Goal: Task Accomplishment & Management: Use online tool/utility

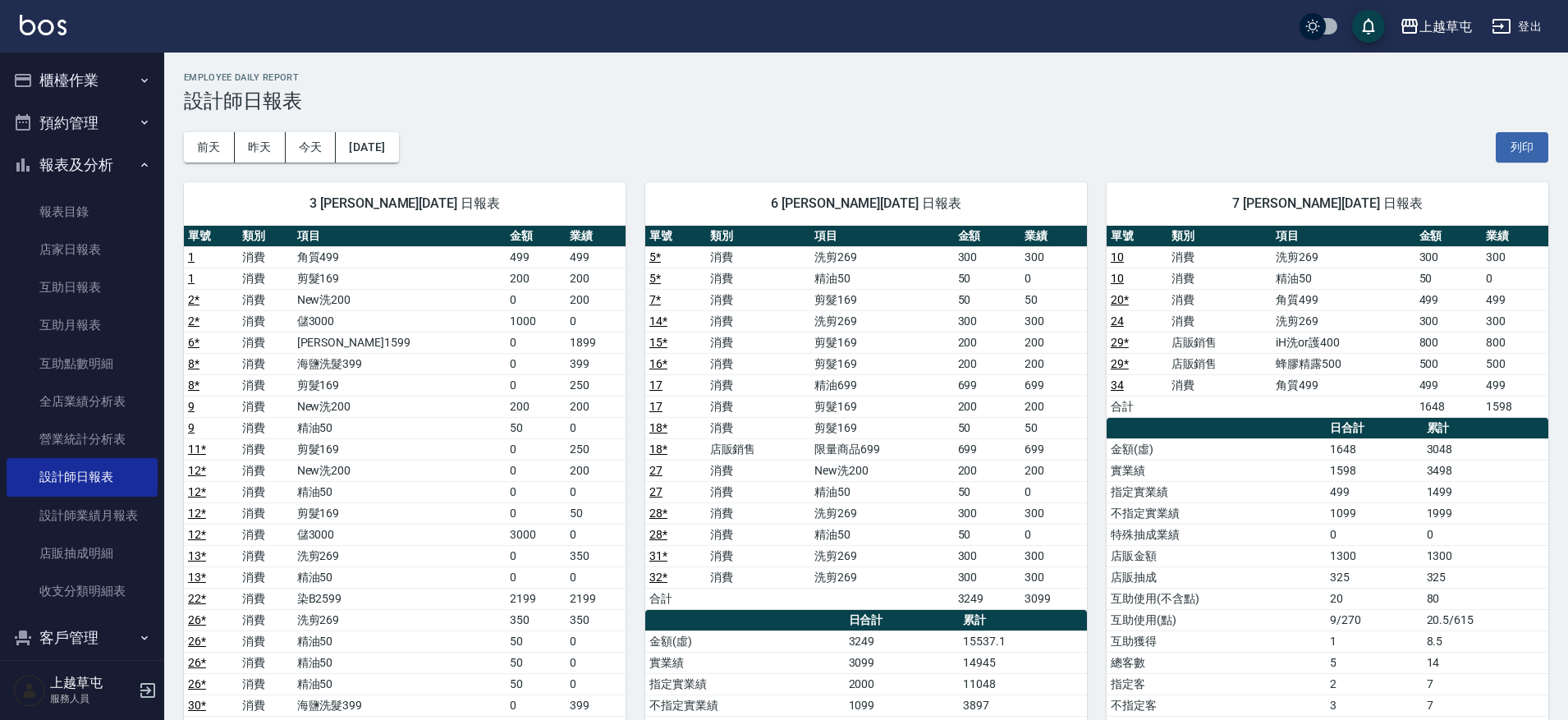
click at [137, 86] on icon "button" at bounding box center [143, 80] width 13 height 13
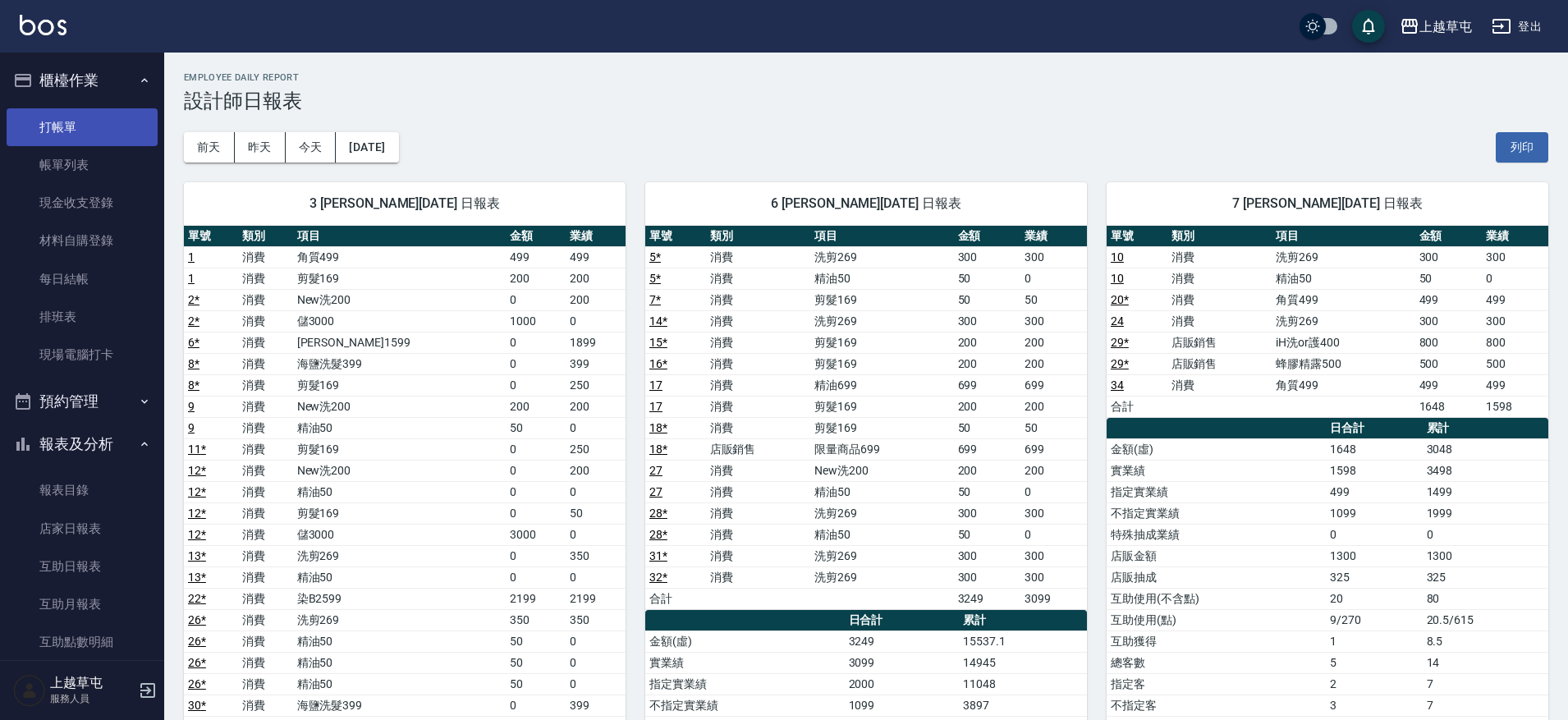
click at [108, 123] on link "打帳單" at bounding box center [82, 127] width 151 height 38
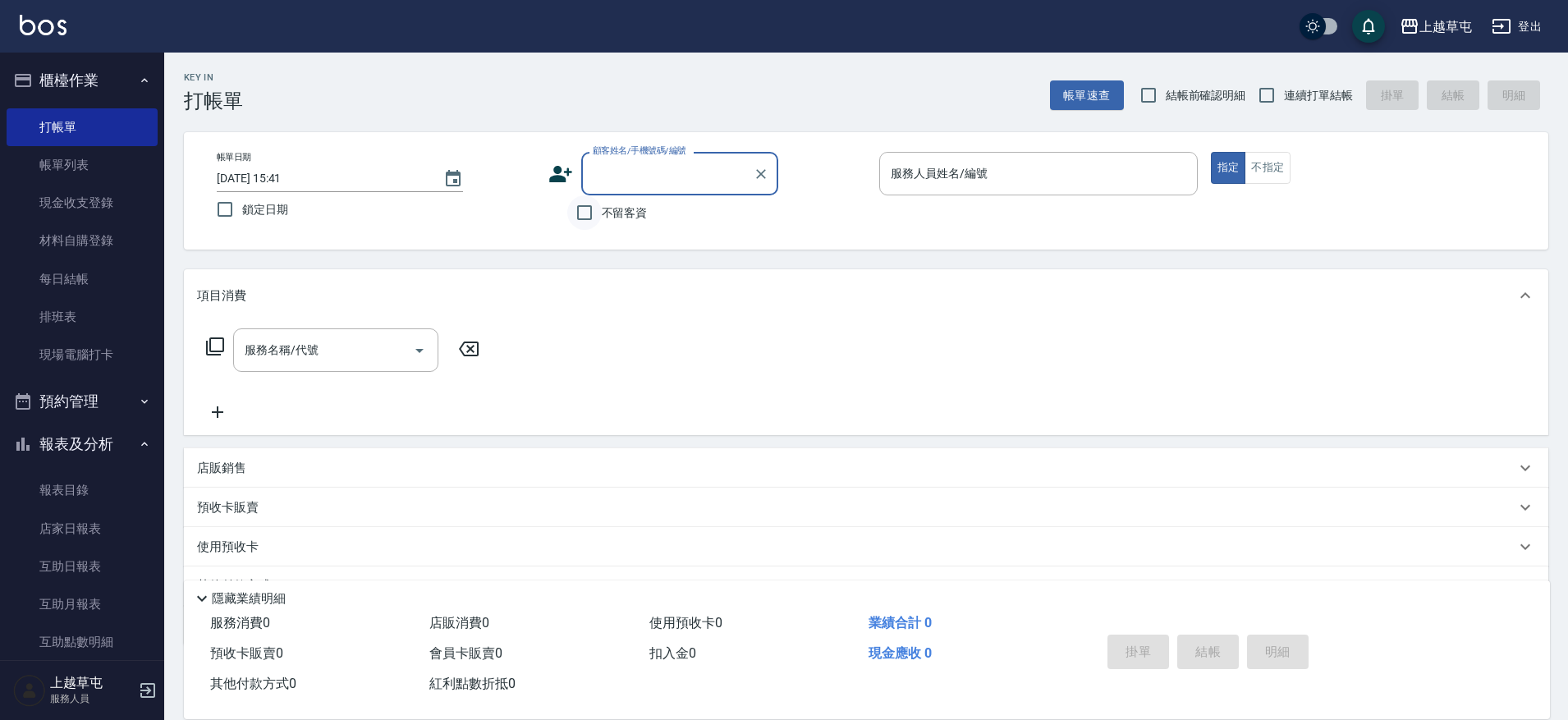
click at [585, 215] on input "不留客資" at bounding box center [584, 212] width 34 height 34
checkbox input "true"
click at [1278, 94] on input "連續打單結帳" at bounding box center [1266, 95] width 34 height 34
checkbox input "true"
click at [1051, 166] on input "服務人員姓名/編號" at bounding box center [1038, 173] width 303 height 28
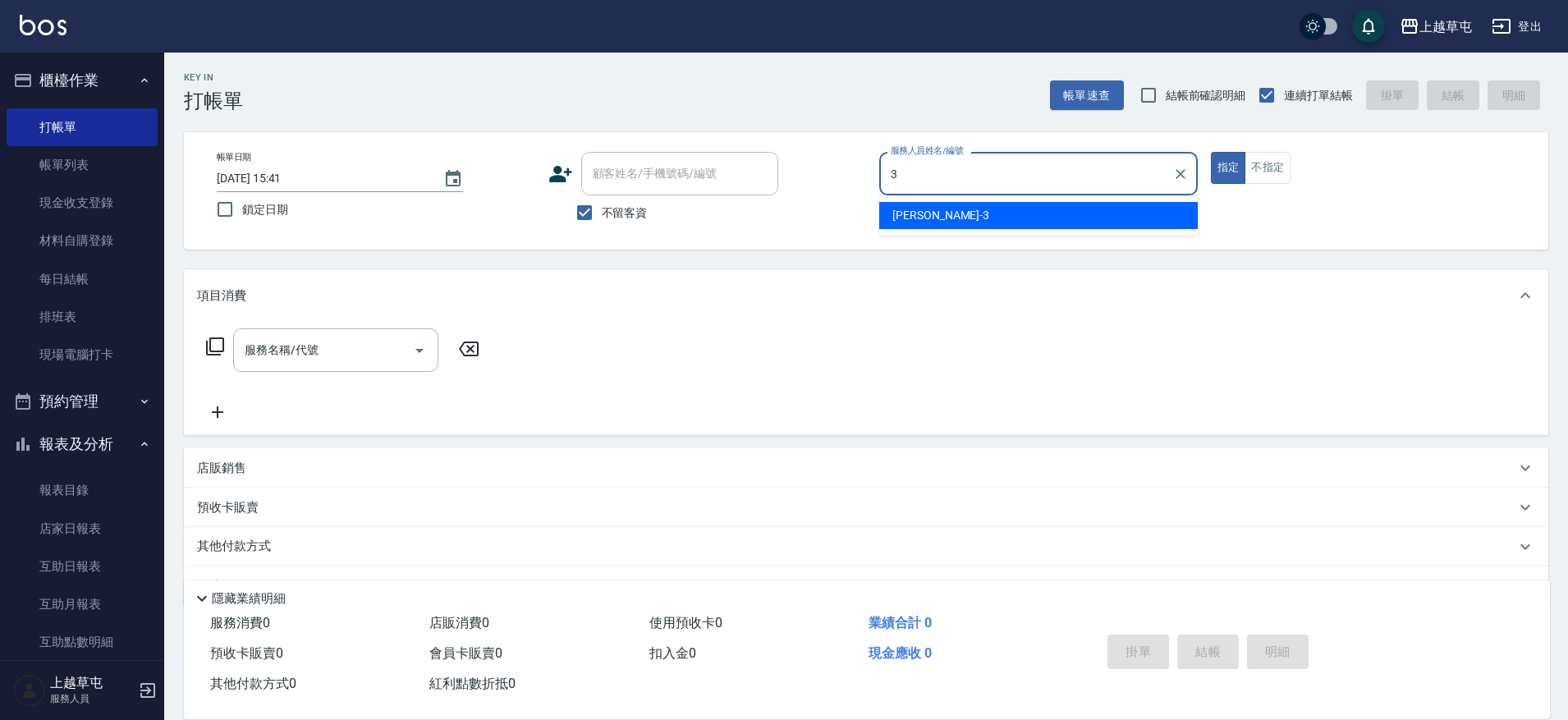
type input "[PERSON_NAME]-3"
type button "true"
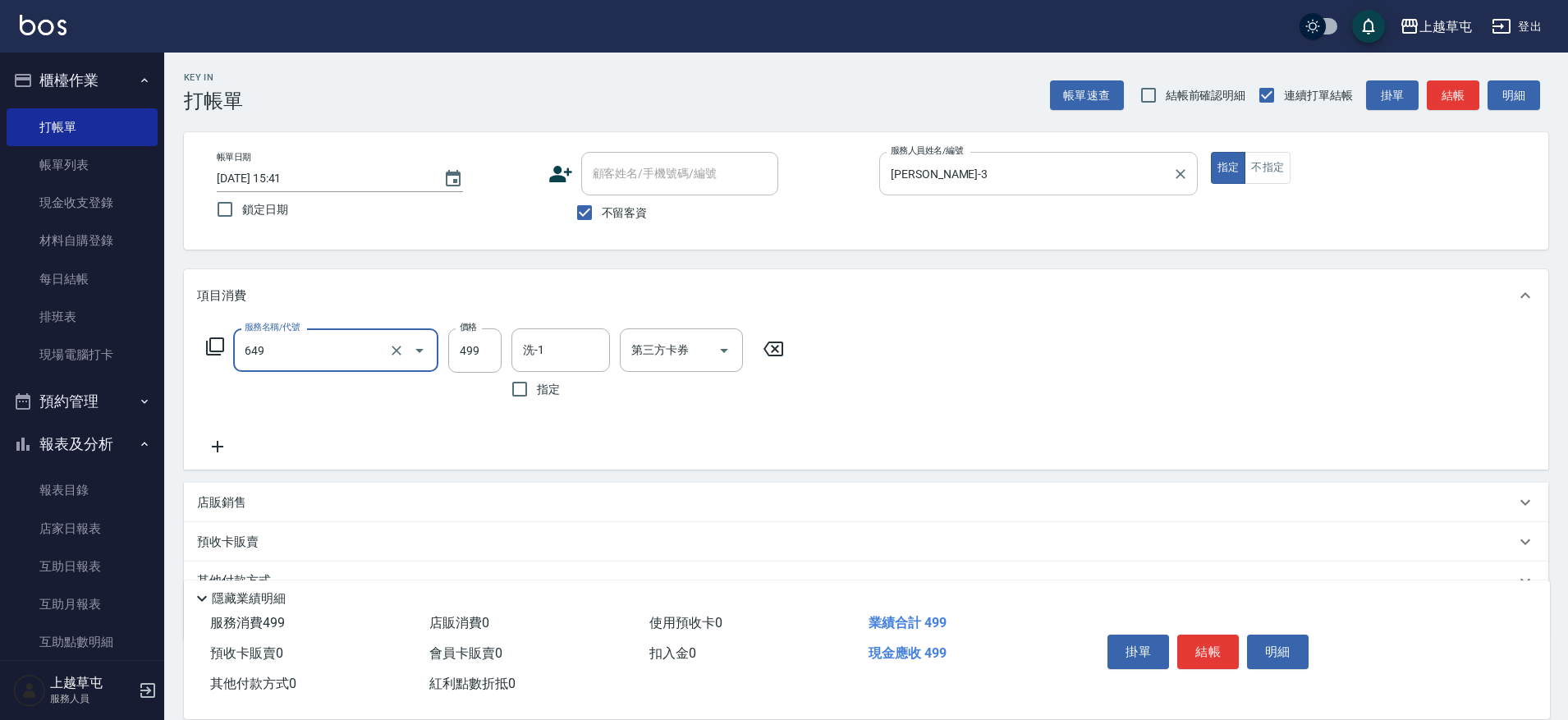
type input "角質499(649)"
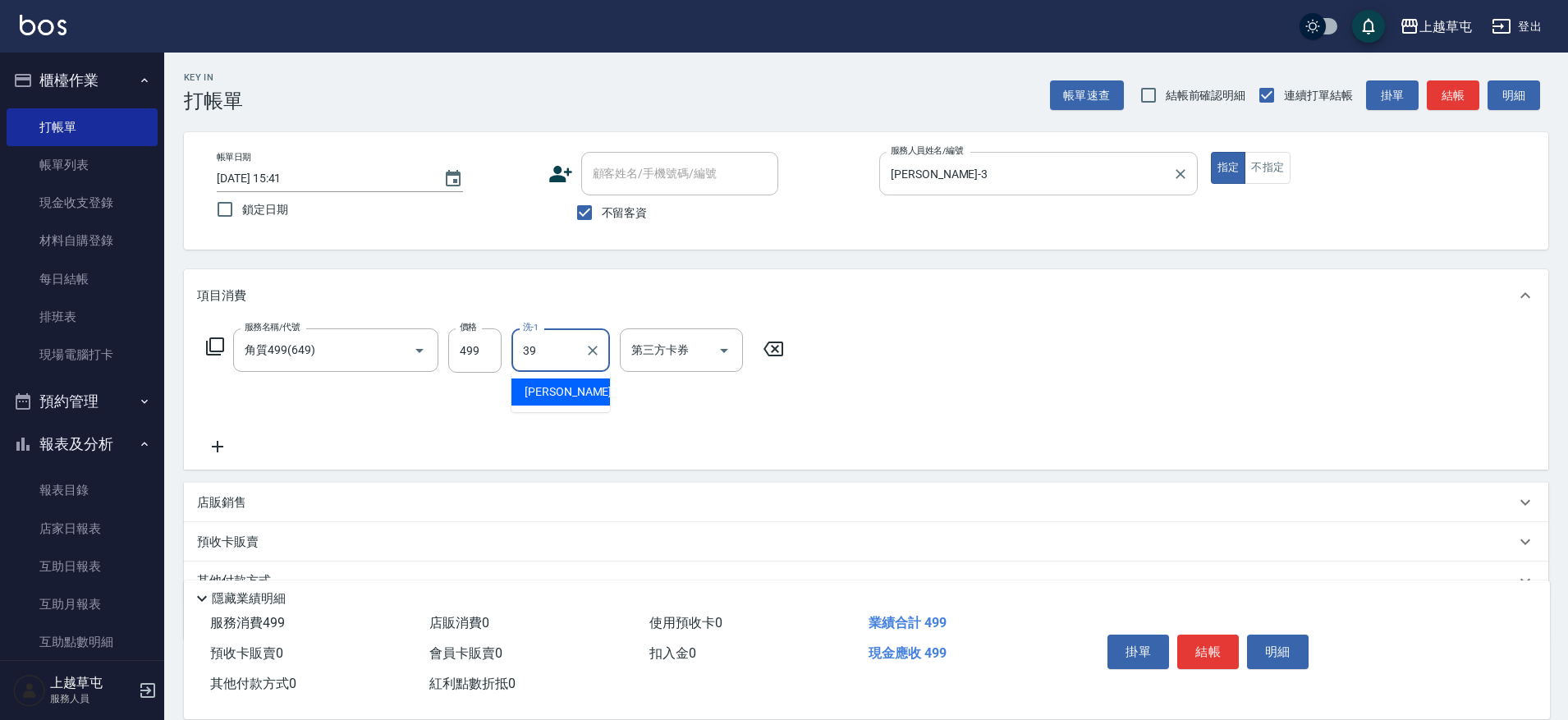
type input "[PERSON_NAME]-39"
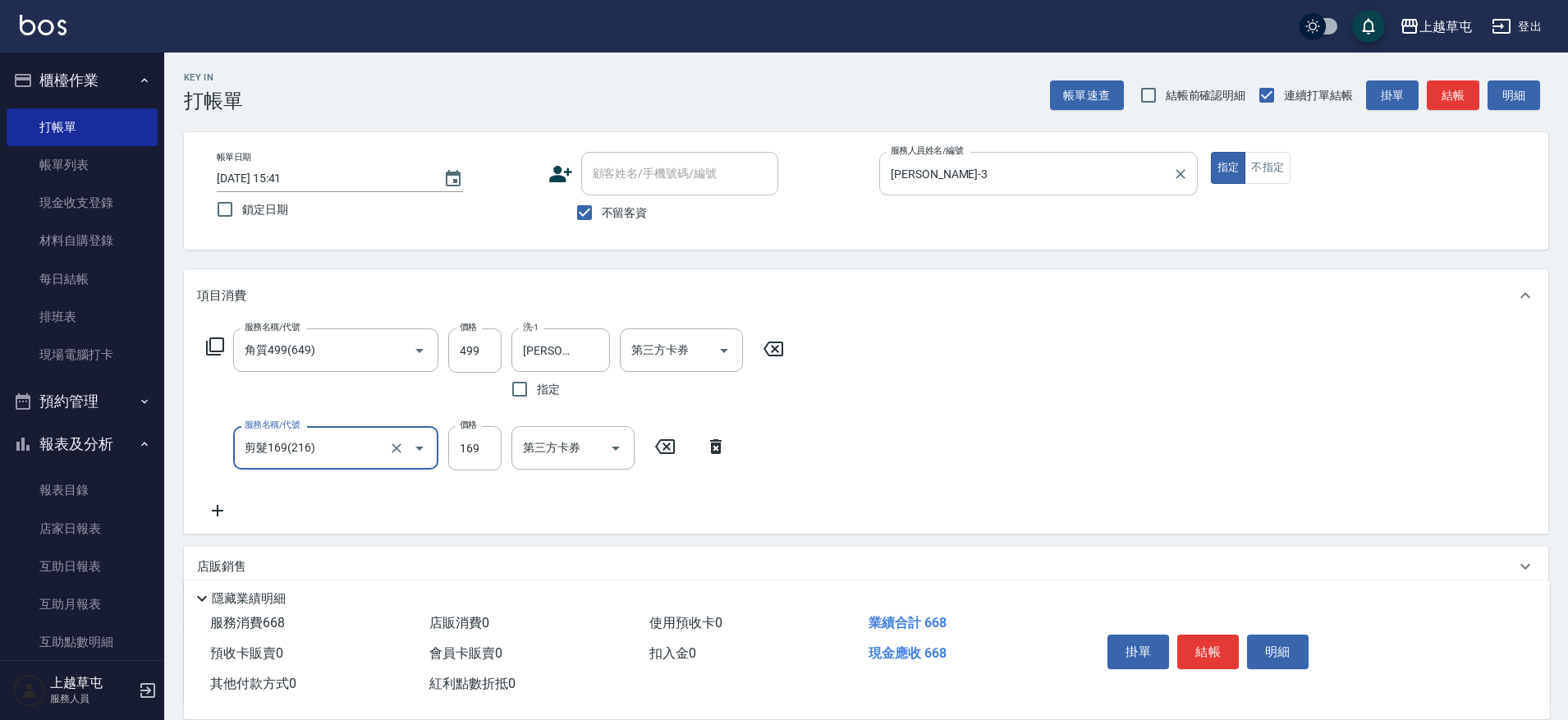
type input "剪髮169(216)"
type input "250"
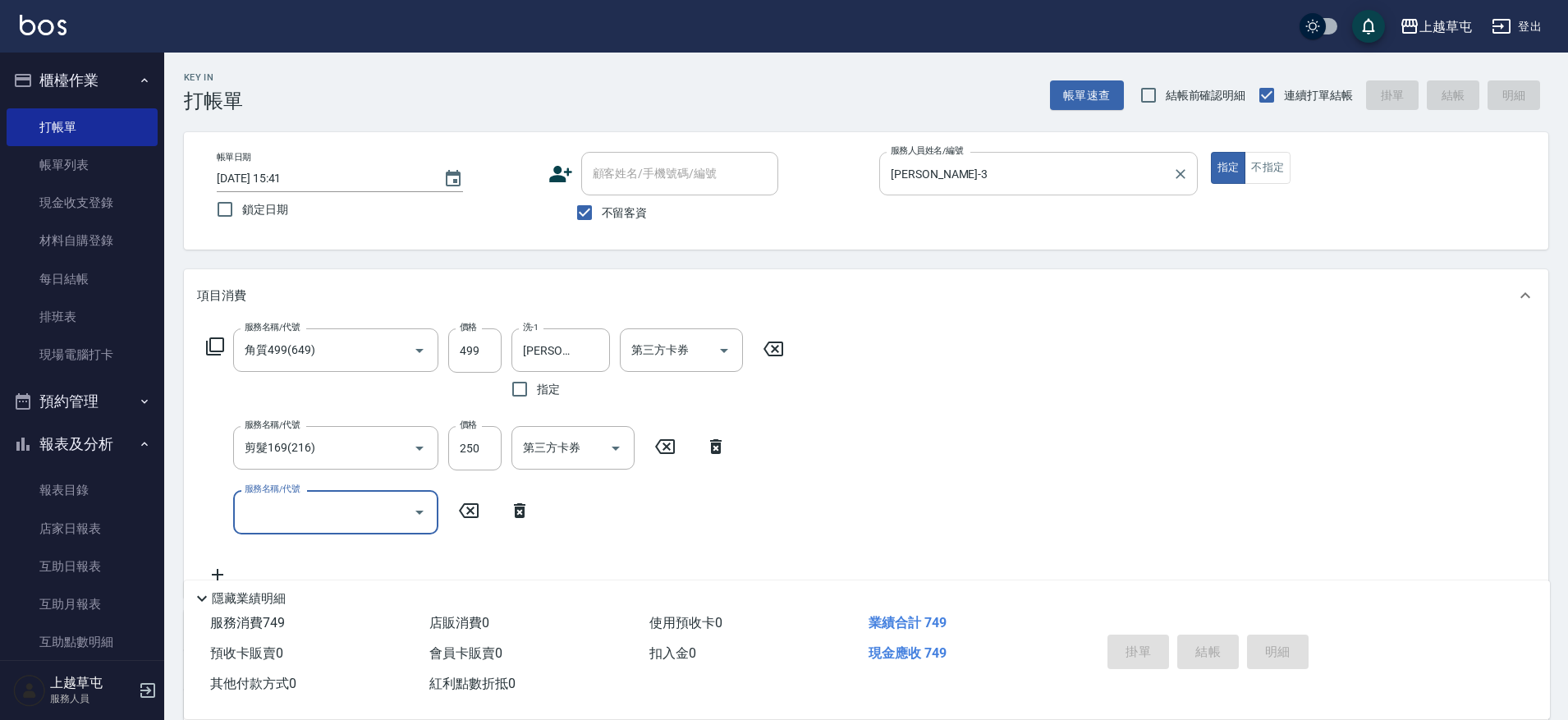
type input "[DATE] 15:42"
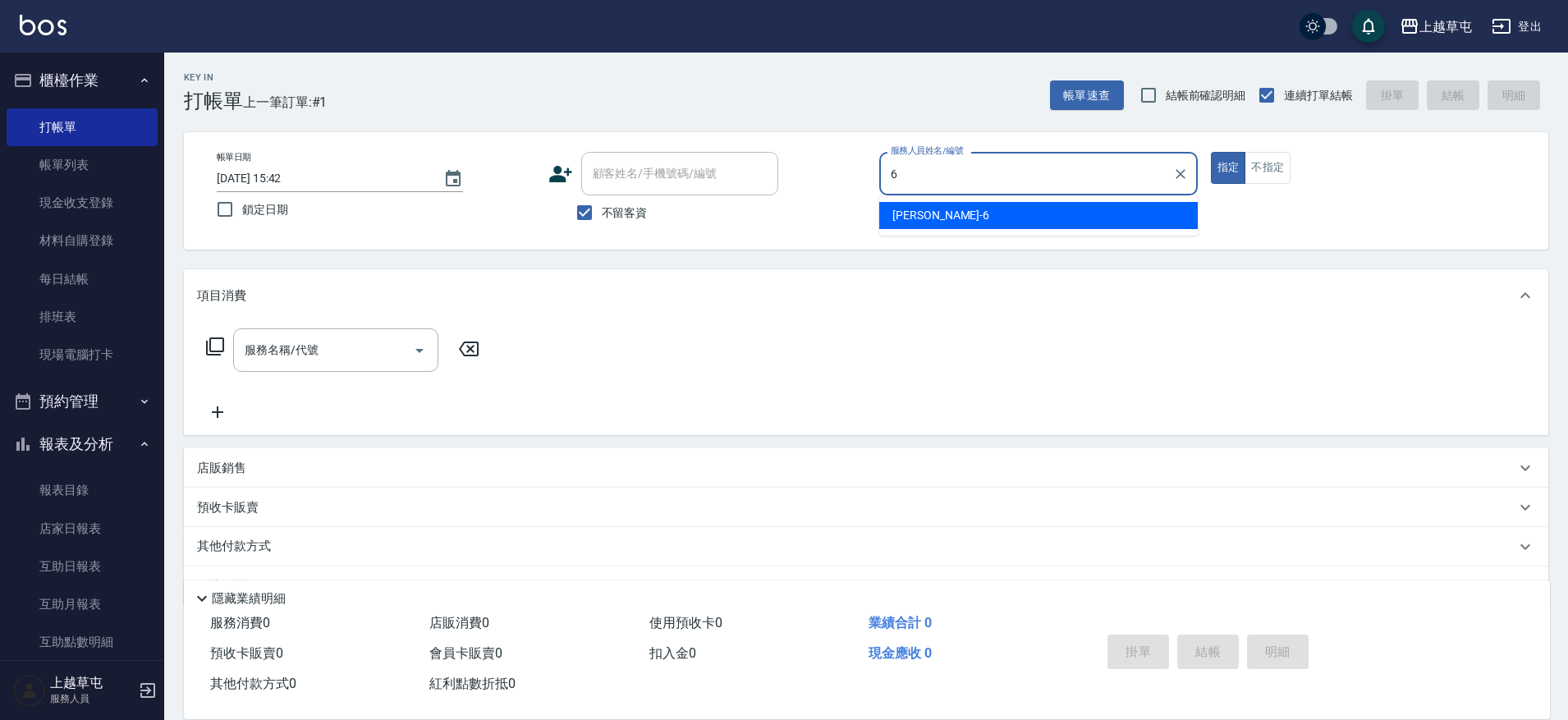
type input "[PERSON_NAME]-6"
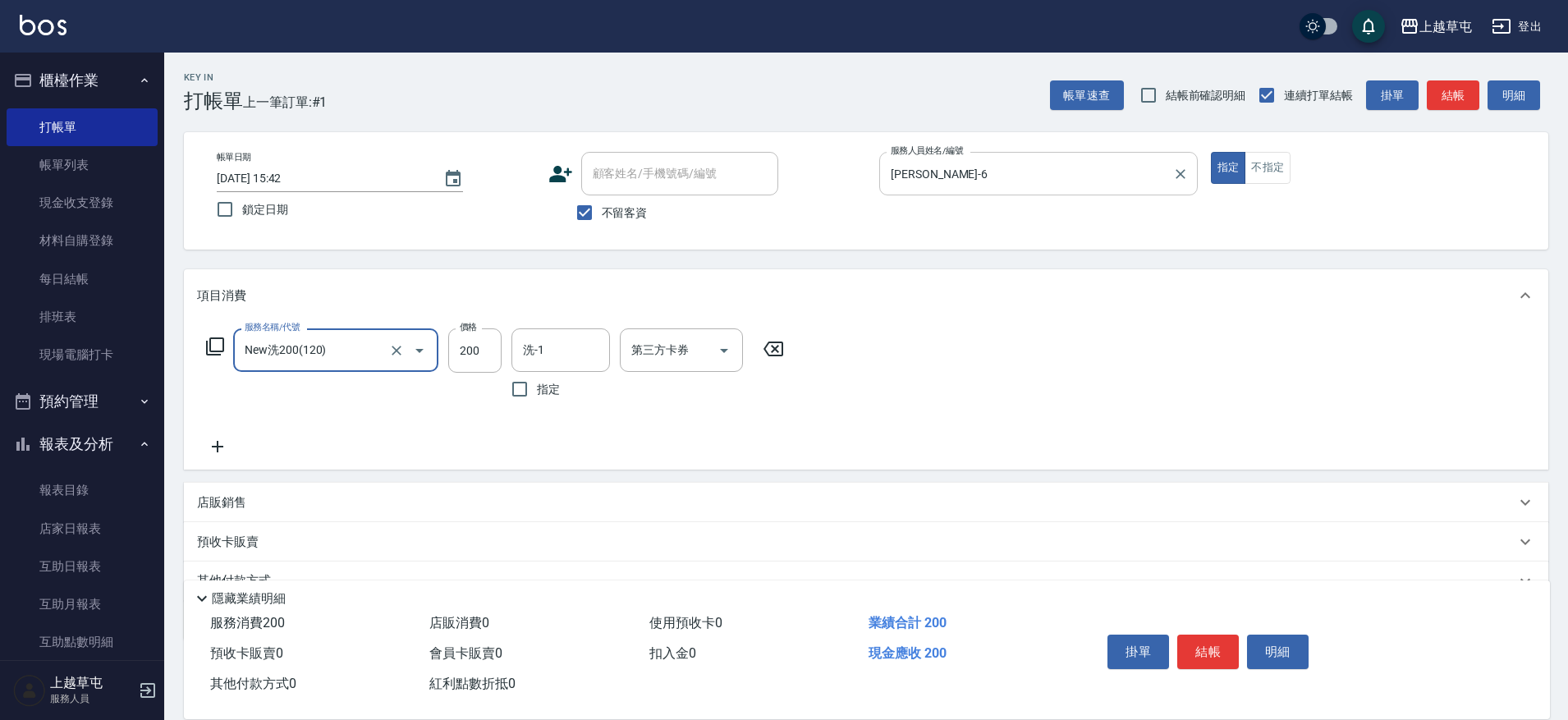
type input "New洗200(120)"
type input "[PERSON_NAME]25"
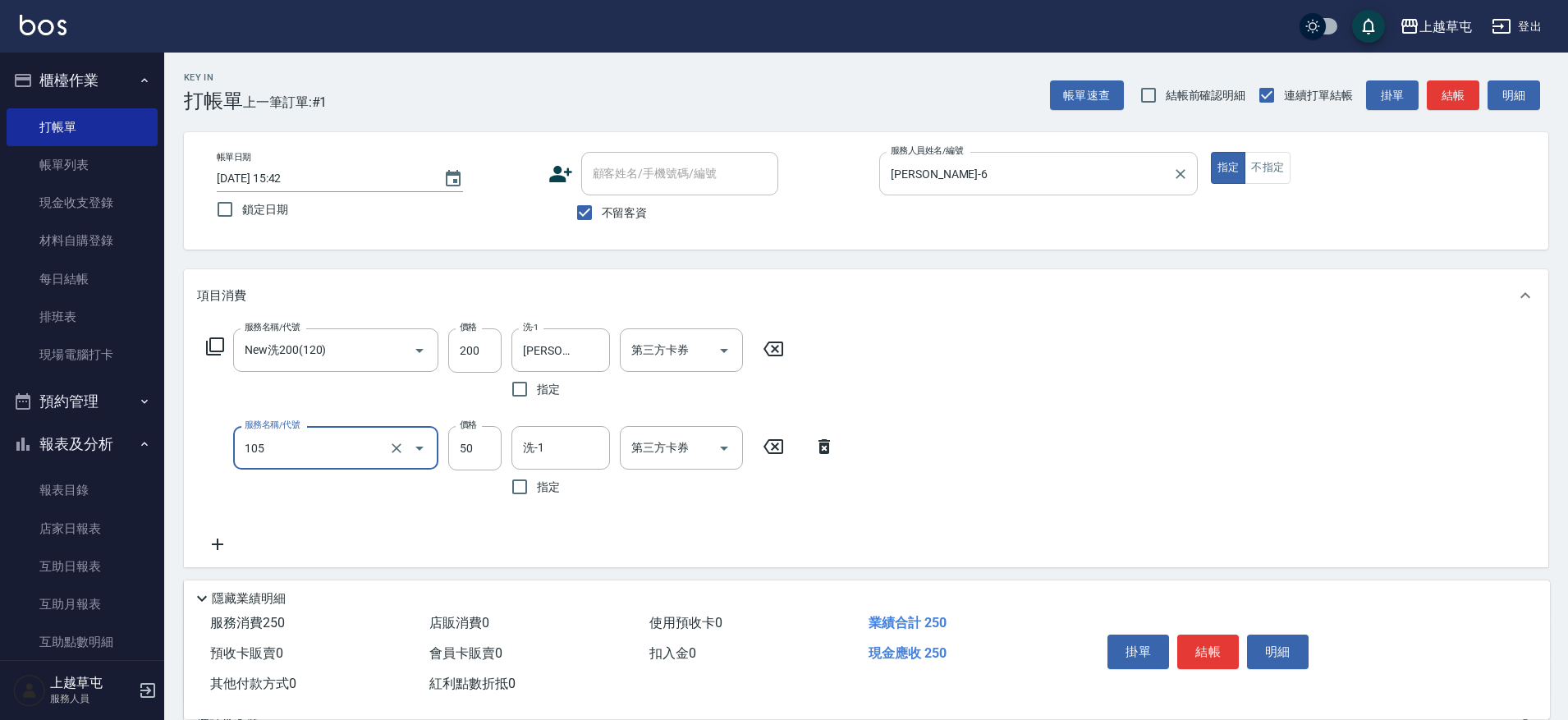
type input "精油50(105)"
type input "[PERSON_NAME]25"
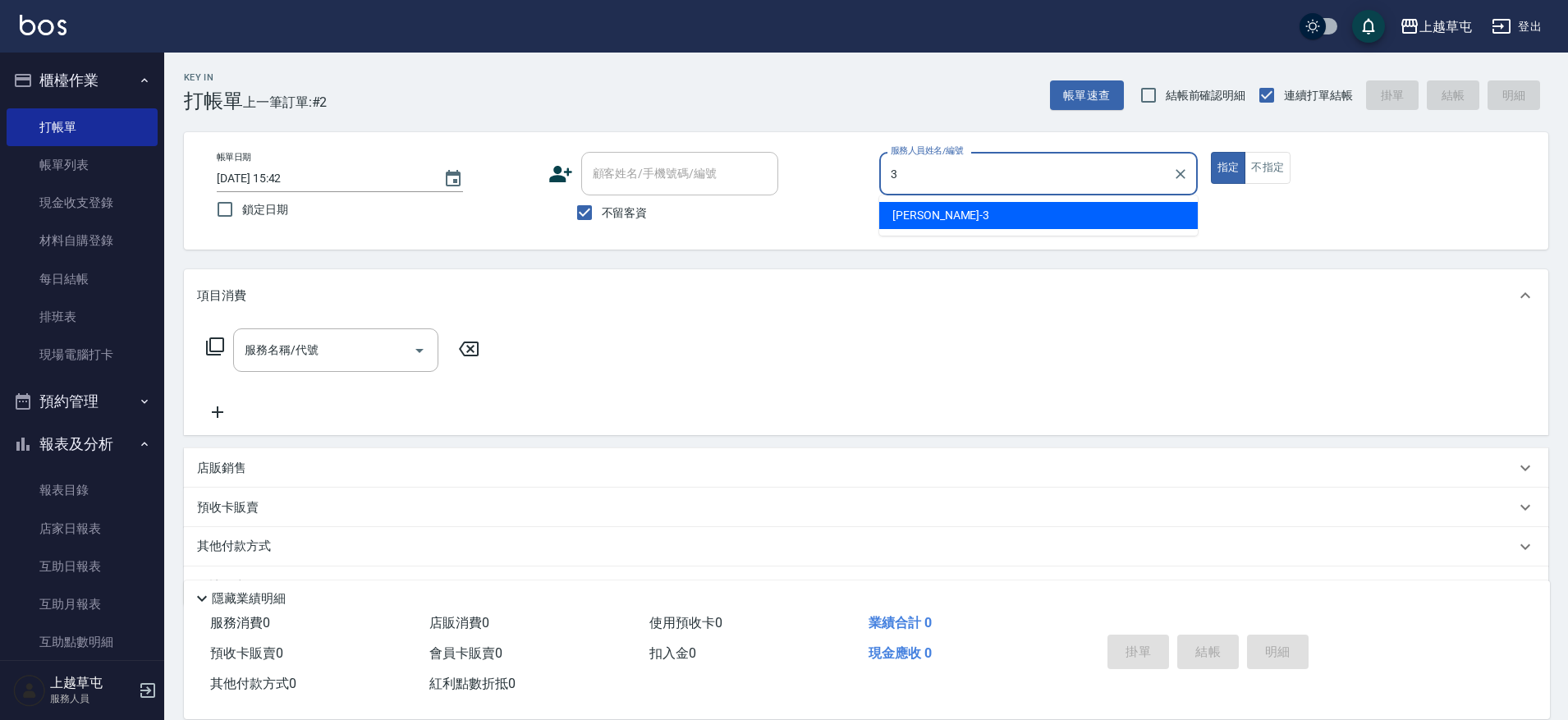
type input "[PERSON_NAME]-3"
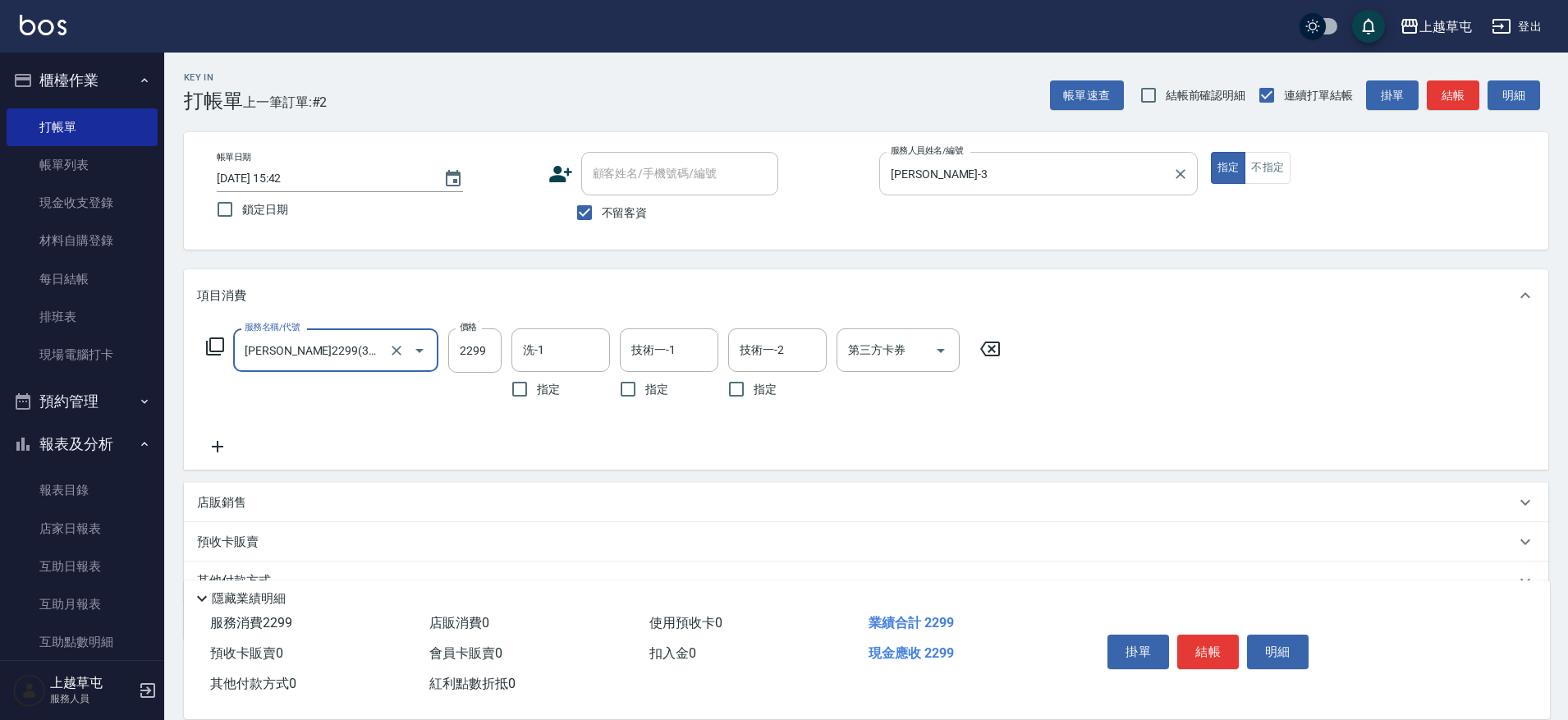
type input "[PERSON_NAME]2299(3229)"
type input "2599"
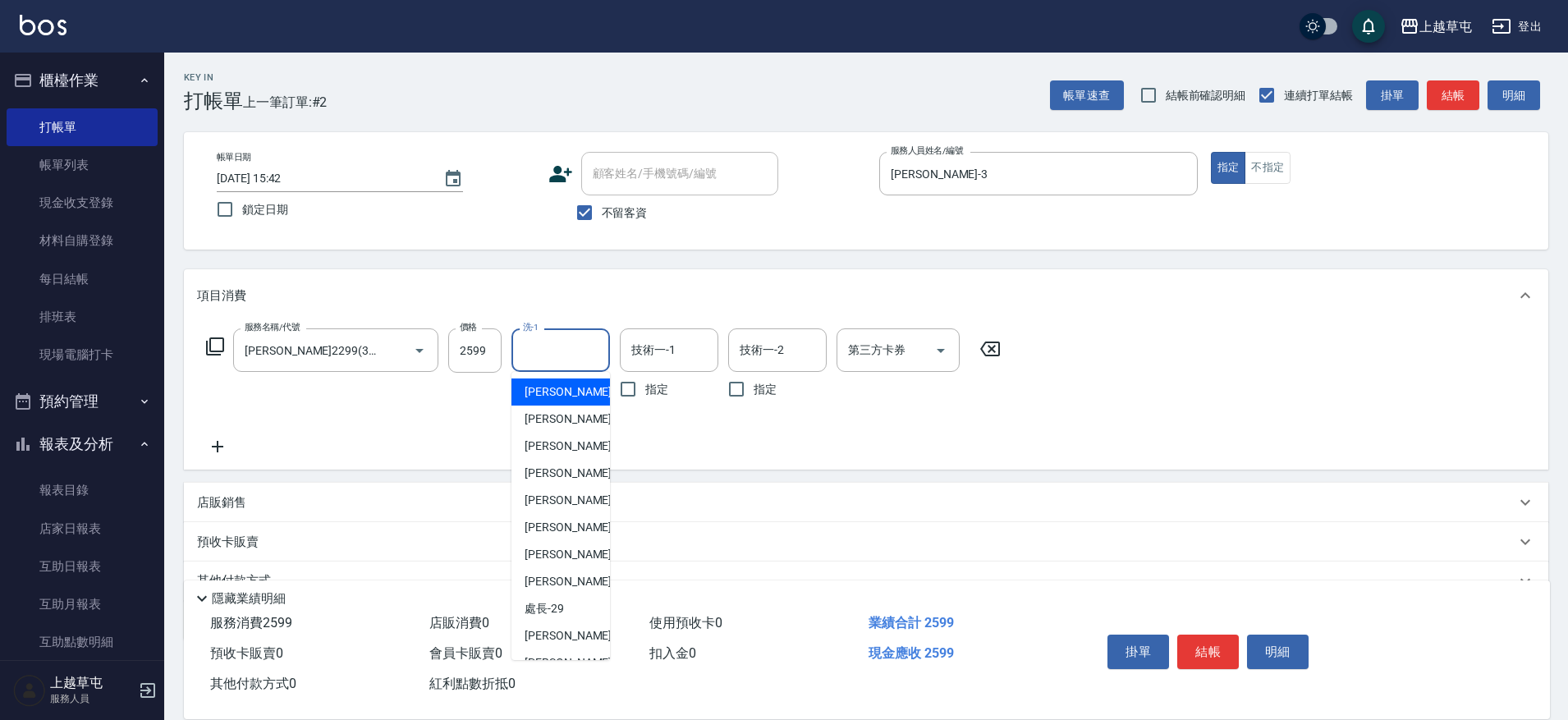
click at [590, 340] on input "洗-1" at bounding box center [561, 349] width 84 height 28
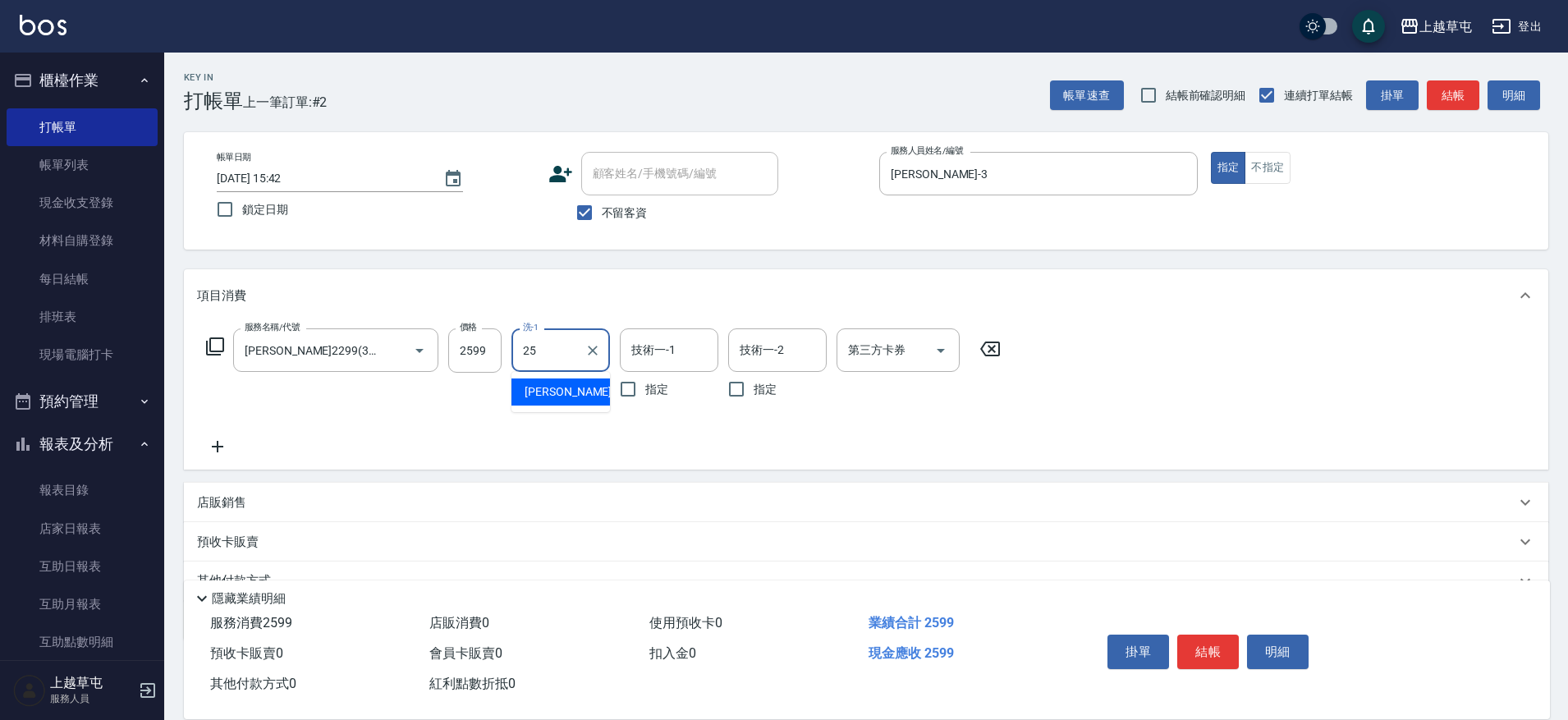
type input "[PERSON_NAME]25"
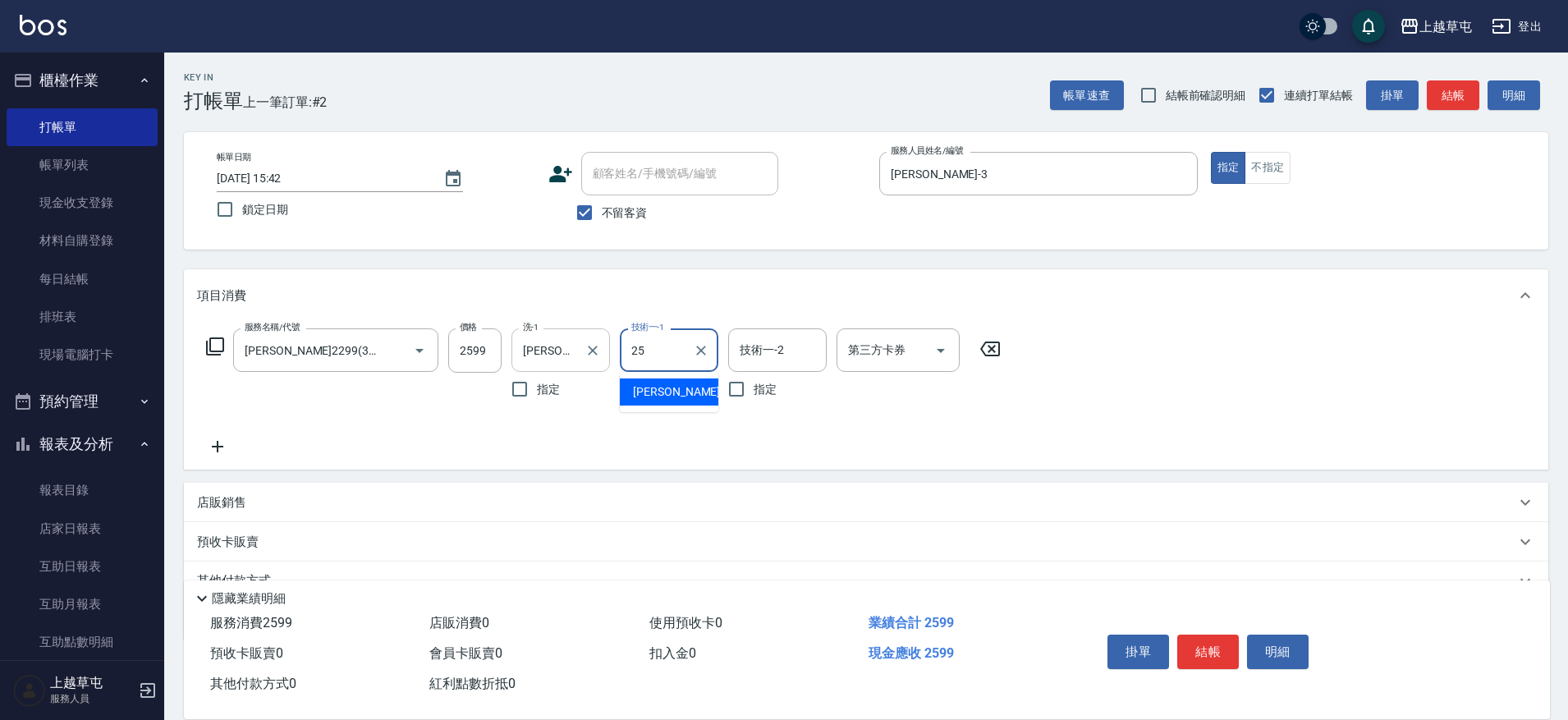
type input "[PERSON_NAME]25"
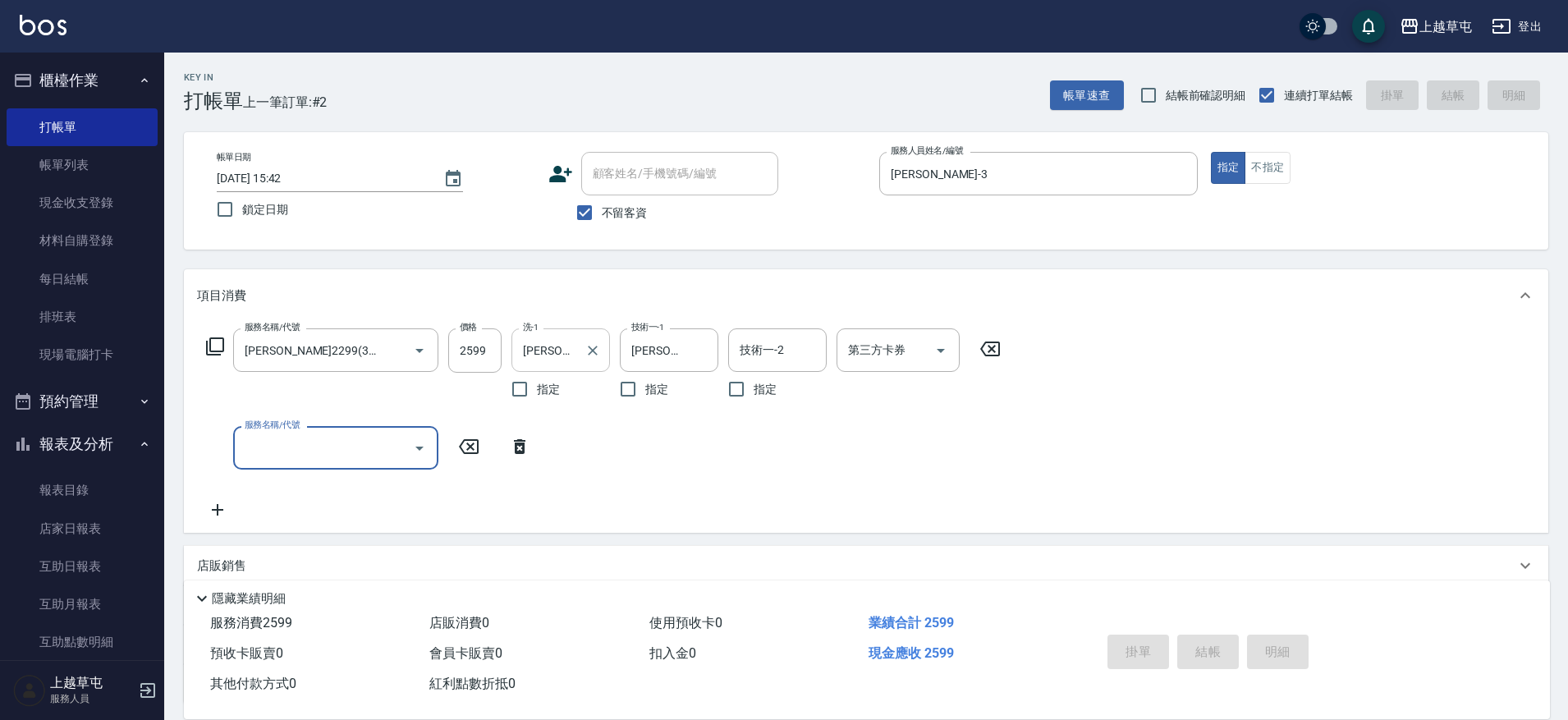
type input "[DATE] 15:43"
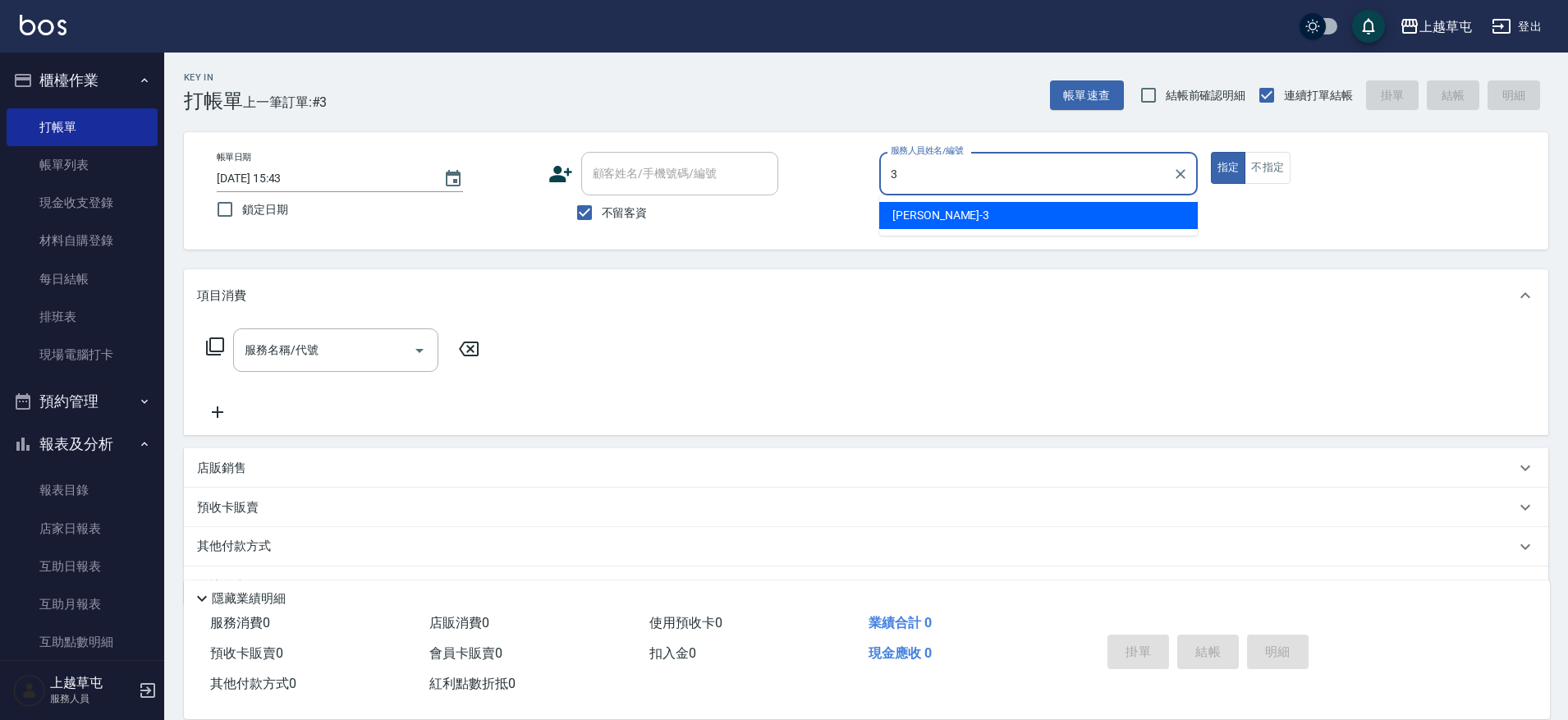
type input "[PERSON_NAME]-3"
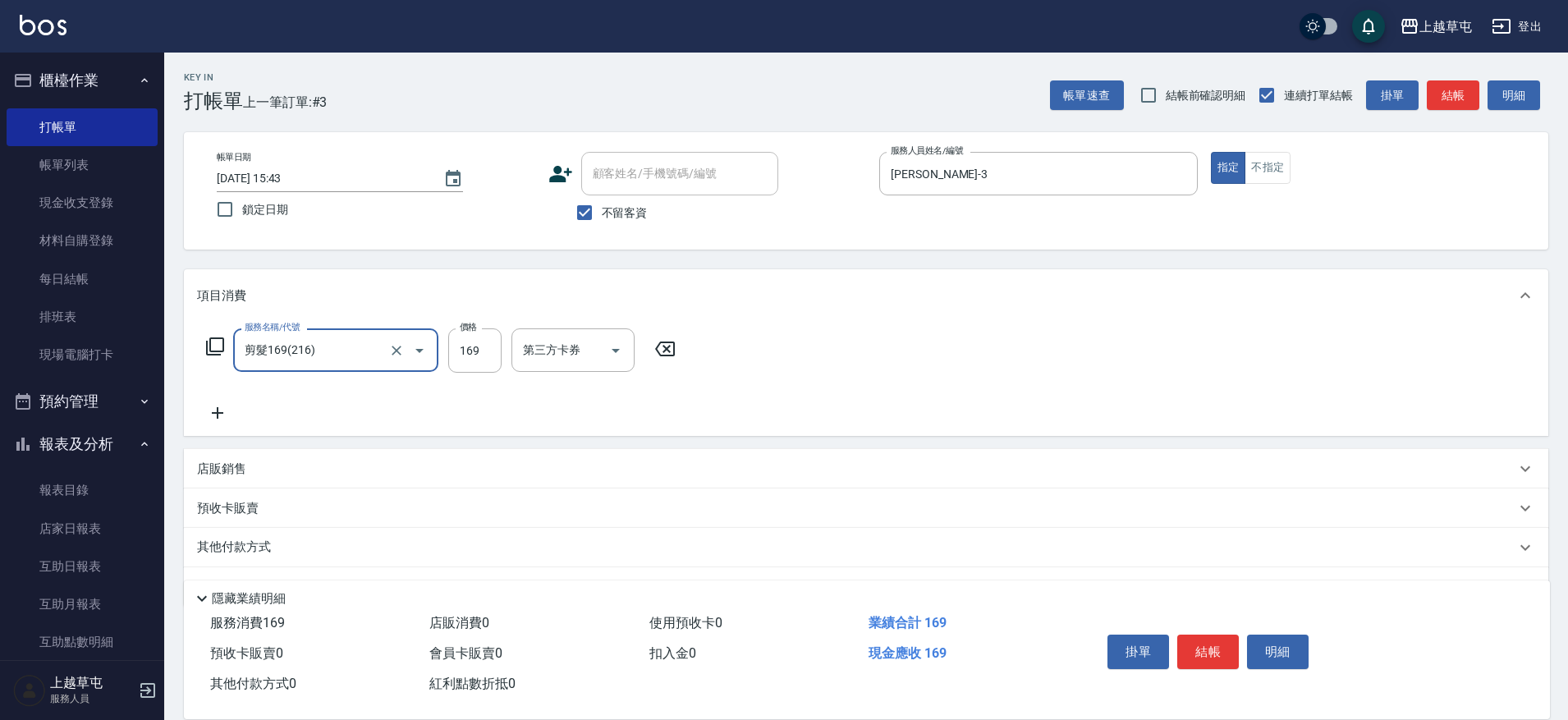
type input "剪髮169(216)"
type input "250"
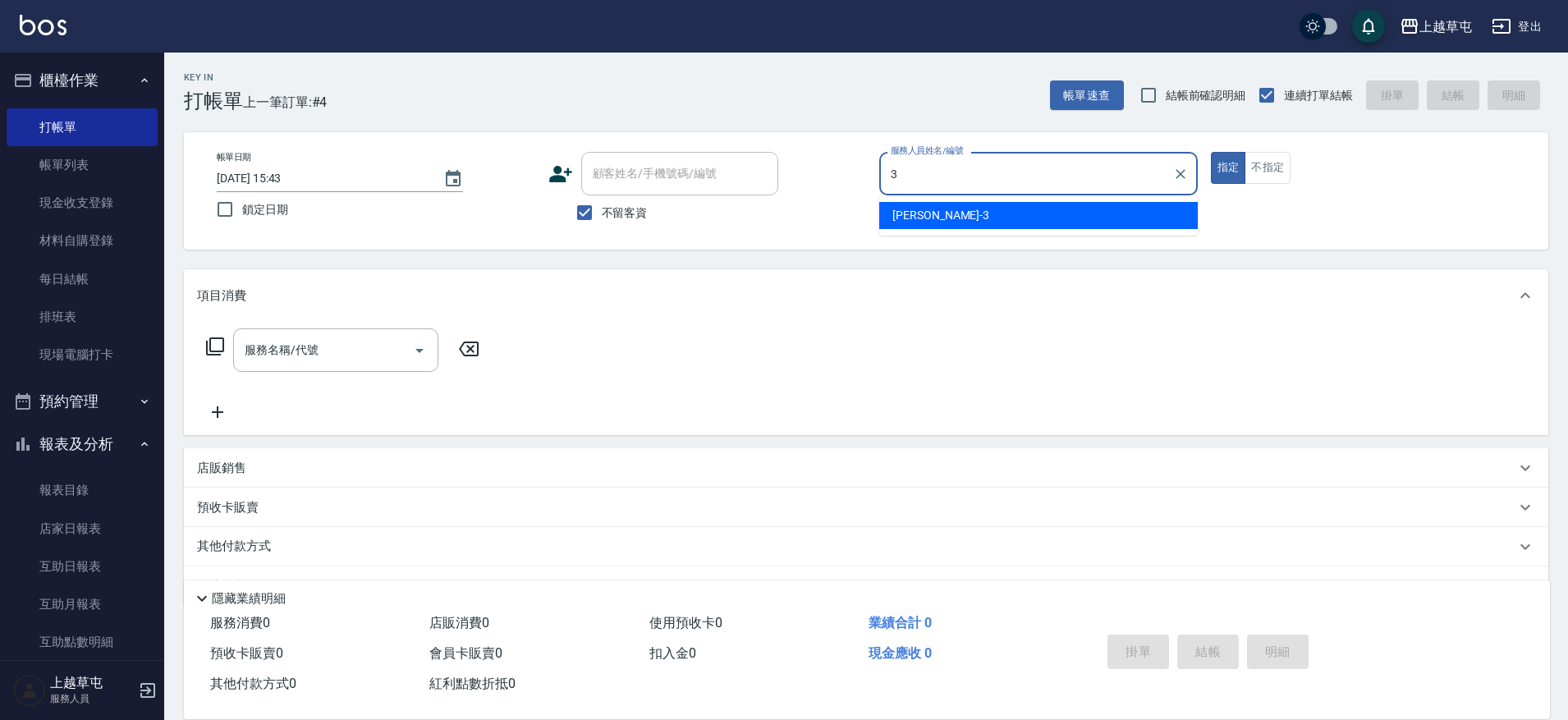
type input "[PERSON_NAME]-3"
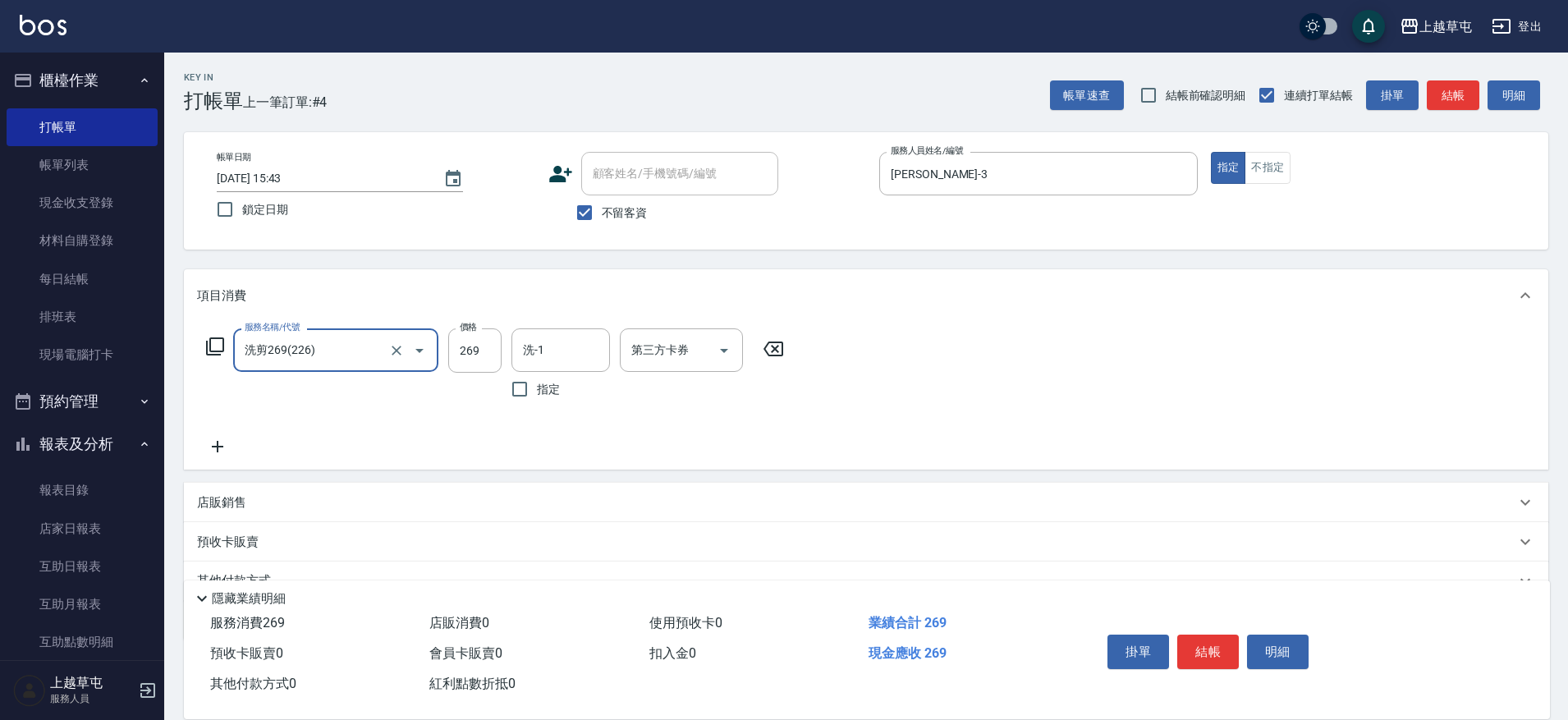
type input "洗剪269(226)"
type input "350"
type input "[PERSON_NAME]-39"
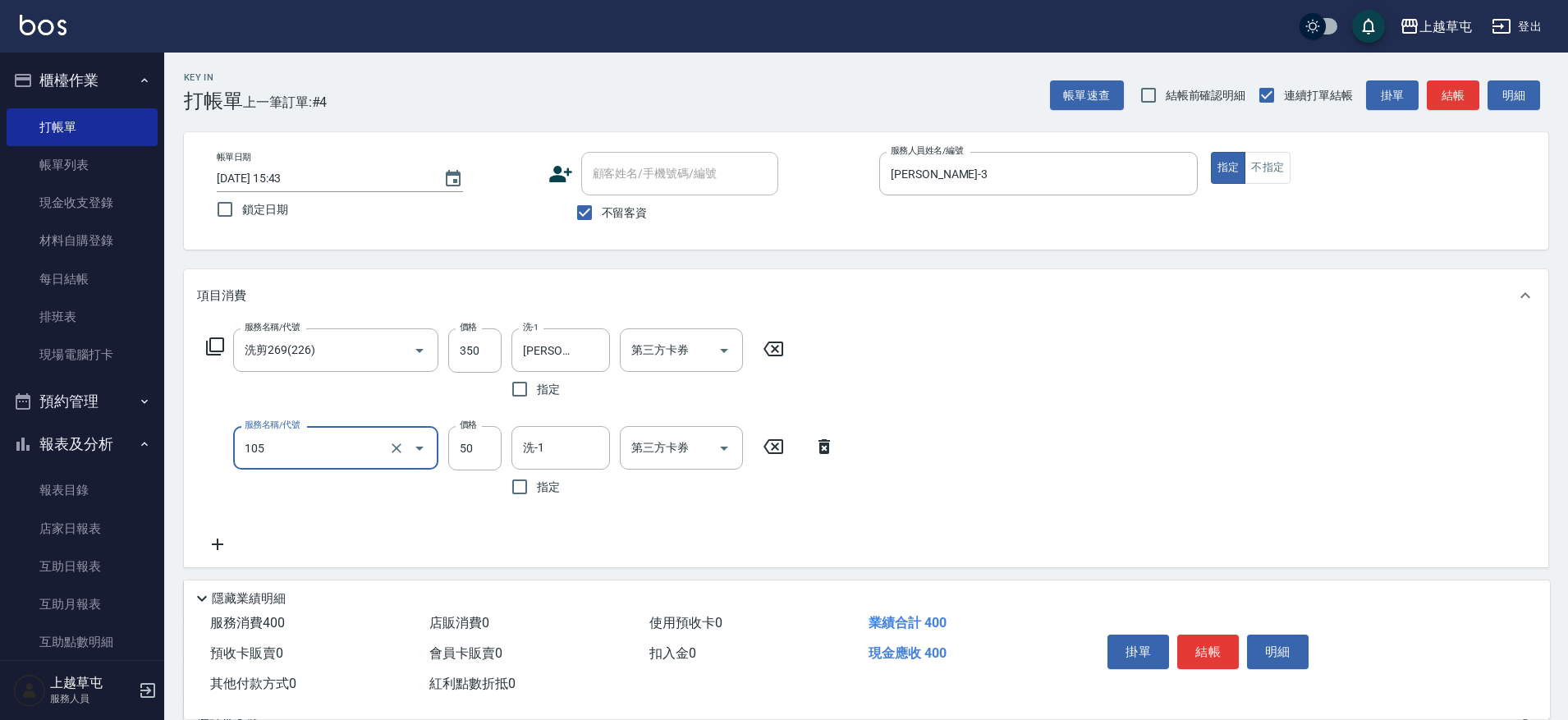
type input "精油50(105)"
type input "[PERSON_NAME]-39"
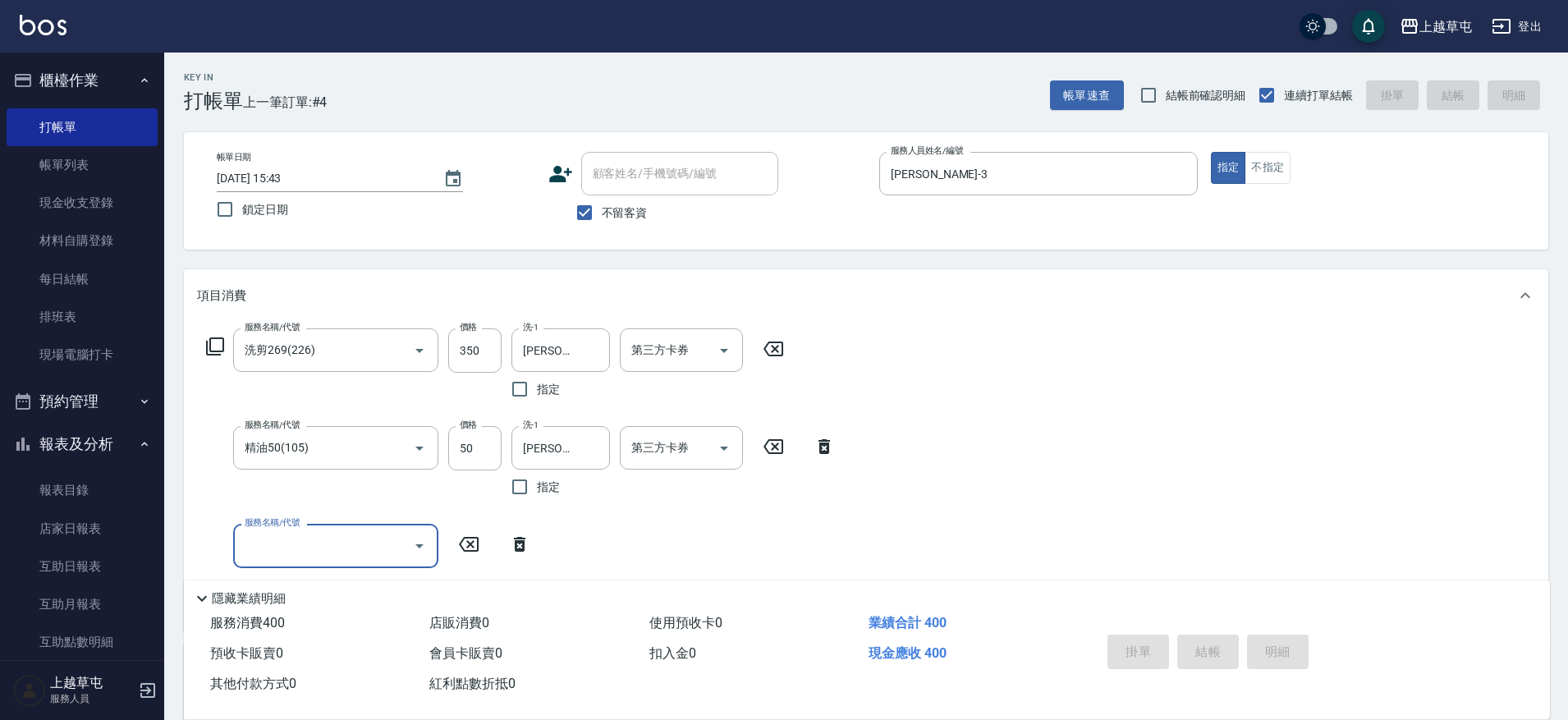
type input "[DATE] 15:44"
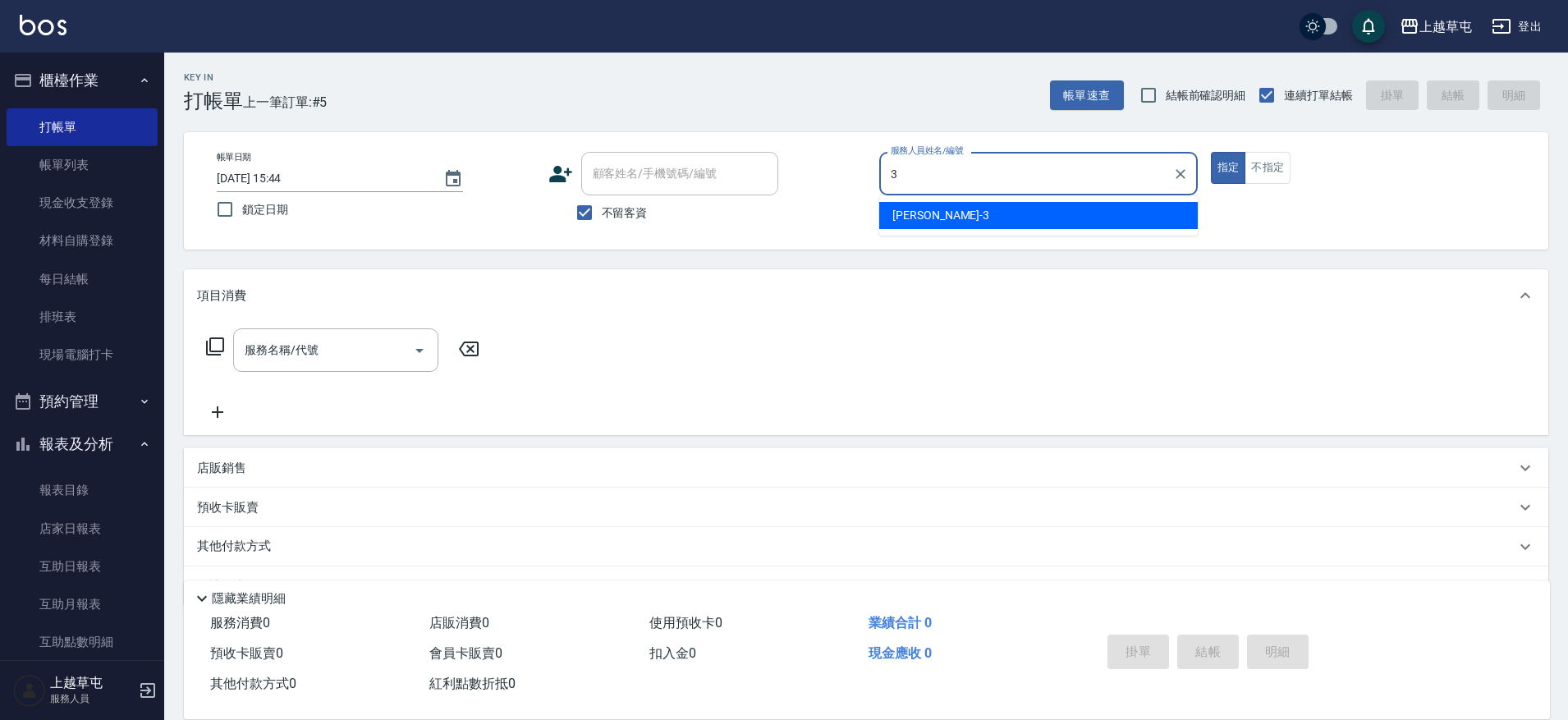
type input "[PERSON_NAME]-3"
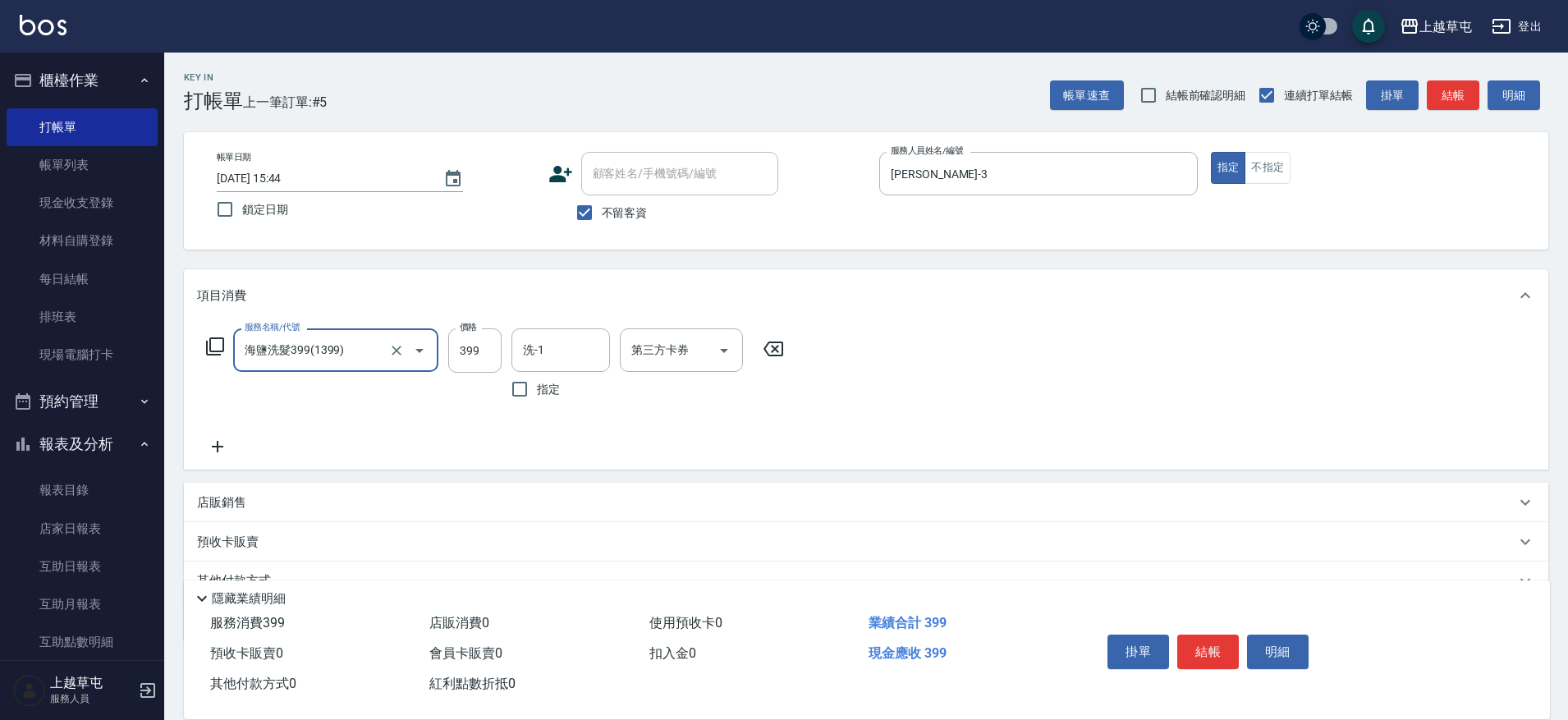
type input "海鹽洗髮399(1399)"
type input "[PERSON_NAME]-39"
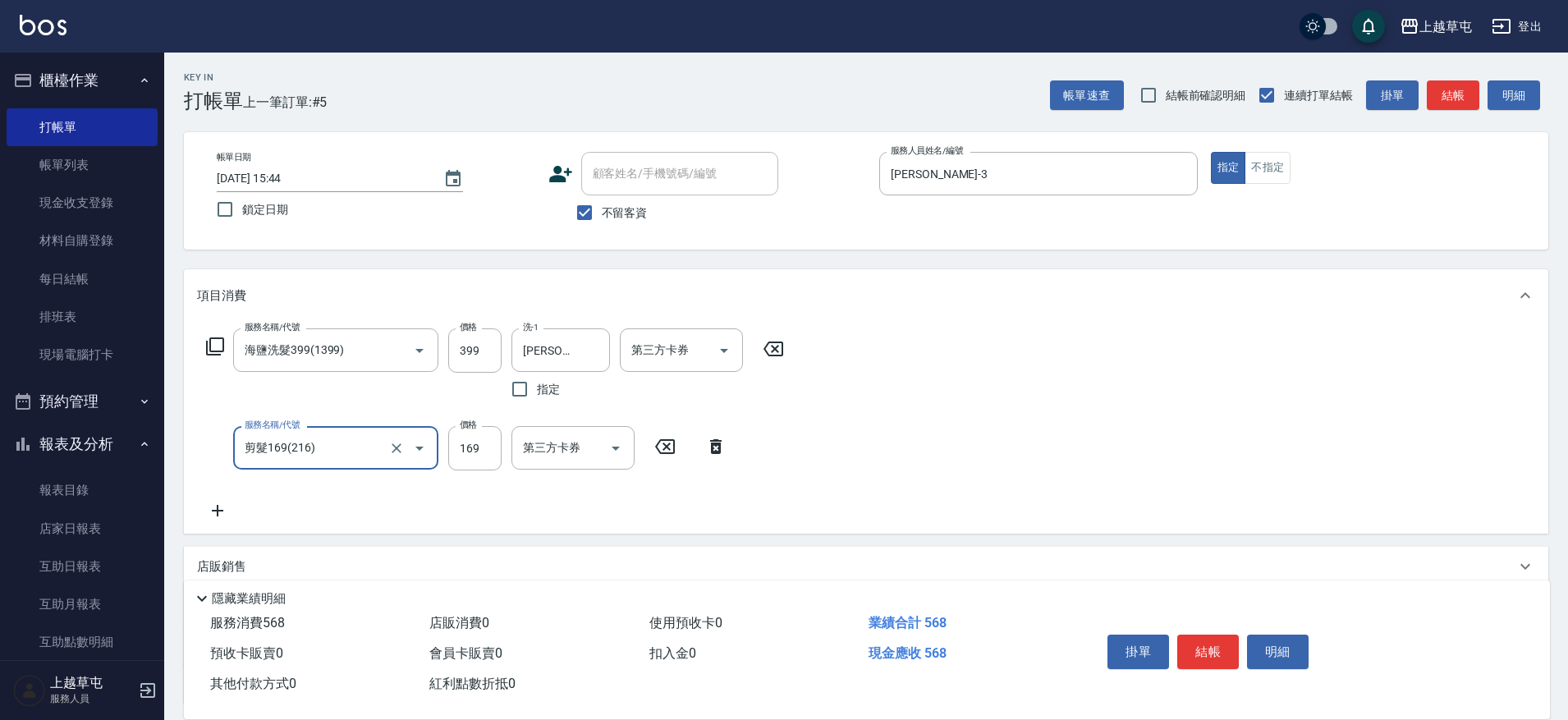
type input "剪髮169(216)"
type input "250"
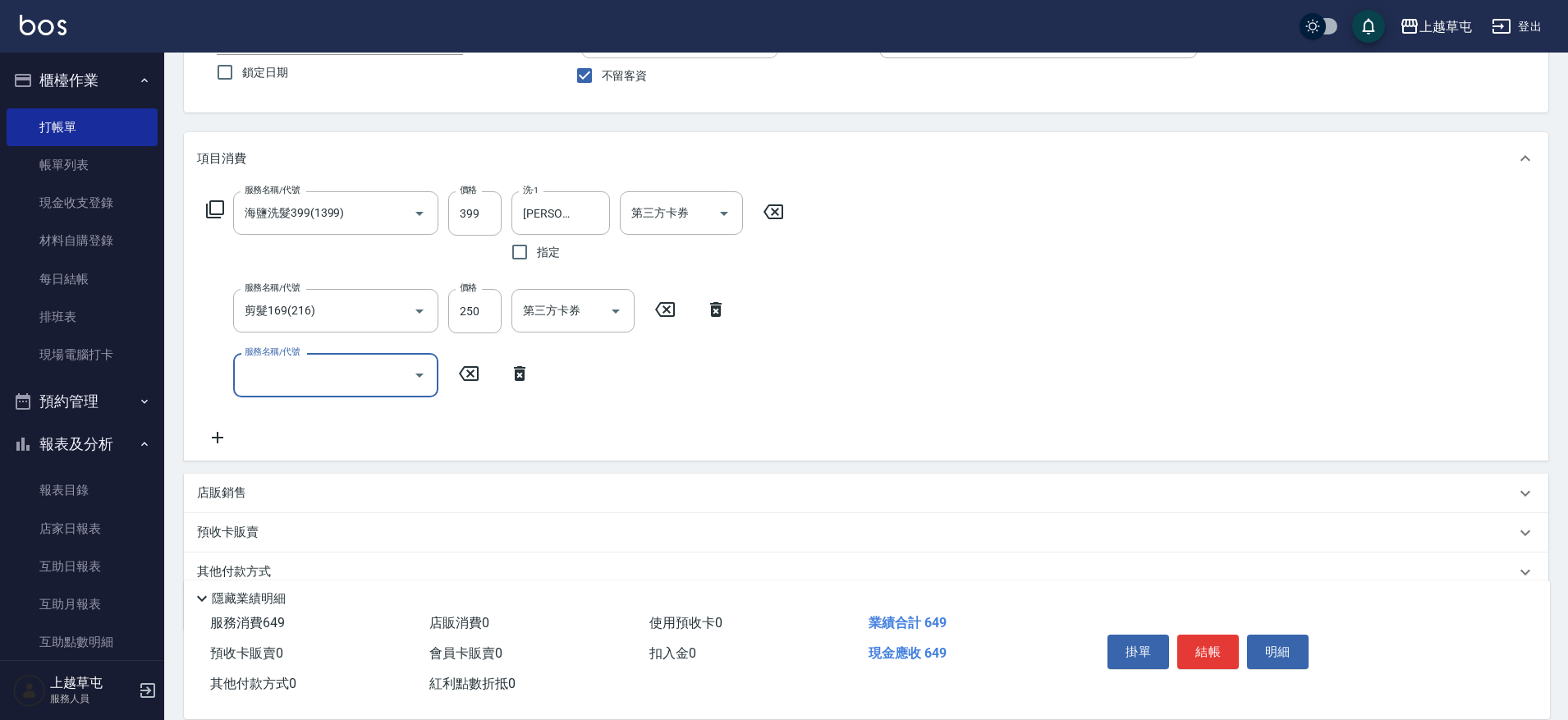
scroll to position [206, 0]
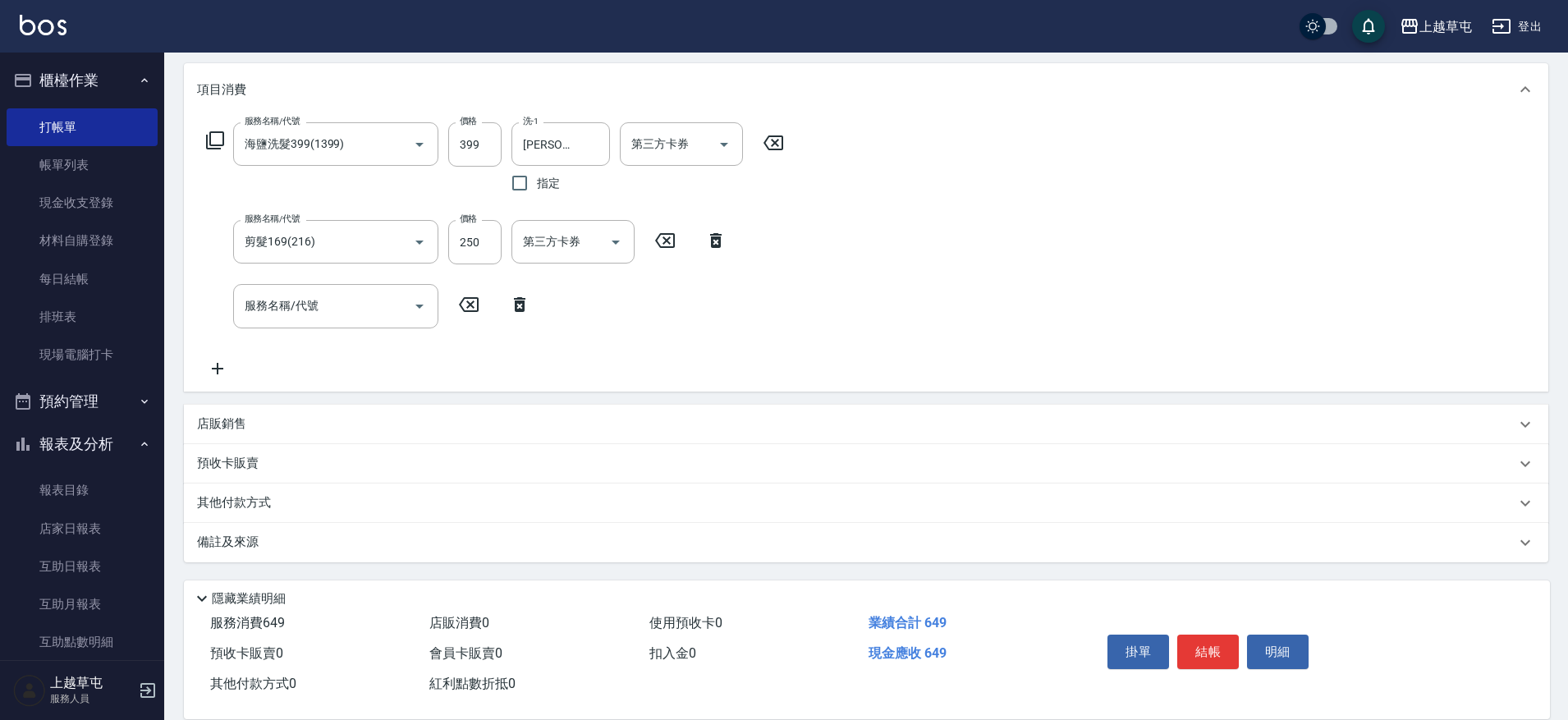
click at [240, 503] on p "其他付款方式" at bounding box center [238, 503] width 82 height 19
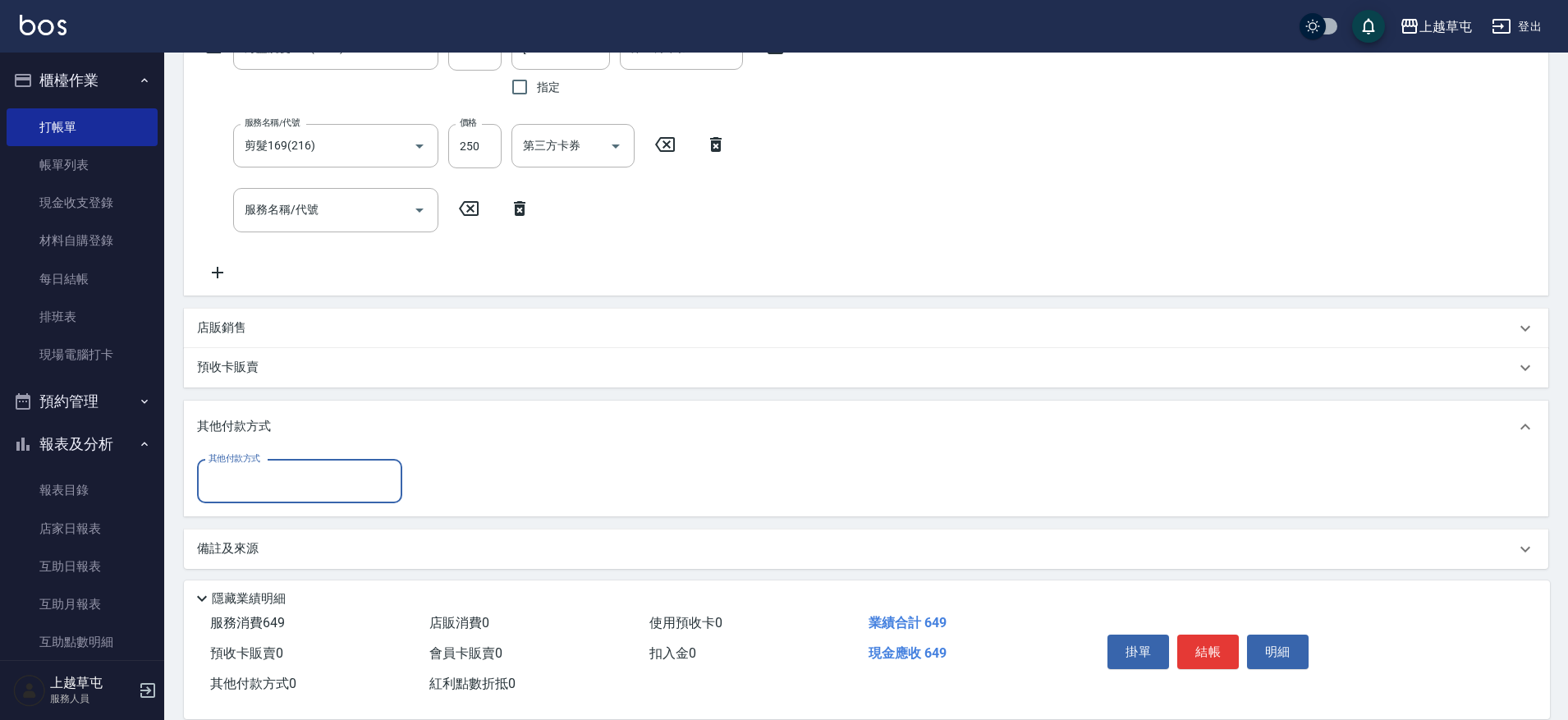
scroll to position [308, 0]
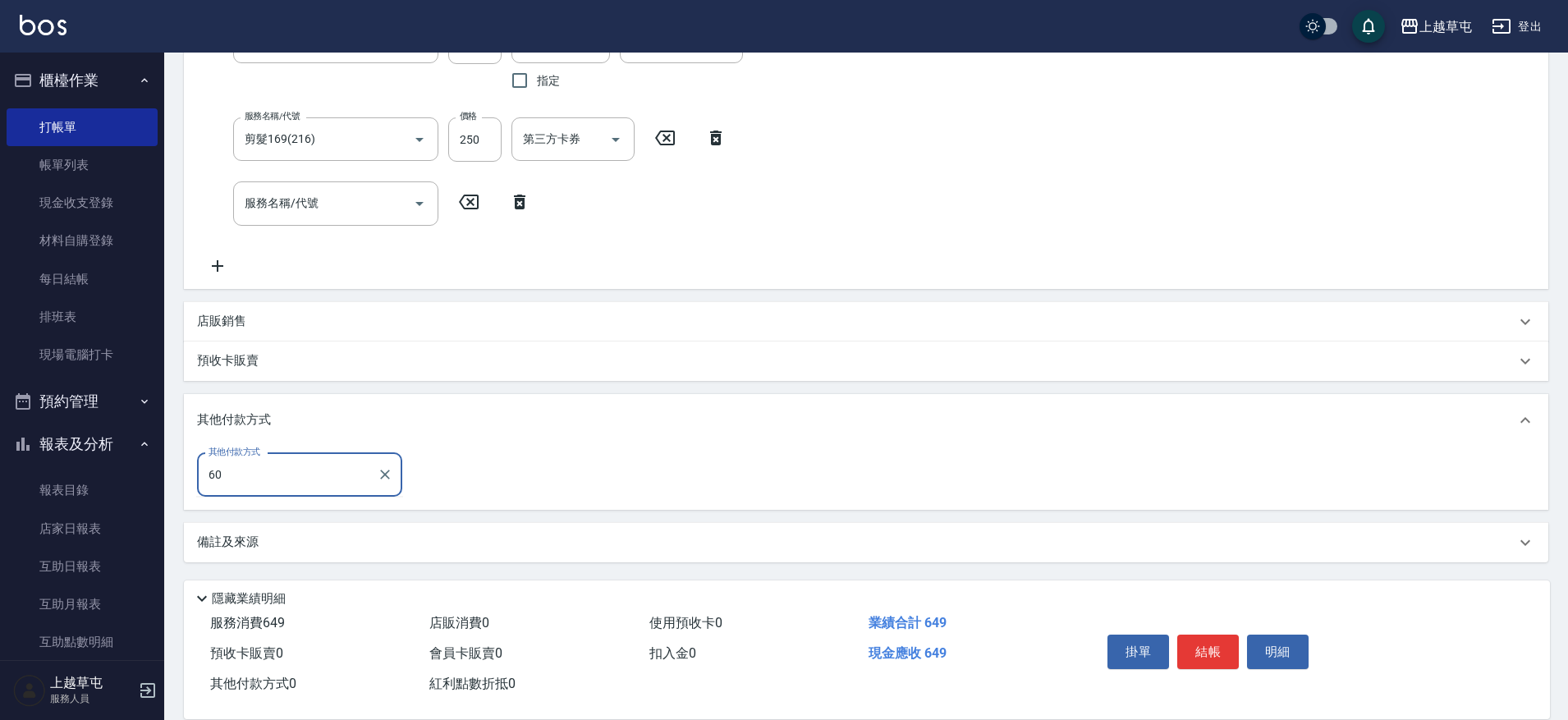
type input "603"
click at [384, 478] on icon "Clear" at bounding box center [384, 474] width 17 height 17
type input "undefined"
click at [370, 482] on input "其他付款方式" at bounding box center [299, 474] width 190 height 28
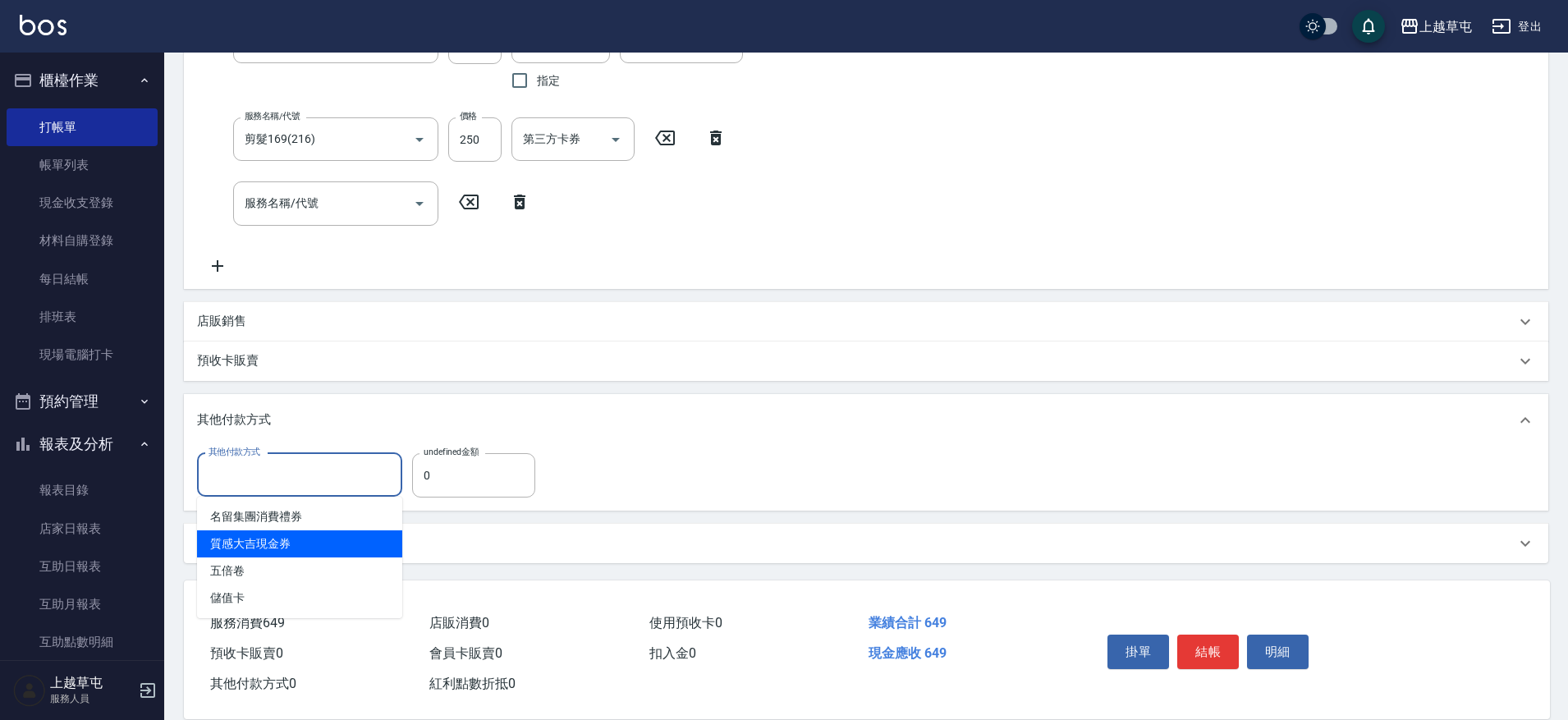
scroll to position [309, 0]
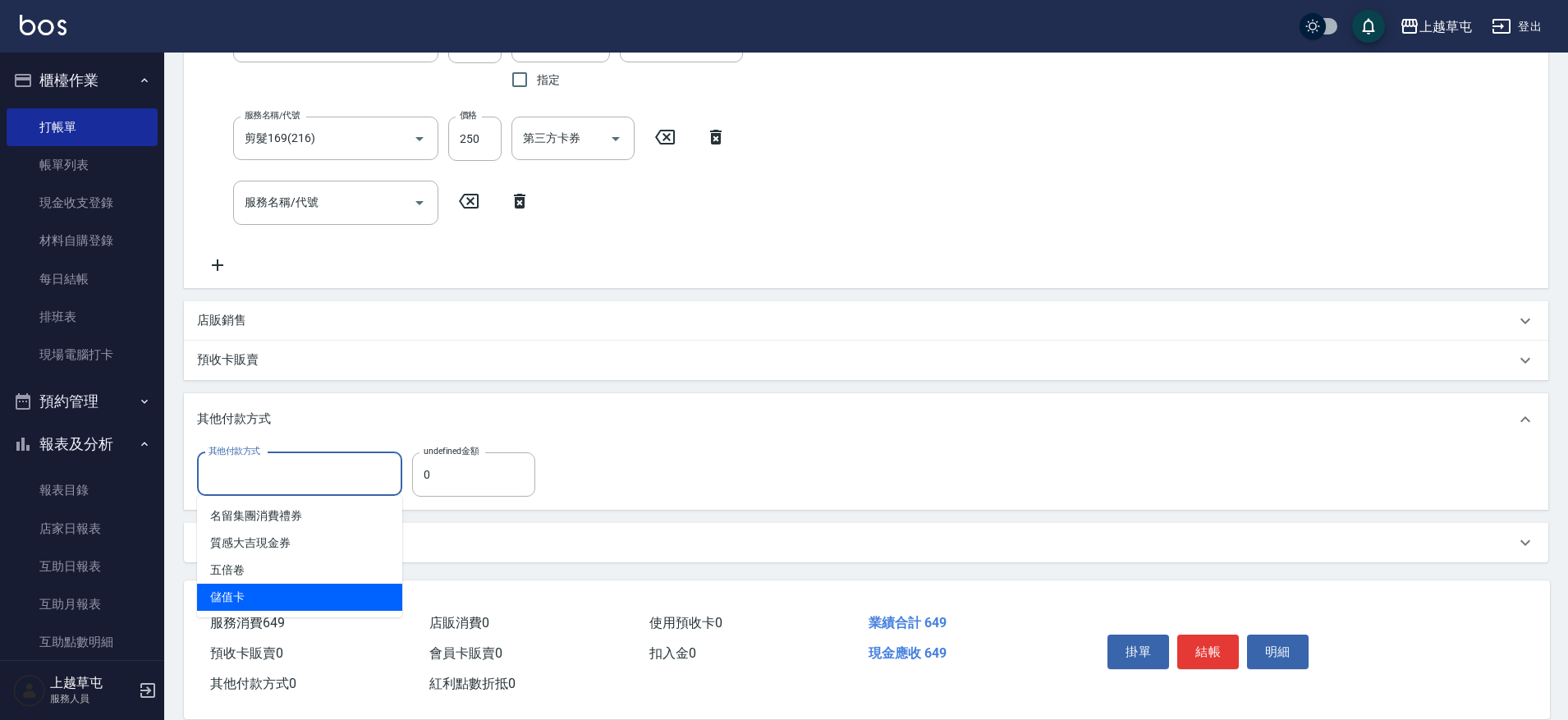
click at [301, 589] on span "儲值卡" at bounding box center [299, 597] width 205 height 27
type input "儲值卡"
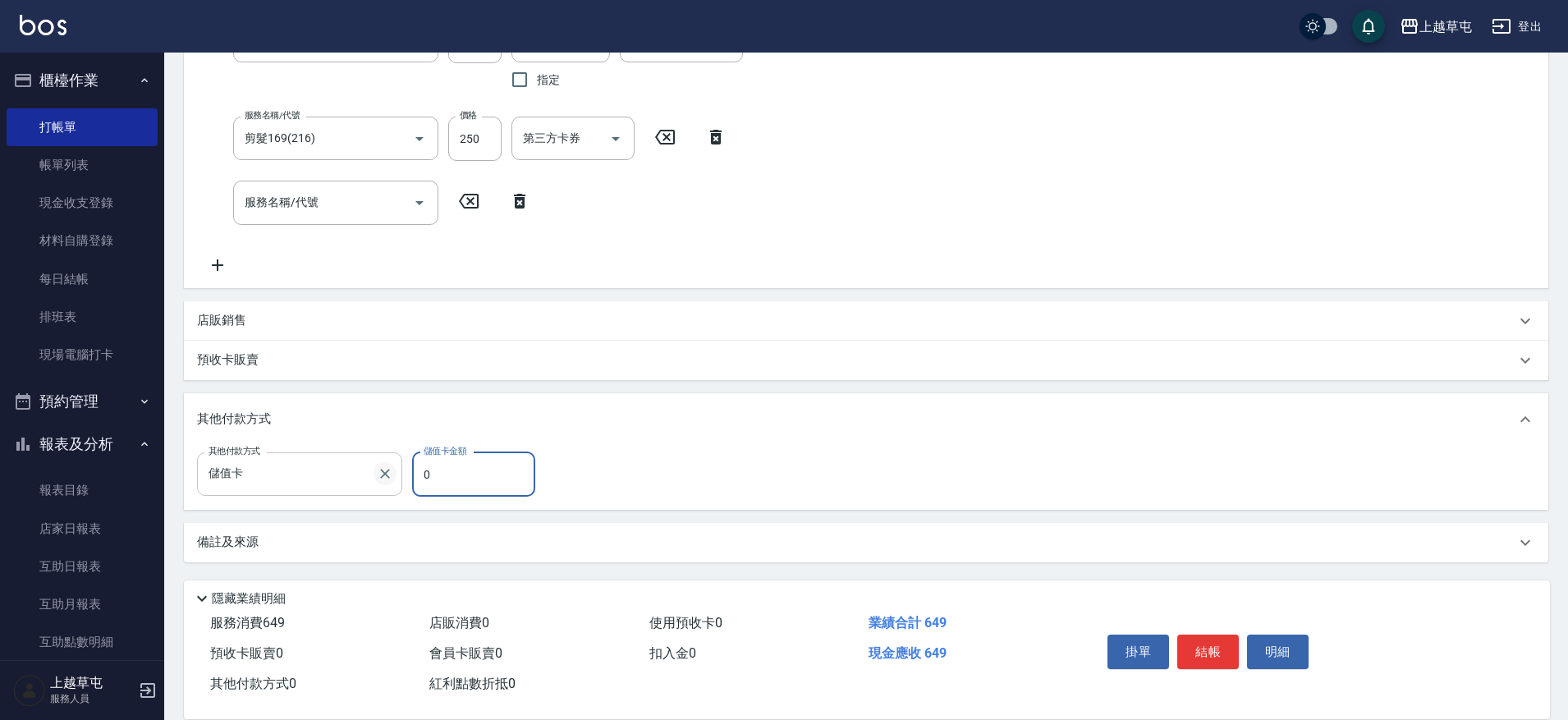
drag, startPoint x: 443, startPoint y: 478, endPoint x: 391, endPoint y: 474, distance: 52.2
click at [391, 474] on div "其他付款方式 儲值卡 其他付款方式 儲值卡金額 0 儲值卡金額" at bounding box center [371, 474] width 348 height 44
type input "603"
click at [662, 365] on div "預收卡販賣" at bounding box center [856, 360] width 1318 height 18
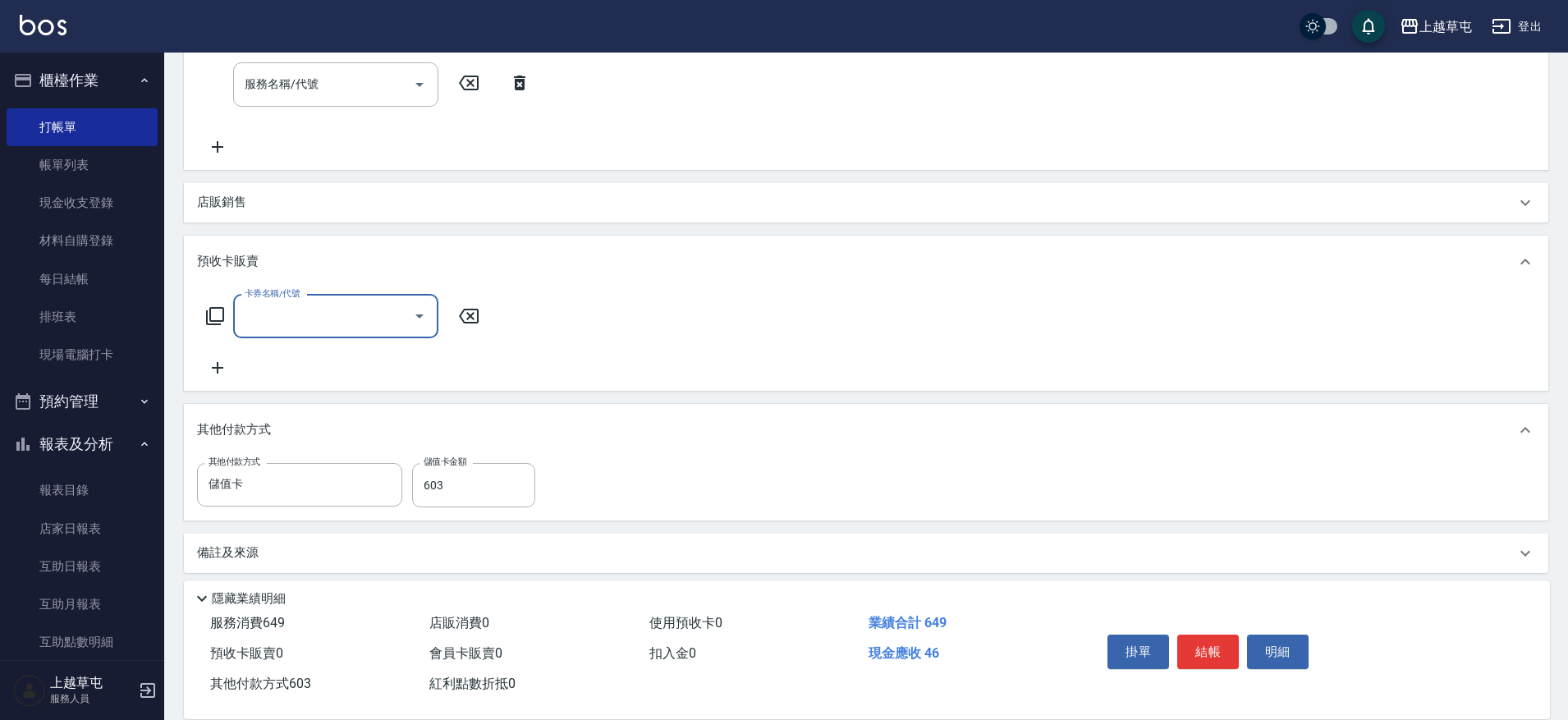
scroll to position [438, 0]
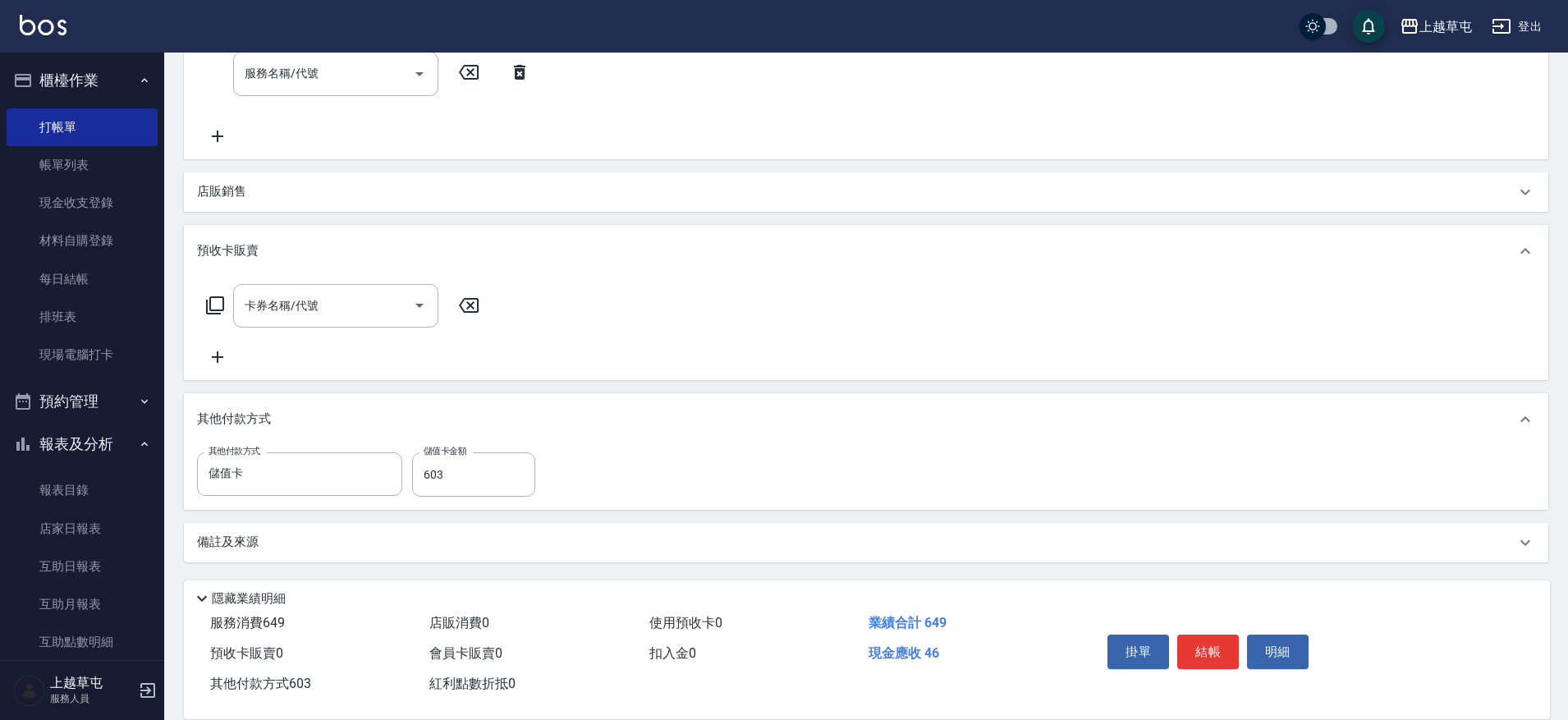
click at [1519, 252] on icon at bounding box center [1525, 251] width 20 height 20
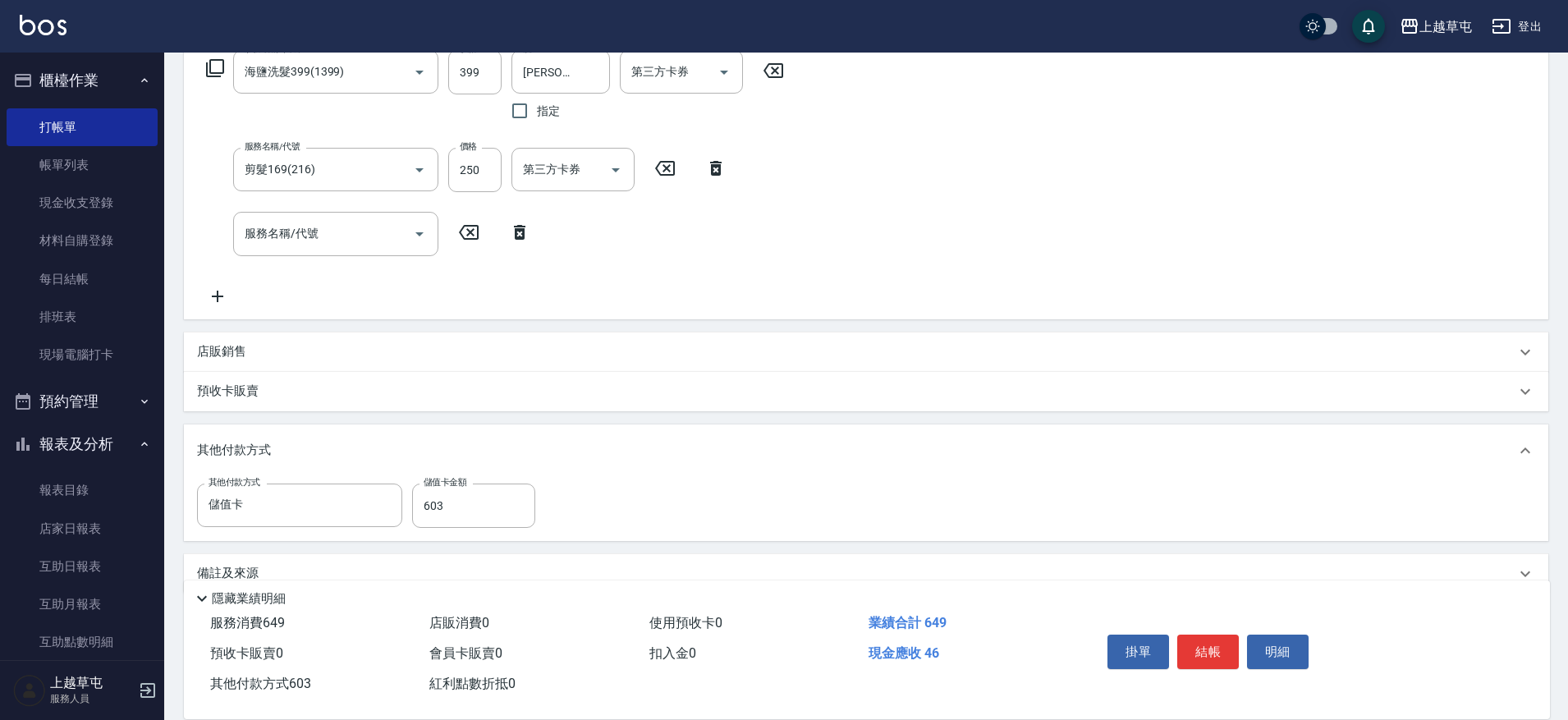
scroll to position [309, 0]
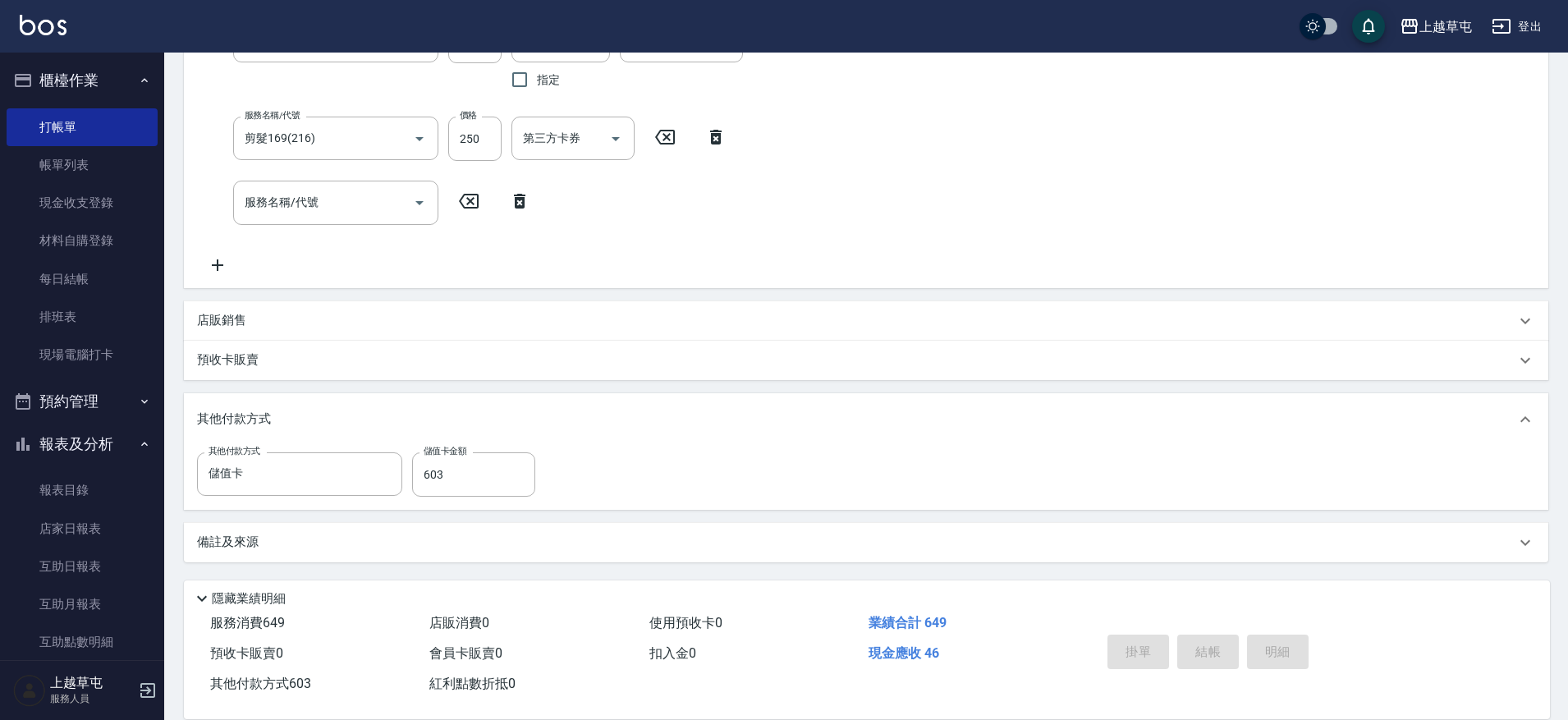
type input "[DATE] 15:47"
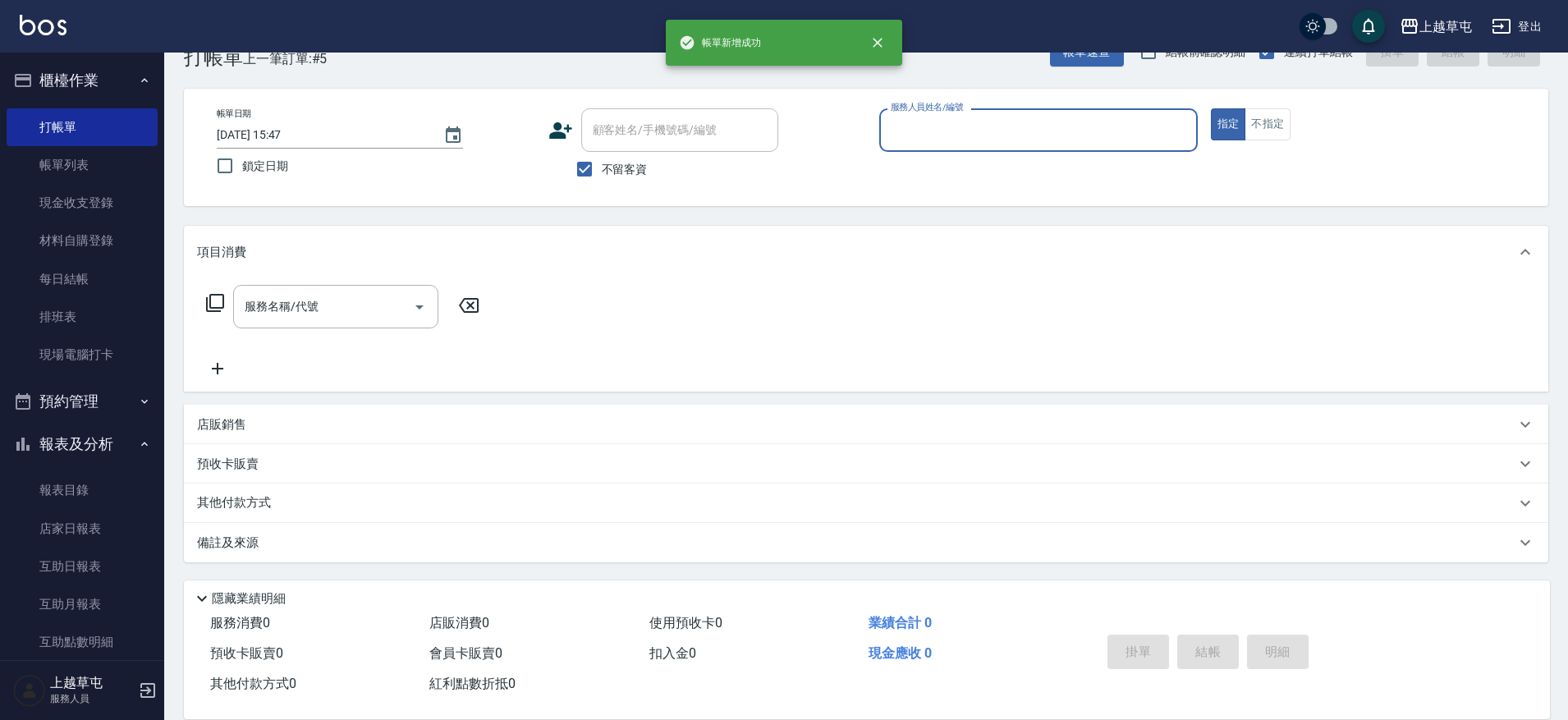
scroll to position [44, 0]
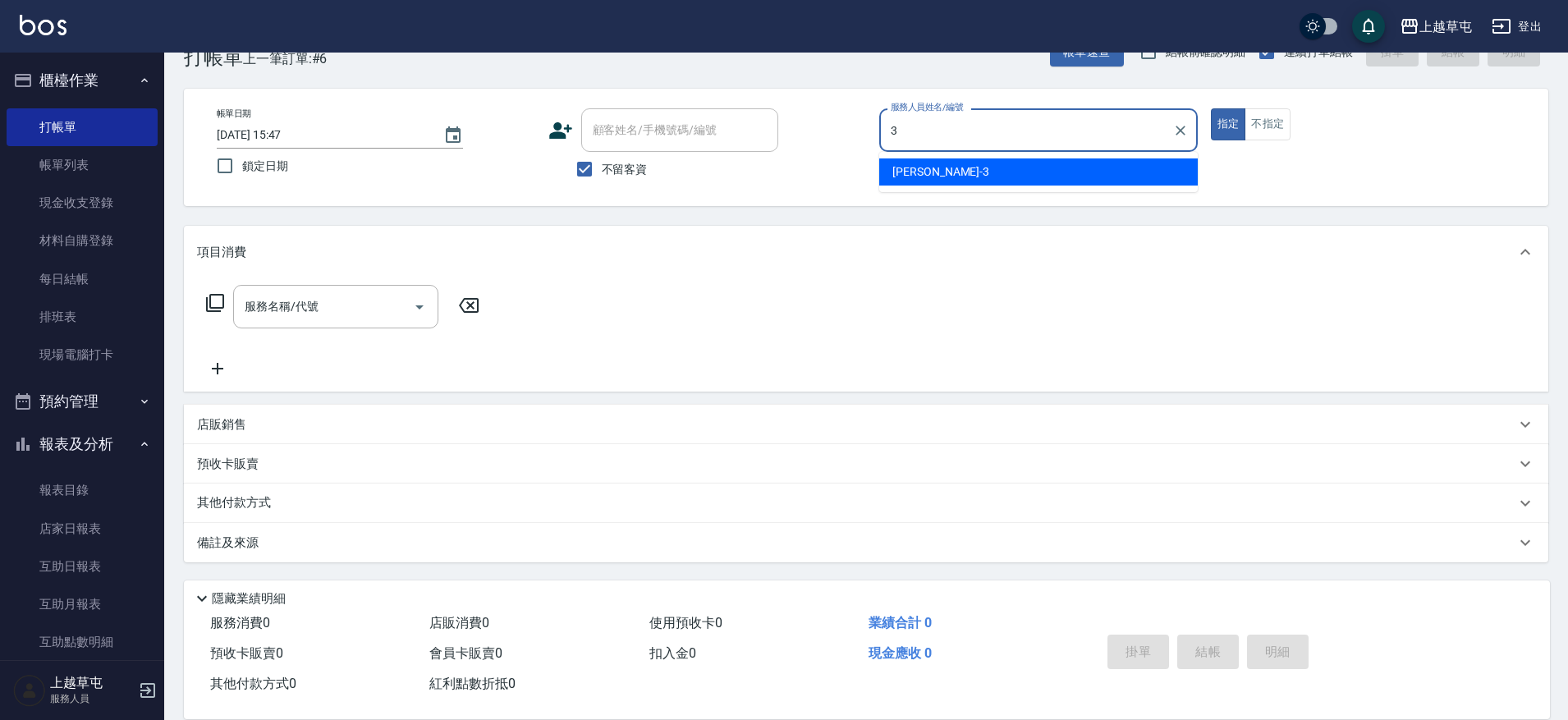
type input "[PERSON_NAME]-3"
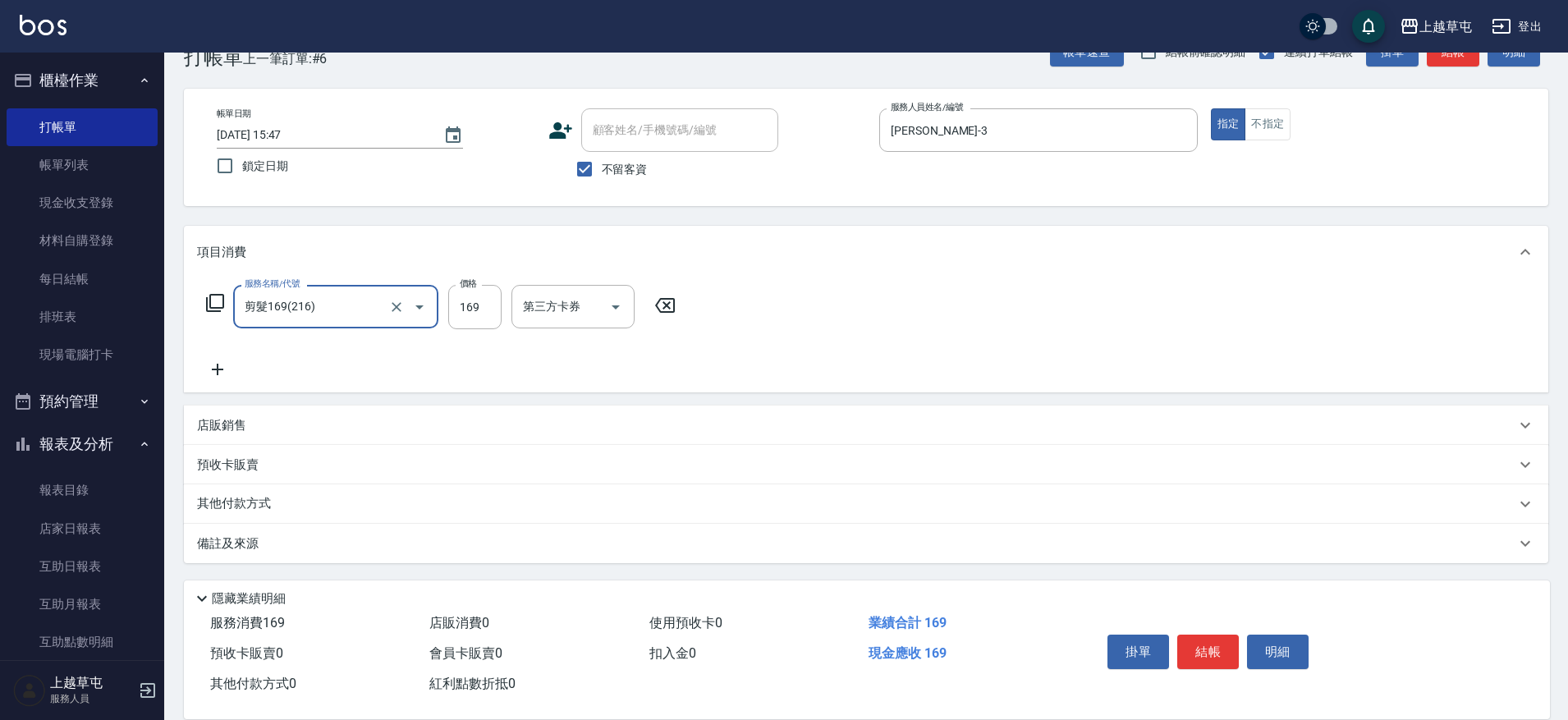
type input "剪髮169(216)"
type input "250"
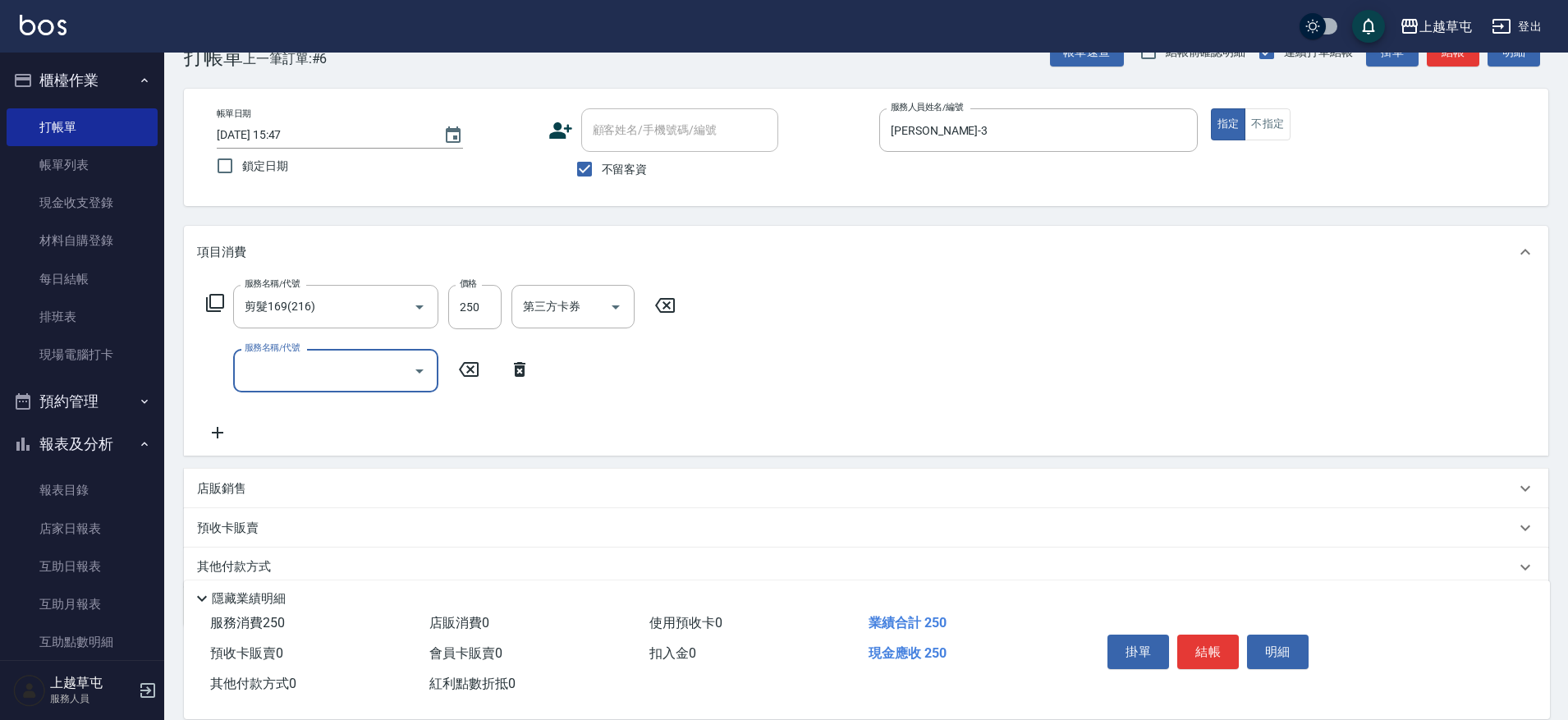
click at [336, 485] on div "店販銷售" at bounding box center [856, 489] width 1318 height 18
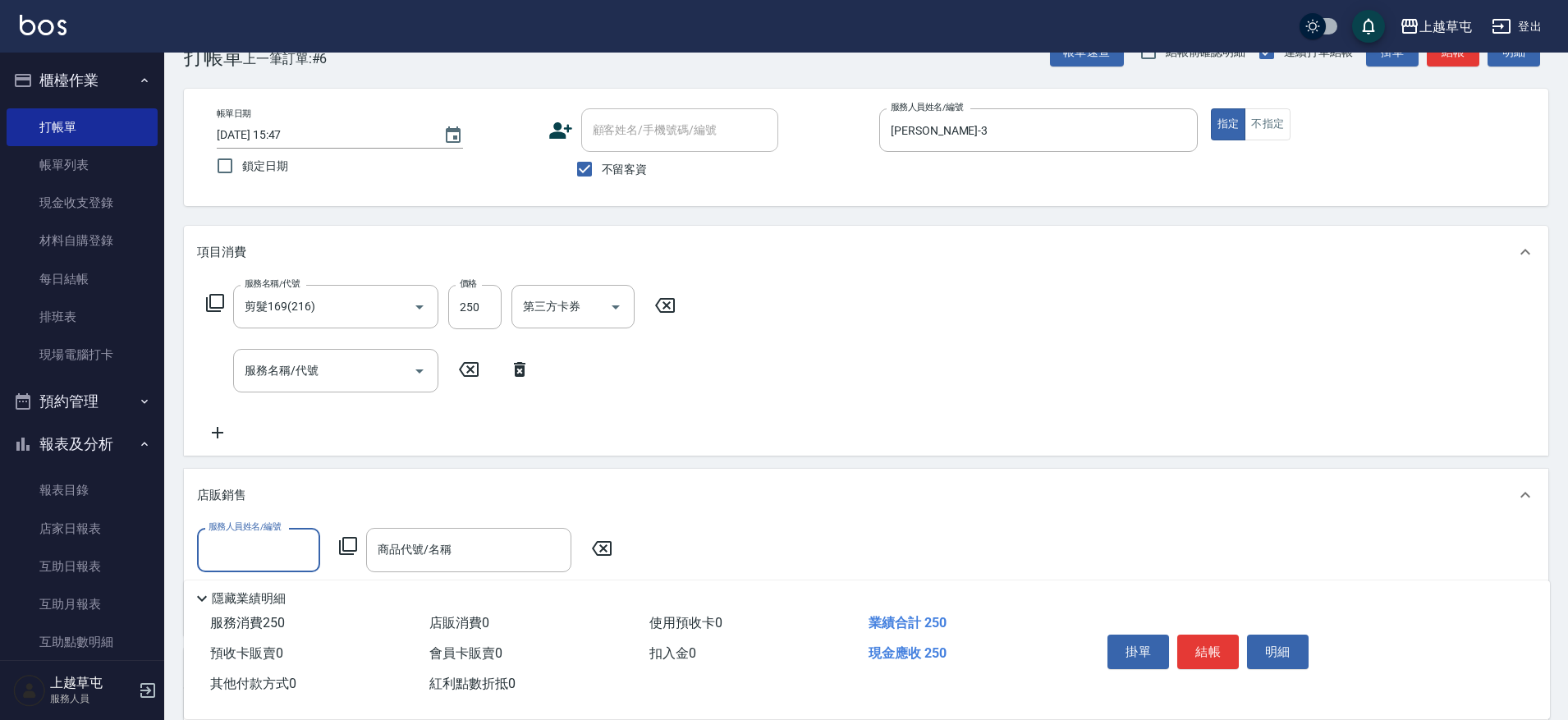
scroll to position [0, 0]
type input "[PERSON_NAME]-3"
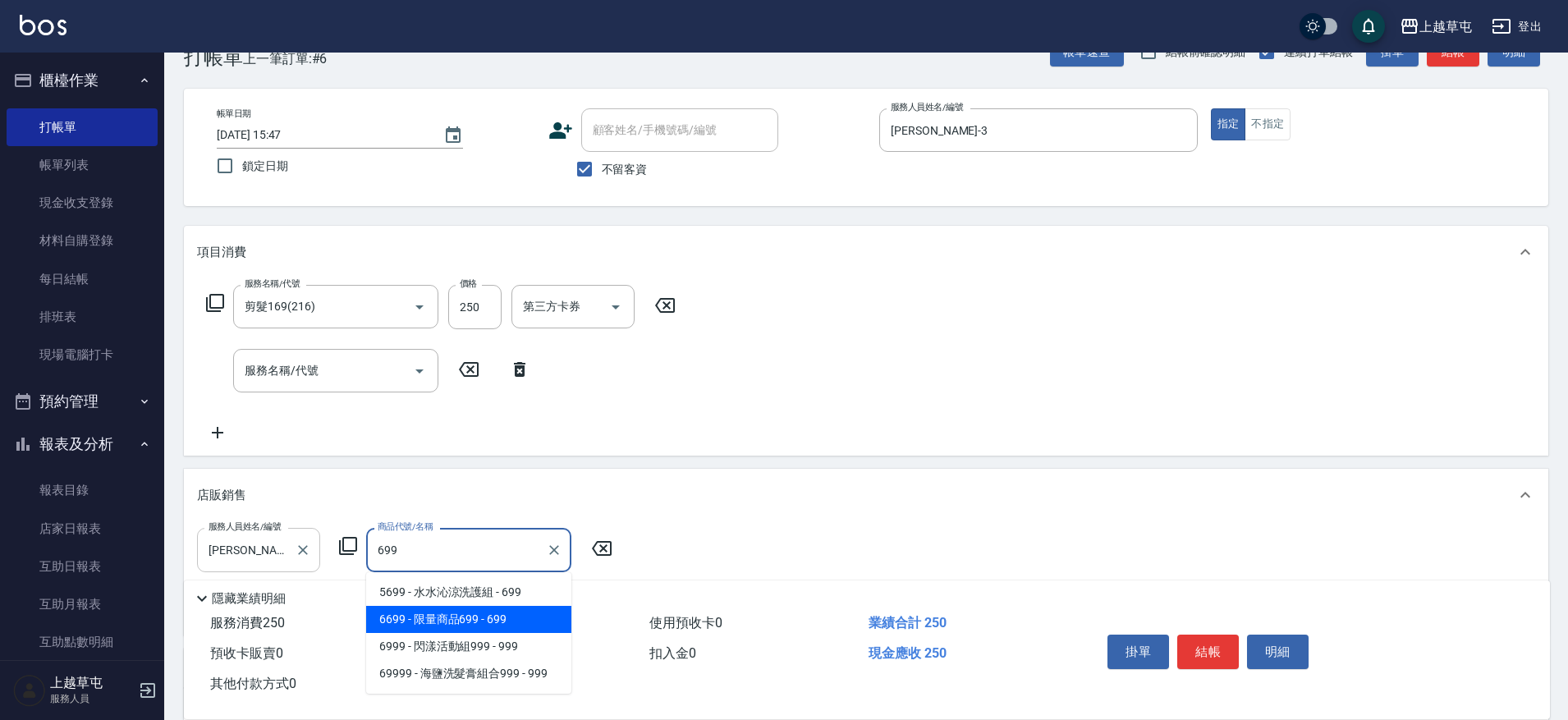
type input "限量商品699"
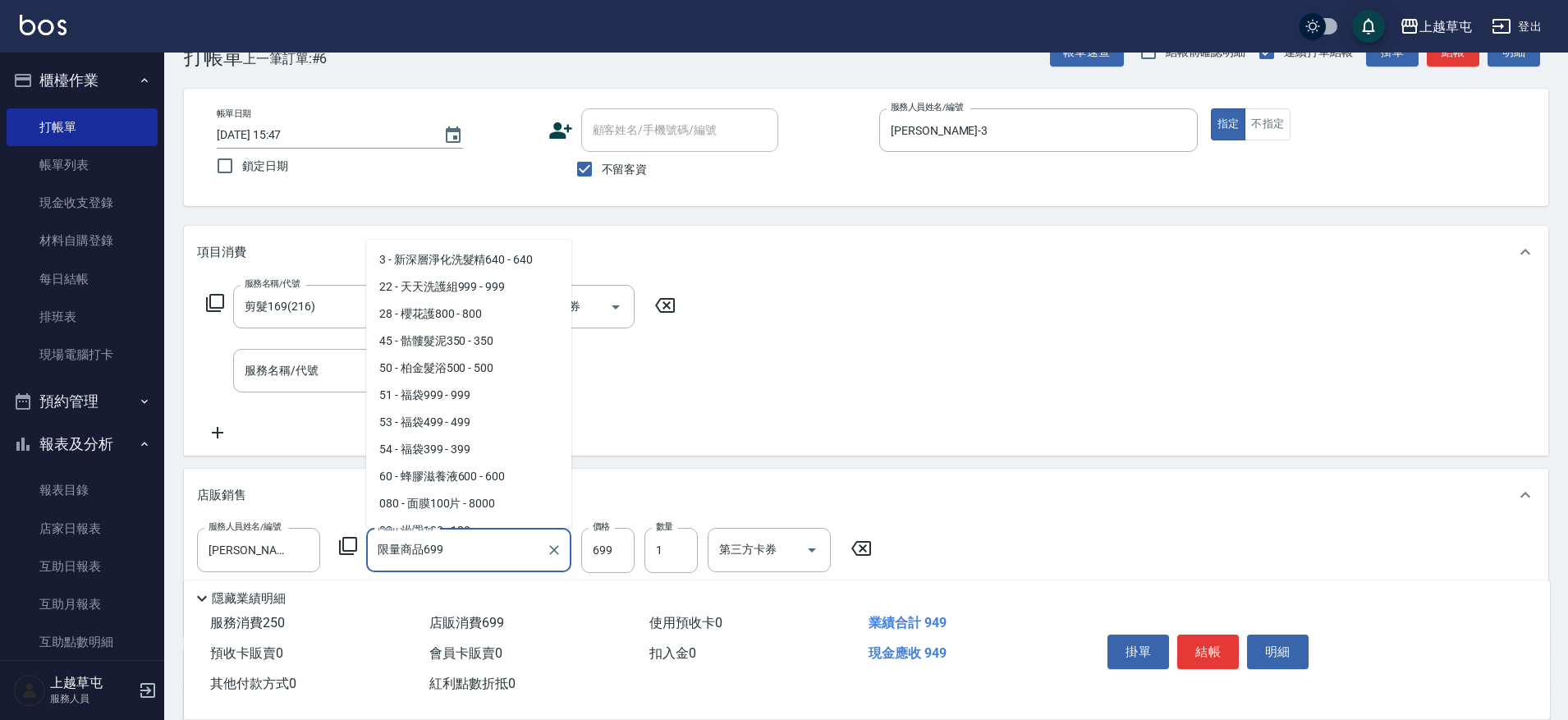
click at [512, 552] on input "限量商品699" at bounding box center [456, 549] width 166 height 28
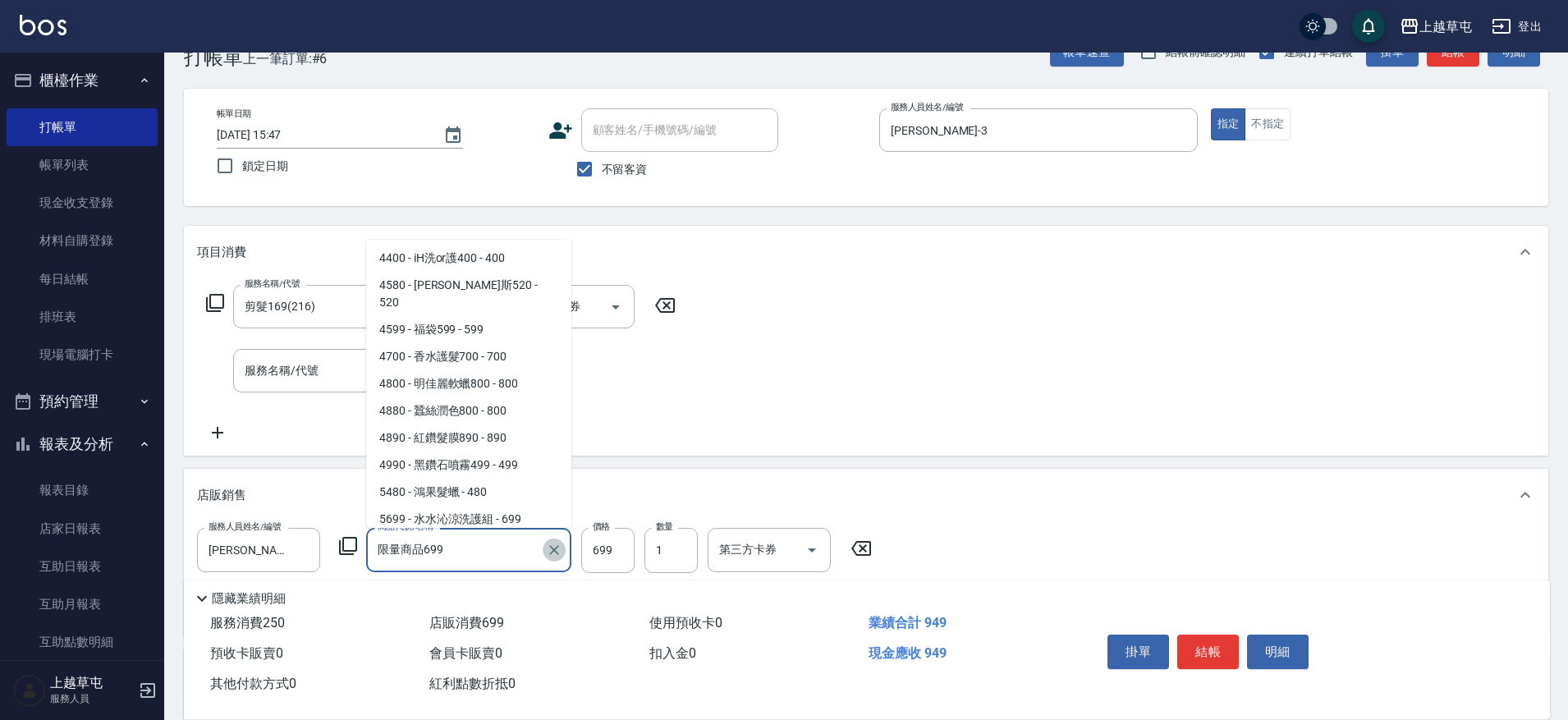
click at [547, 549] on icon "Clear" at bounding box center [554, 550] width 17 height 17
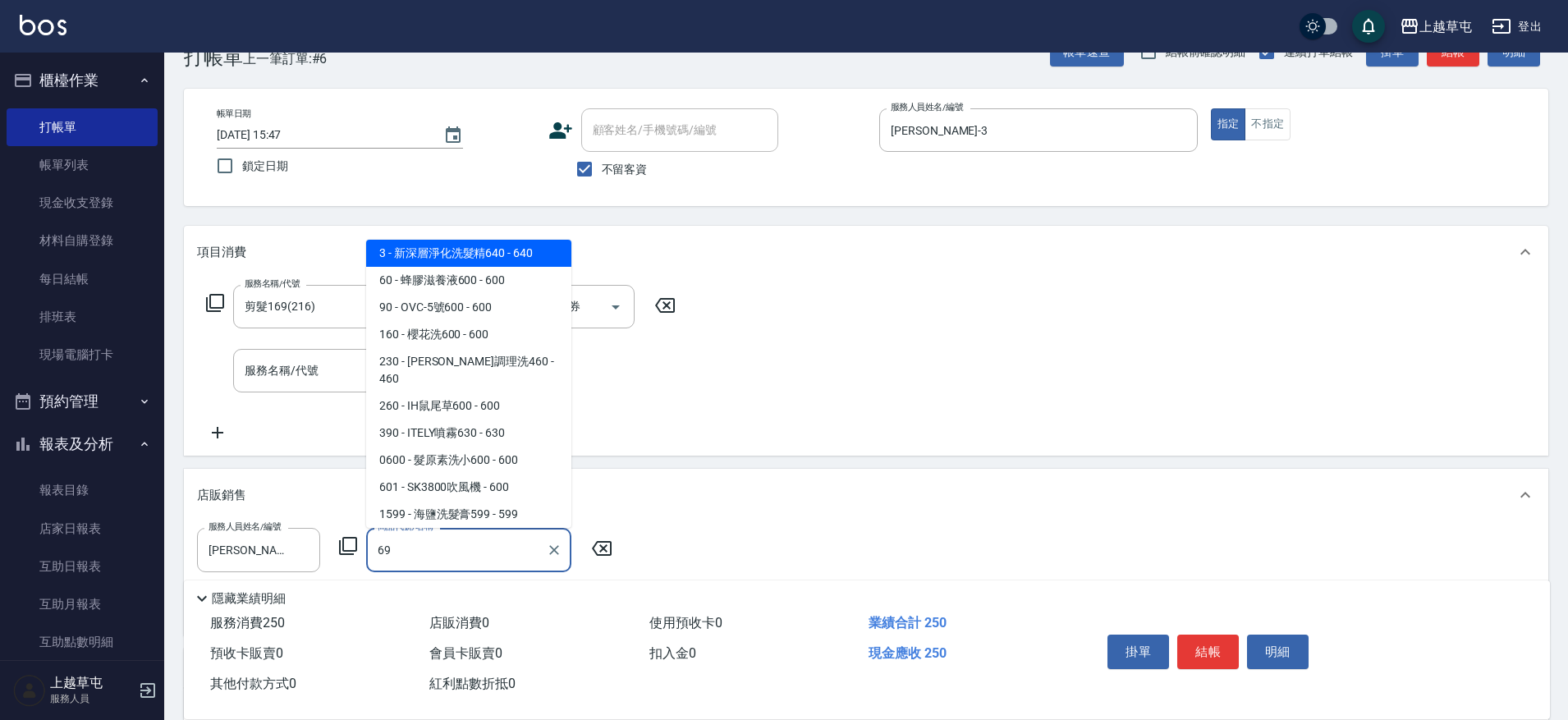
scroll to position [0, 0]
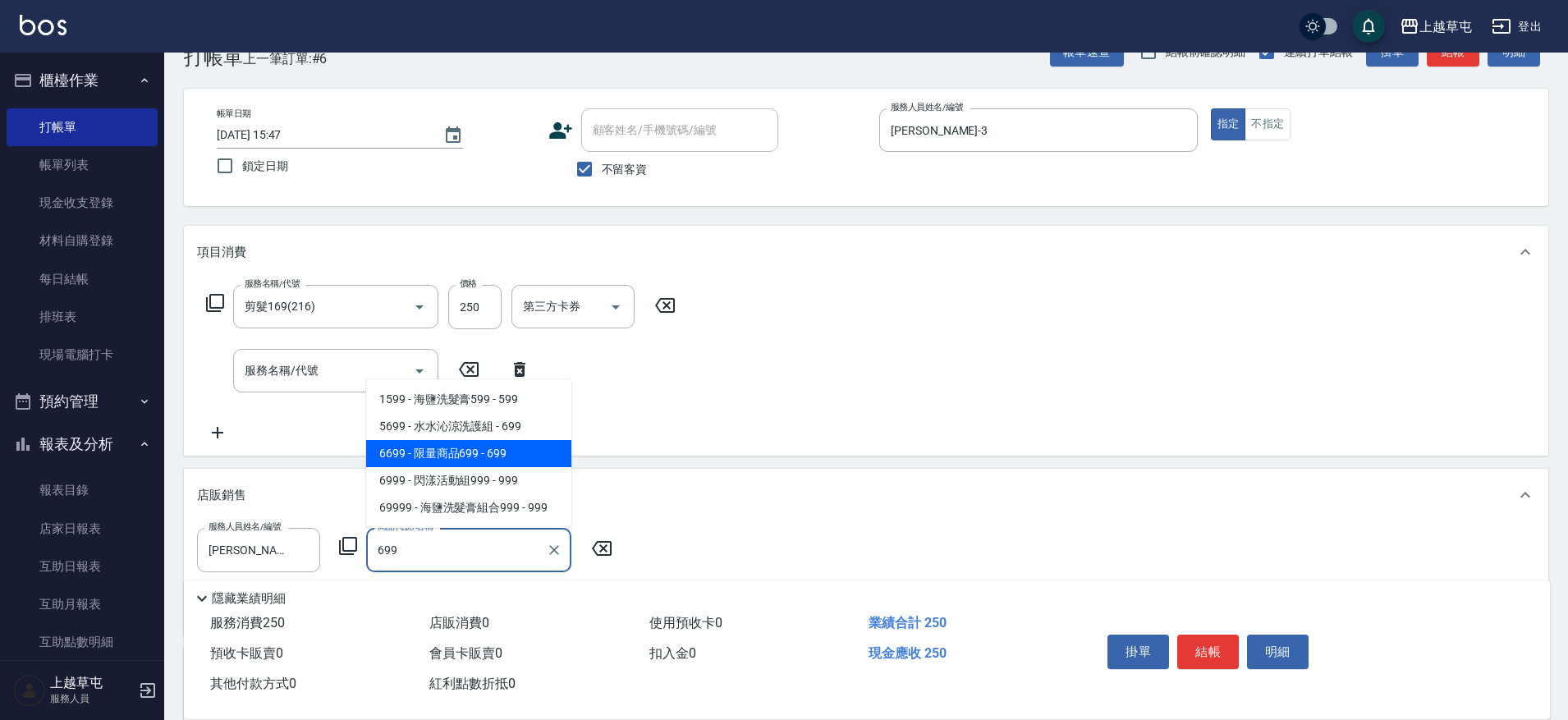
type input "限量商品699"
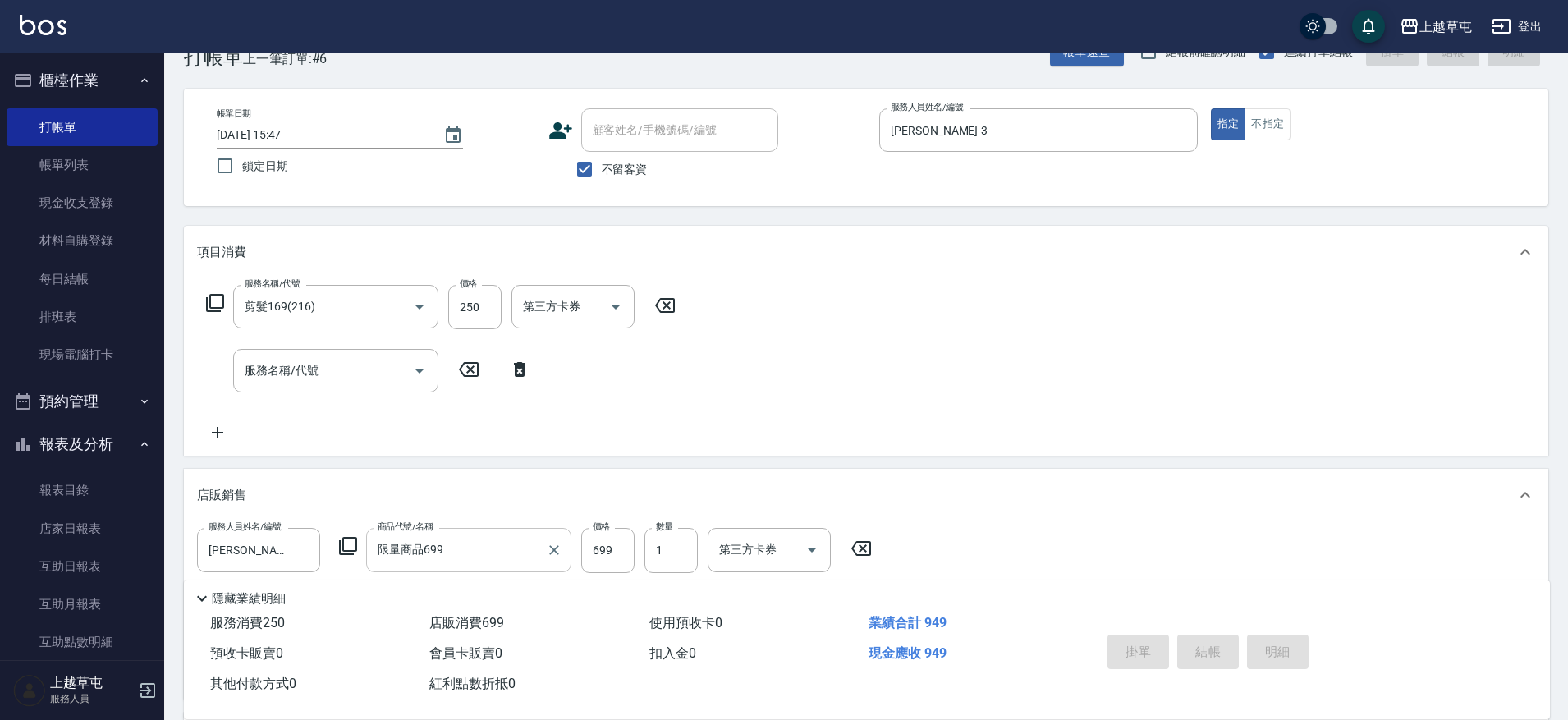
type input "[DATE] 15:49"
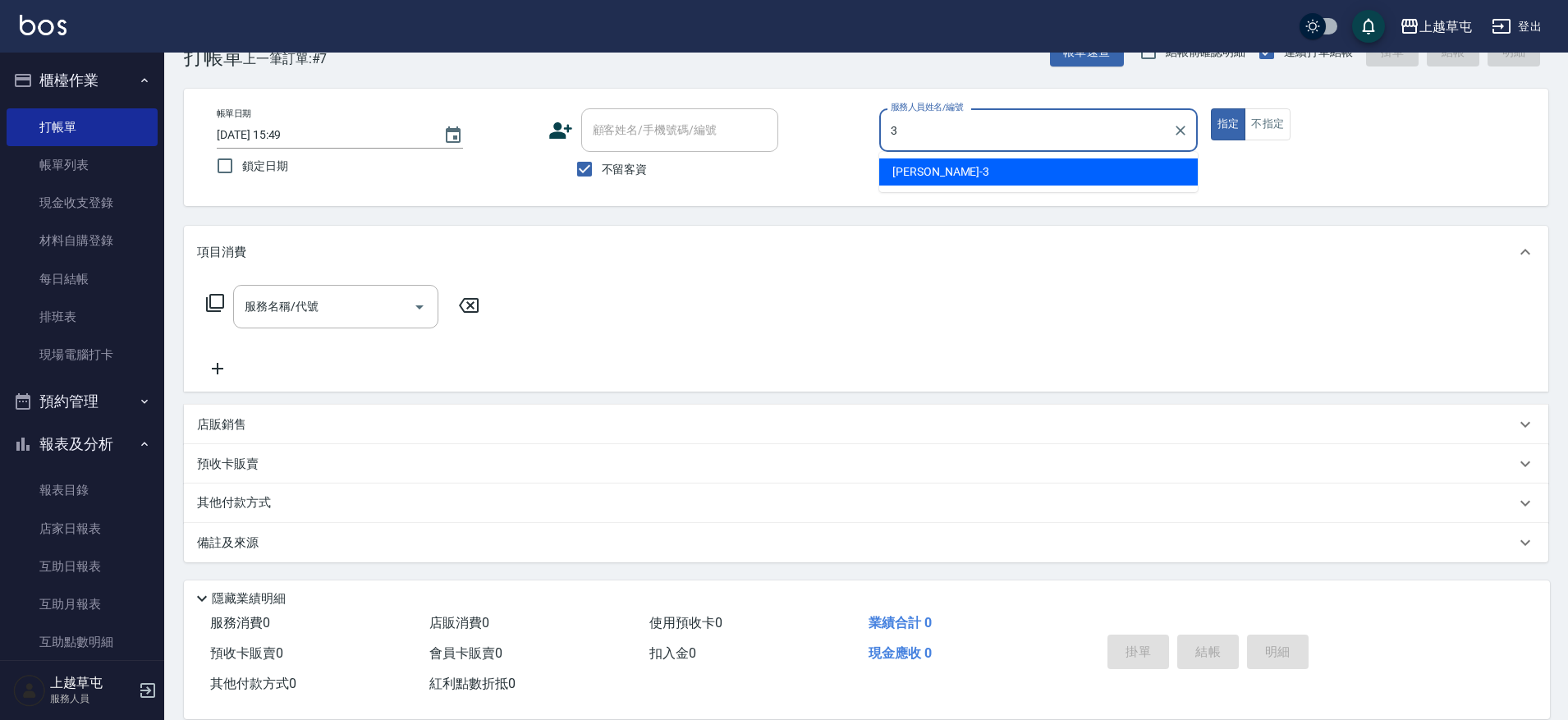
type input "[PERSON_NAME]-3"
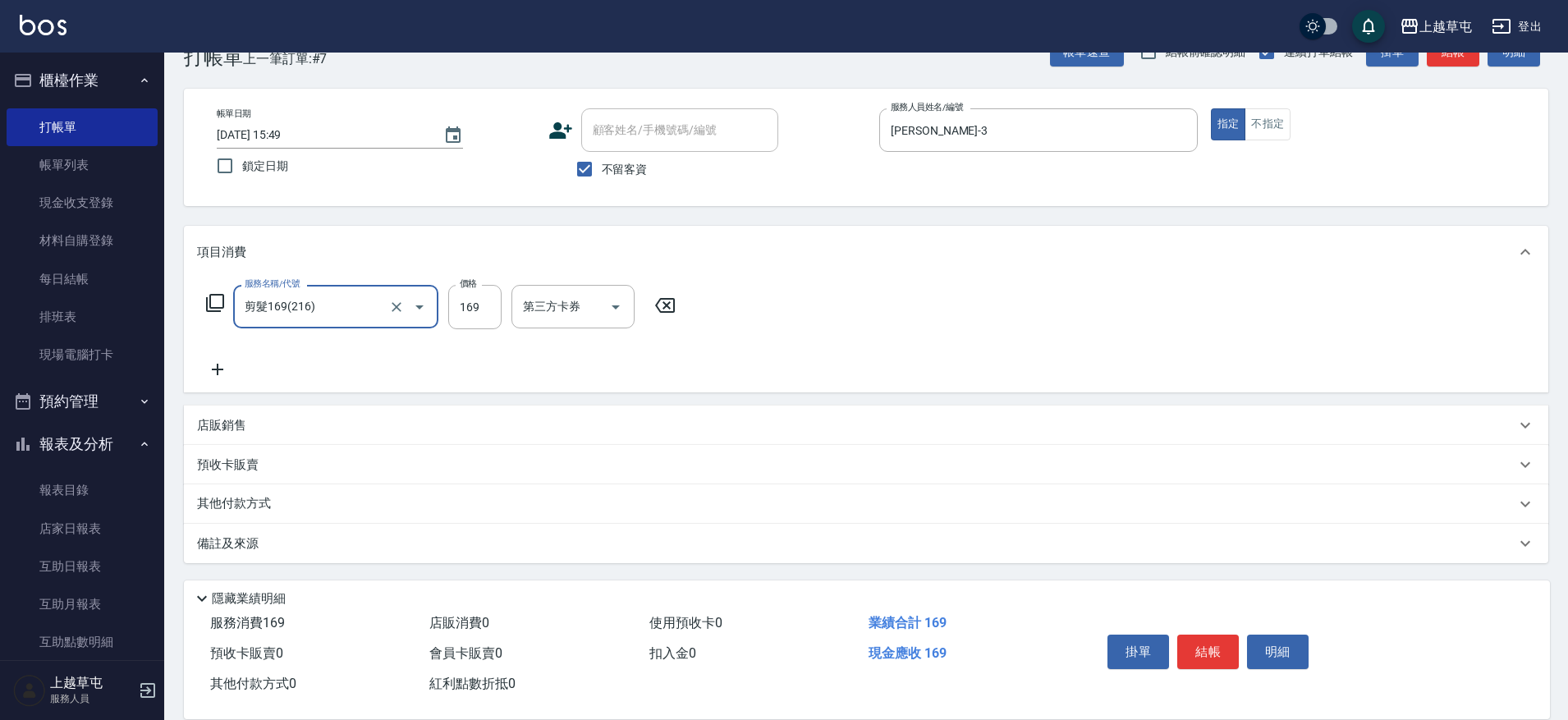
type input "剪髮169(216)"
type input "250"
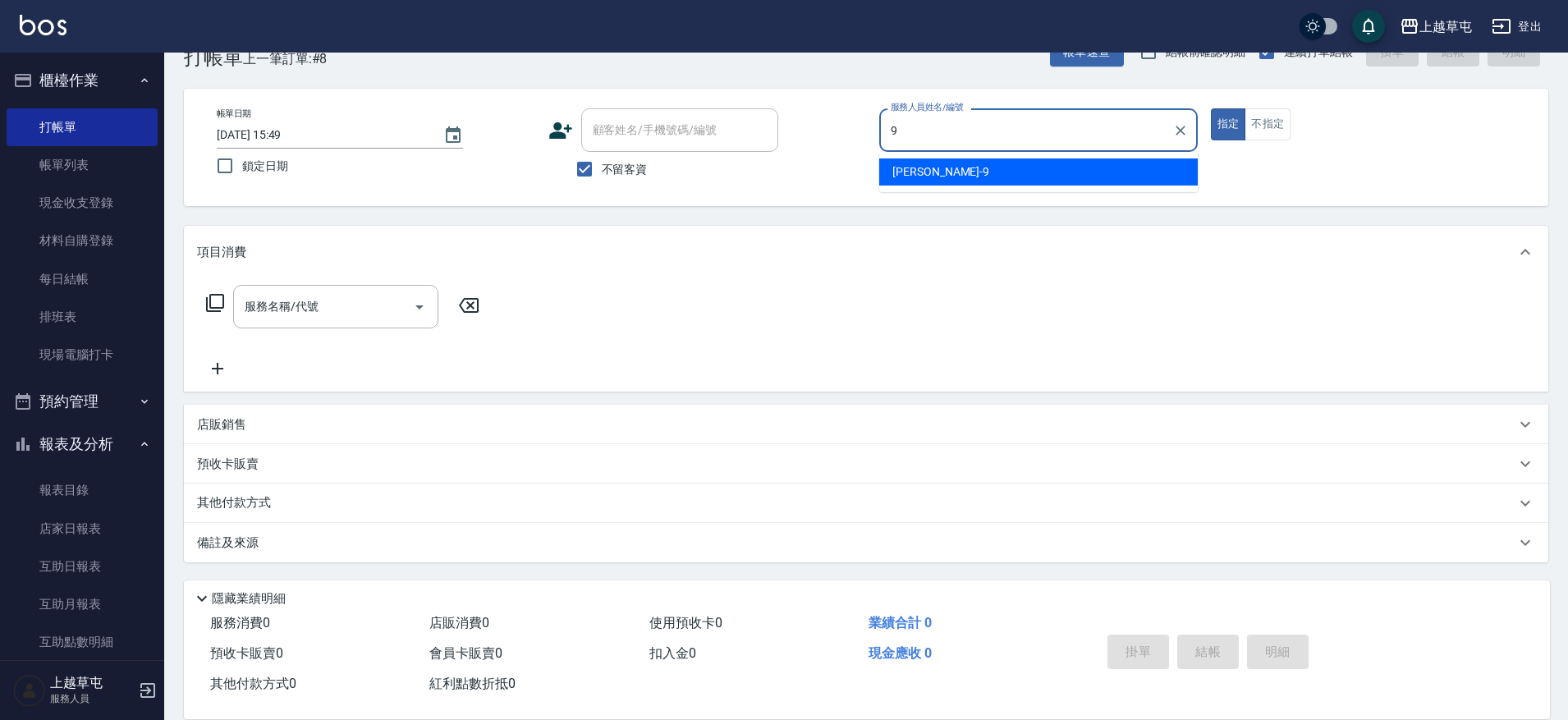
type input "[PERSON_NAME]-9"
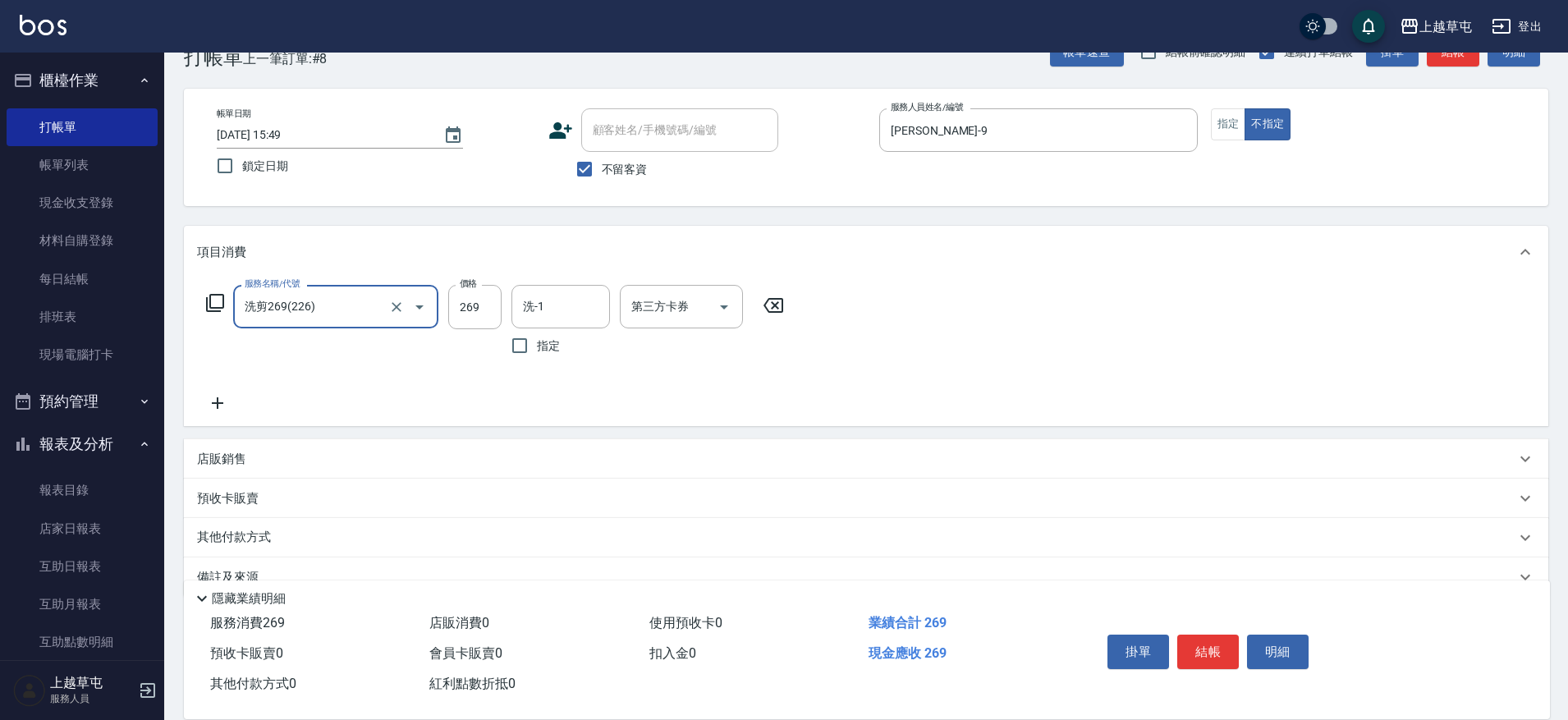
type input "洗剪269(226)"
type input "300"
type input "[PERSON_NAME]25"
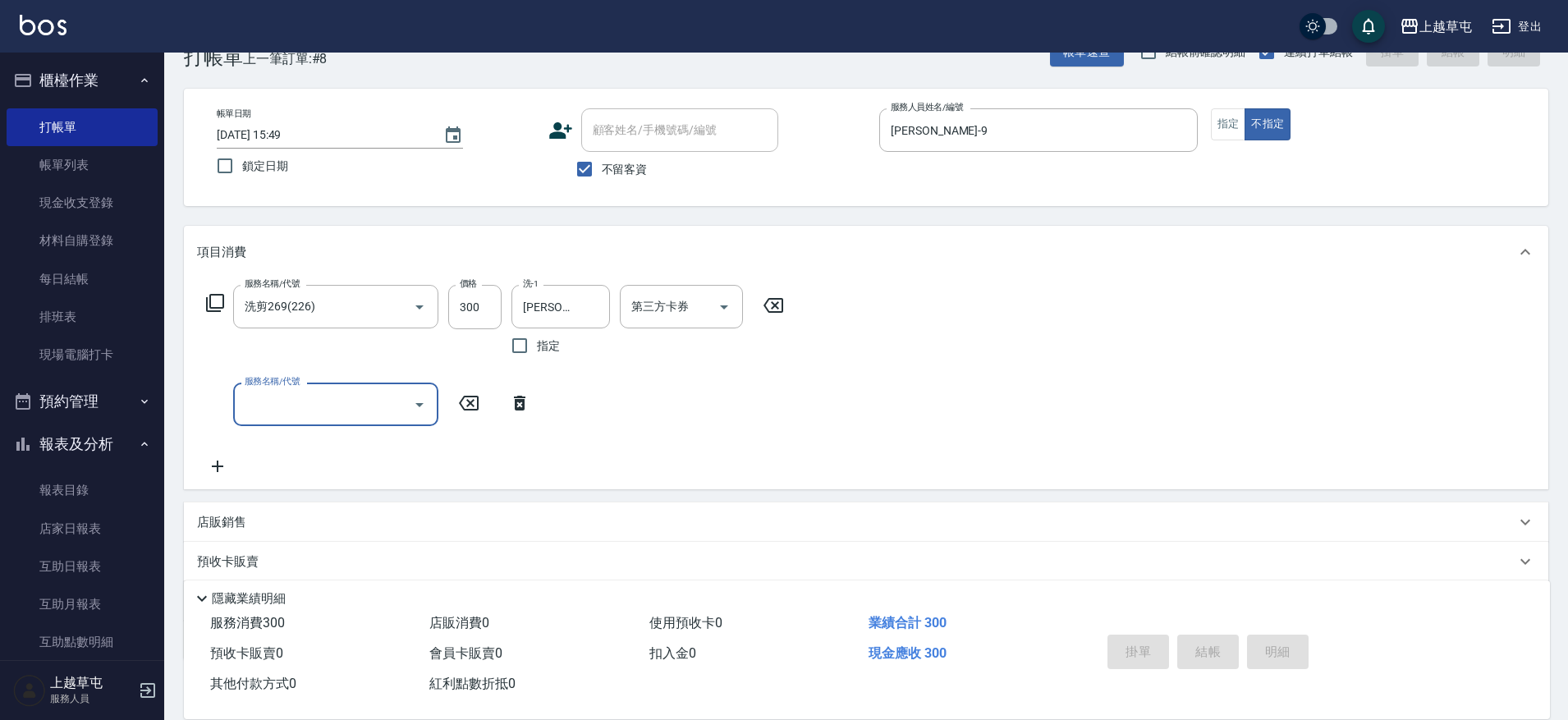
type input "[DATE] 15:50"
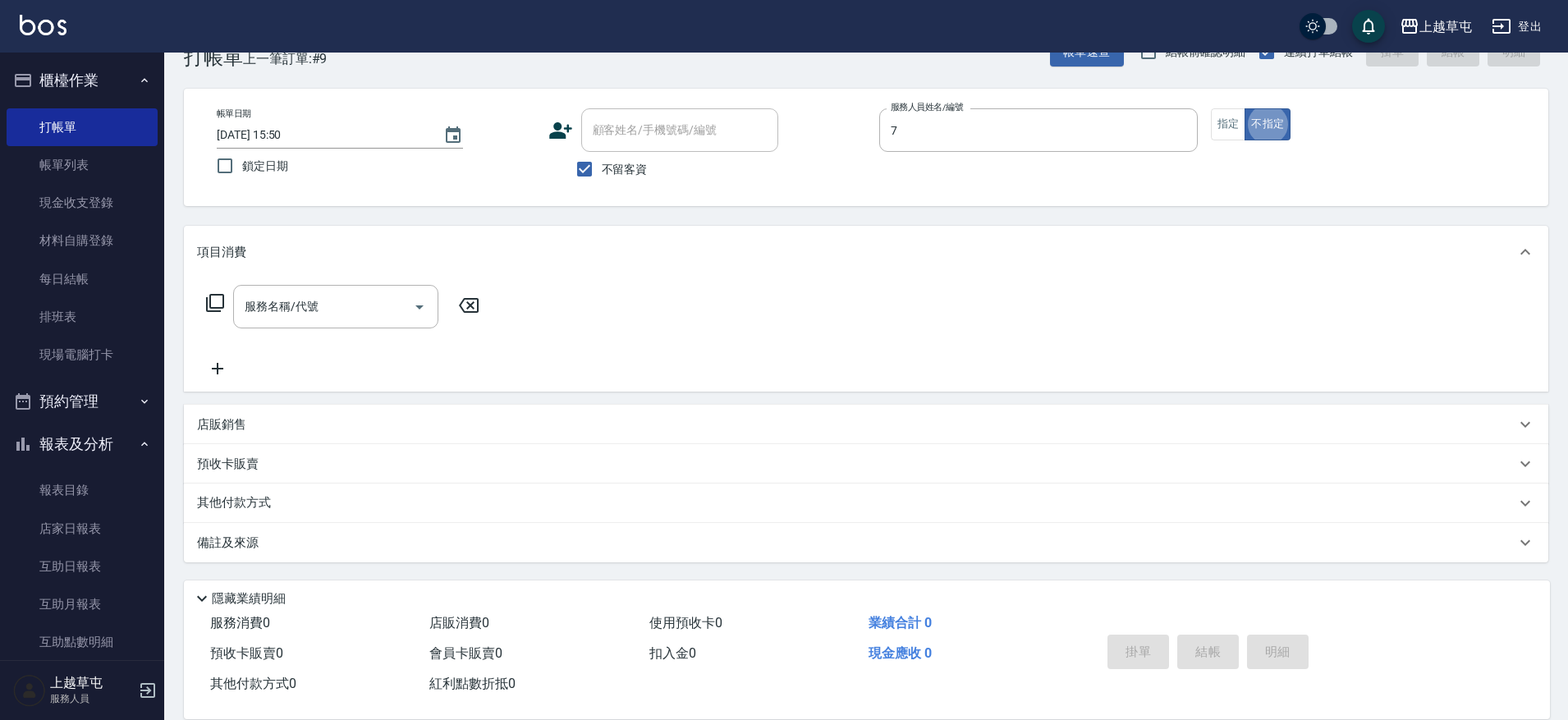
type input "[PERSON_NAME]-7"
type button "false"
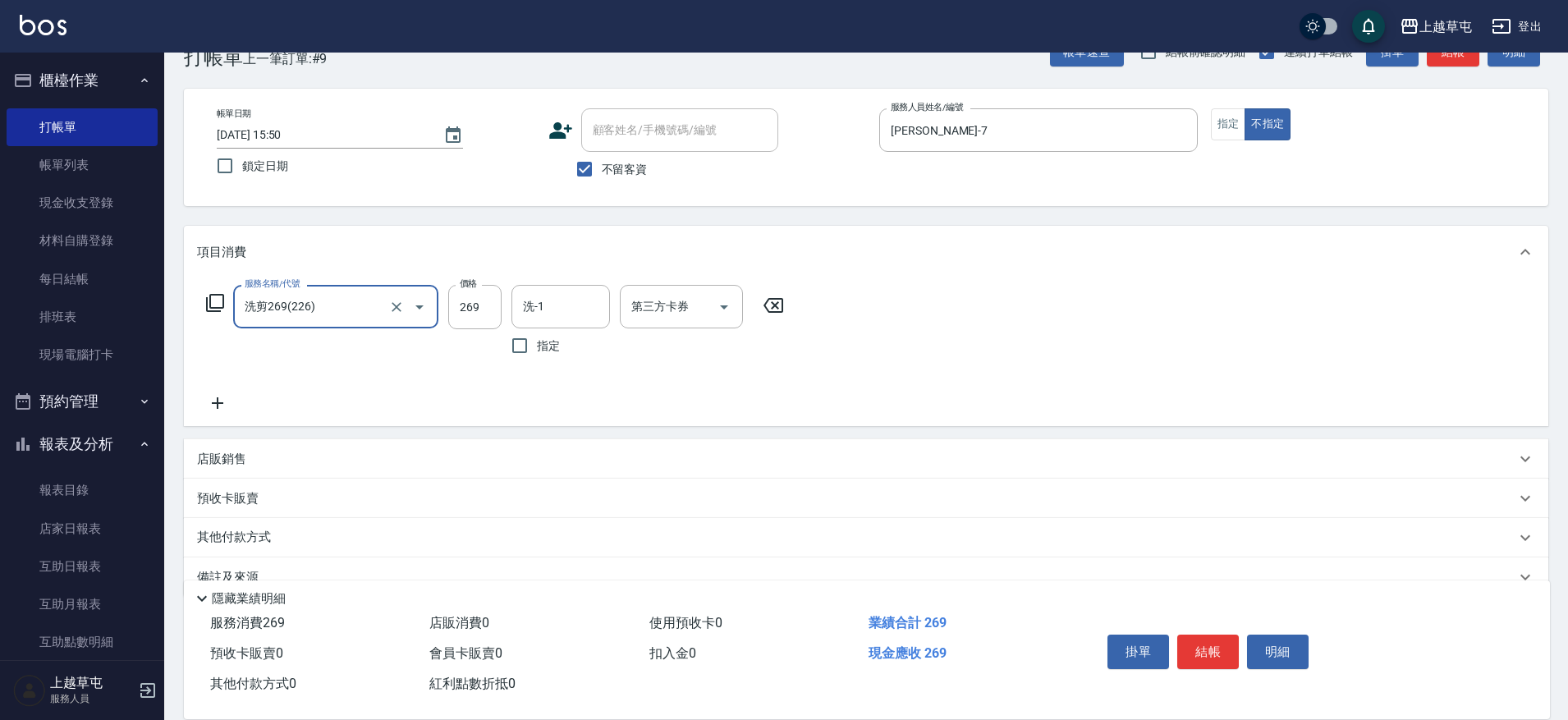
type input "洗剪269(226)"
type input "300"
type input "[PERSON_NAME]-7"
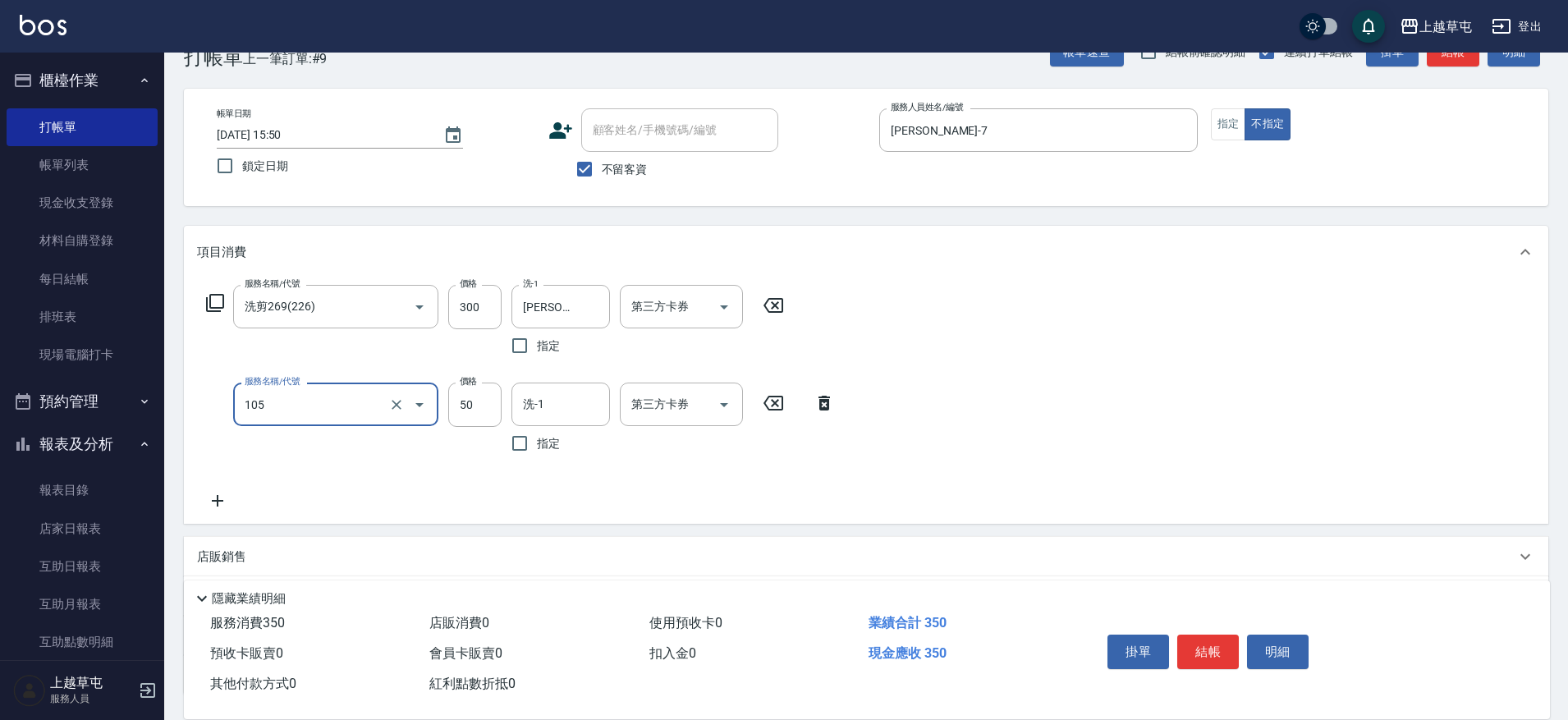
type input "精油50(105)"
type input "[PERSON_NAME]-7"
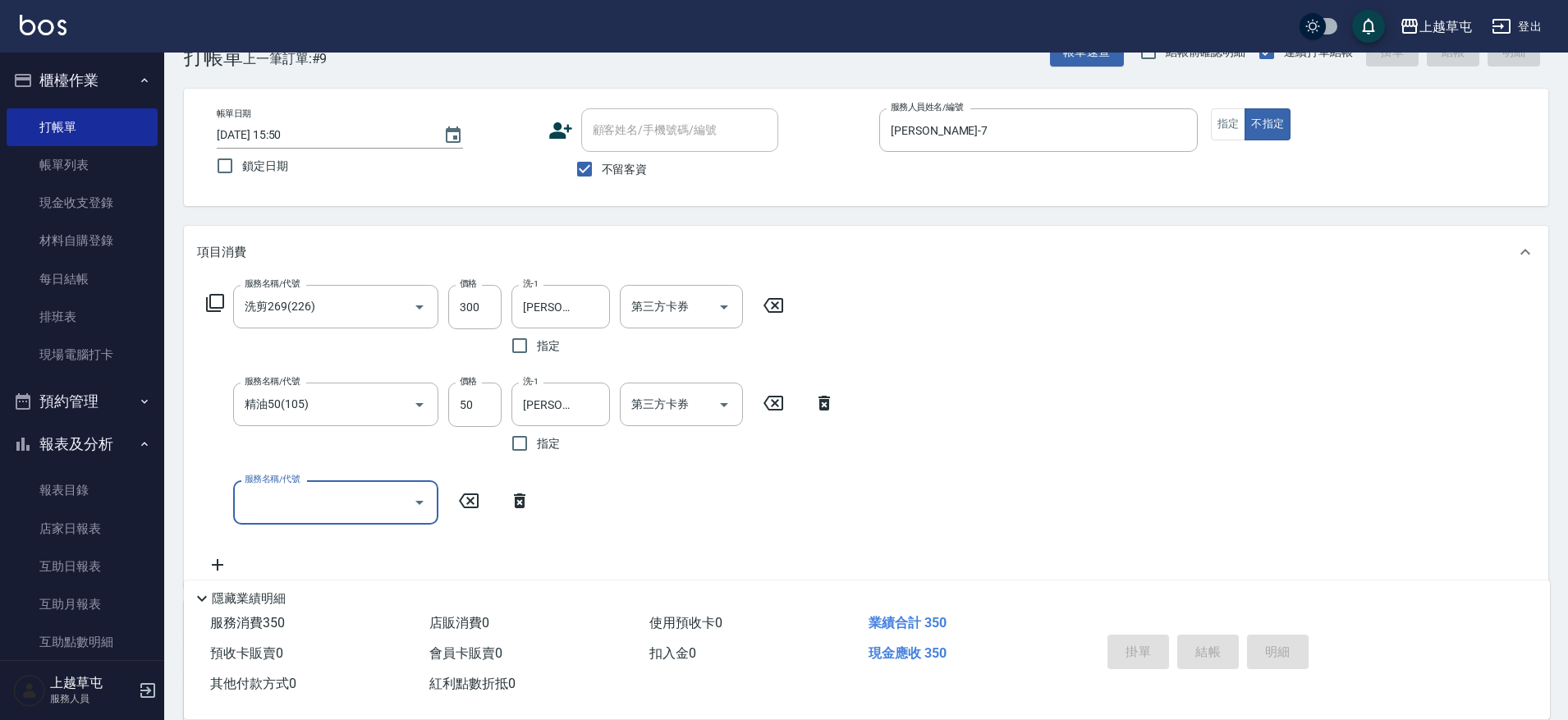
type input "[DATE] 15:51"
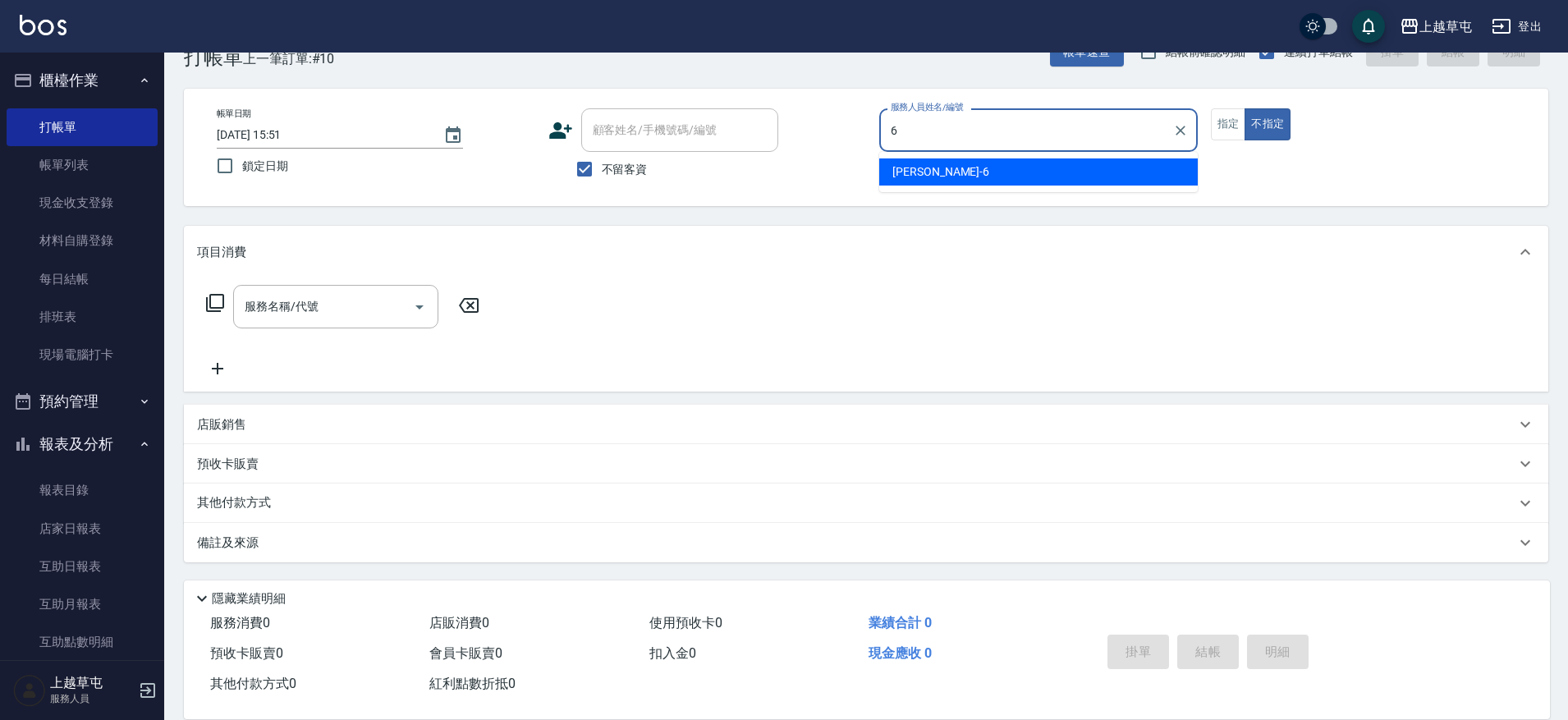
type input "[PERSON_NAME]-6"
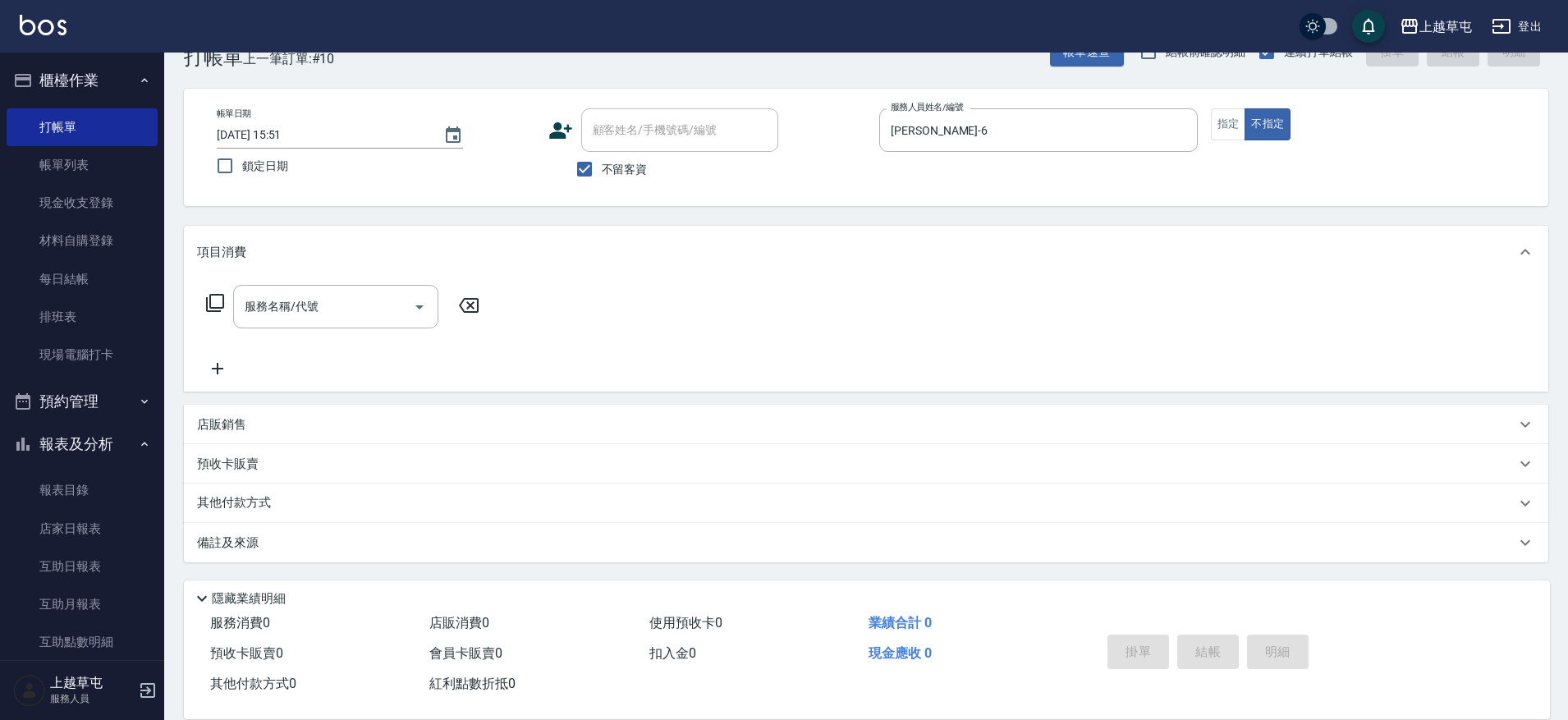
click at [1224, 106] on div "帳單日期 [DATE] 15:51 鎖定日期 顧客姓名/手機號碼/編號 顧客姓名/手機號碼/編號 不留客資 服務人員姓名/編號 [PERSON_NAME]6 …" at bounding box center [866, 147] width 1364 height 117
click at [1229, 119] on button "指定" at bounding box center [1229, 124] width 35 height 32
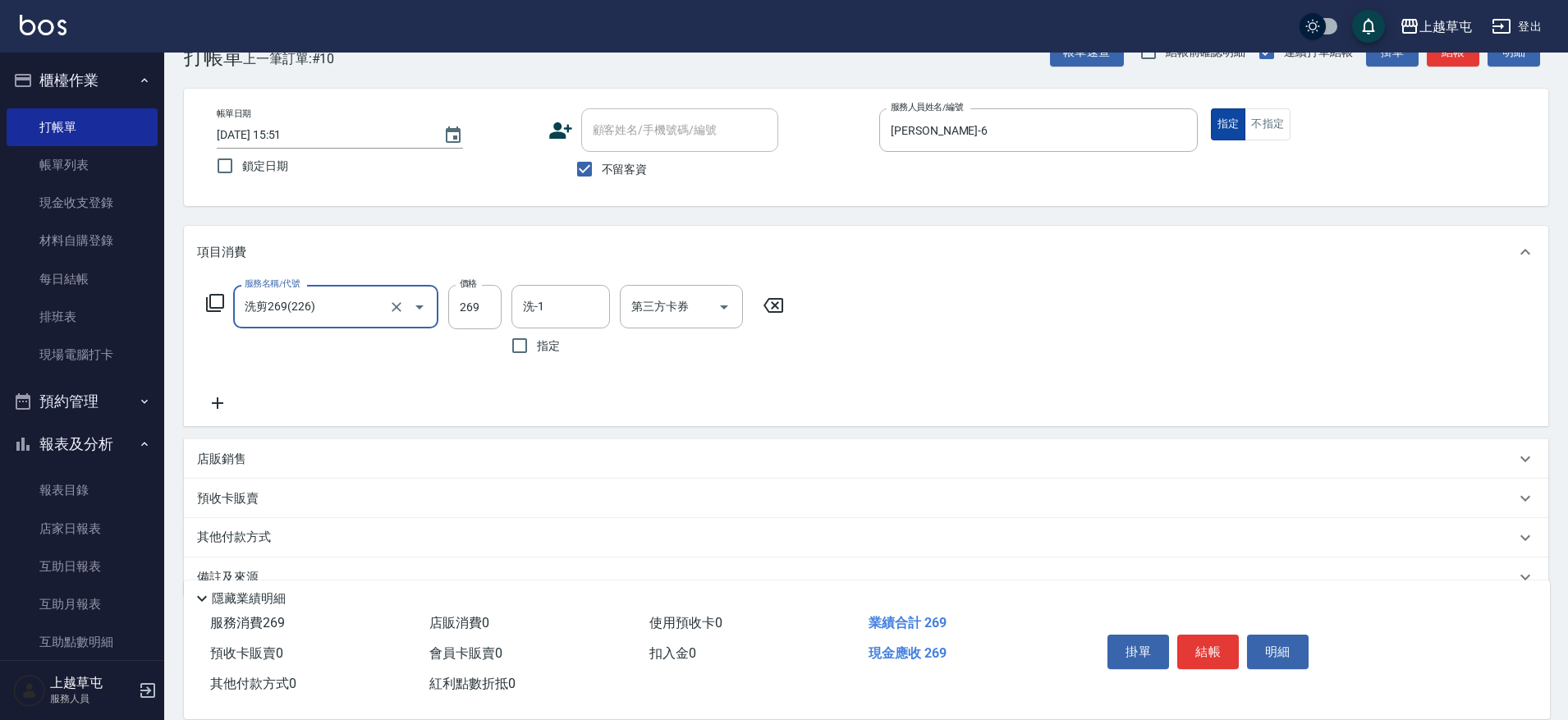
type input "洗剪269(226)"
type input "300"
type input "[PERSON_NAME]-39"
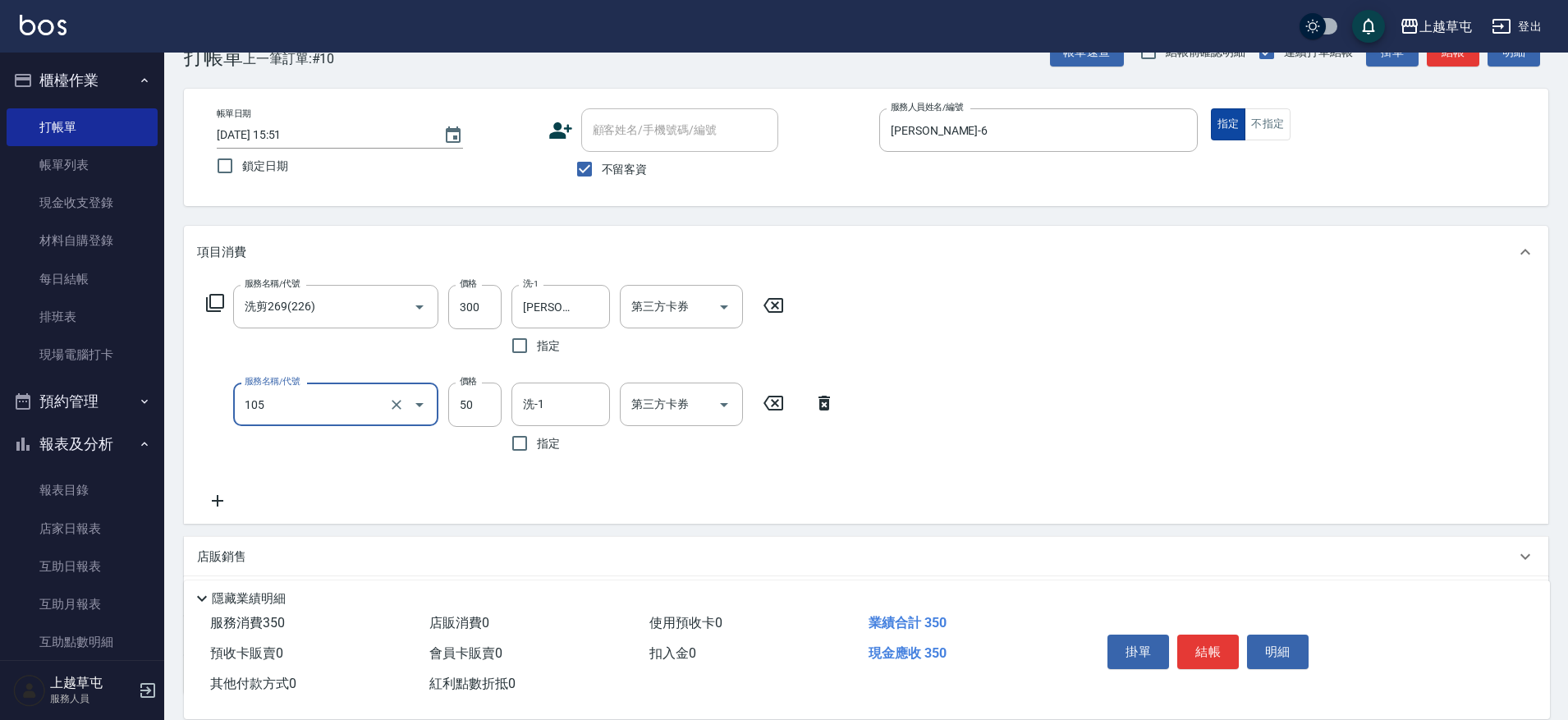
type input "精油50(105)"
type input "[PERSON_NAME]-39"
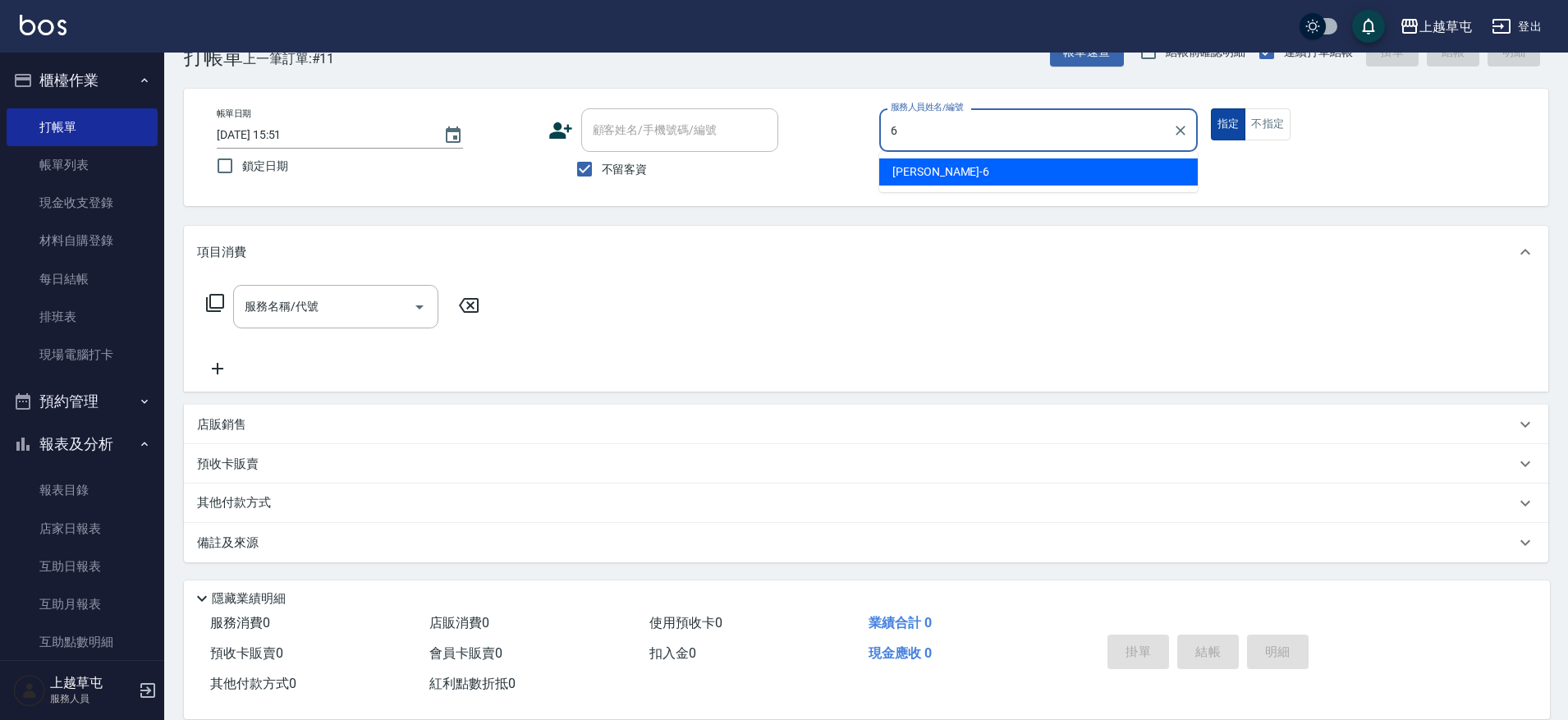
type input "[PERSON_NAME]-6"
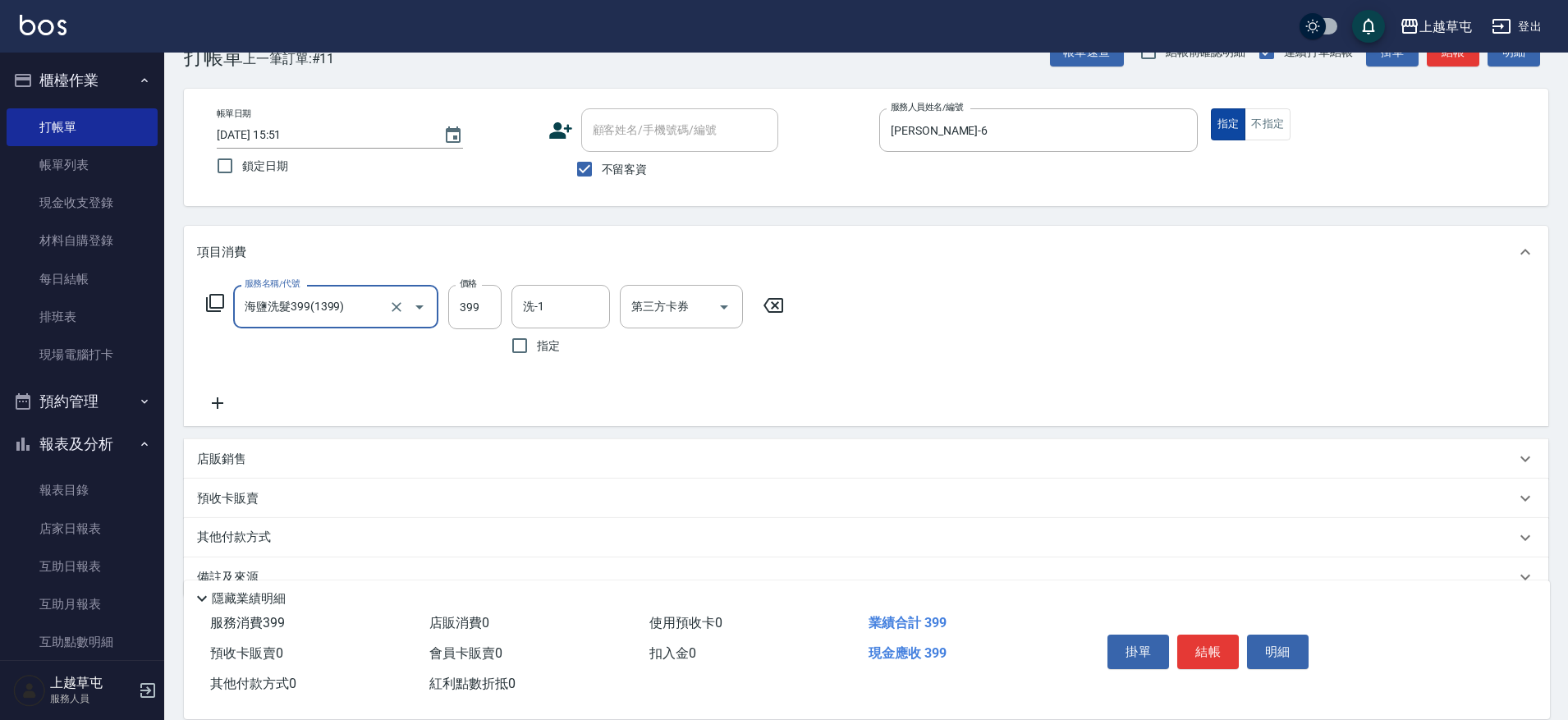
type input "海鹽洗髮399(1399)"
type input "[PERSON_NAME]-35"
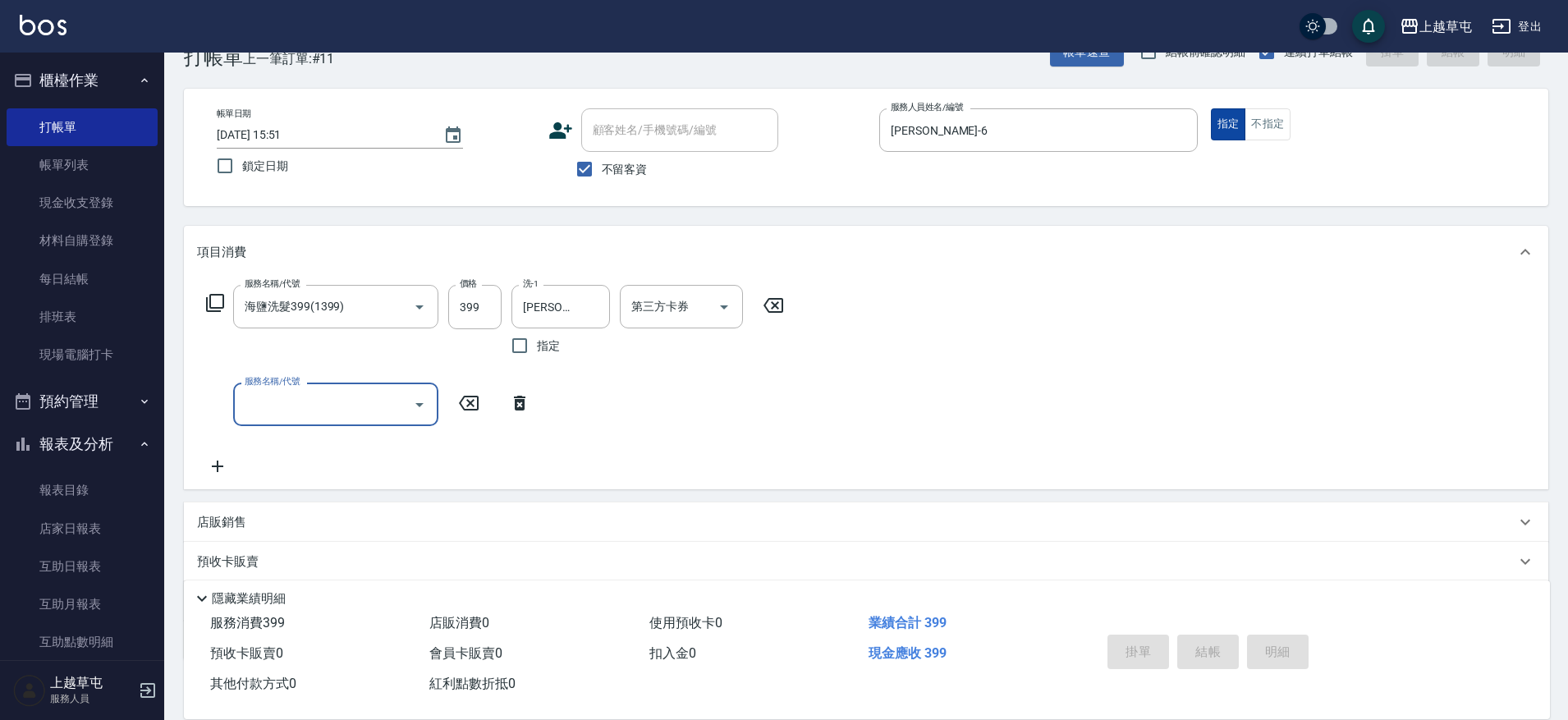
type input "[DATE] 15:52"
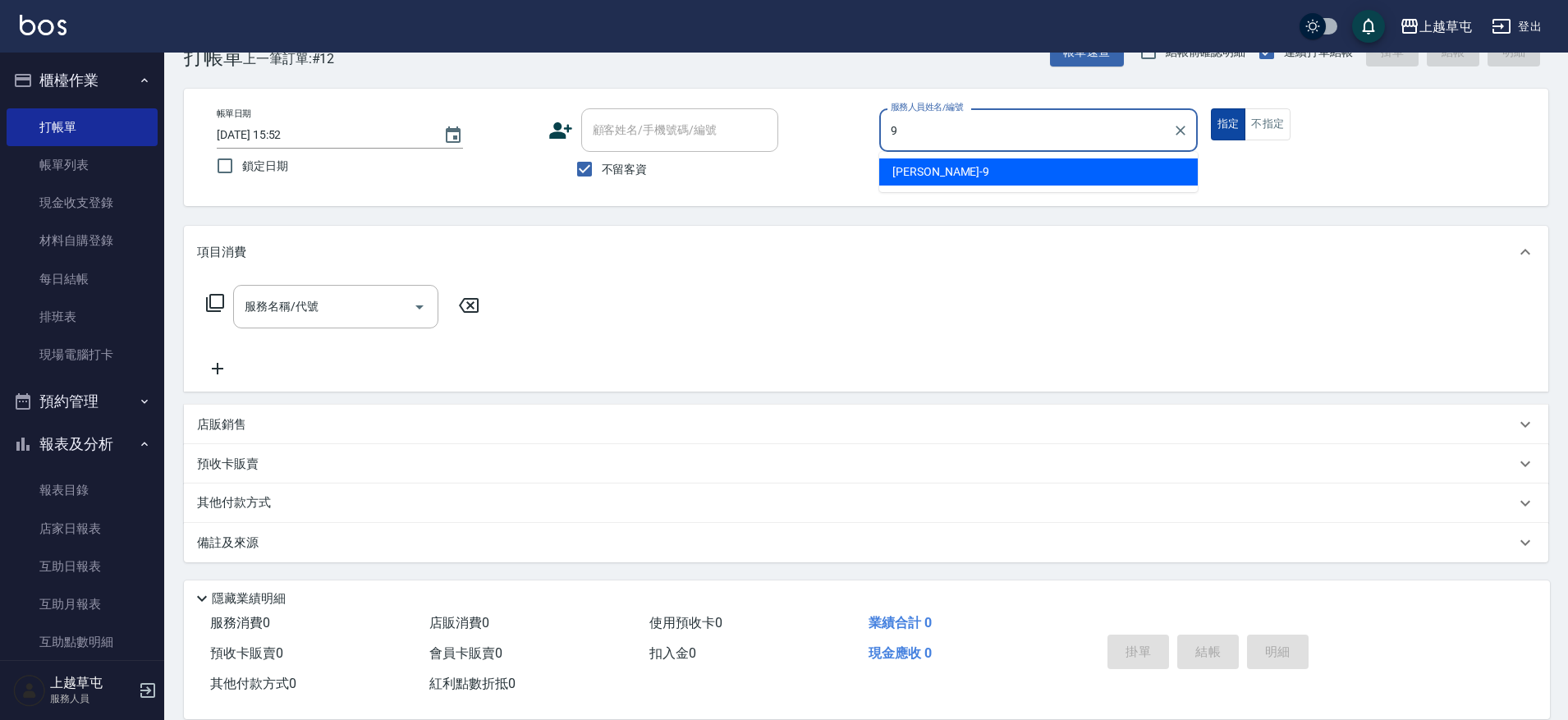
type input "[PERSON_NAME]-9"
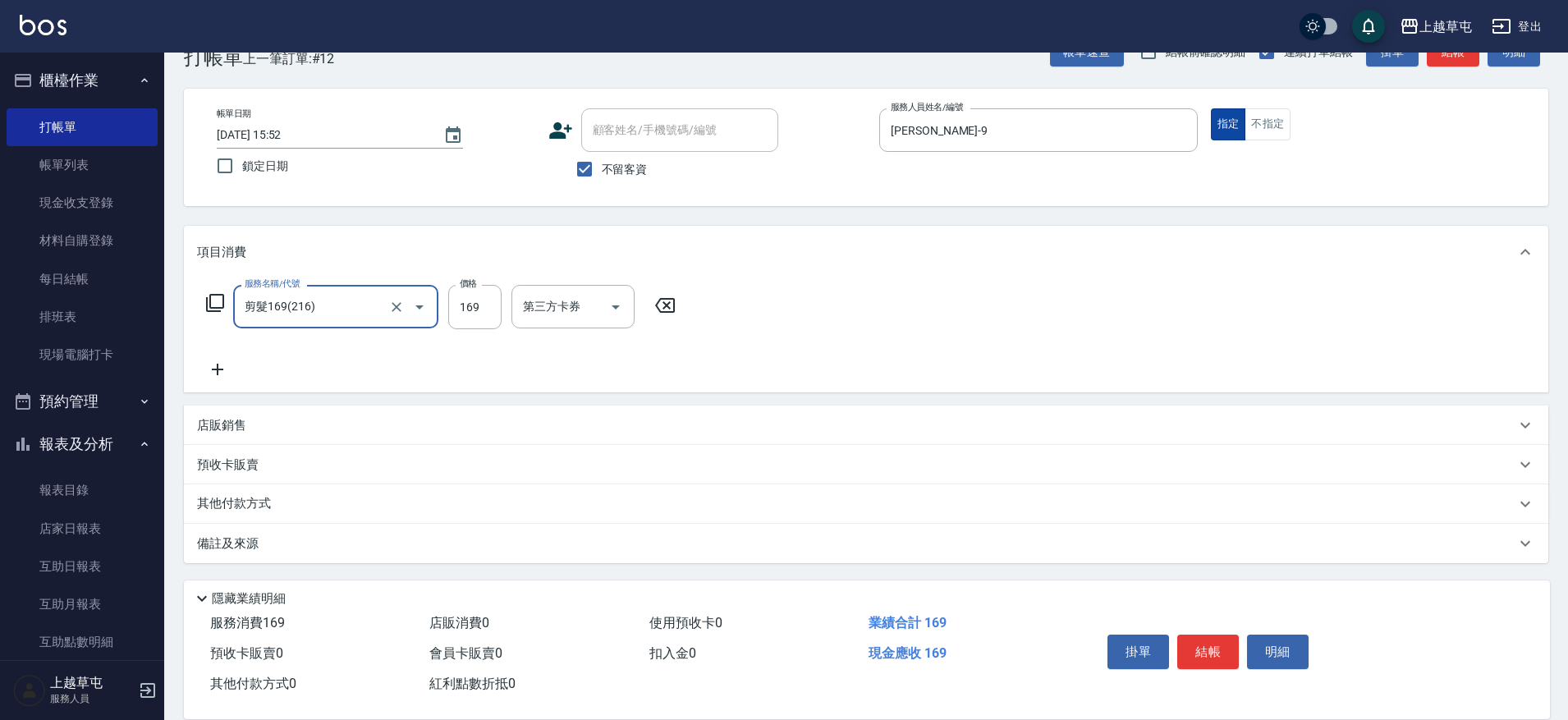
type input "剪髮169(216)"
type input "150"
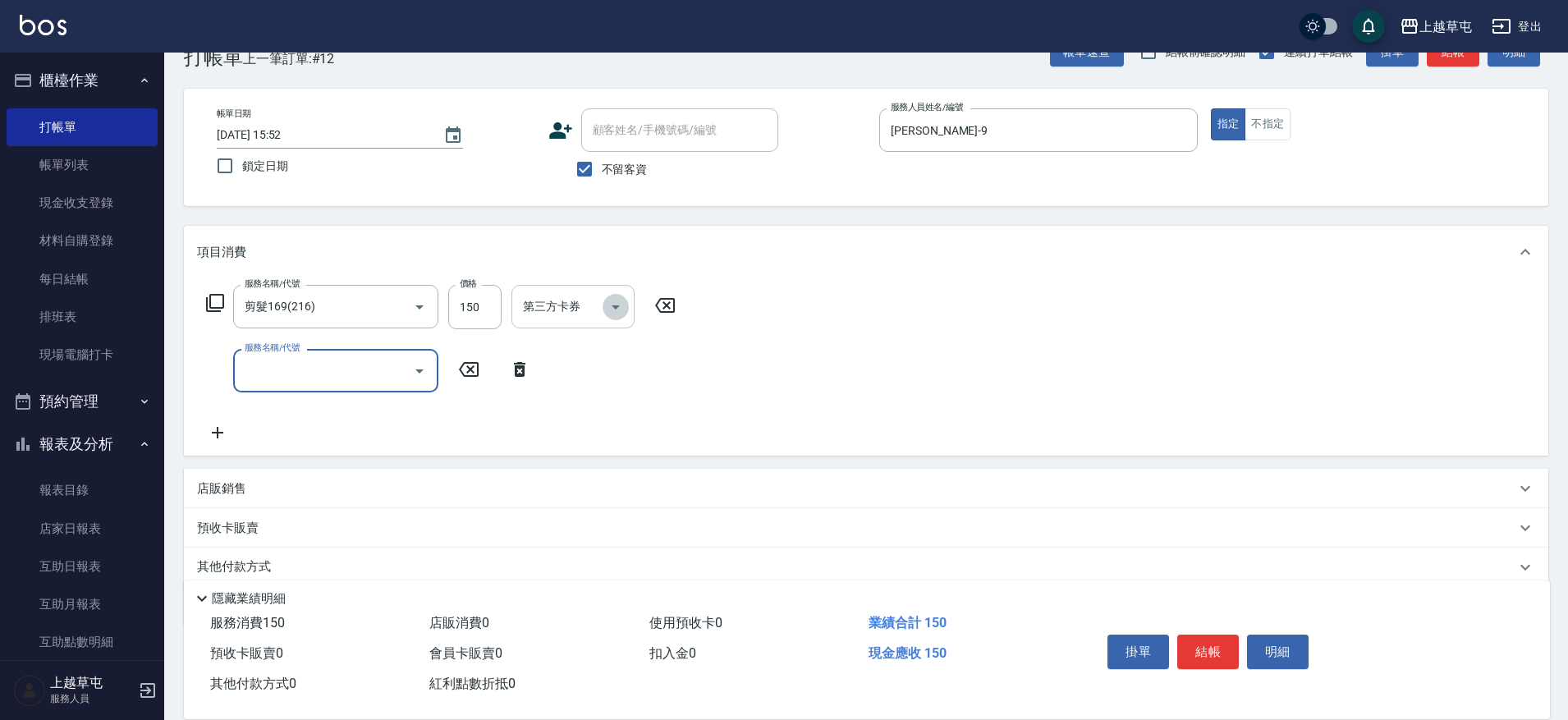
click at [627, 309] on button "Open" at bounding box center [615, 306] width 26 height 26
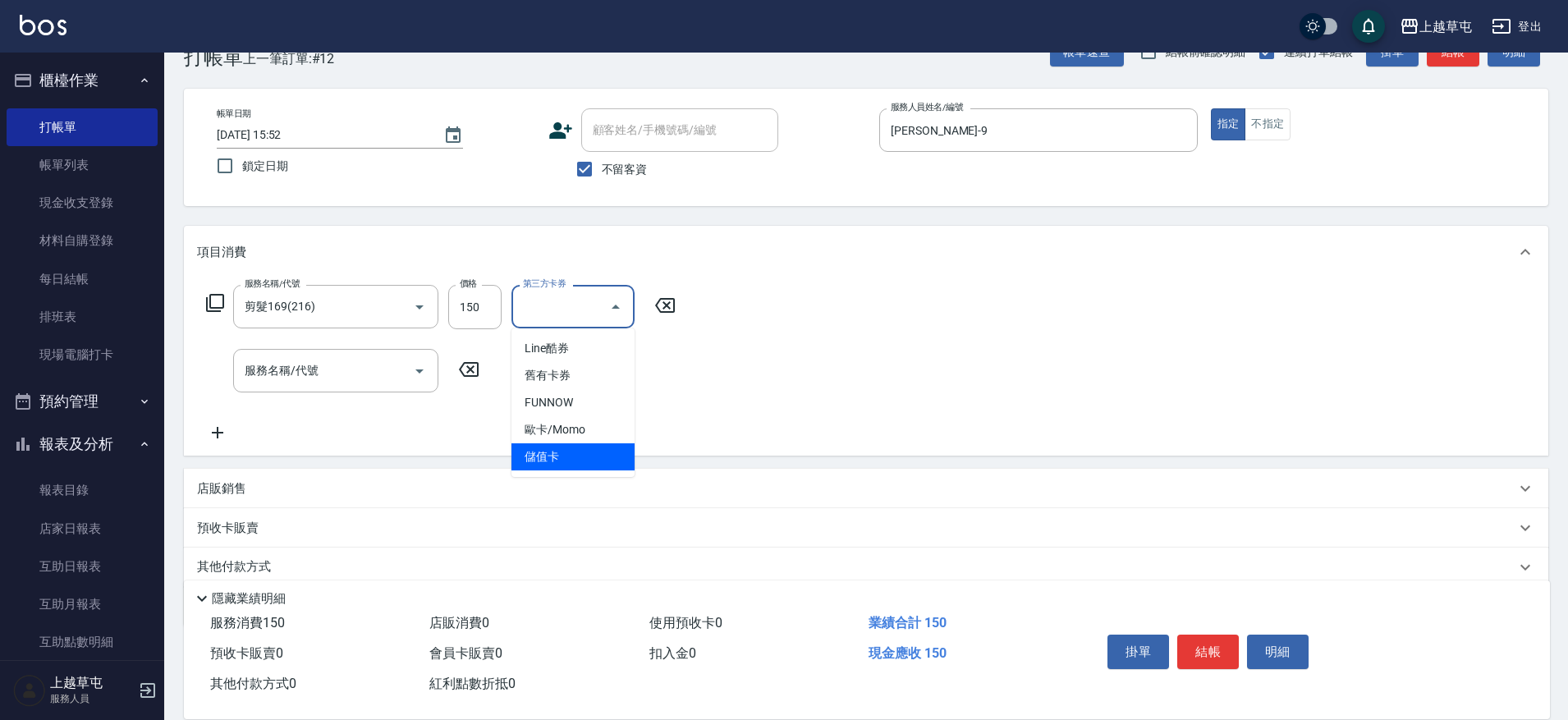
click at [602, 450] on span "儲值卡" at bounding box center [572, 458] width 123 height 27
type input "儲值卡"
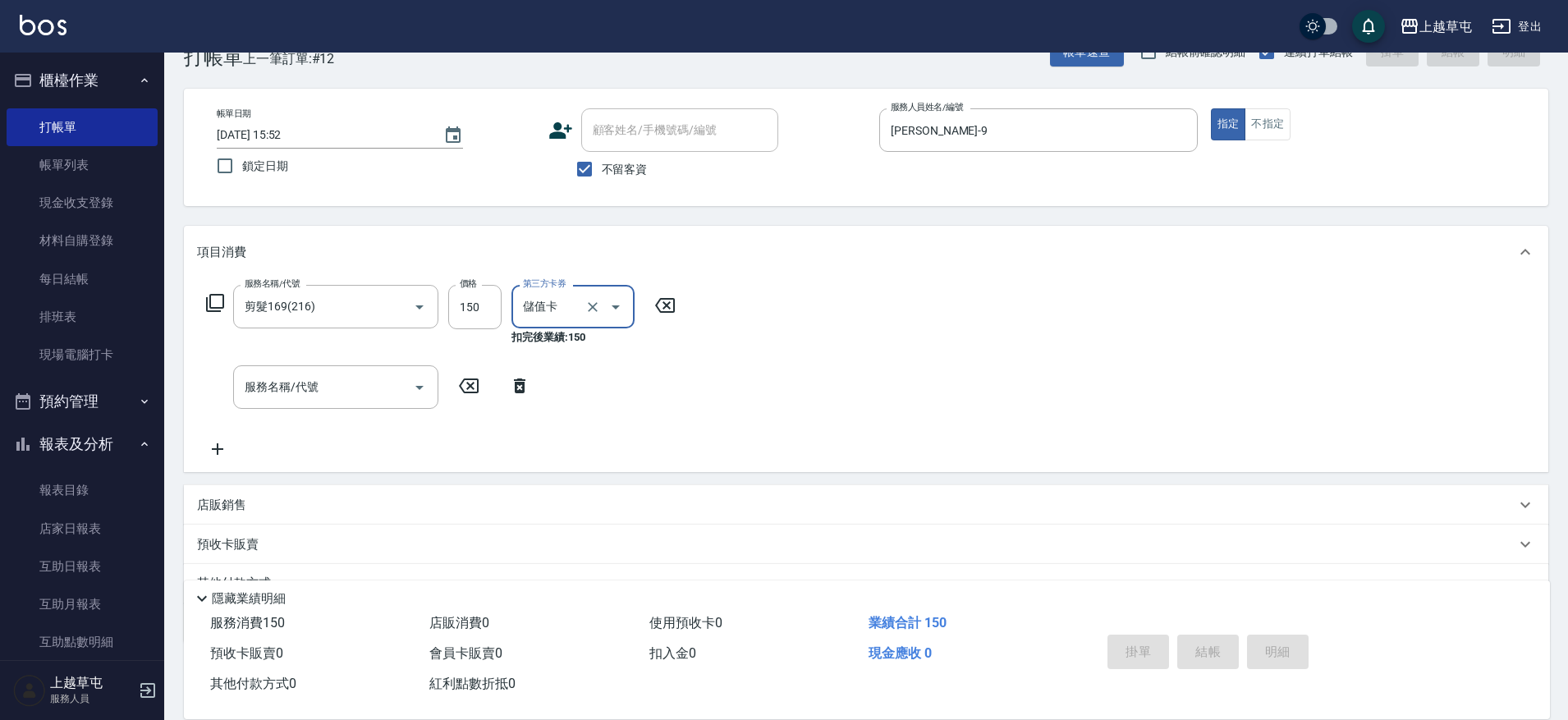
type input "[DATE] 15:53"
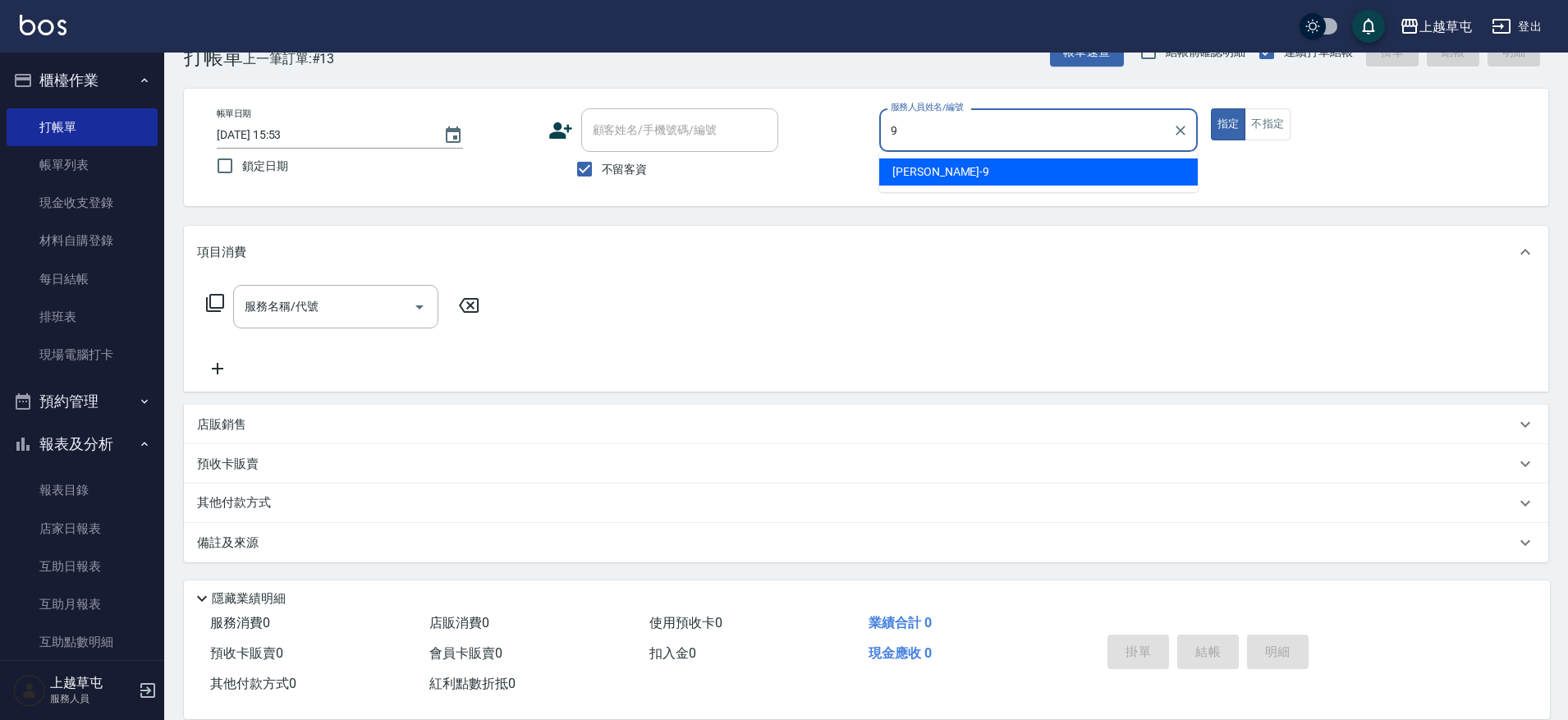
type input "[PERSON_NAME]-9"
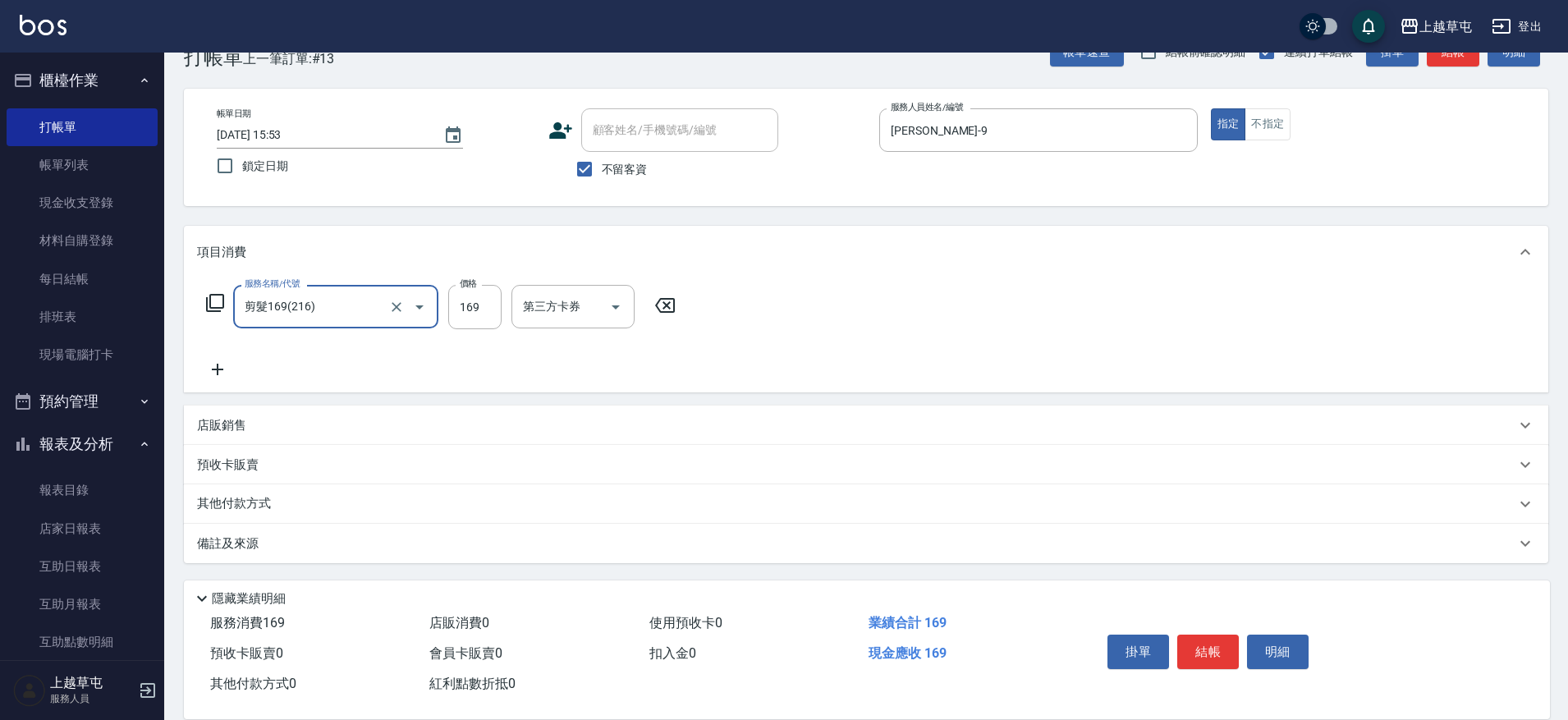
type input "剪髮169(216)"
type input "300"
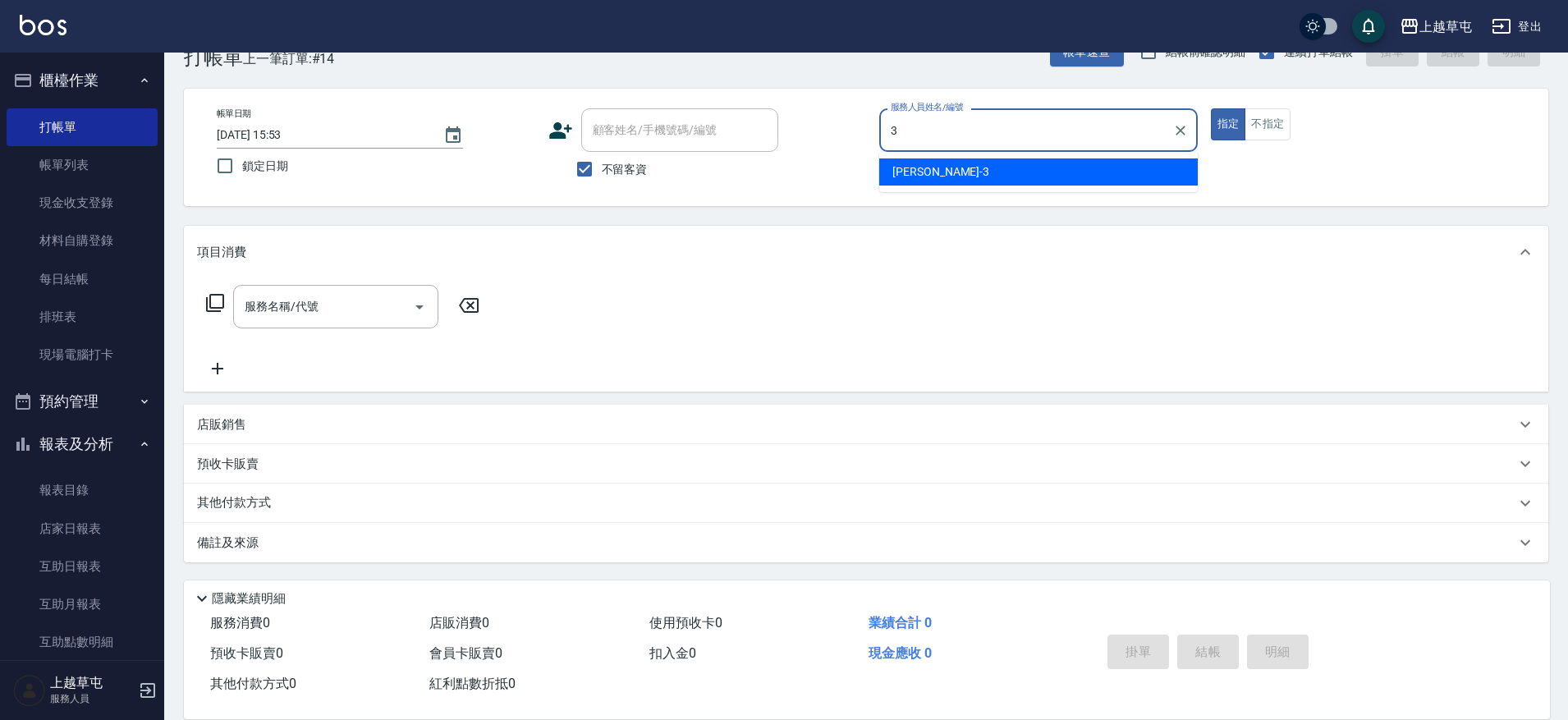
type input "[PERSON_NAME]-3"
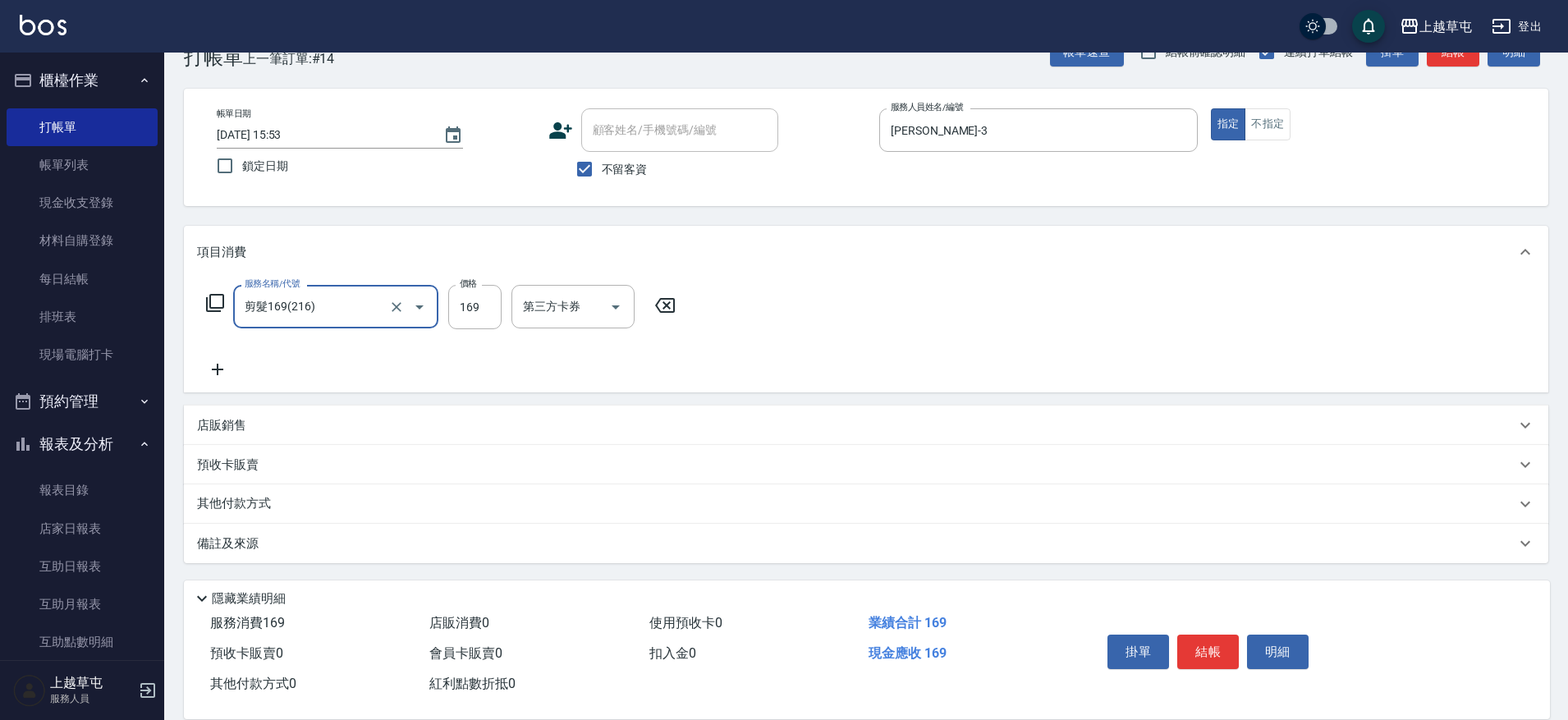
type input "剪髮169(216)"
type input "250"
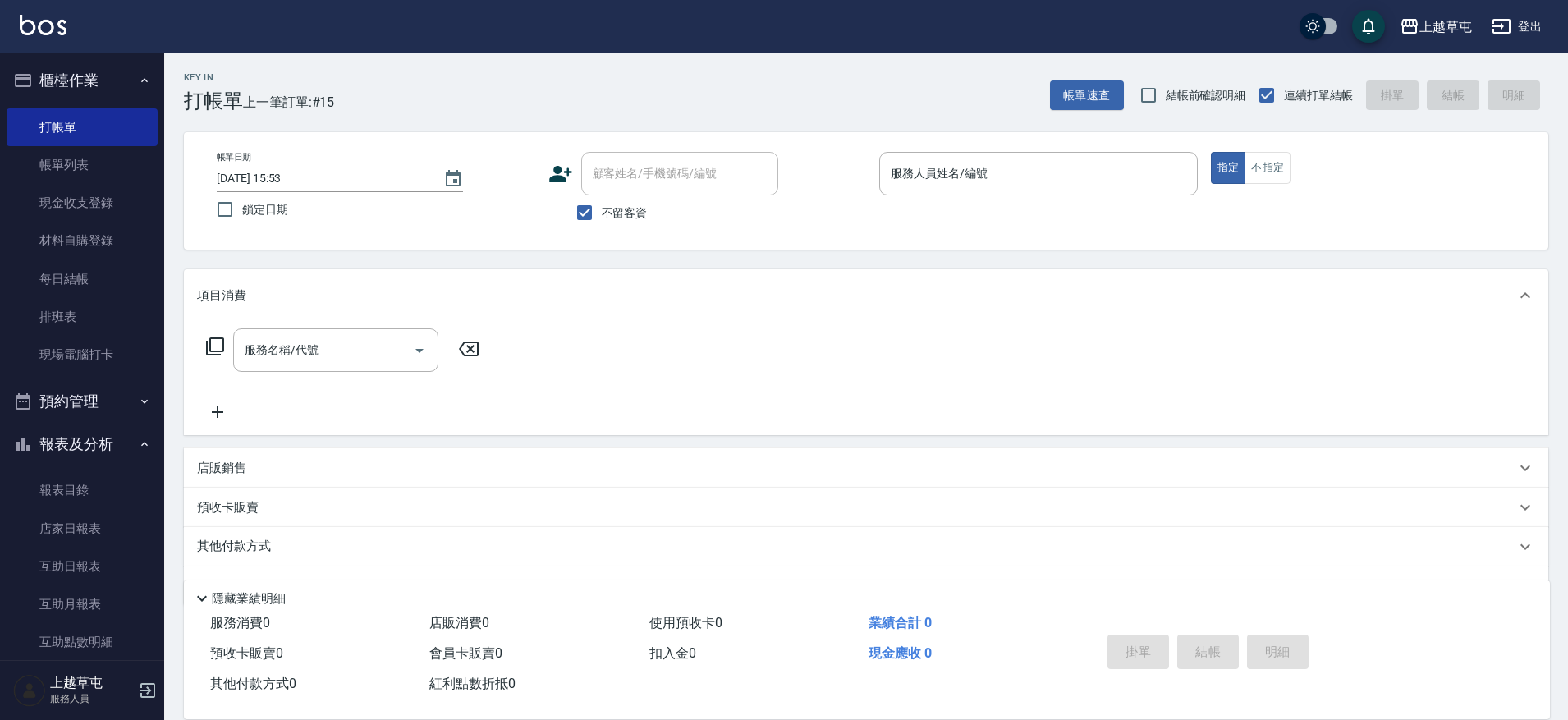
click at [239, 469] on p "店販銷售" at bounding box center [221, 468] width 50 height 18
click at [448, 531] on input "商品代號/名稱" at bounding box center [468, 529] width 190 height 28
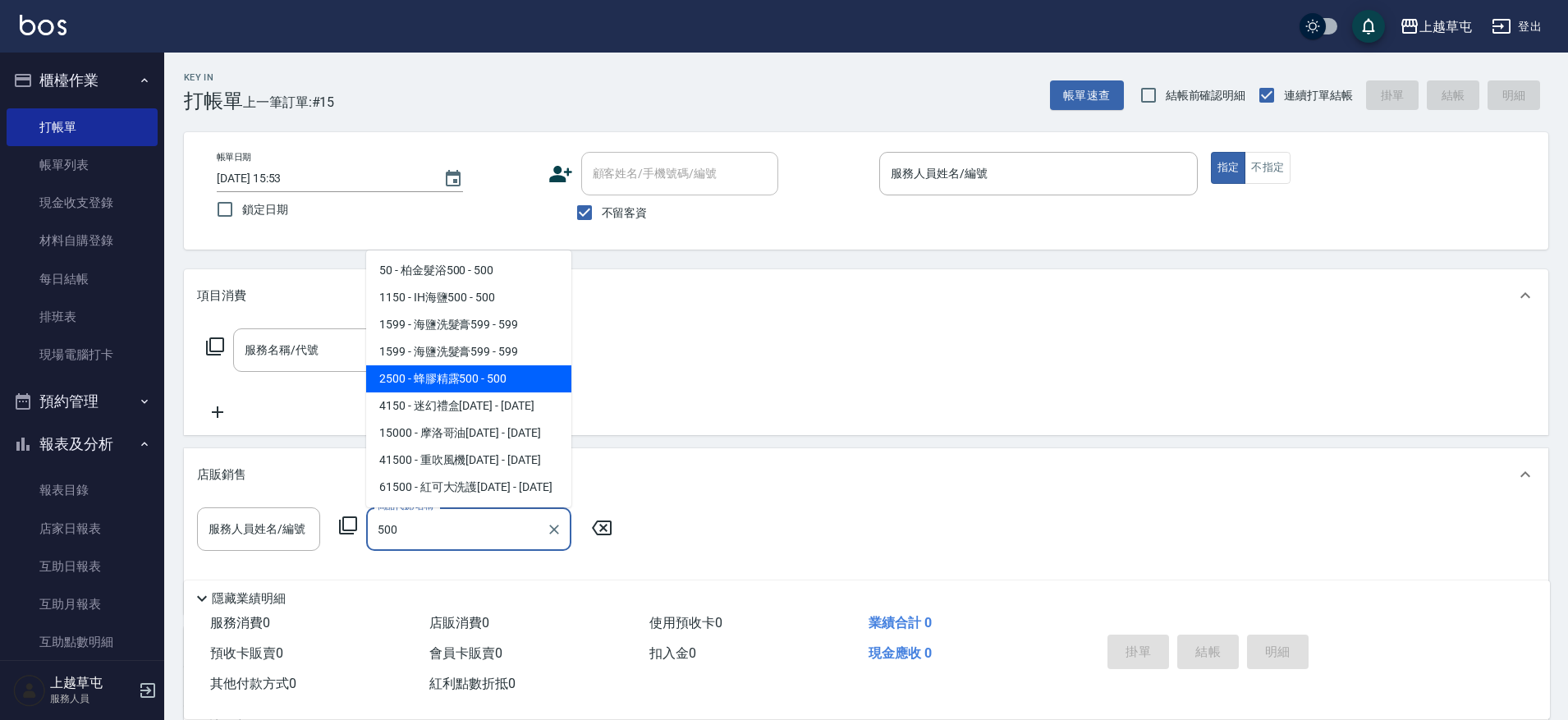
click at [450, 378] on span "2500 - 蜂膠精露500 - 500" at bounding box center [468, 380] width 205 height 27
type input "蜂膠精露500"
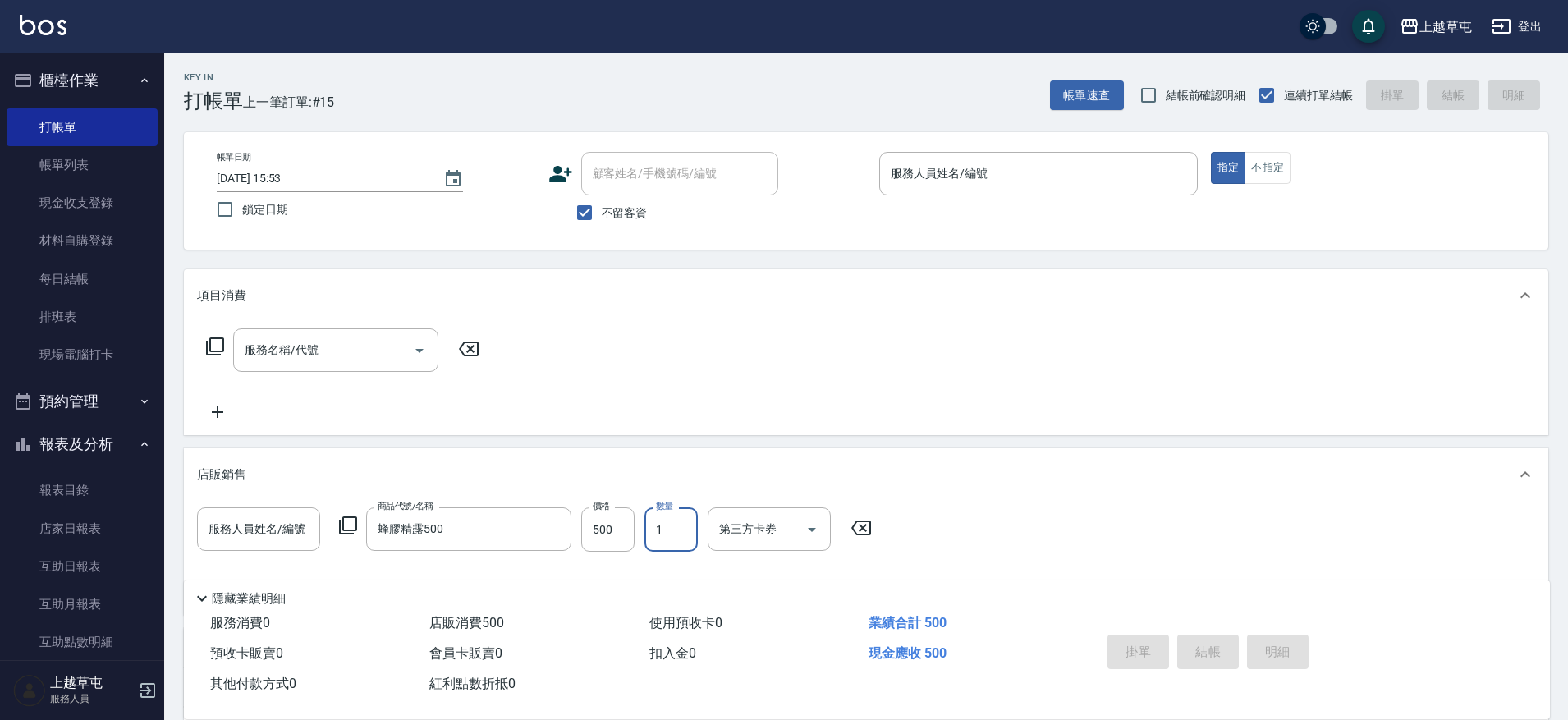
type input "0"
type input "1"
type input "5"
click at [625, 533] on input "1" at bounding box center [608, 529] width 54 height 44
type input "2"
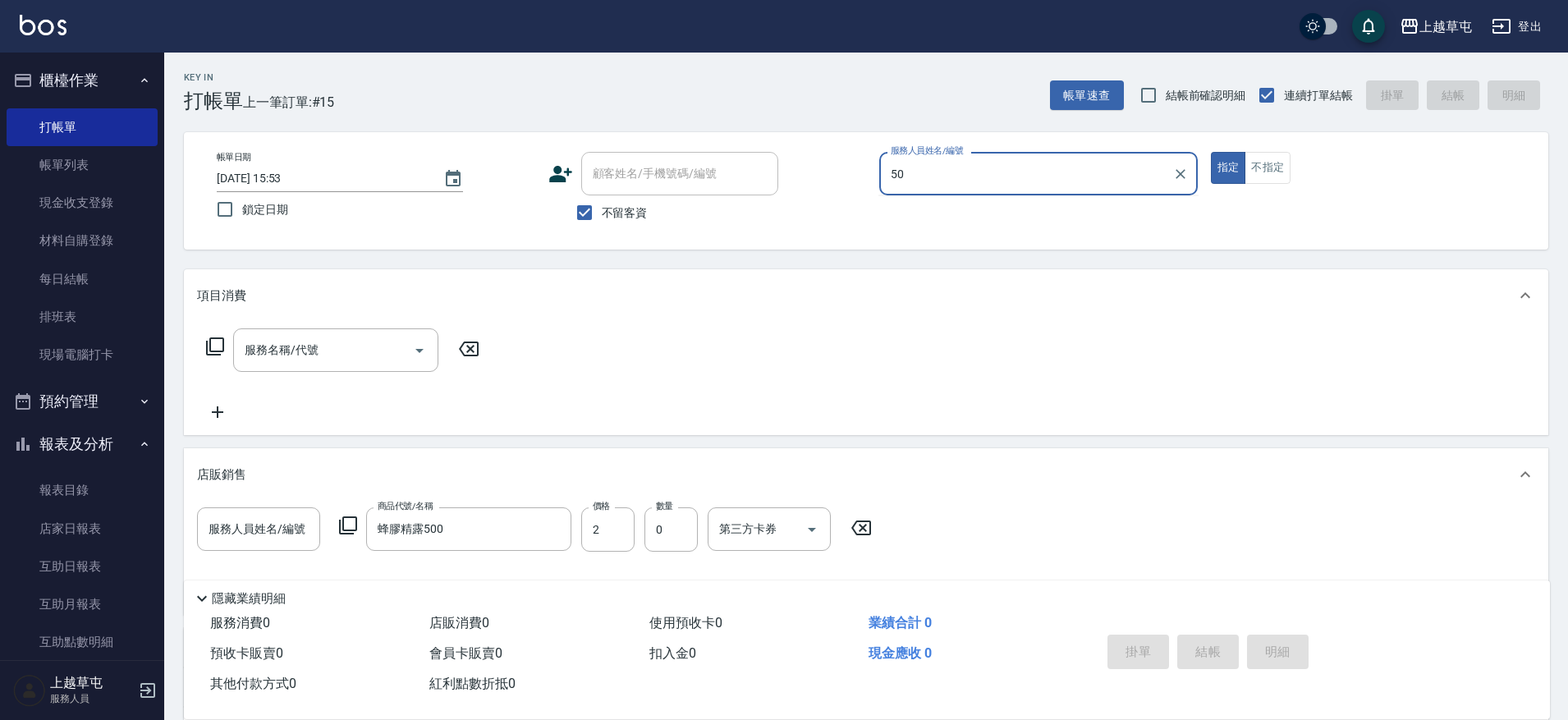
type input "5"
click at [698, 444] on div "項目消費 服務名稱/代號 服務名稱/代號 店販銷售 服務人員姓名/編號 服務人員姓名/編號 商品代號/名稱 蜂膠精露500 商品代號/名稱 價格 2 價格 數…" at bounding box center [866, 507] width 1364 height 477
click at [617, 534] on input "2" at bounding box center [608, 529] width 54 height 44
type input "25"
type input "0"
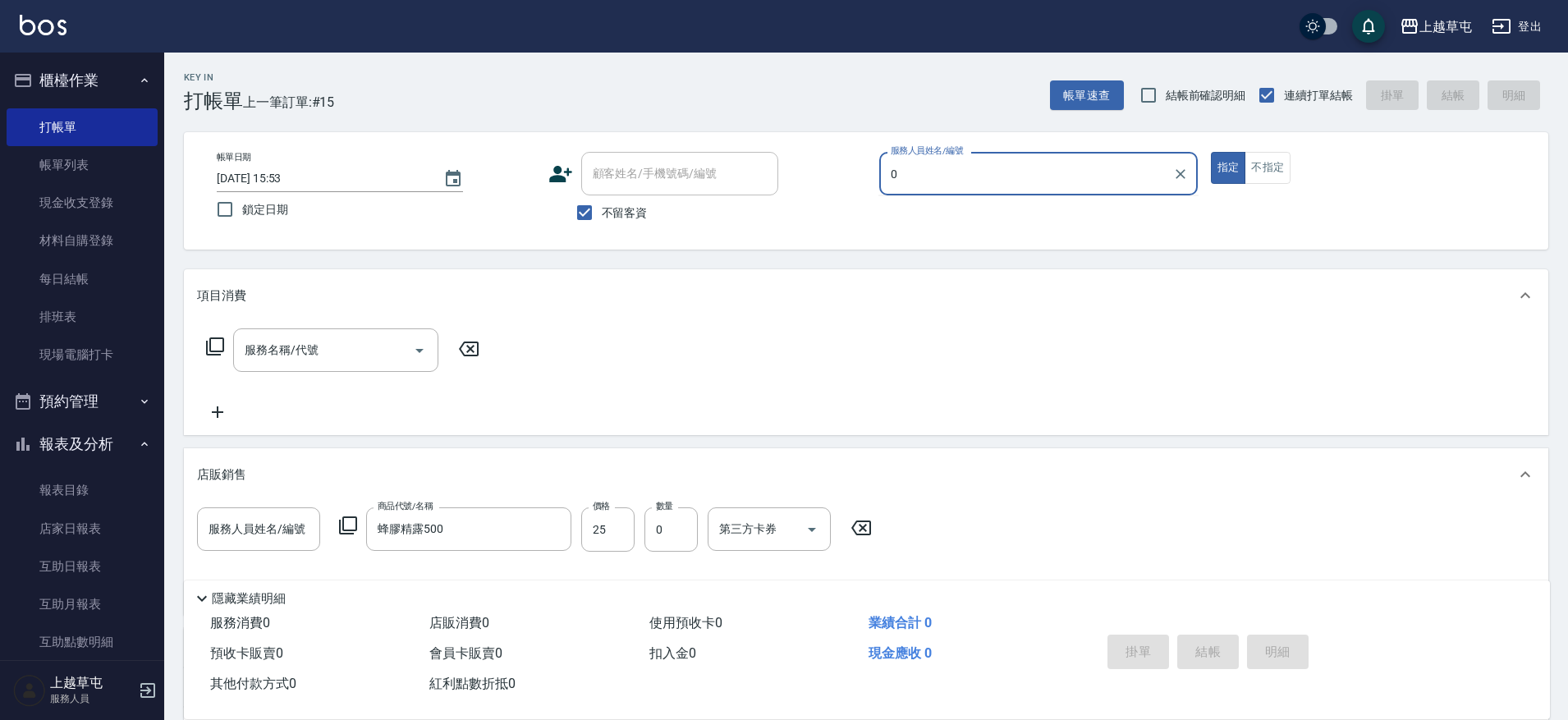
drag, startPoint x: 907, startPoint y: 174, endPoint x: 883, endPoint y: 184, distance: 26.0
click at [883, 184] on div "0 服務人員姓名/編號" at bounding box center [1038, 174] width 319 height 44
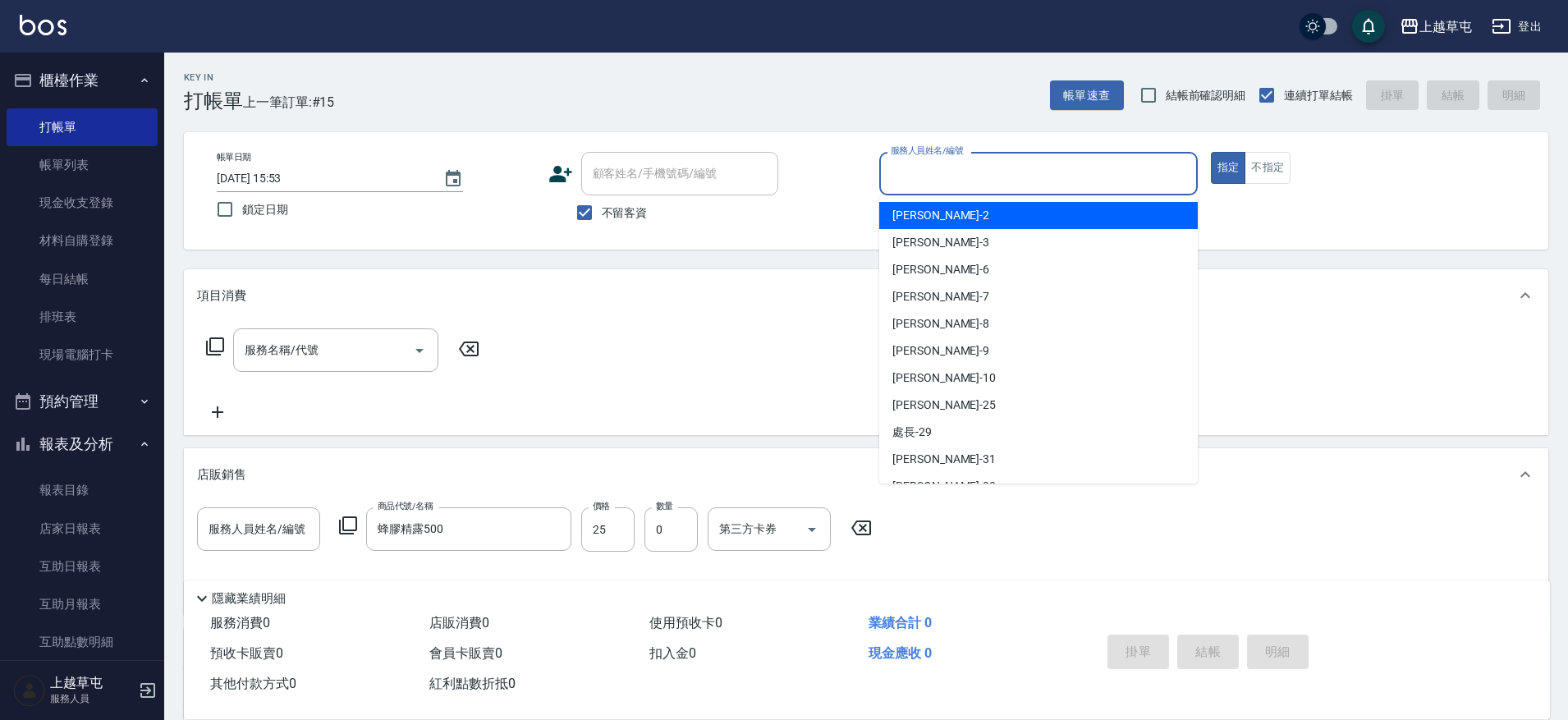
click at [665, 327] on div "服務名稱/代號 服務名稱/代號" at bounding box center [866, 379] width 1364 height 113
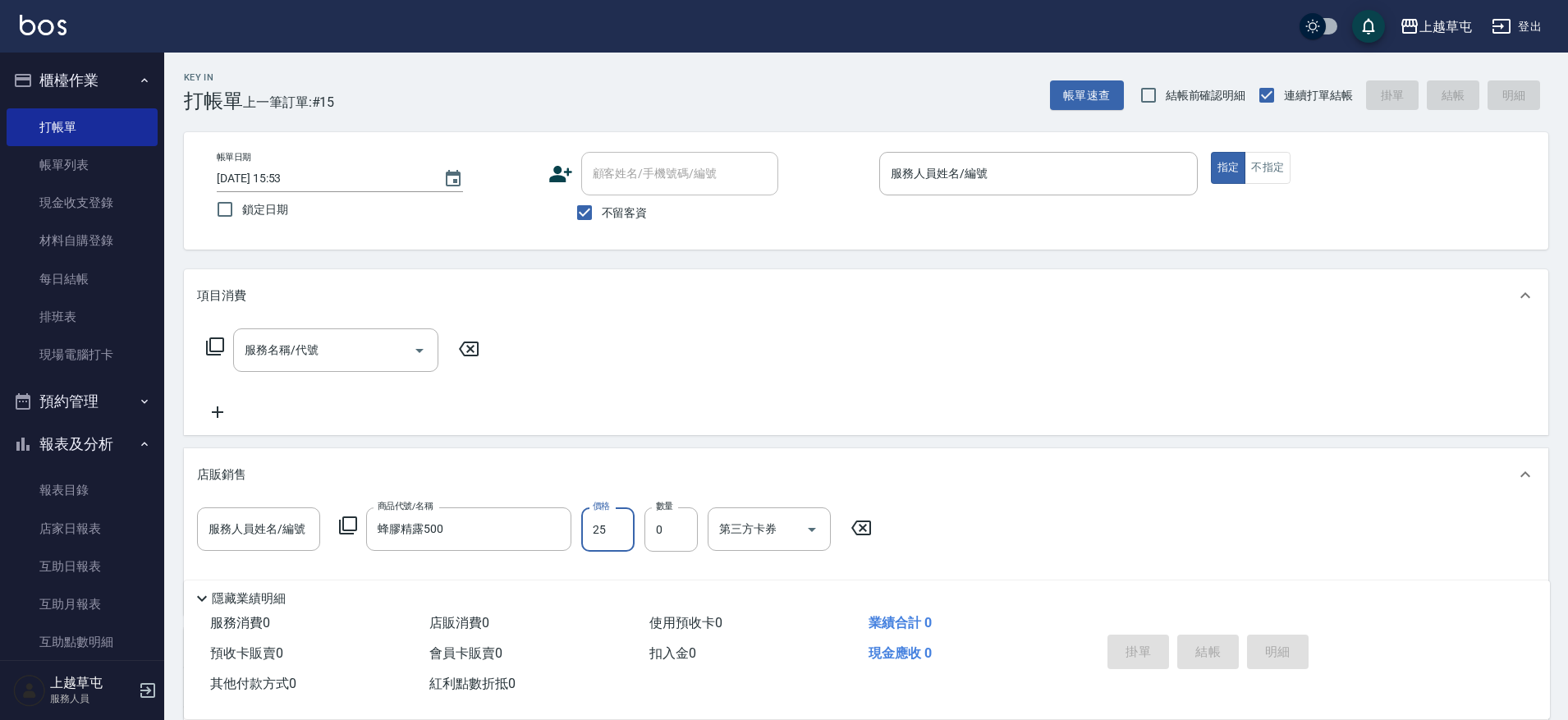
click at [619, 534] on input "25" at bounding box center [608, 529] width 54 height 44
click at [666, 536] on input "0" at bounding box center [671, 529] width 54 height 44
type input "5"
click at [609, 531] on input "25" at bounding box center [608, 529] width 54 height 44
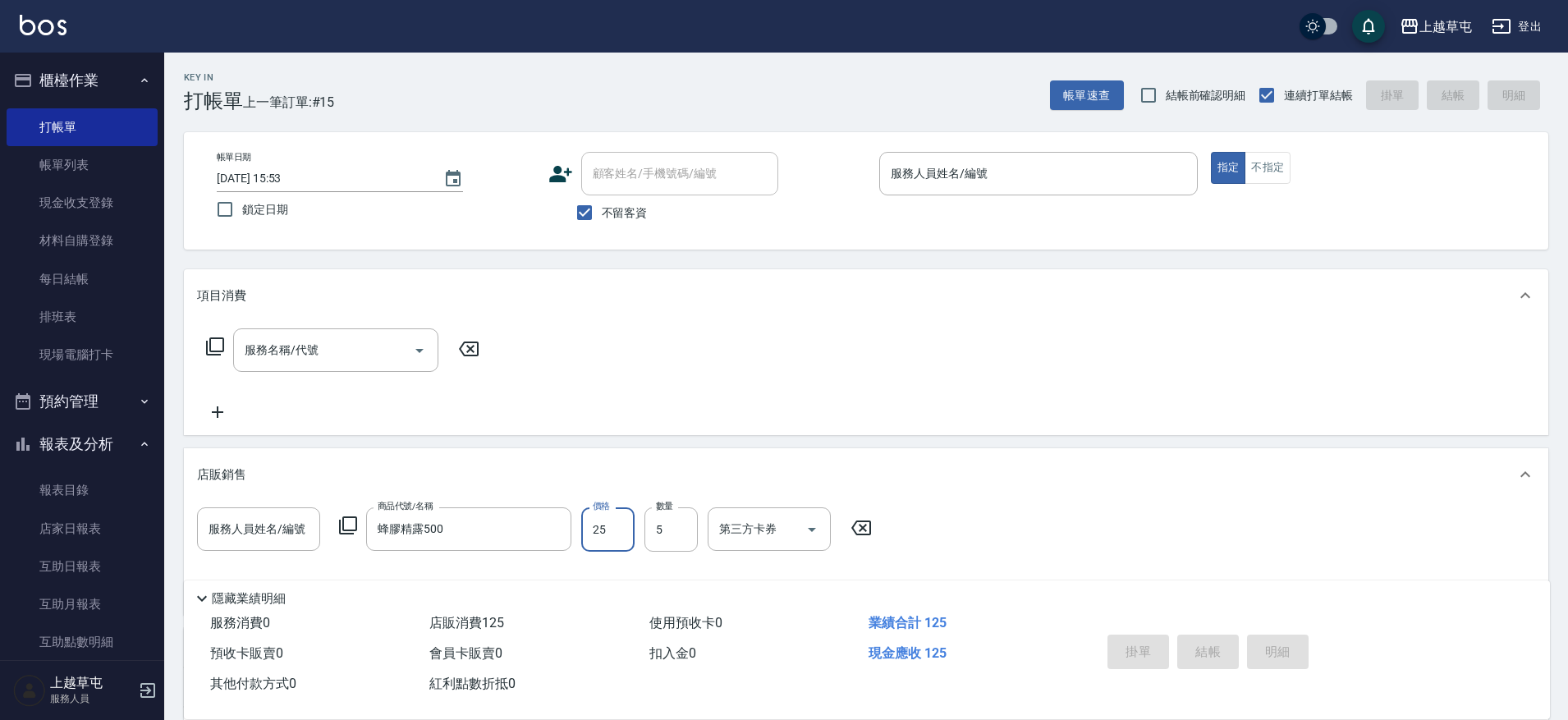
click at [609, 531] on input "25" at bounding box center [608, 529] width 54 height 44
type input "2"
type input "500"
click at [1181, 174] on icon "Clear" at bounding box center [1180, 174] width 10 height 10
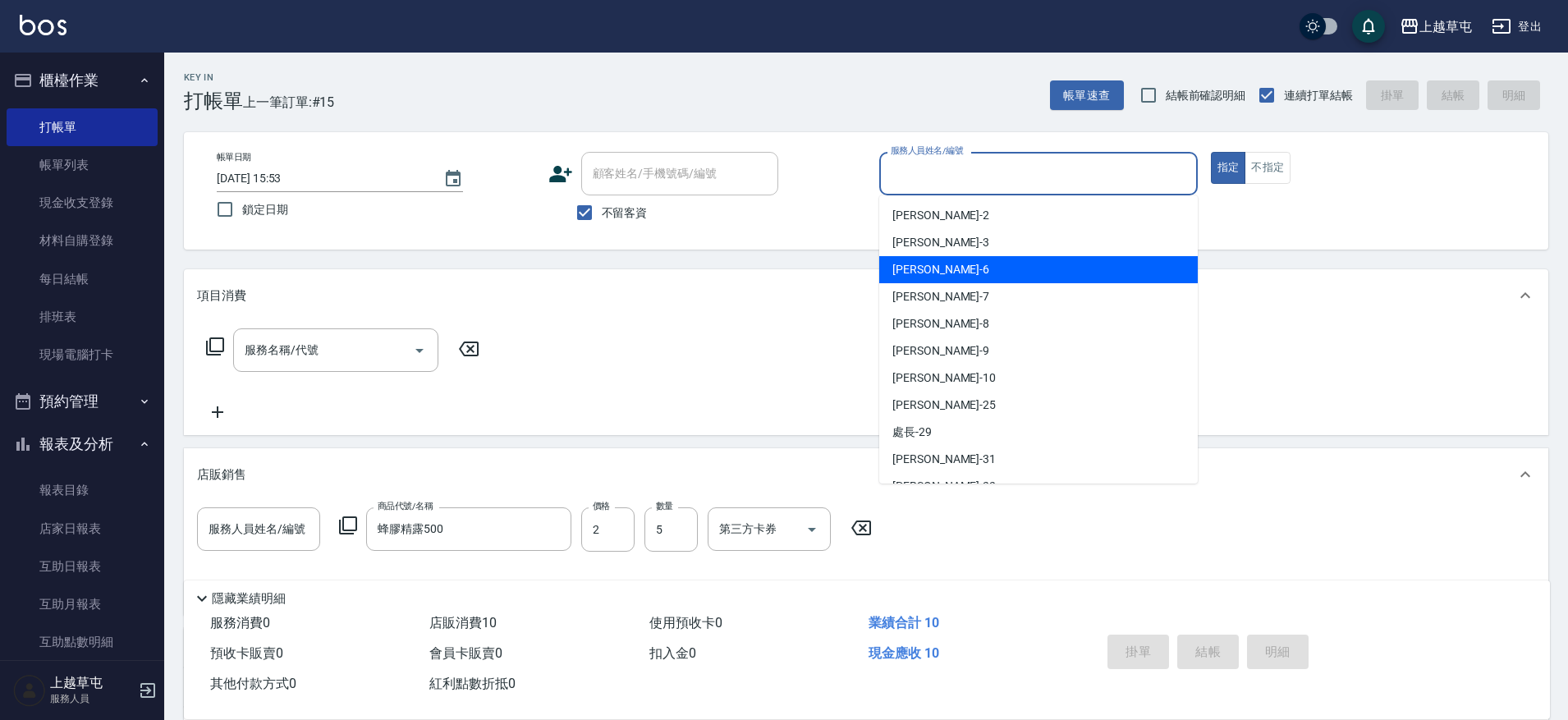
click at [713, 331] on div "服務名稱/代號 服務名稱/代號" at bounding box center [866, 379] width 1364 height 113
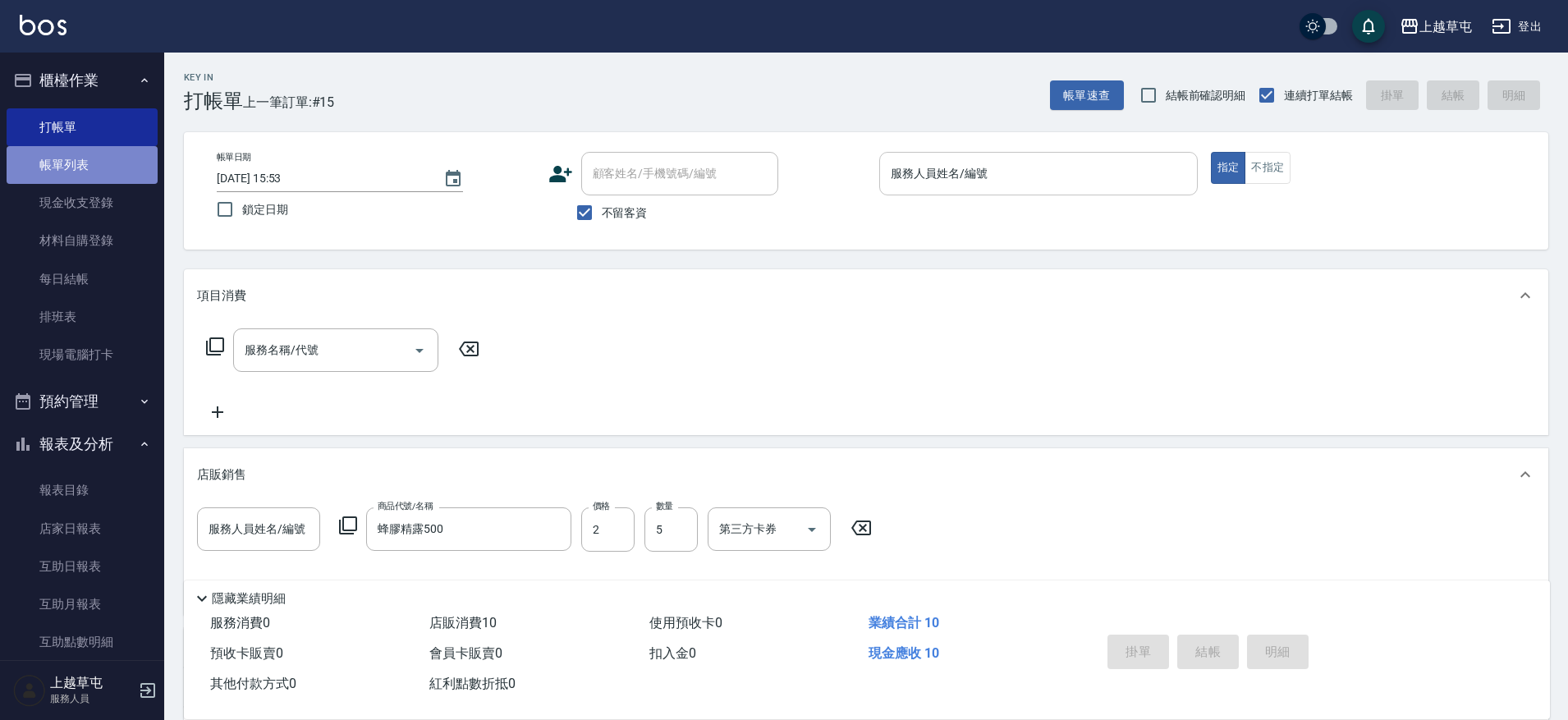
click at [97, 174] on link "帳單列表" at bounding box center [82, 165] width 151 height 38
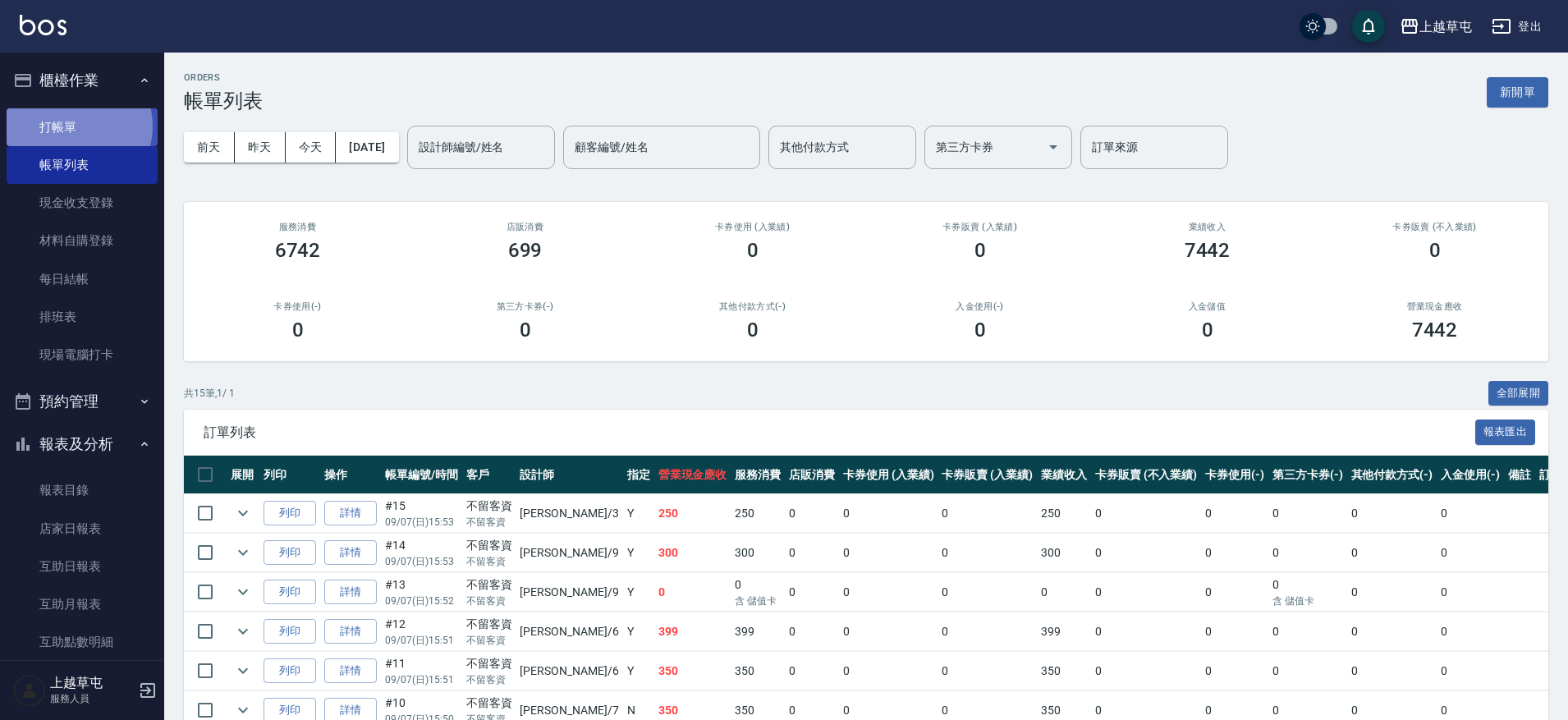
click at [75, 126] on link "打帳單" at bounding box center [82, 127] width 151 height 38
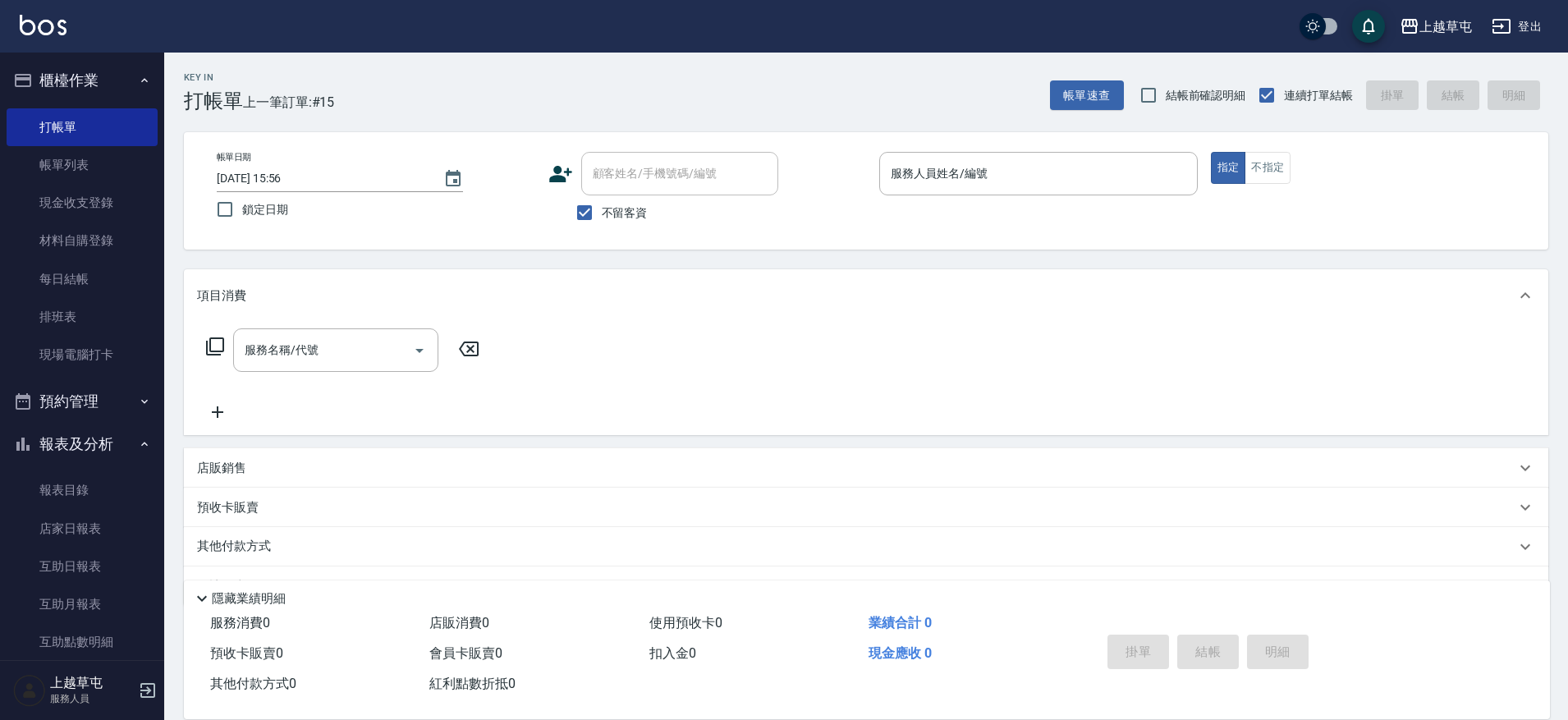
click at [253, 472] on div "店販銷售" at bounding box center [856, 468] width 1318 height 18
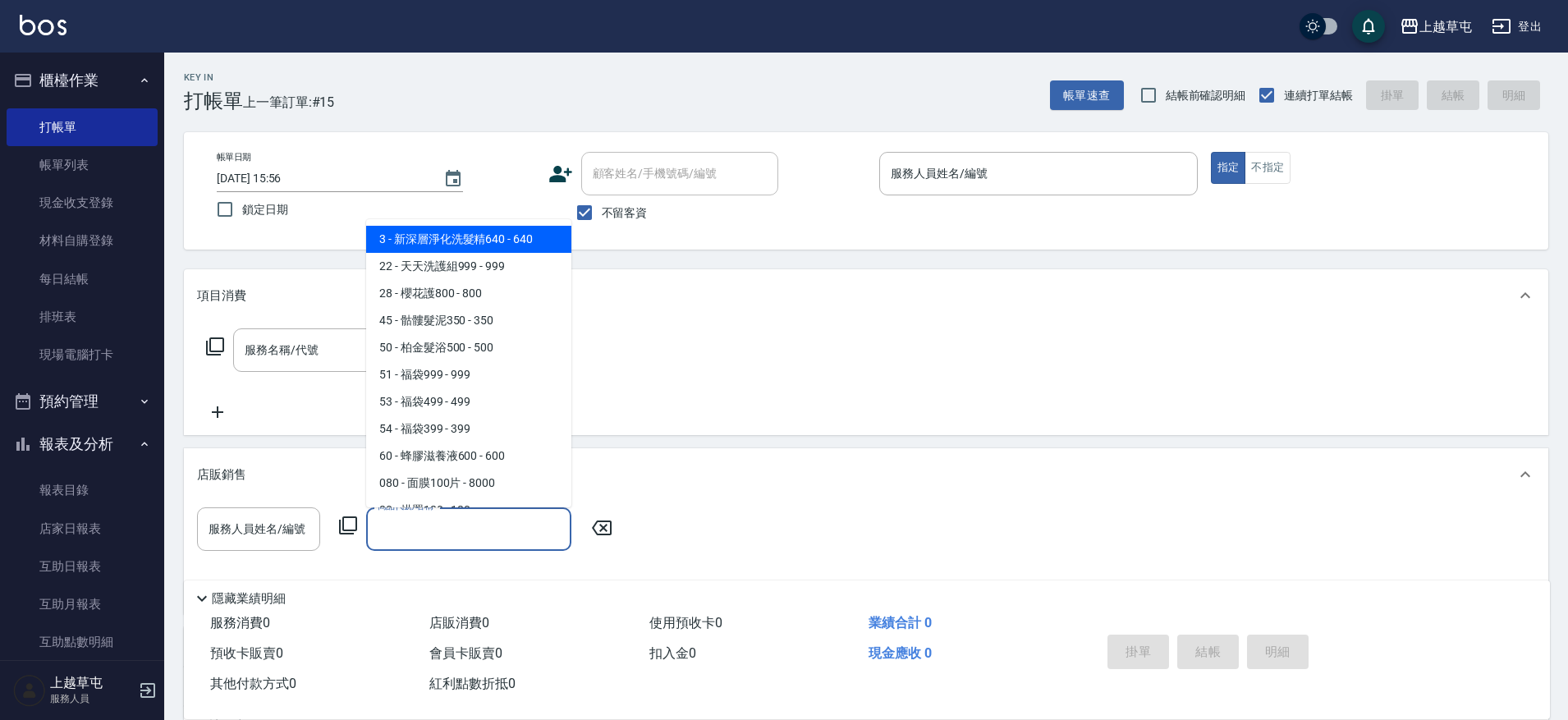
click at [418, 535] on input "商品代號/名稱" at bounding box center [468, 529] width 190 height 28
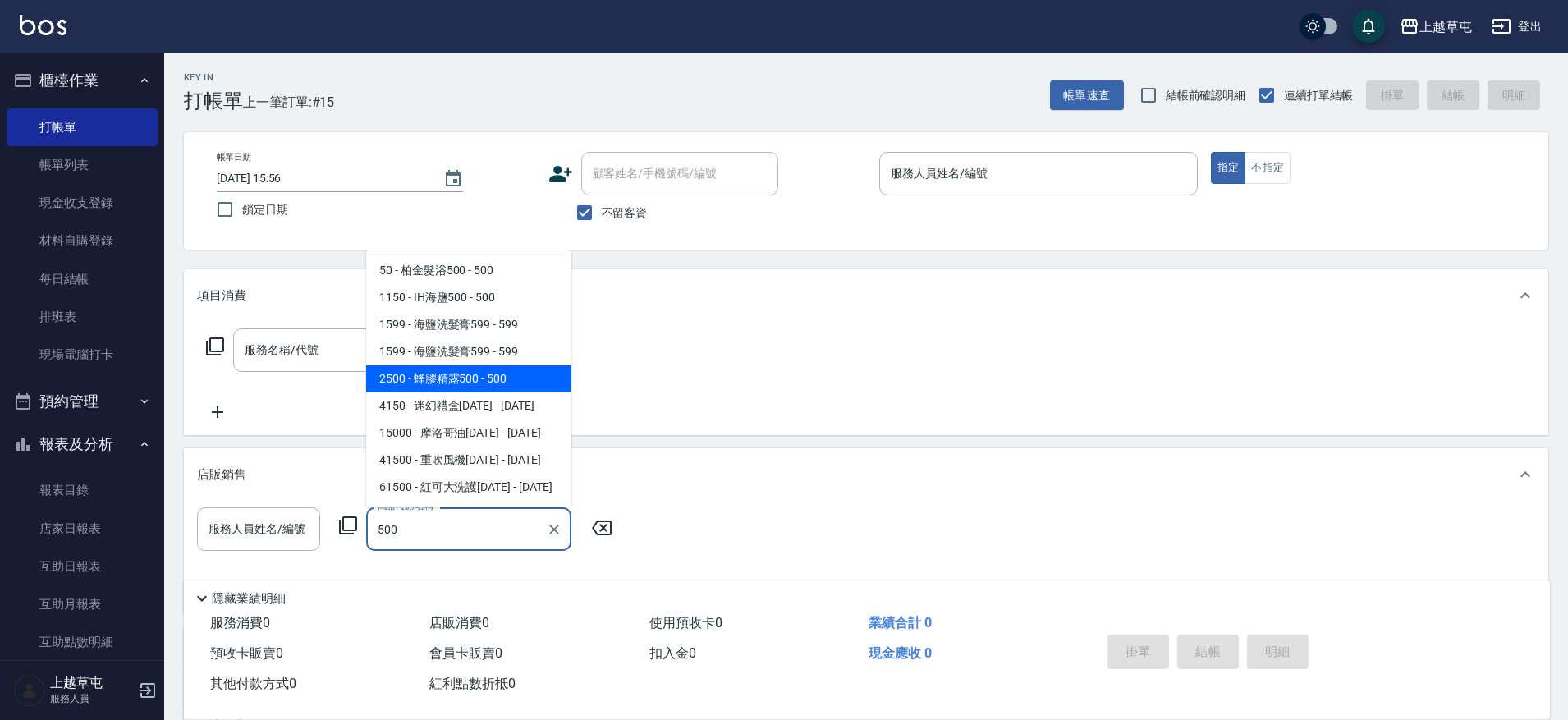
click at [495, 380] on span "2500 - 蜂膠精露500 - 500" at bounding box center [468, 380] width 205 height 27
type input "蜂膠精露500"
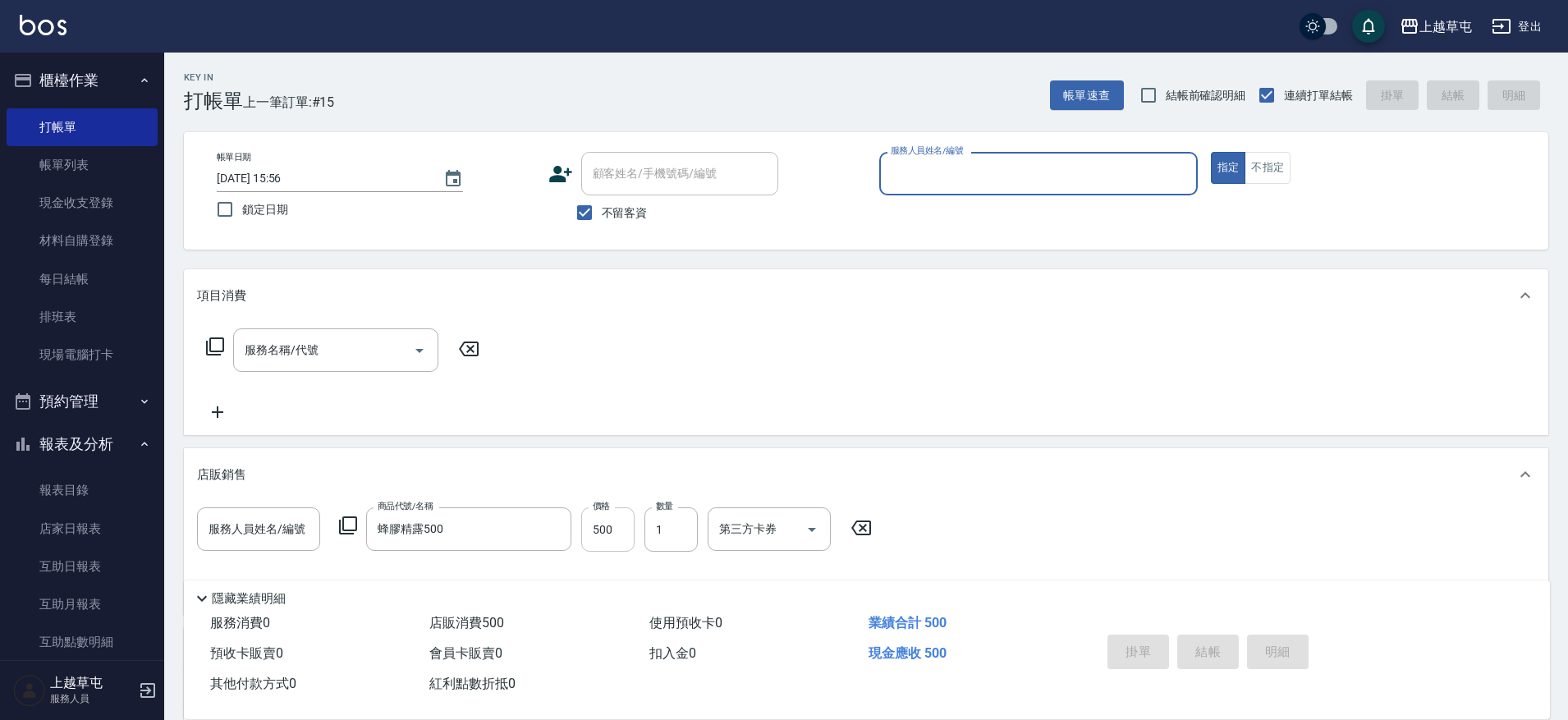
click at [623, 541] on input "500" at bounding box center [608, 529] width 54 height 44
type input "2"
type input "500"
click at [905, 503] on div "服務人員姓名/編號 服務人員姓名/編號 商品代號/名稱 蜂膠精露500 商品代號/名稱 價格 2 價格 數量 1 數量 第三方卡券 第三方卡券" at bounding box center [866, 557] width 1364 height 114
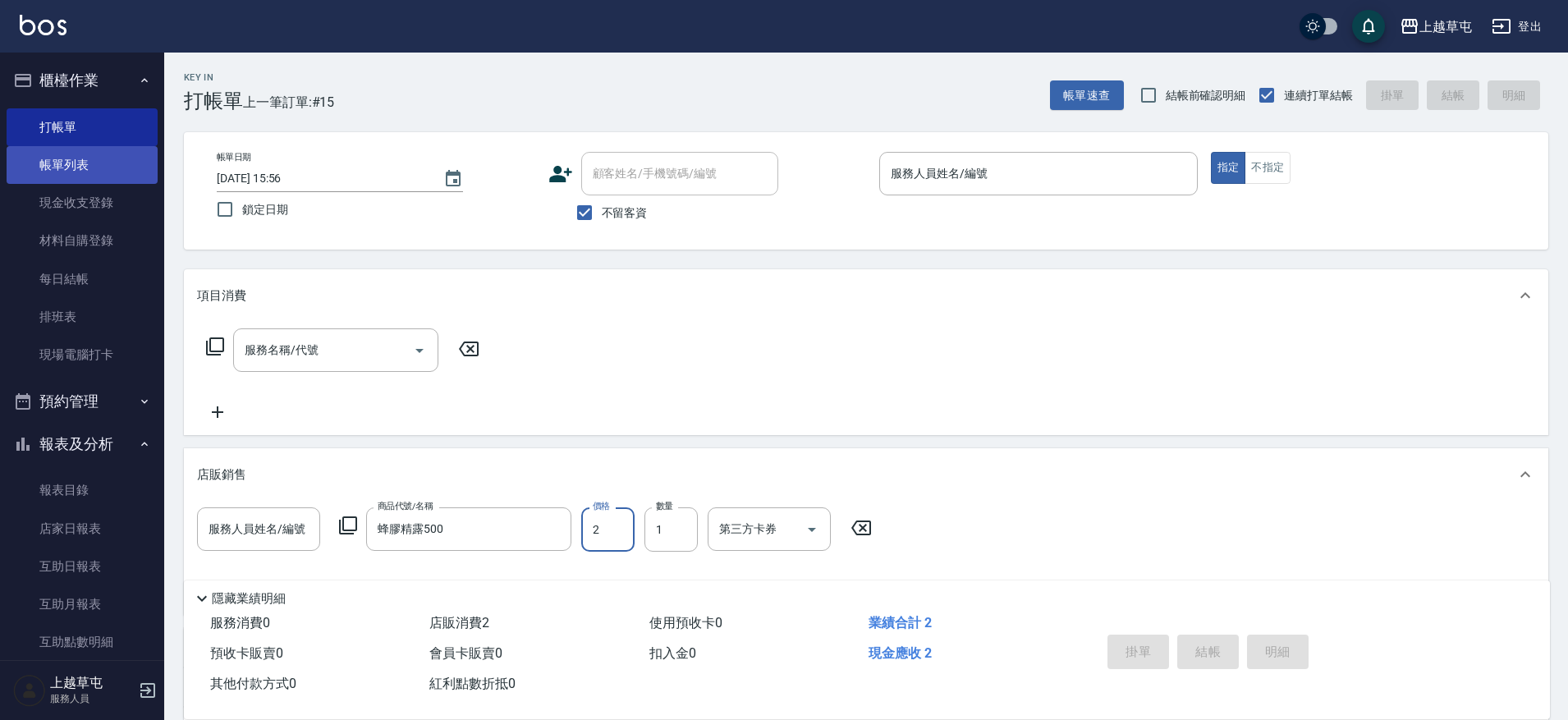
click at [64, 163] on link "帳單列表" at bounding box center [82, 165] width 151 height 38
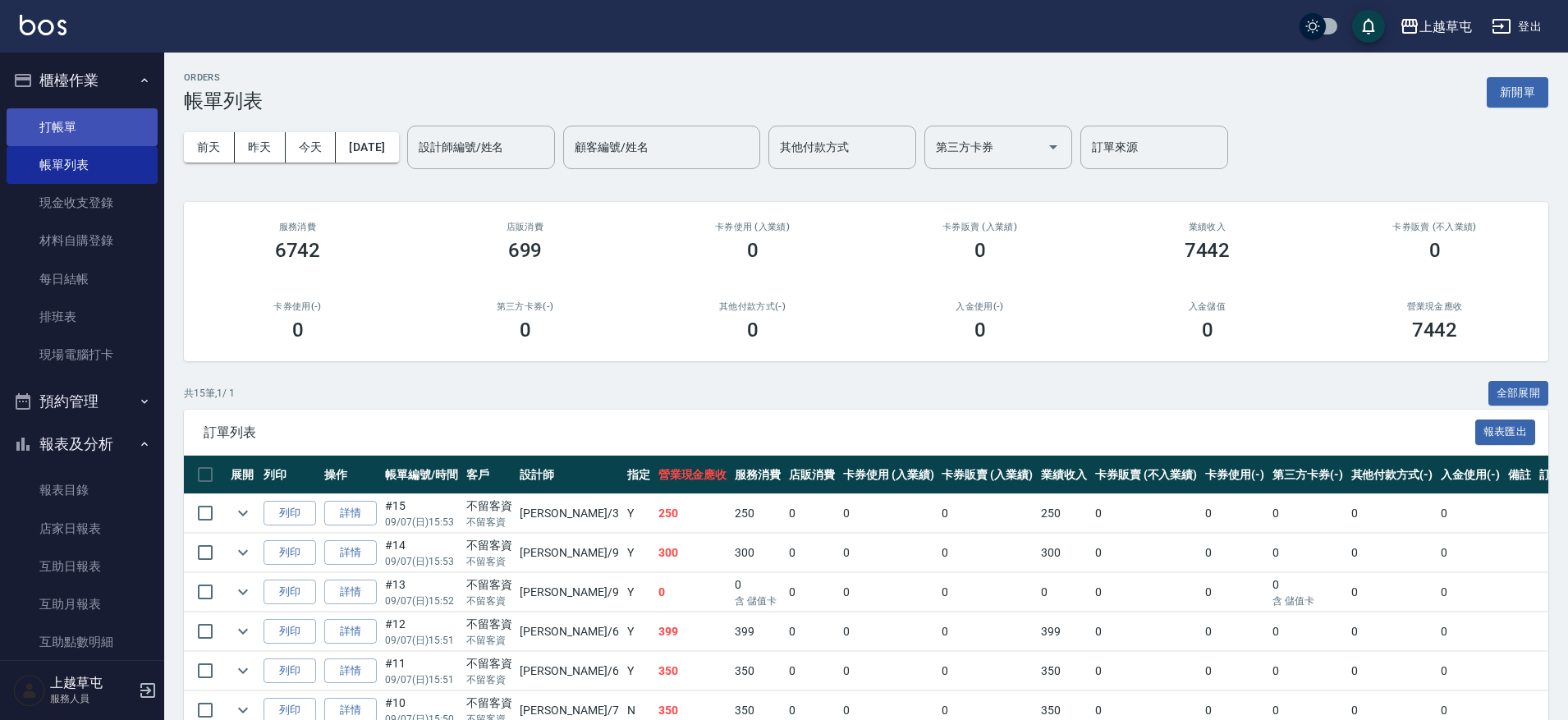
click at [86, 128] on link "打帳單" at bounding box center [82, 127] width 151 height 38
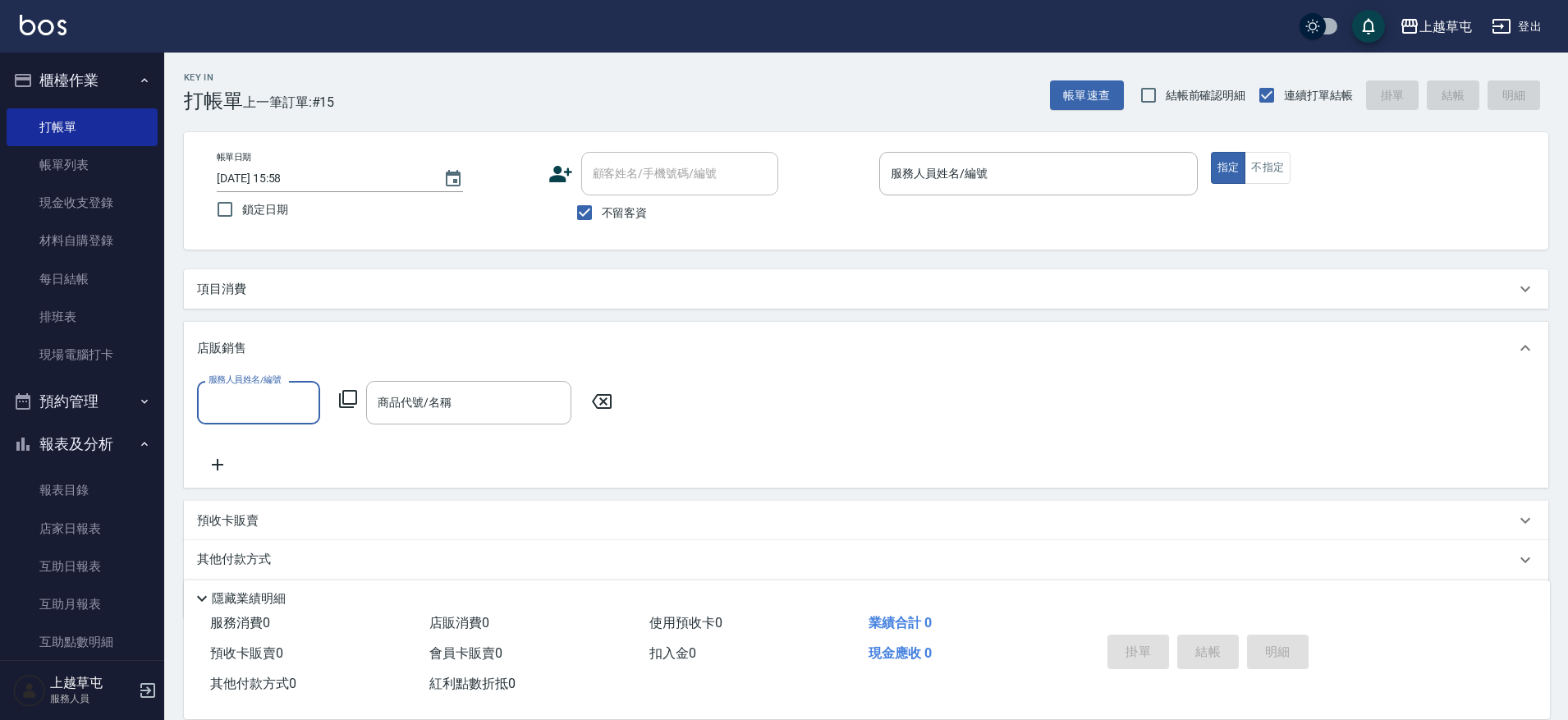
click at [277, 404] on input "服務人員姓名/編號" at bounding box center [258, 402] width 108 height 28
type input "[PERSON_NAME]-39"
click at [1211, 152] on button "指定" at bounding box center [1229, 168] width 35 height 32
type button "true"
click at [987, 193] on div "服務人員姓名/編號" at bounding box center [1038, 174] width 319 height 44
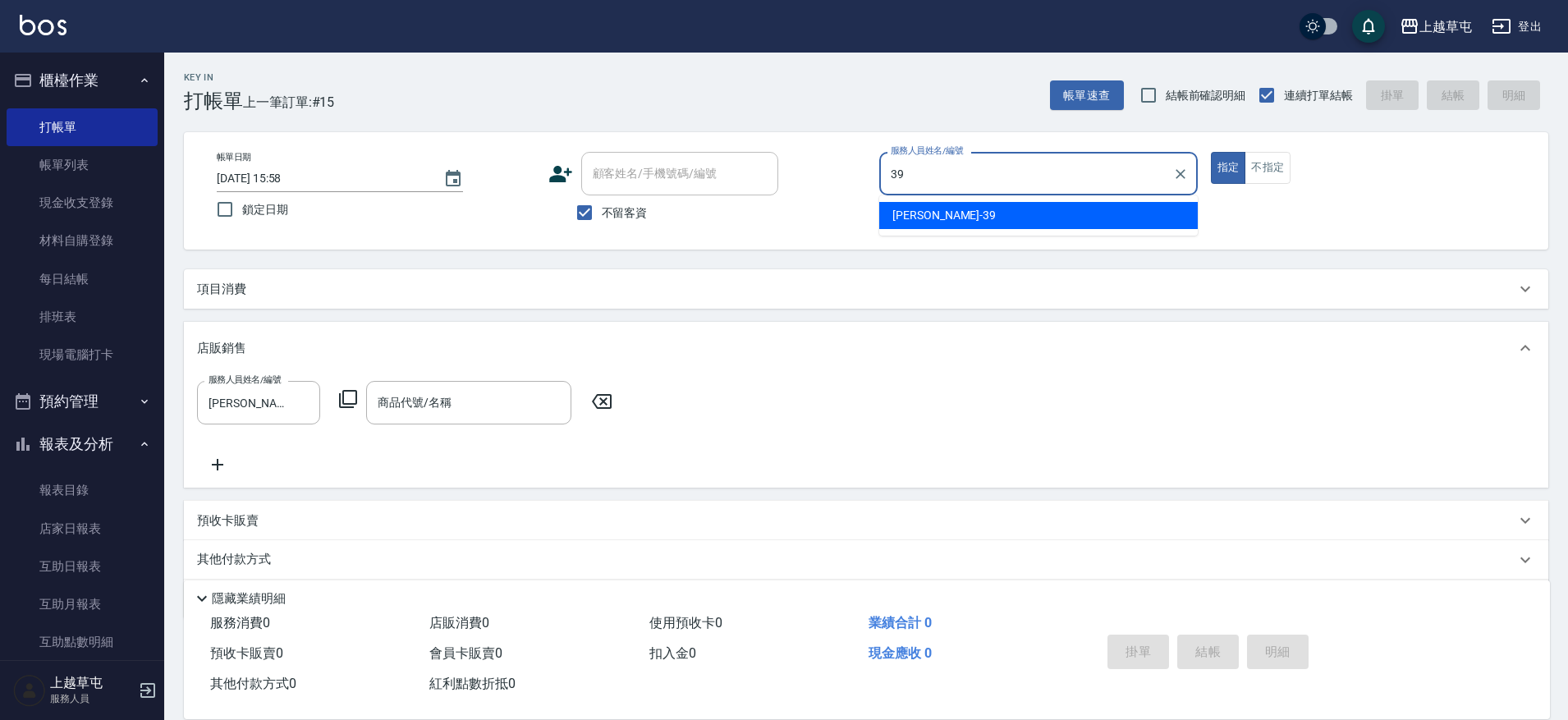
type input "[PERSON_NAME]-39"
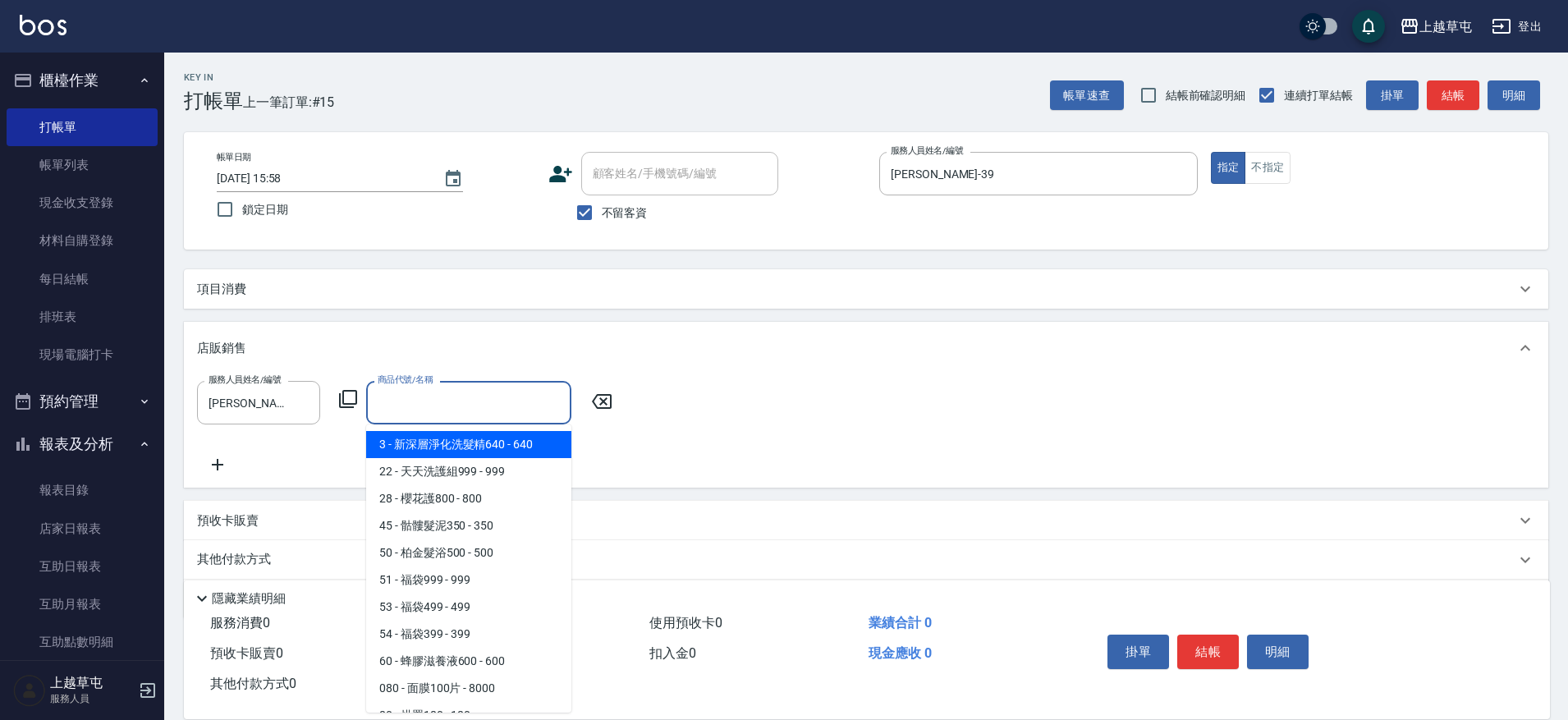
click at [463, 398] on input "商品代號/名稱" at bounding box center [468, 402] width 190 height 28
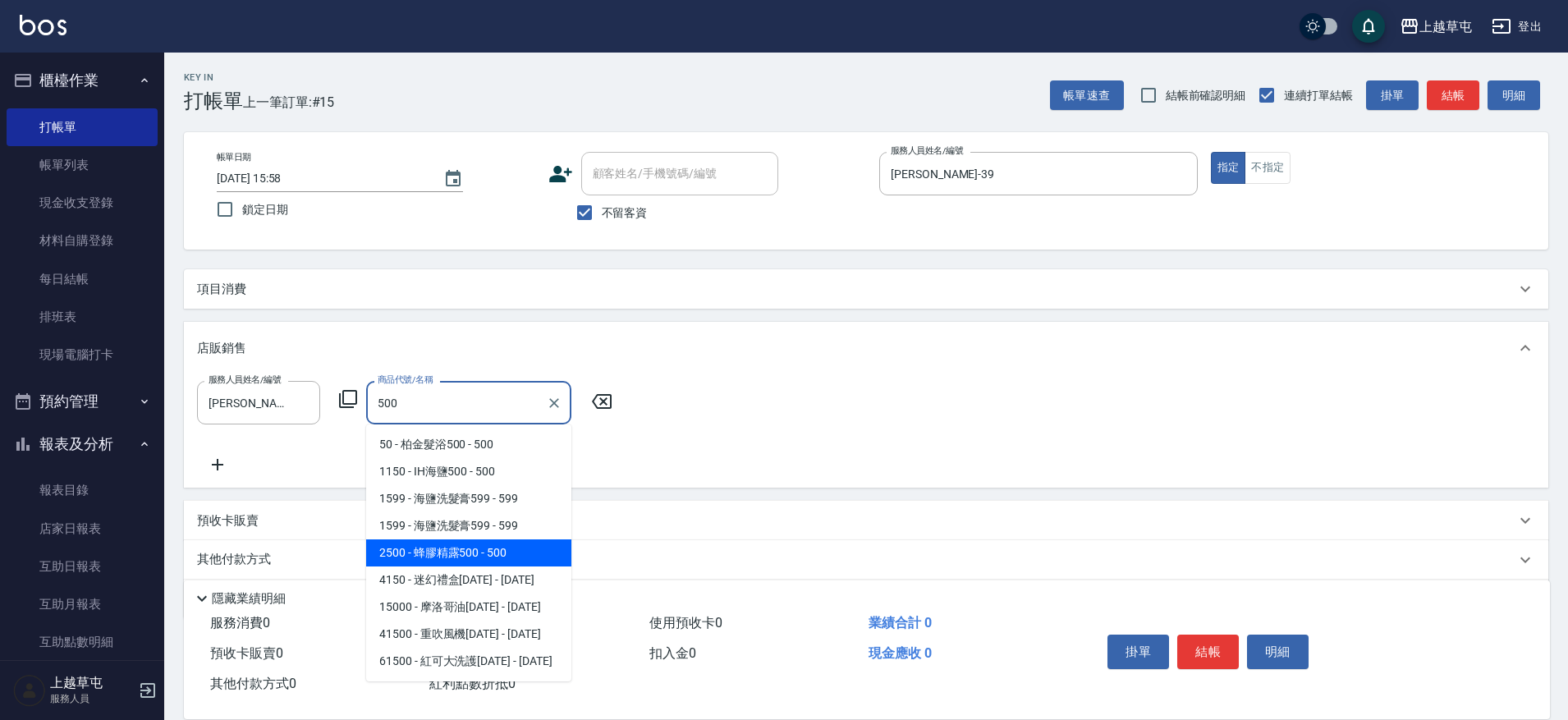
type input "蜂膠精露500"
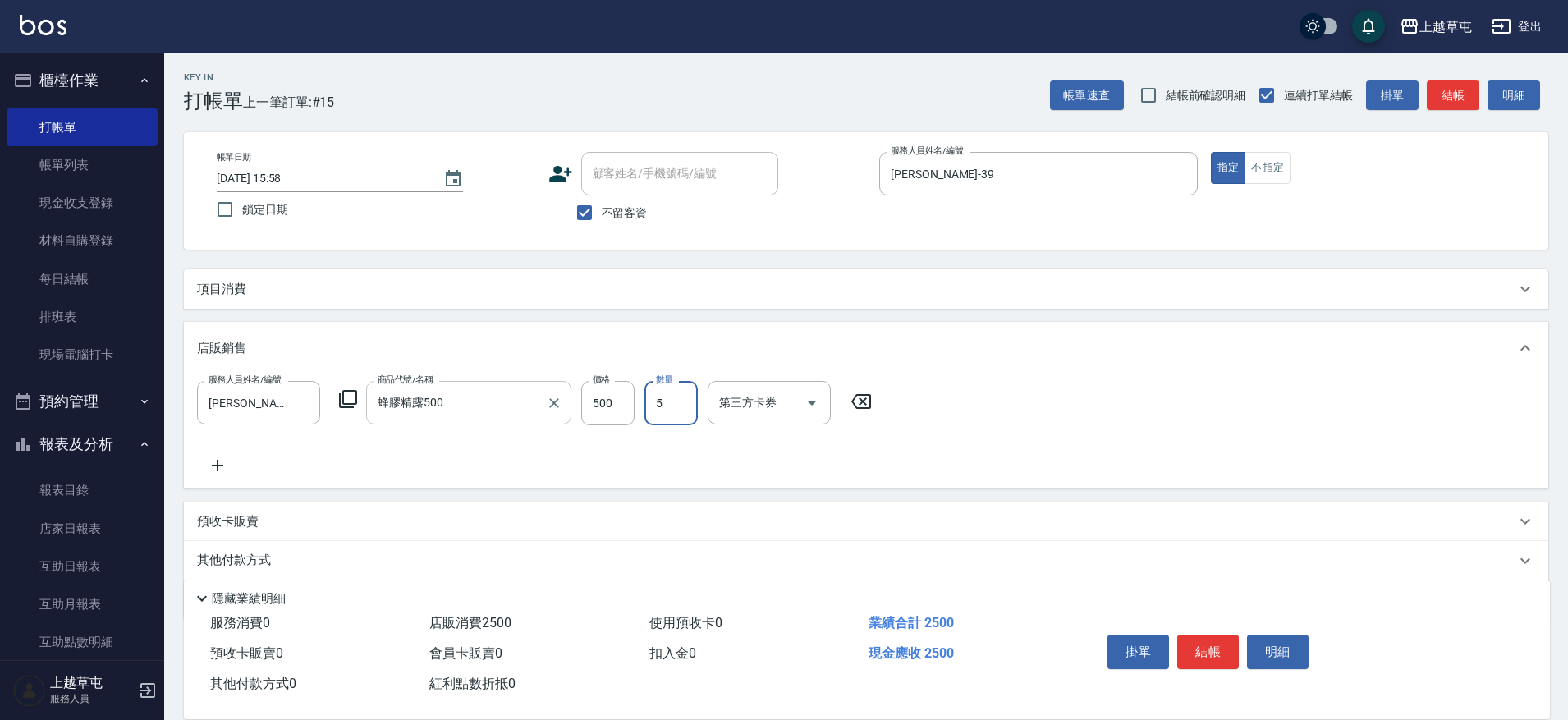
type input "5"
click at [678, 470] on div "服務人員姓名/編號 [PERSON_NAME]39 服務人員姓名/編號 商品代號/名稱 蜂膠精露500 商品代號/名稱 價格 500 價格 數量 5 數量 第…" at bounding box center [866, 428] width 1338 height 95
click at [746, 403] on input "第三方卡券" at bounding box center [757, 402] width 84 height 28
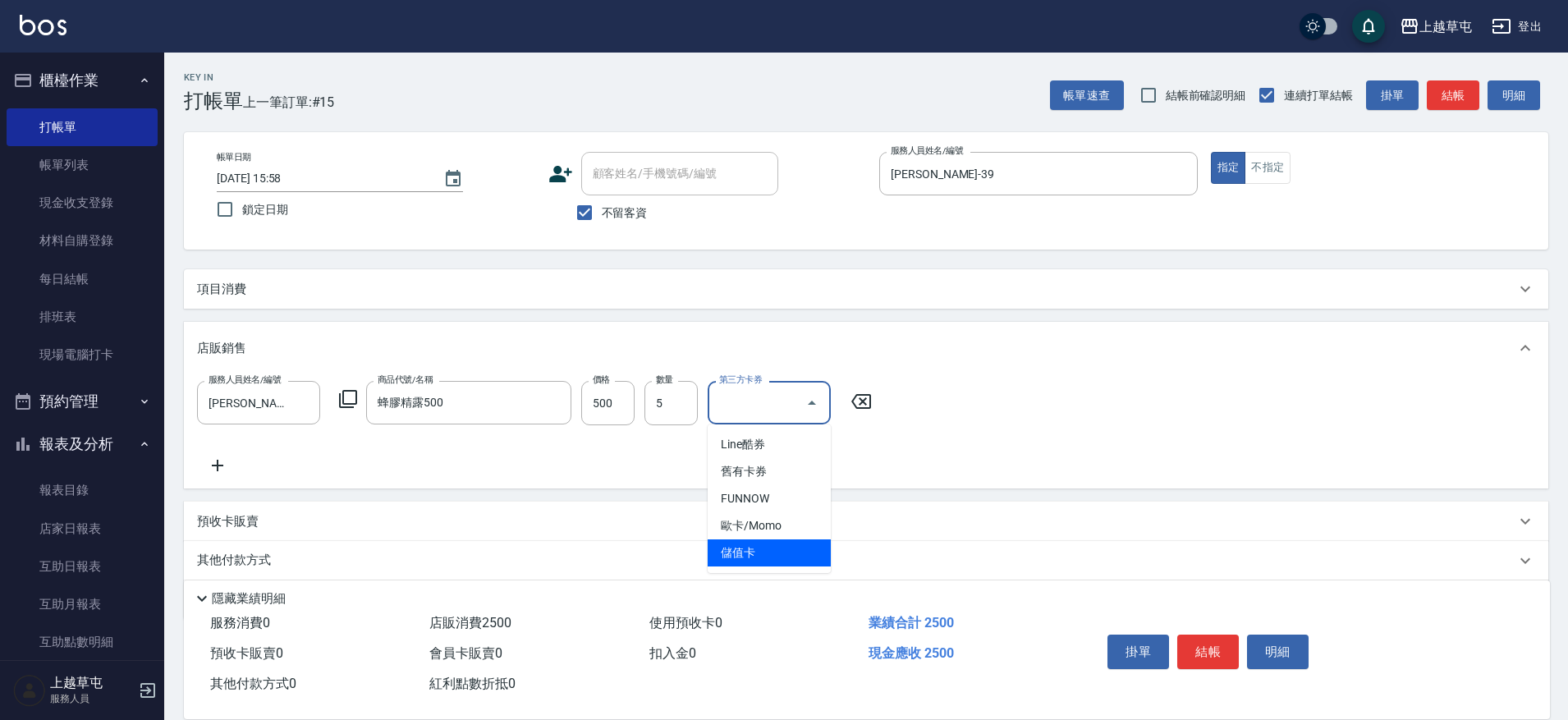
click at [763, 546] on span "儲值卡" at bounding box center [769, 553] width 123 height 27
type input "儲值卡"
click at [850, 463] on div "服務人員姓名/編號 [PERSON_NAME]-39 服務人員姓名/編號 商品代號/名稱 蜂膠精露500 商品代號/名稱 價格 500 價格 數量 5 數量 …" at bounding box center [866, 428] width 1338 height 95
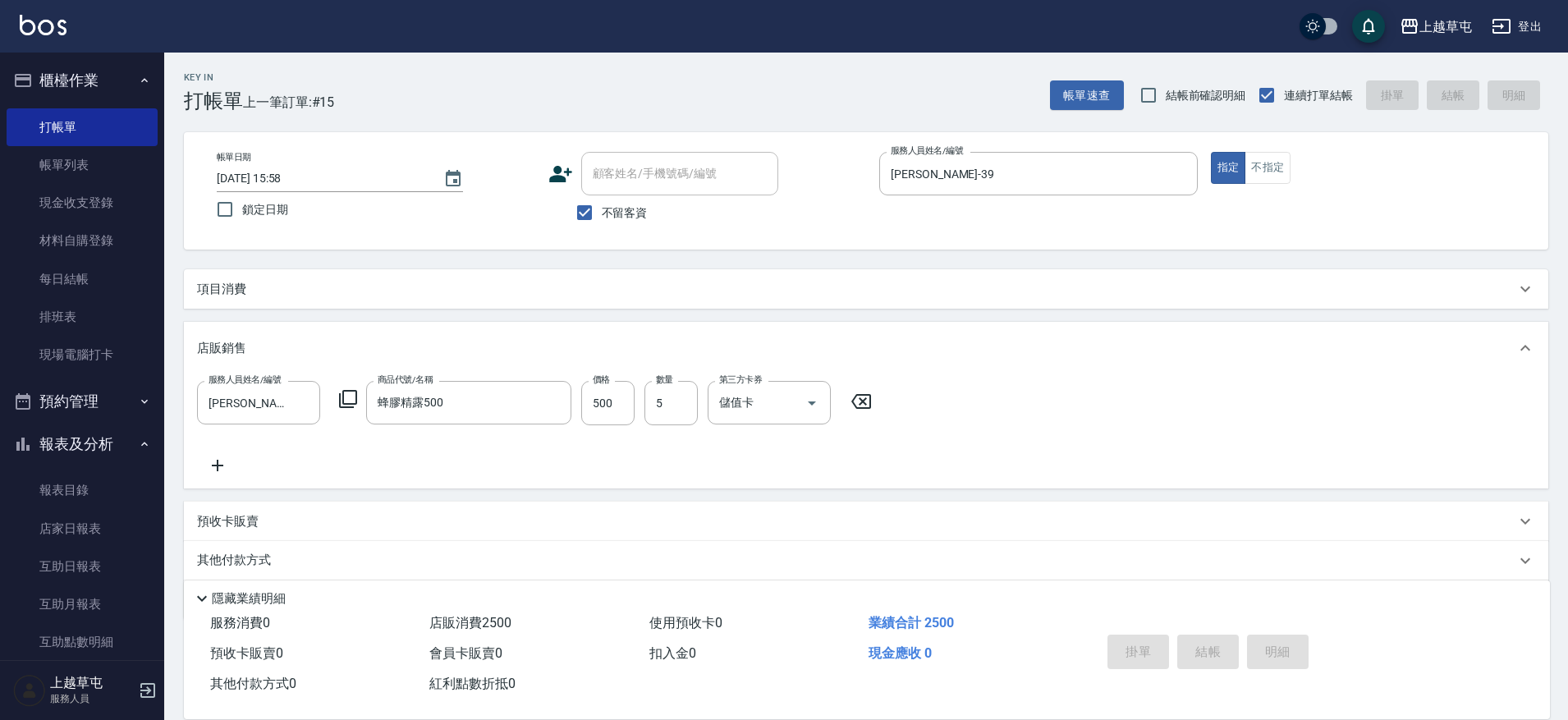
type input "[DATE] 16:00"
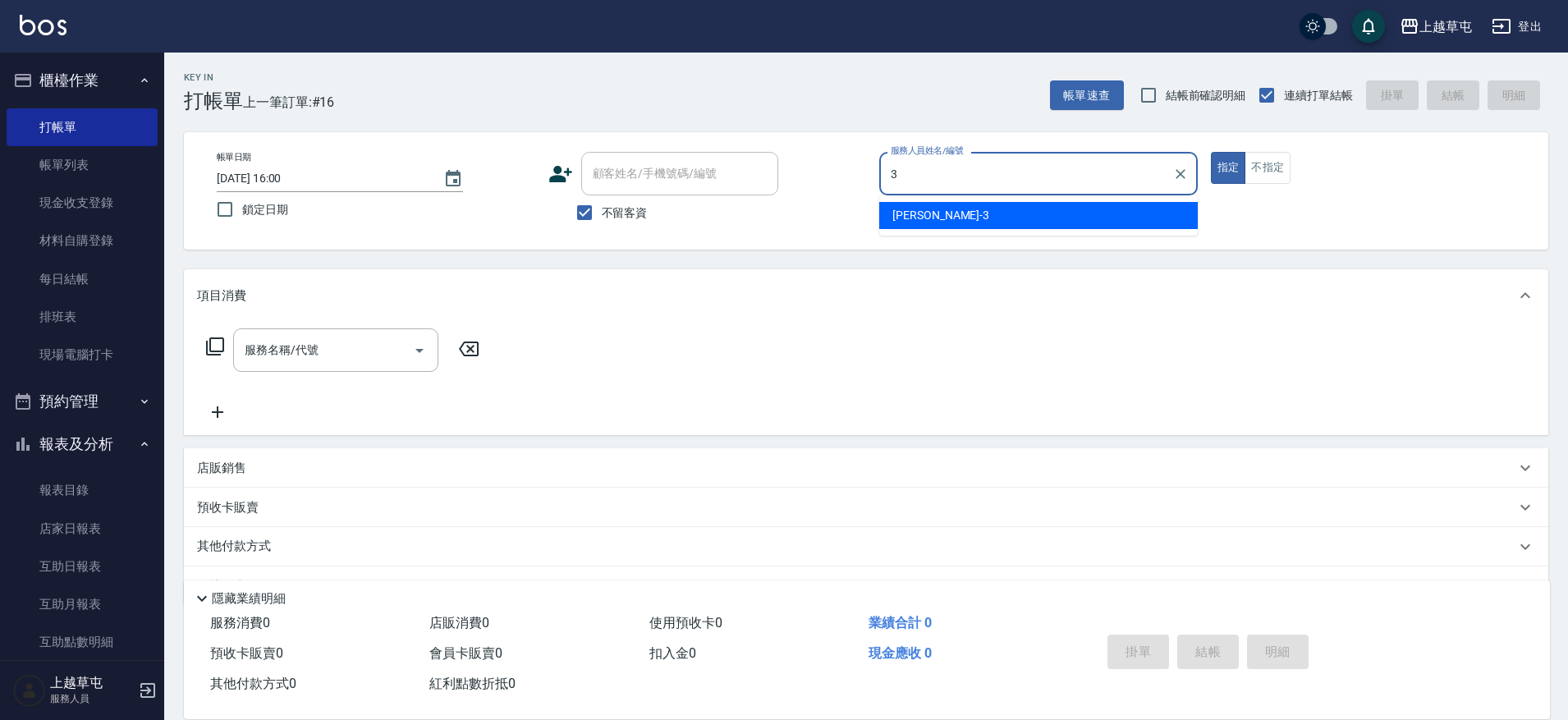
type input "[PERSON_NAME]-3"
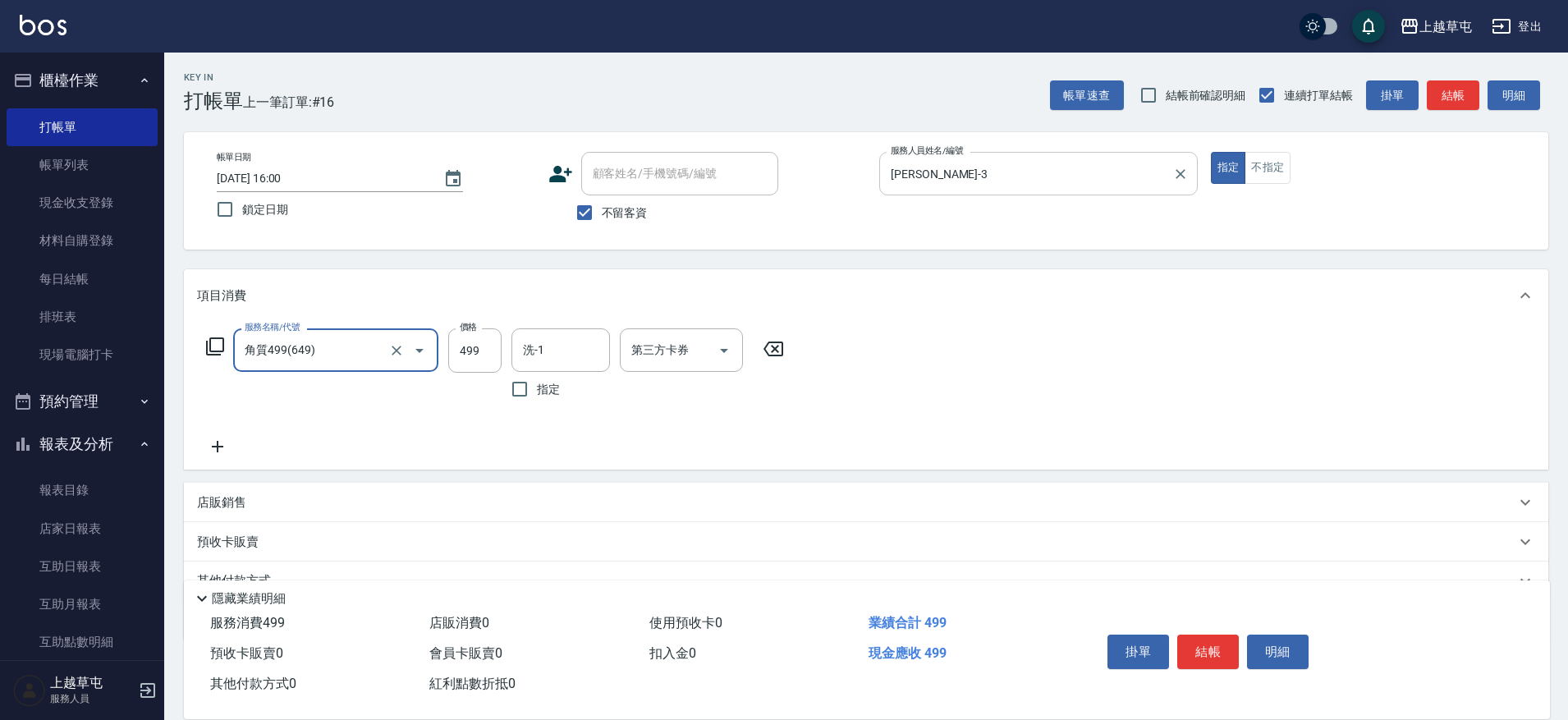
type input "角質499(649)"
type input "0"
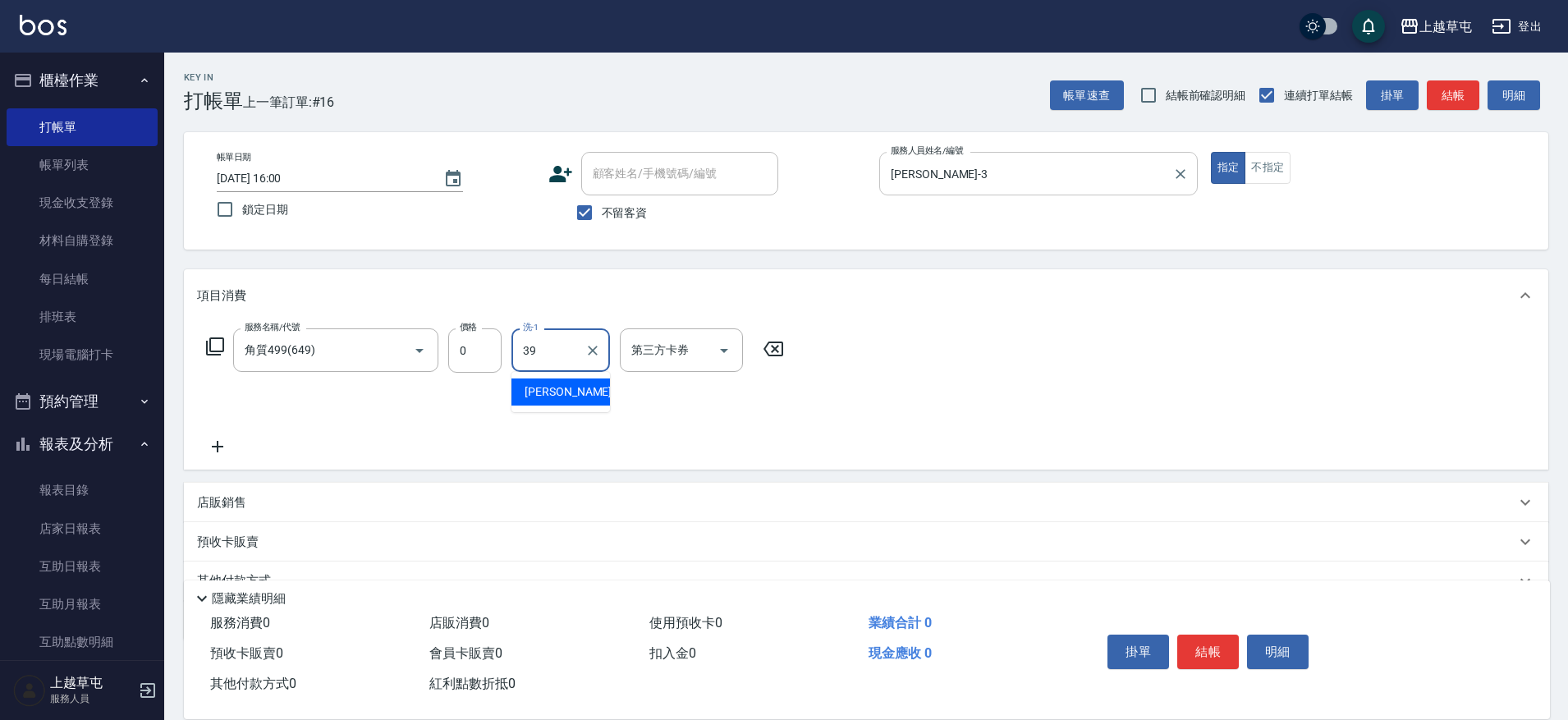
type input "[PERSON_NAME]-39"
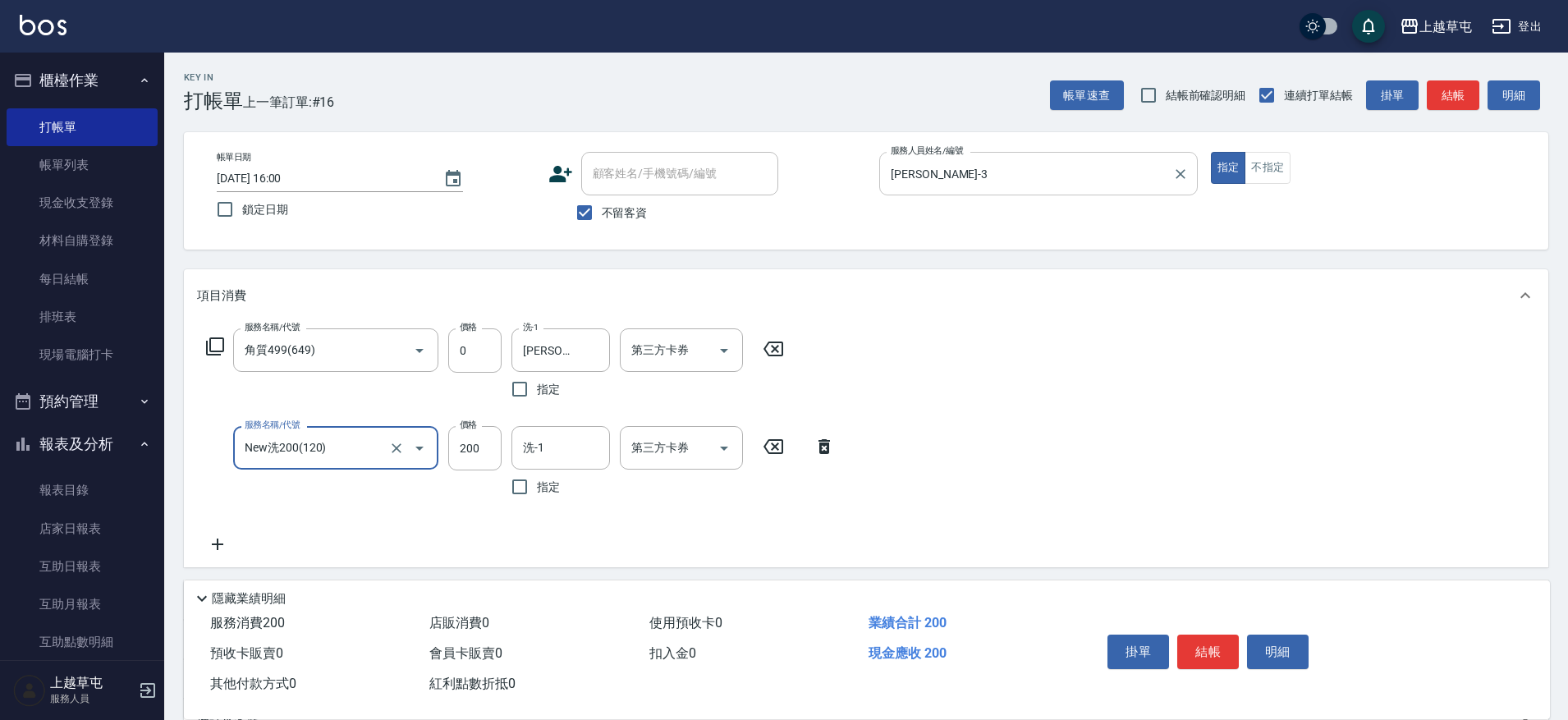
type input "New洗200(120)"
type input "100"
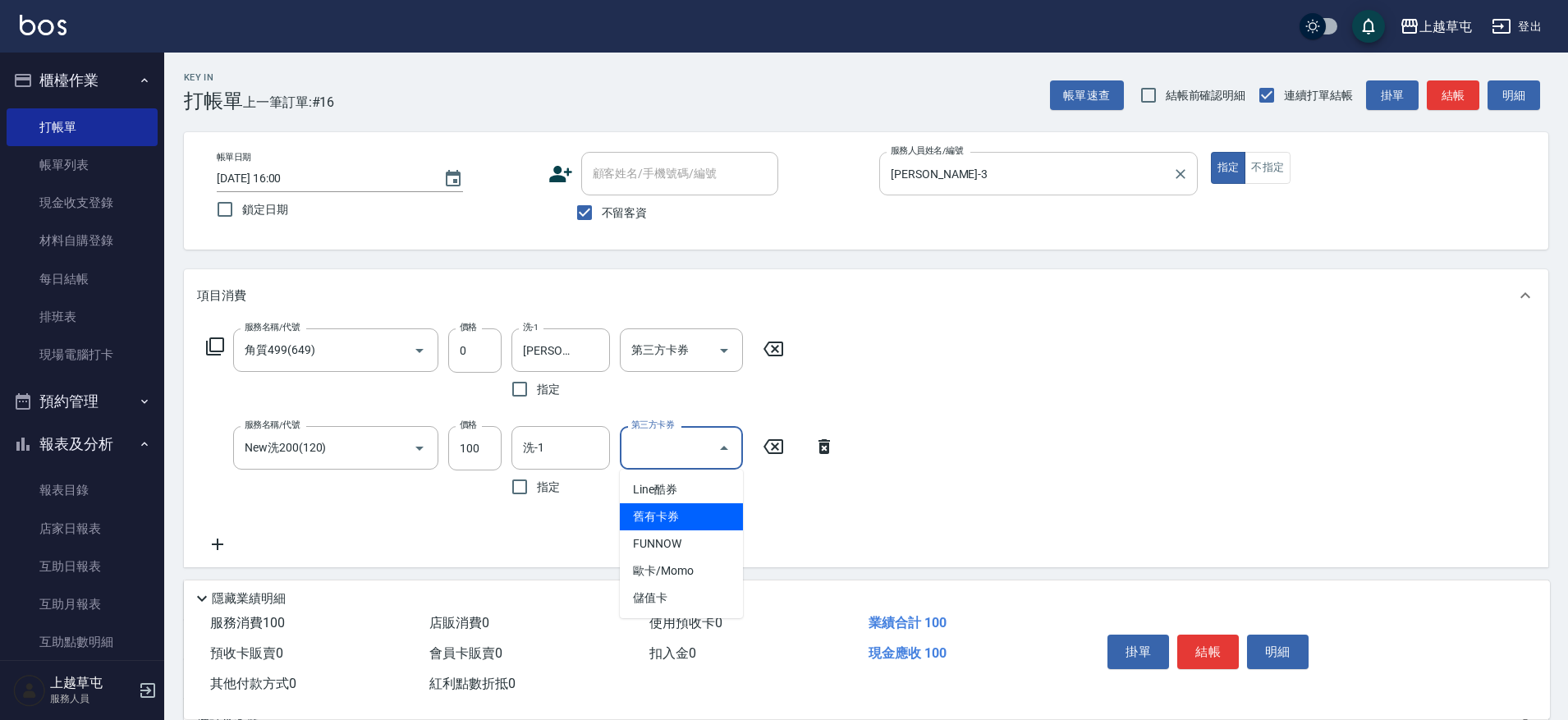
type input "舊有卡券"
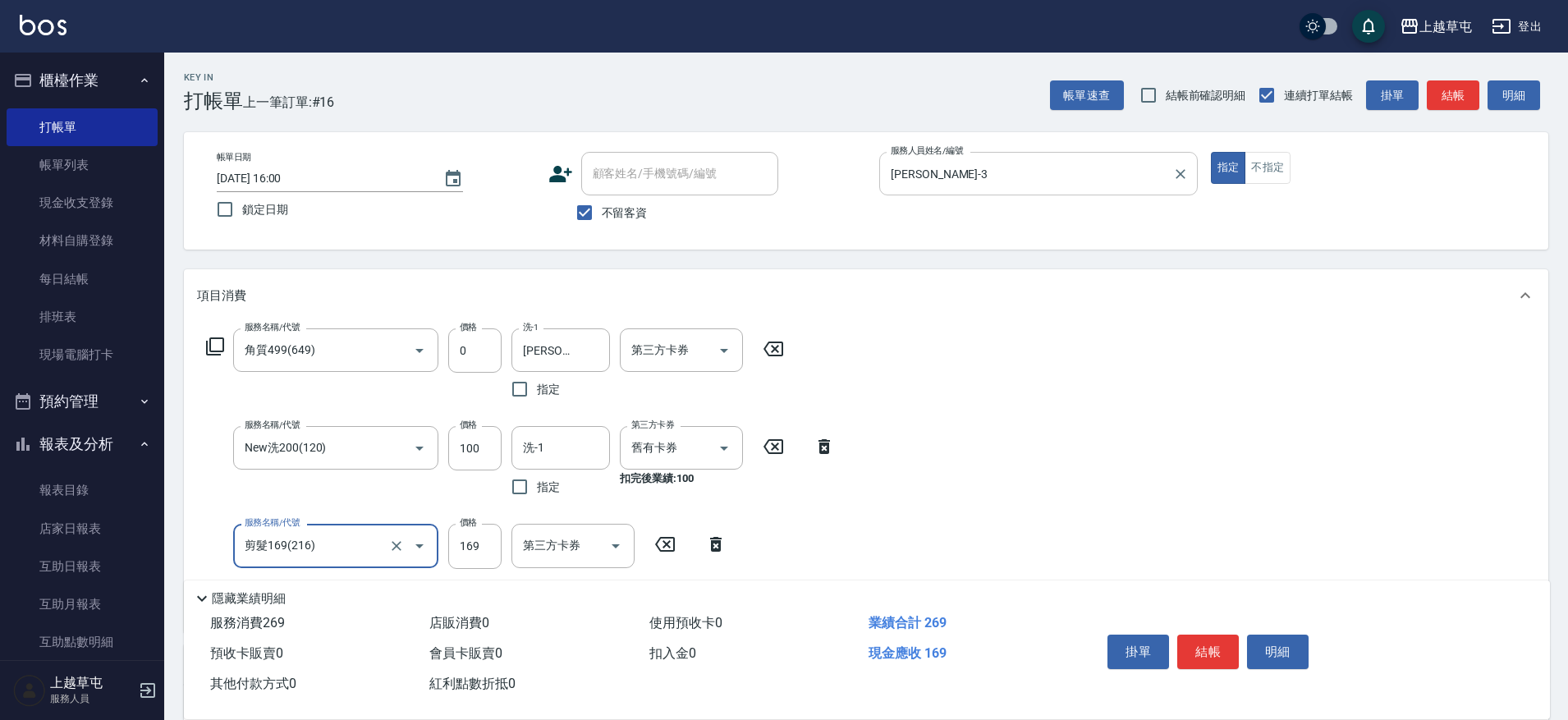
type input "剪髮169(216)"
type input "50"
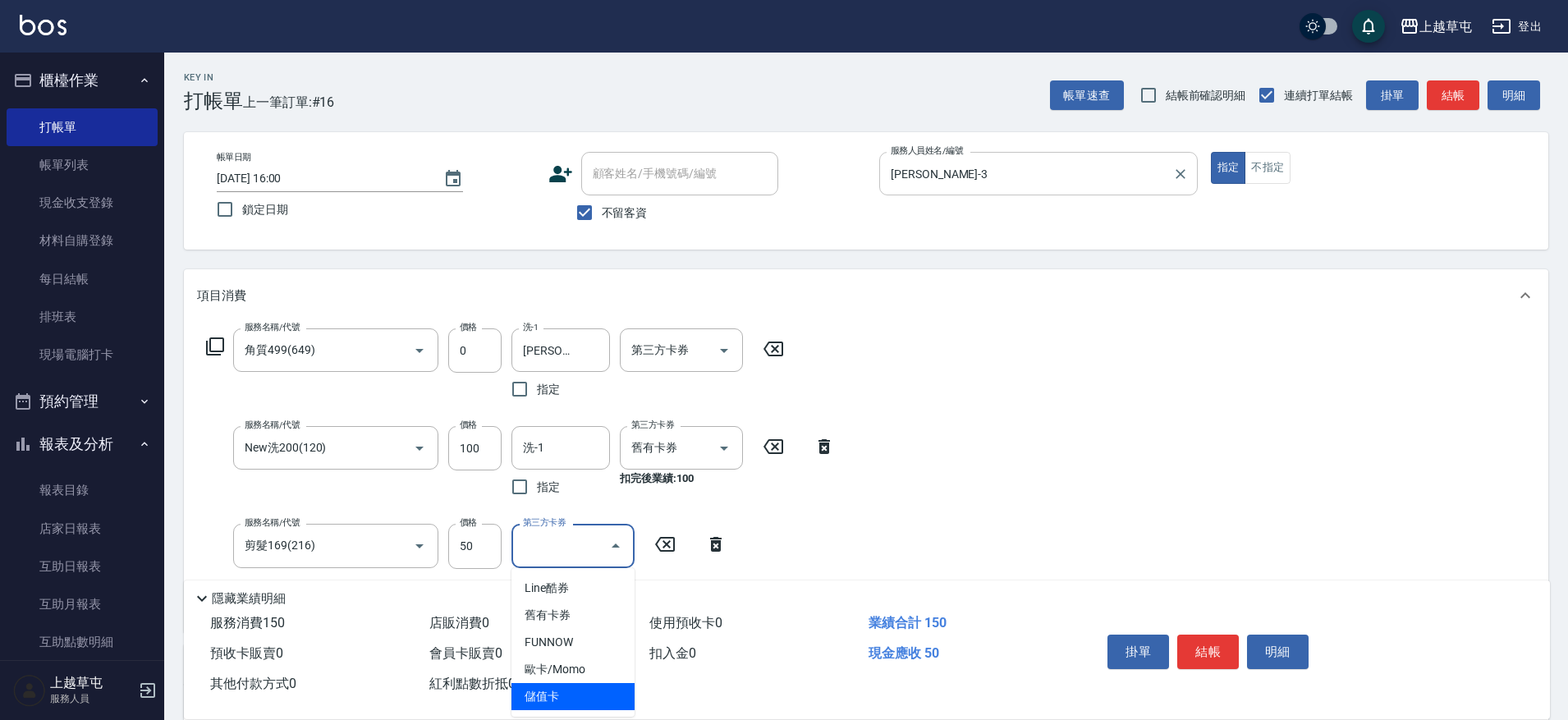
type input "儲值卡"
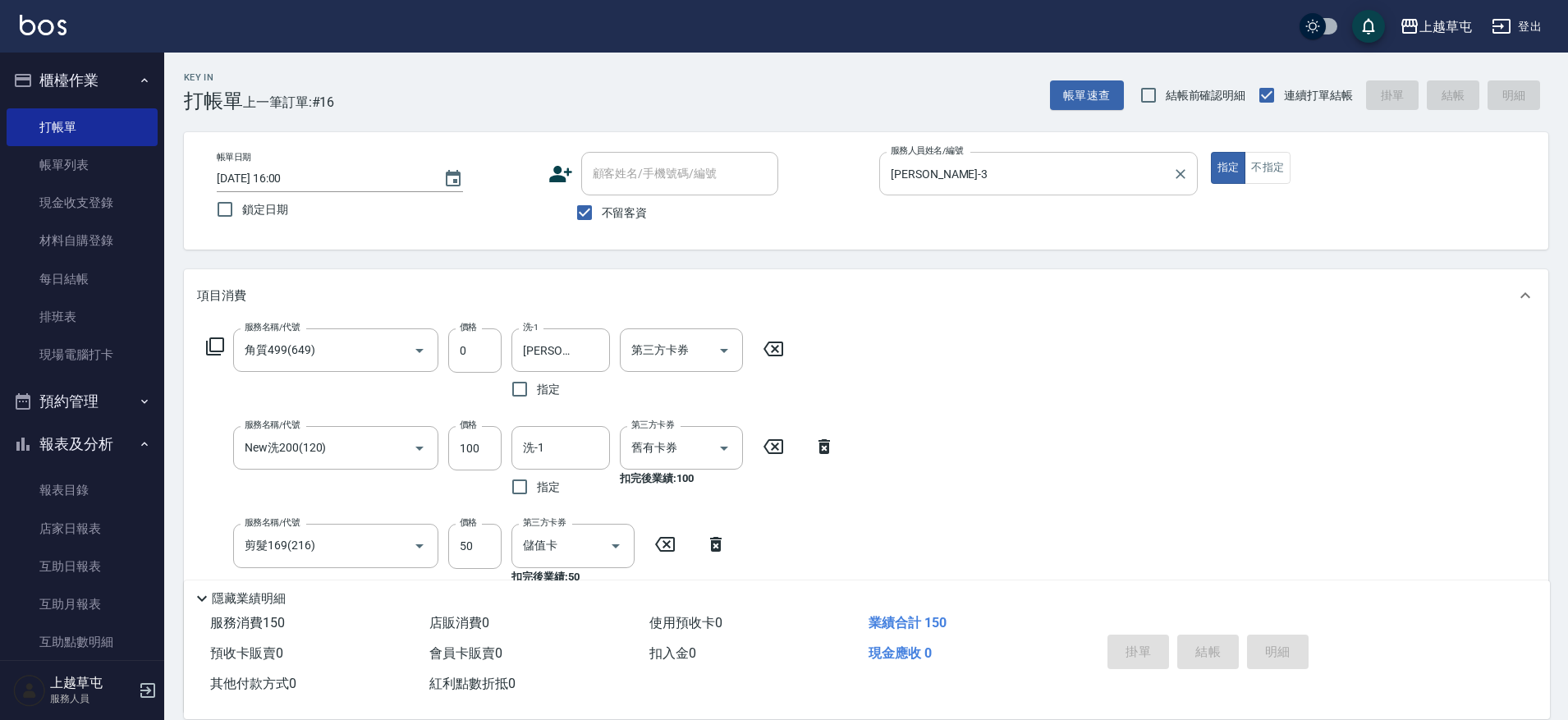
type input "[DATE] 16:18"
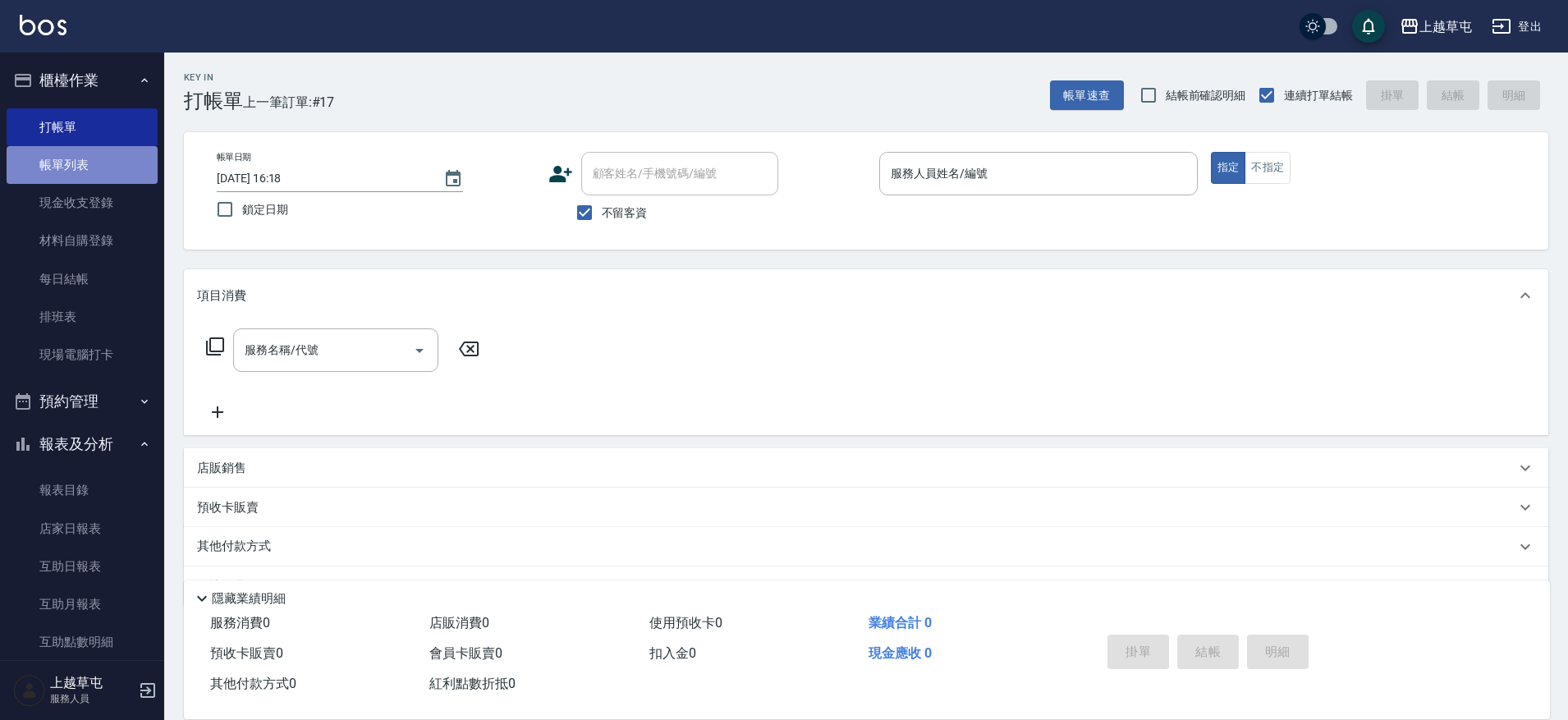
click at [97, 166] on link "帳單列表" at bounding box center [82, 165] width 151 height 38
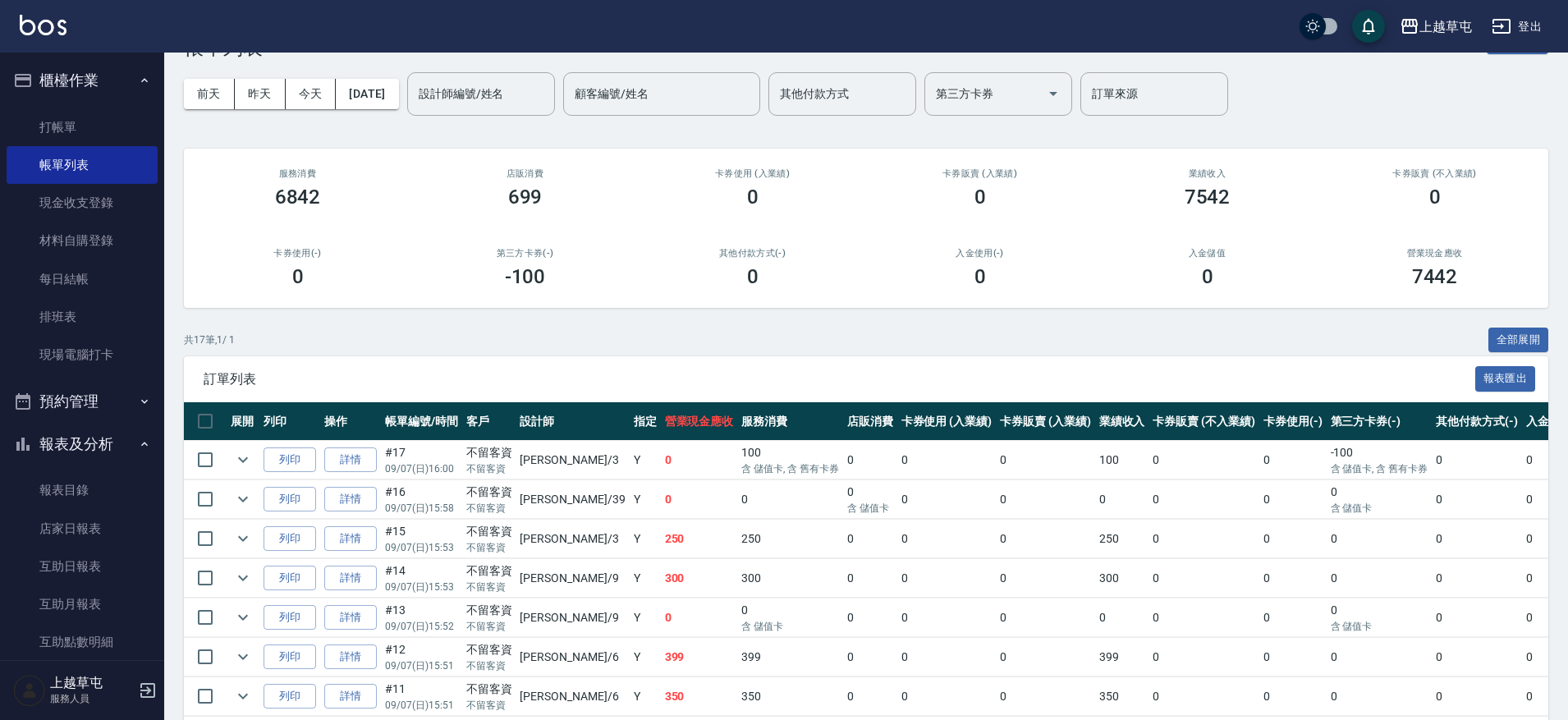
scroll to position [82, 0]
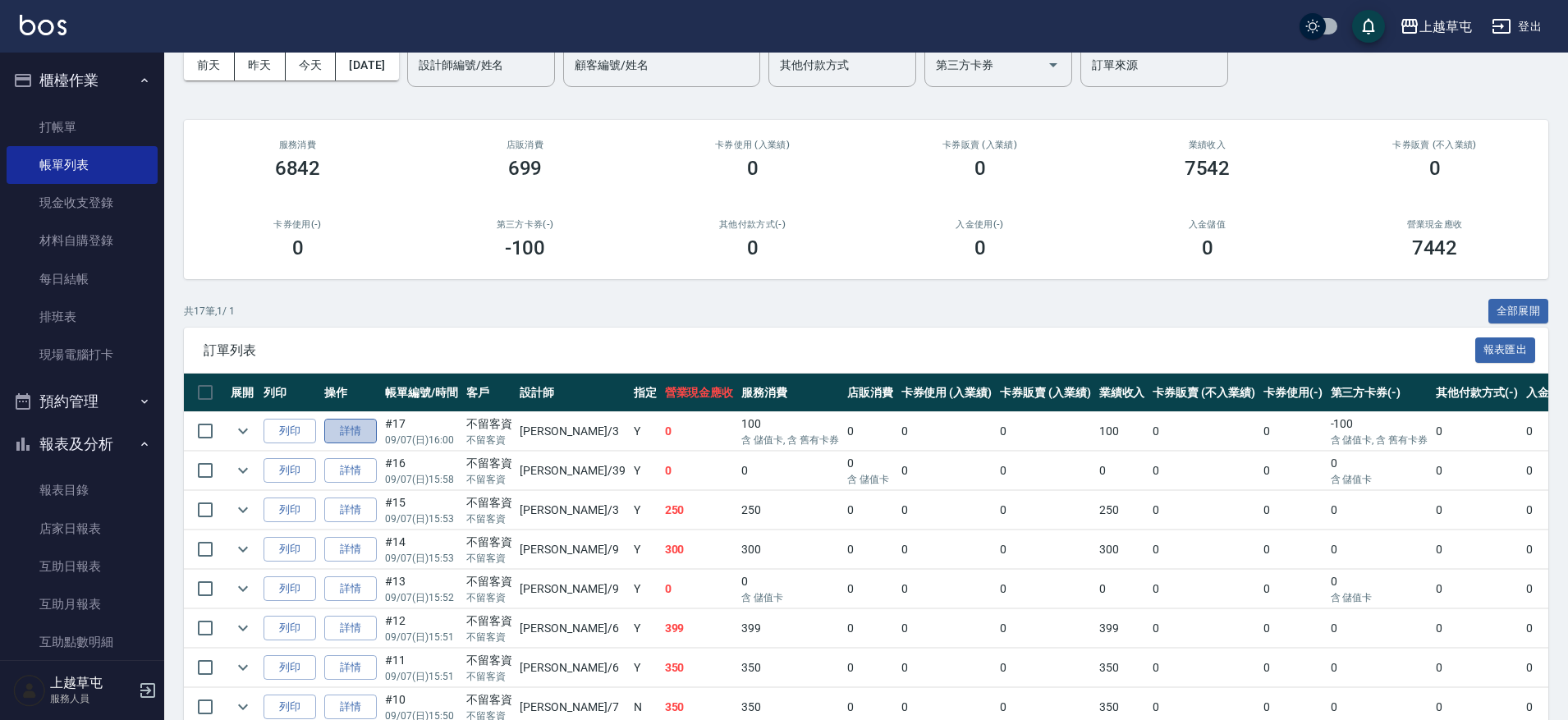
click at [361, 423] on link "詳情" at bounding box center [350, 431] width 53 height 25
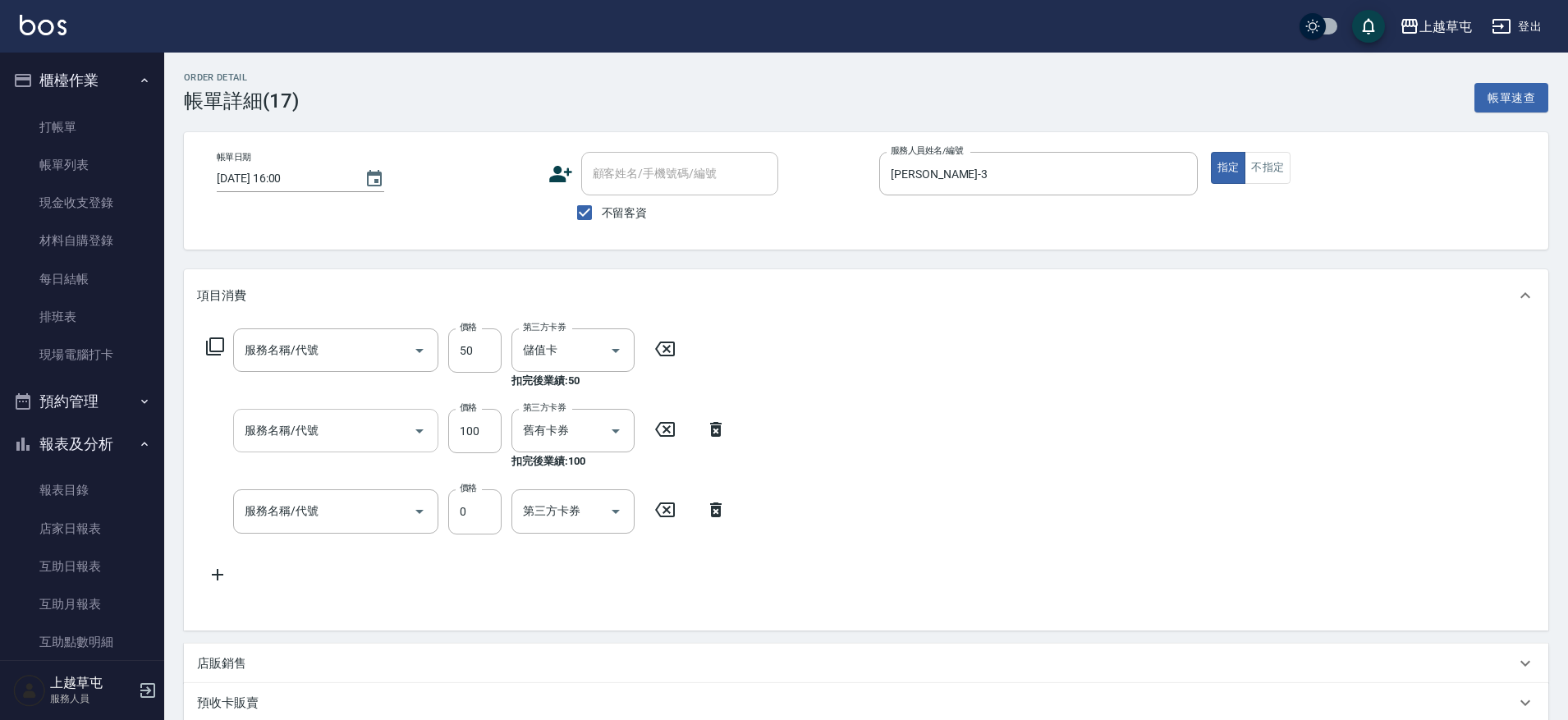
type input "[DATE] 16:00"
checkbox input "true"
type input "[PERSON_NAME]-3"
type input "剪髮169(216)"
type input "New洗200(120)"
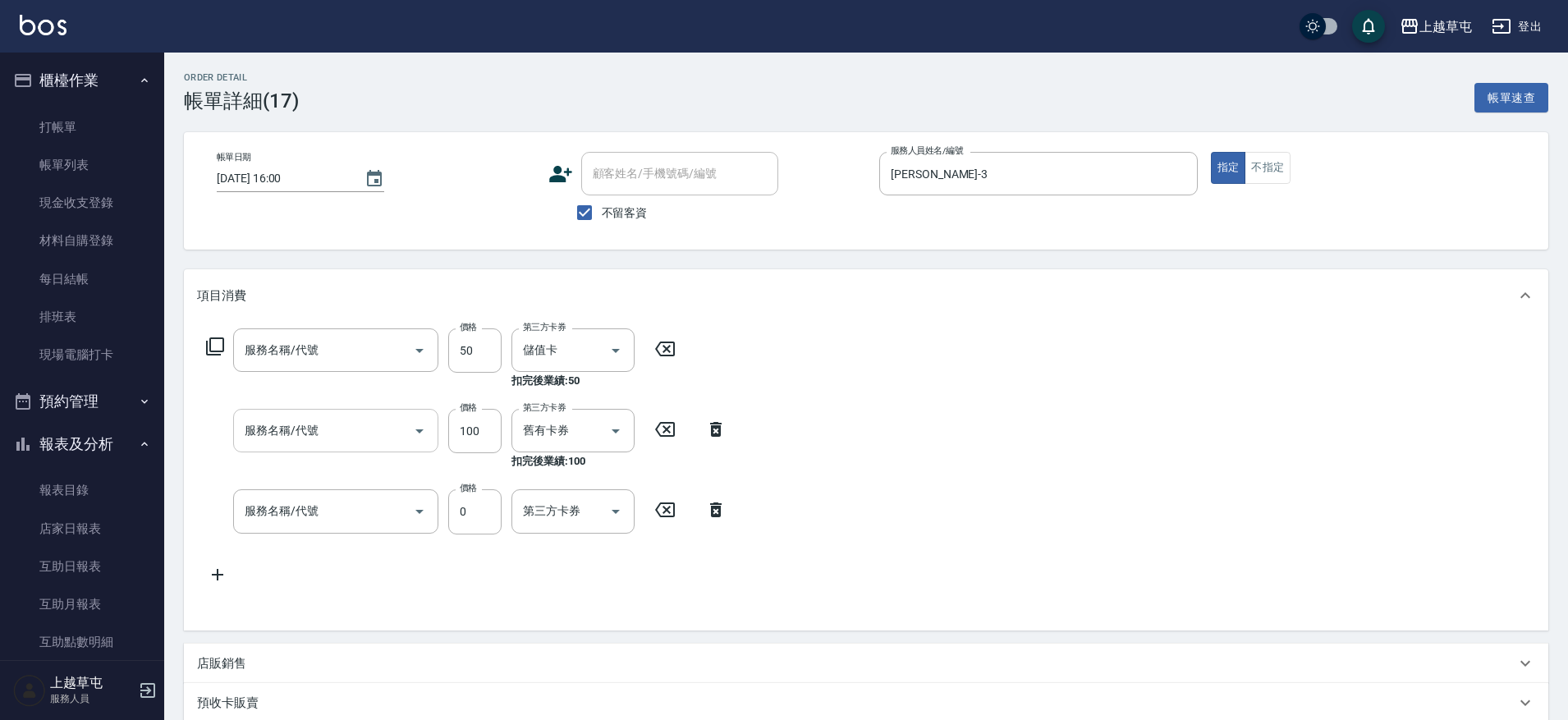
type input "角質499(649)"
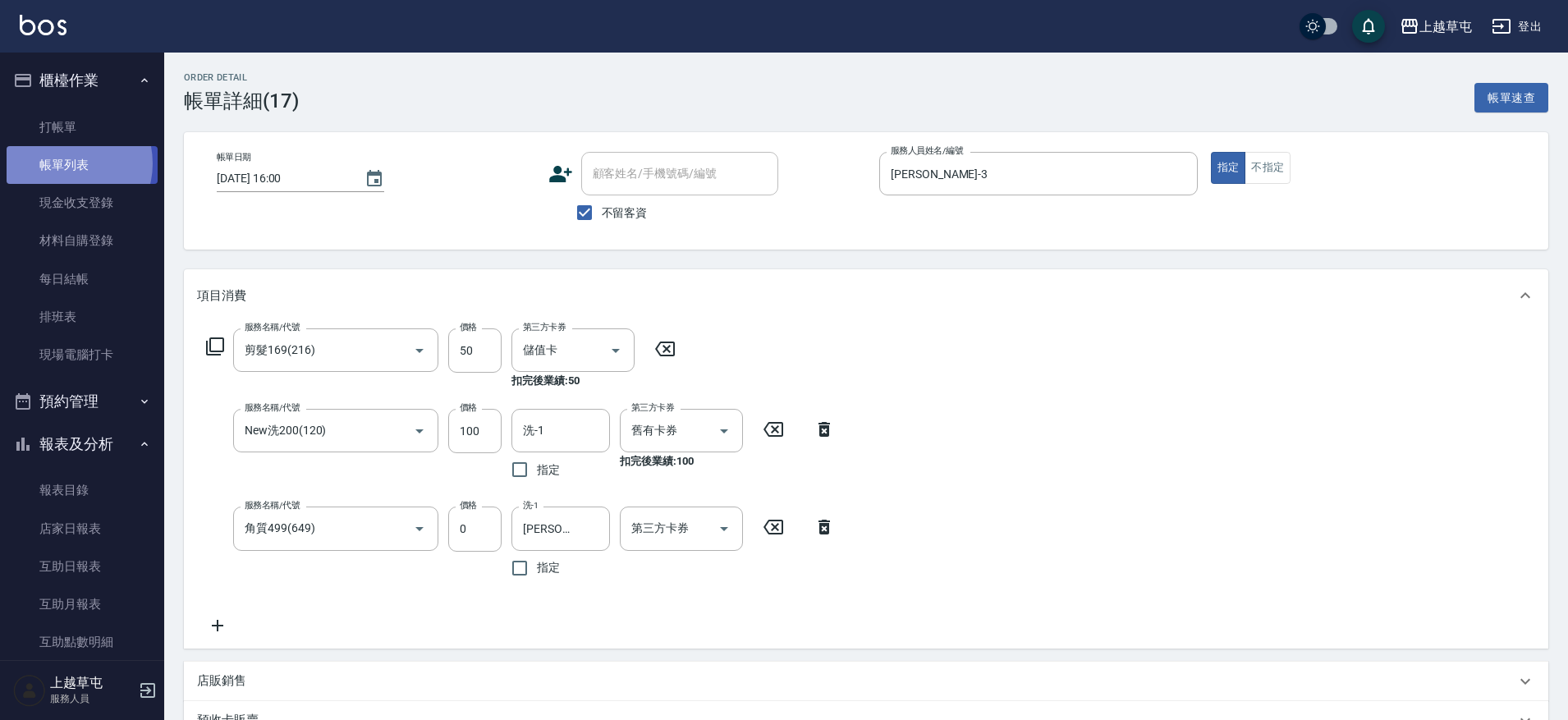
click at [63, 164] on link "帳單列表" at bounding box center [82, 165] width 151 height 38
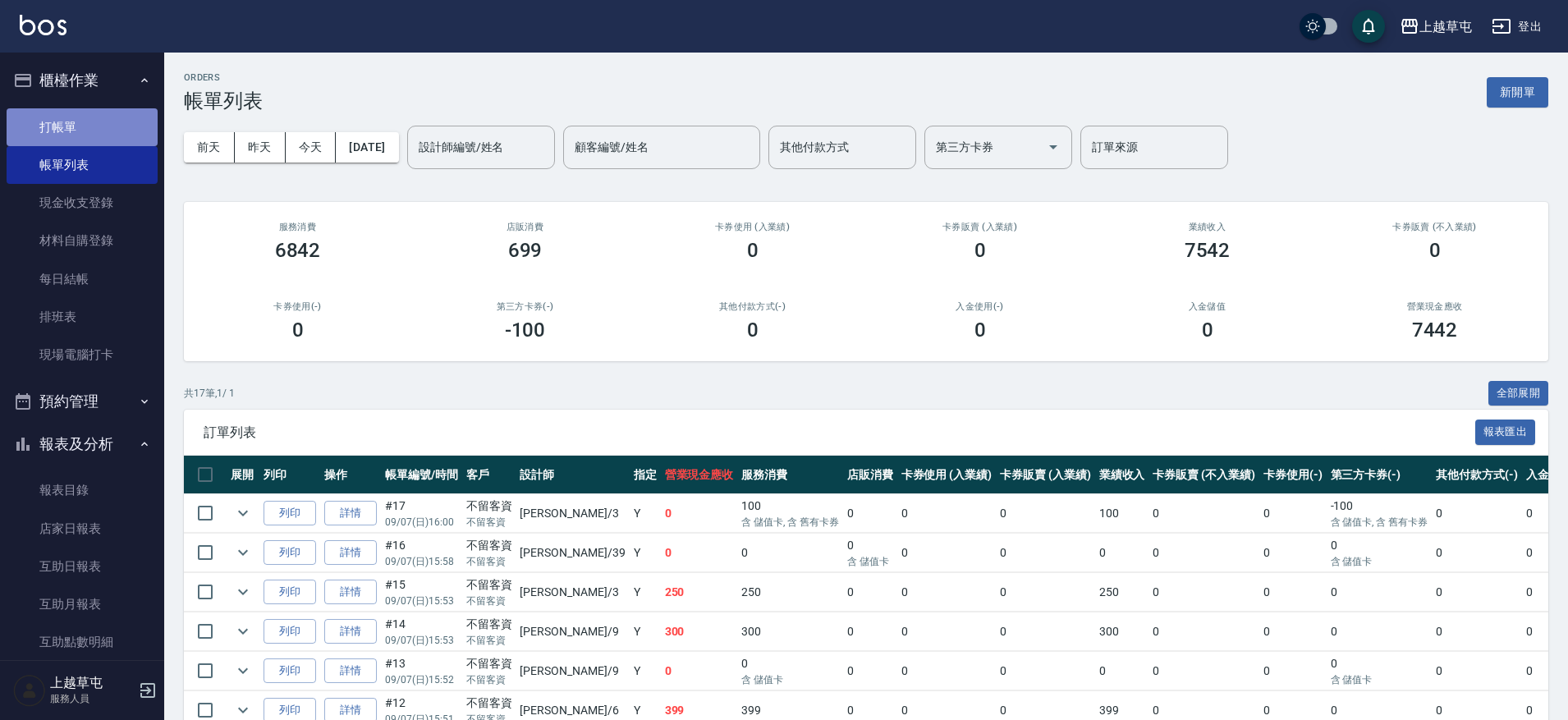
click at [86, 126] on link "打帳單" at bounding box center [82, 127] width 151 height 38
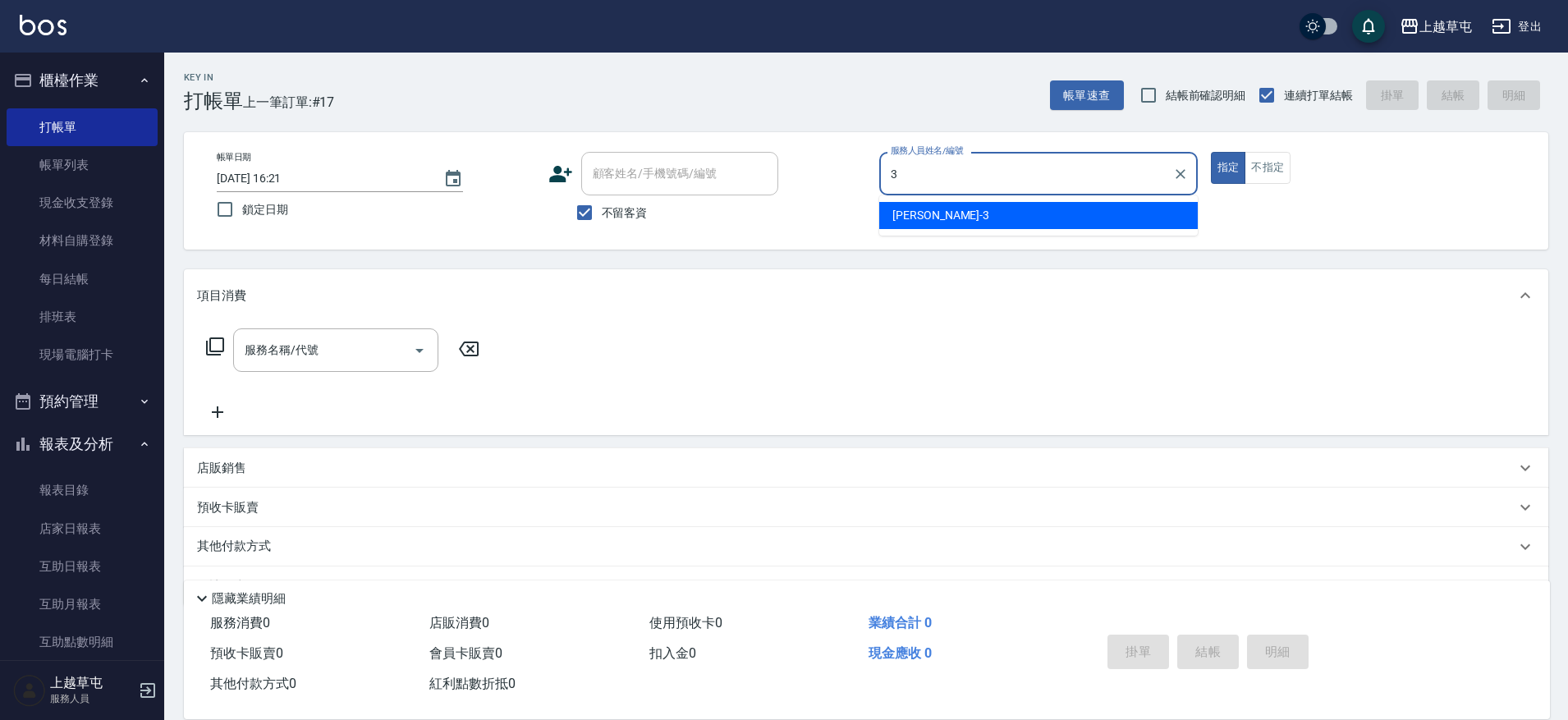
type input "[PERSON_NAME]-3"
type button "true"
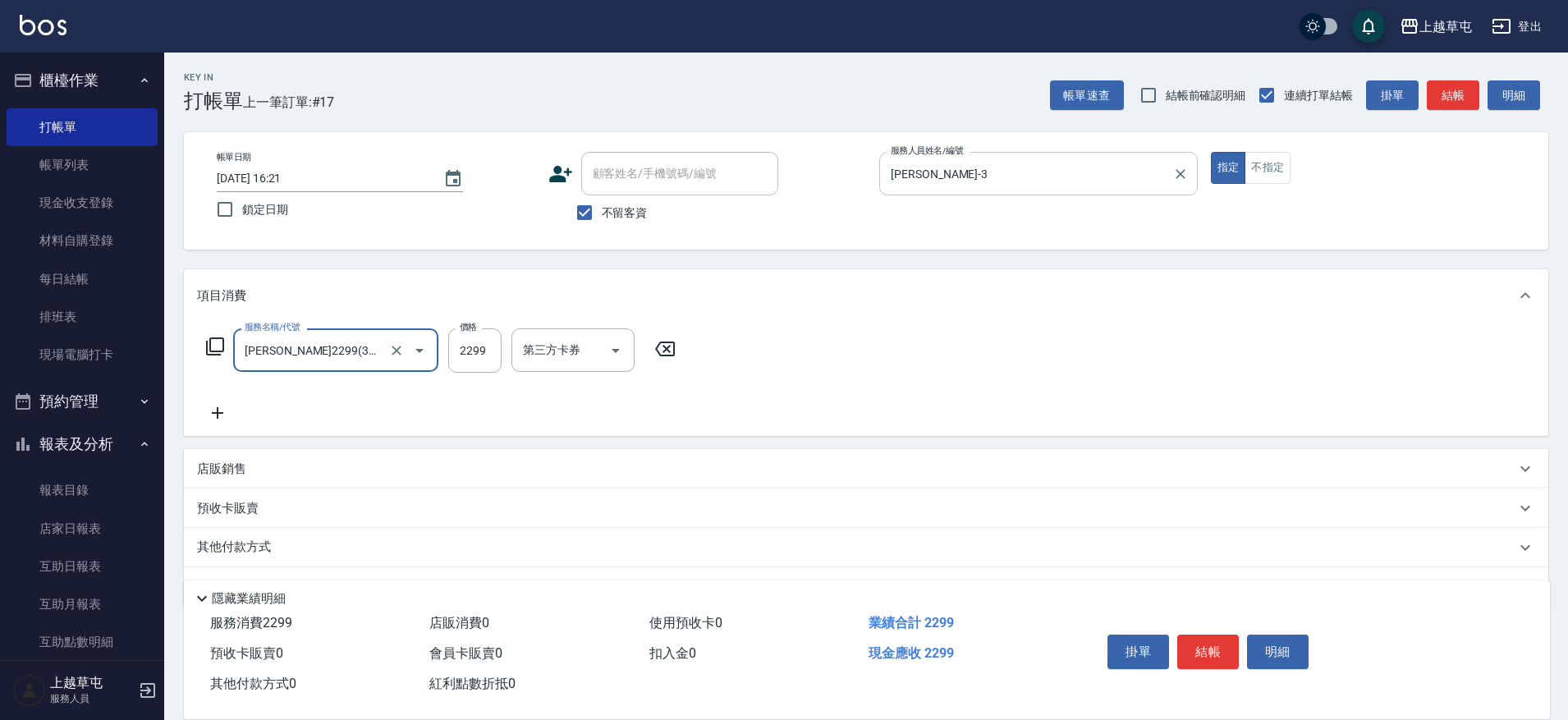
type input "[PERSON_NAME]2299(3229)"
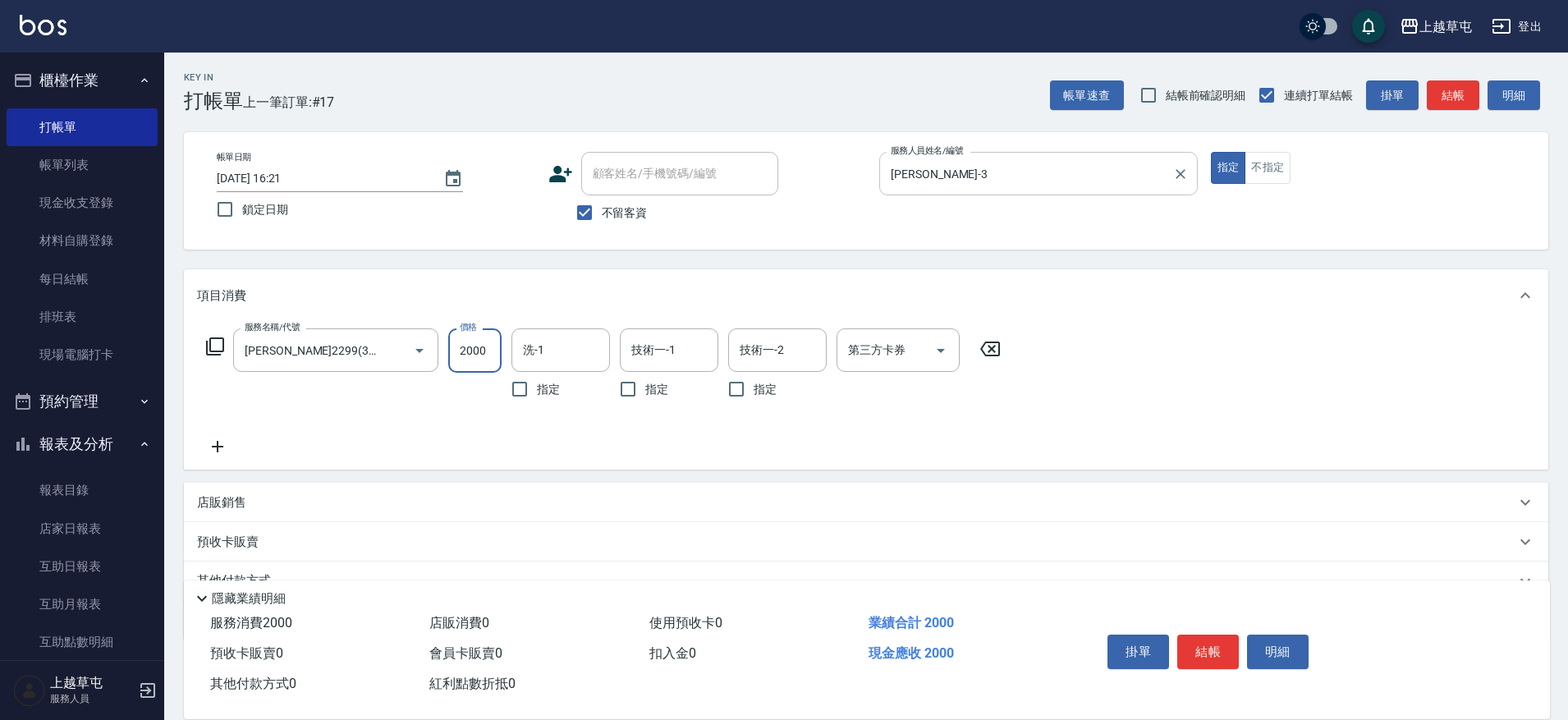
type input "2000"
type input "[PERSON_NAME]25"
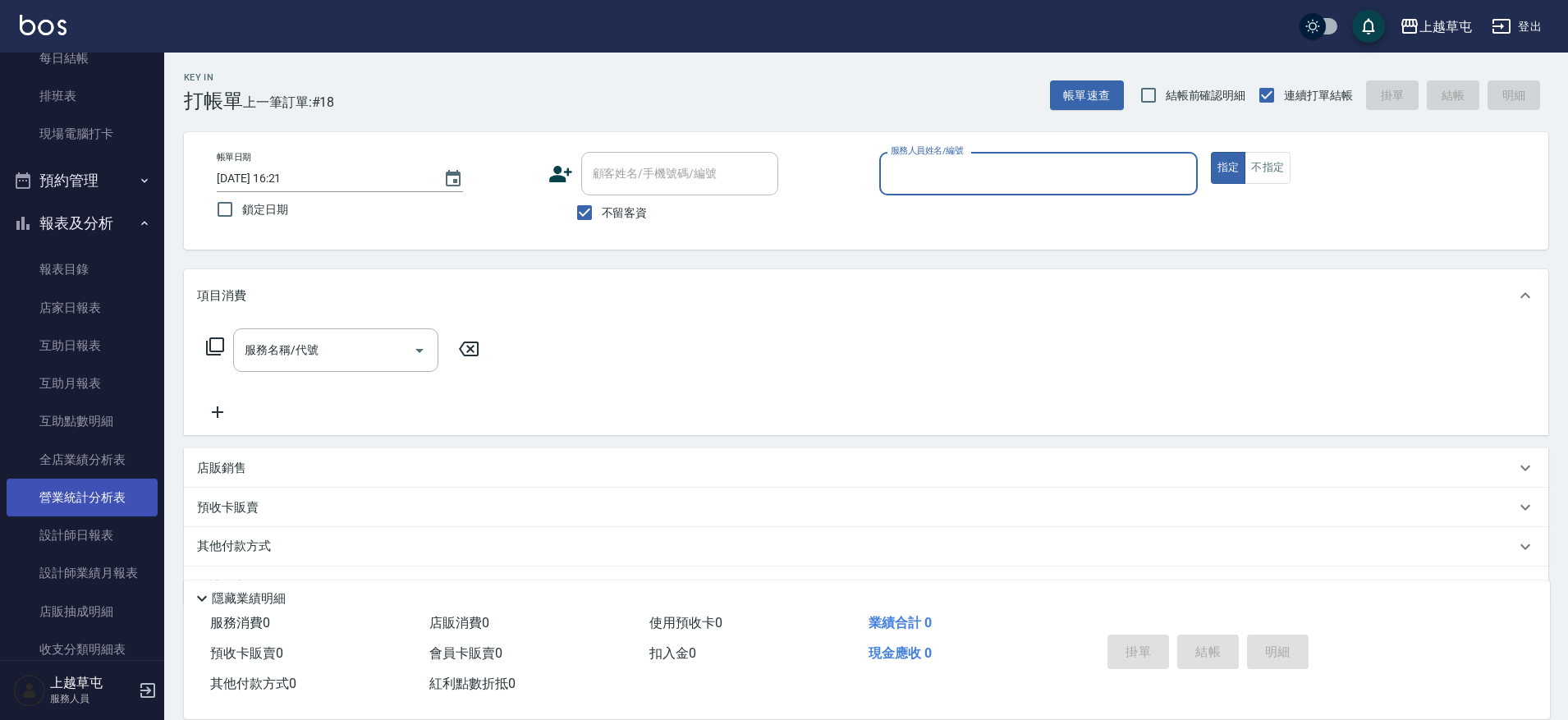
scroll to position [247, 0]
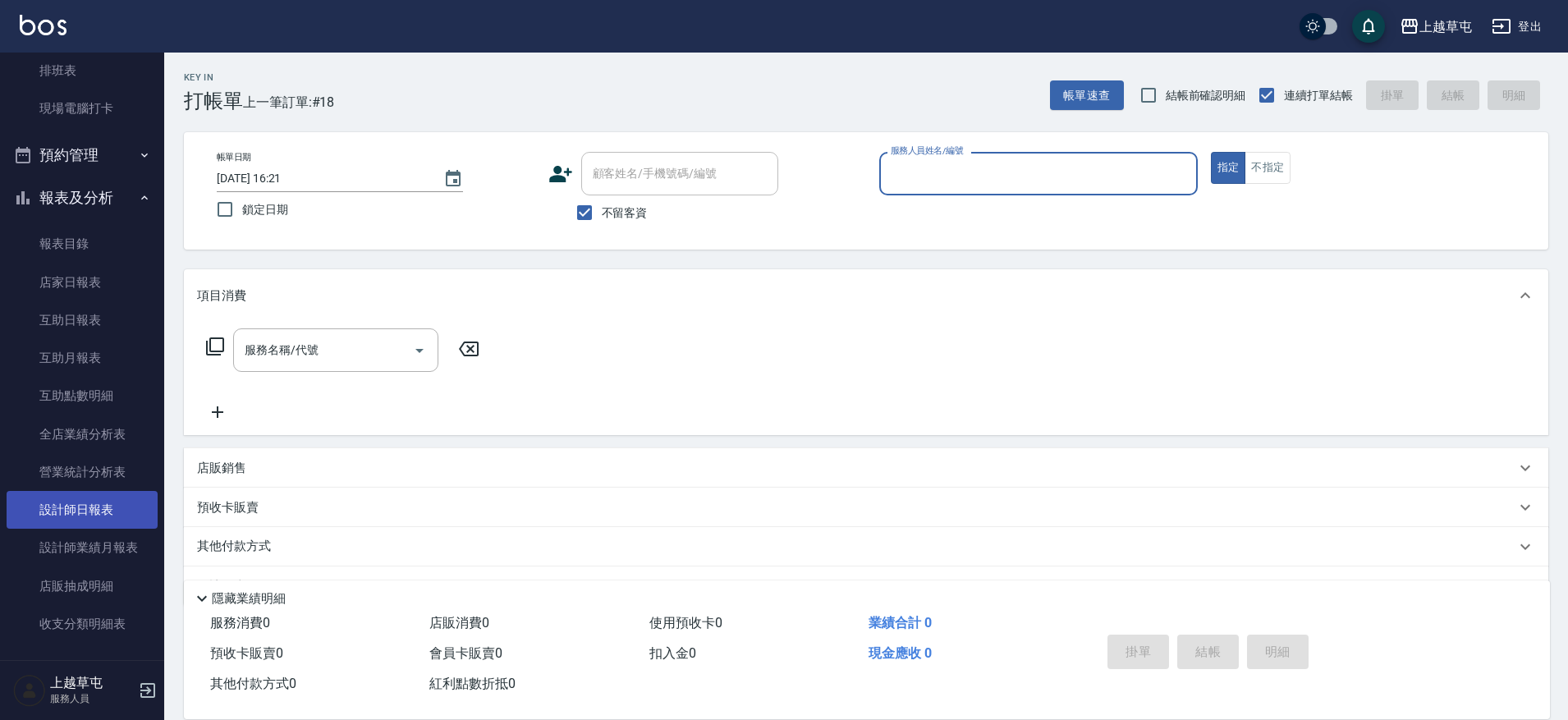
click at [99, 509] on link "設計師日報表" at bounding box center [82, 509] width 151 height 38
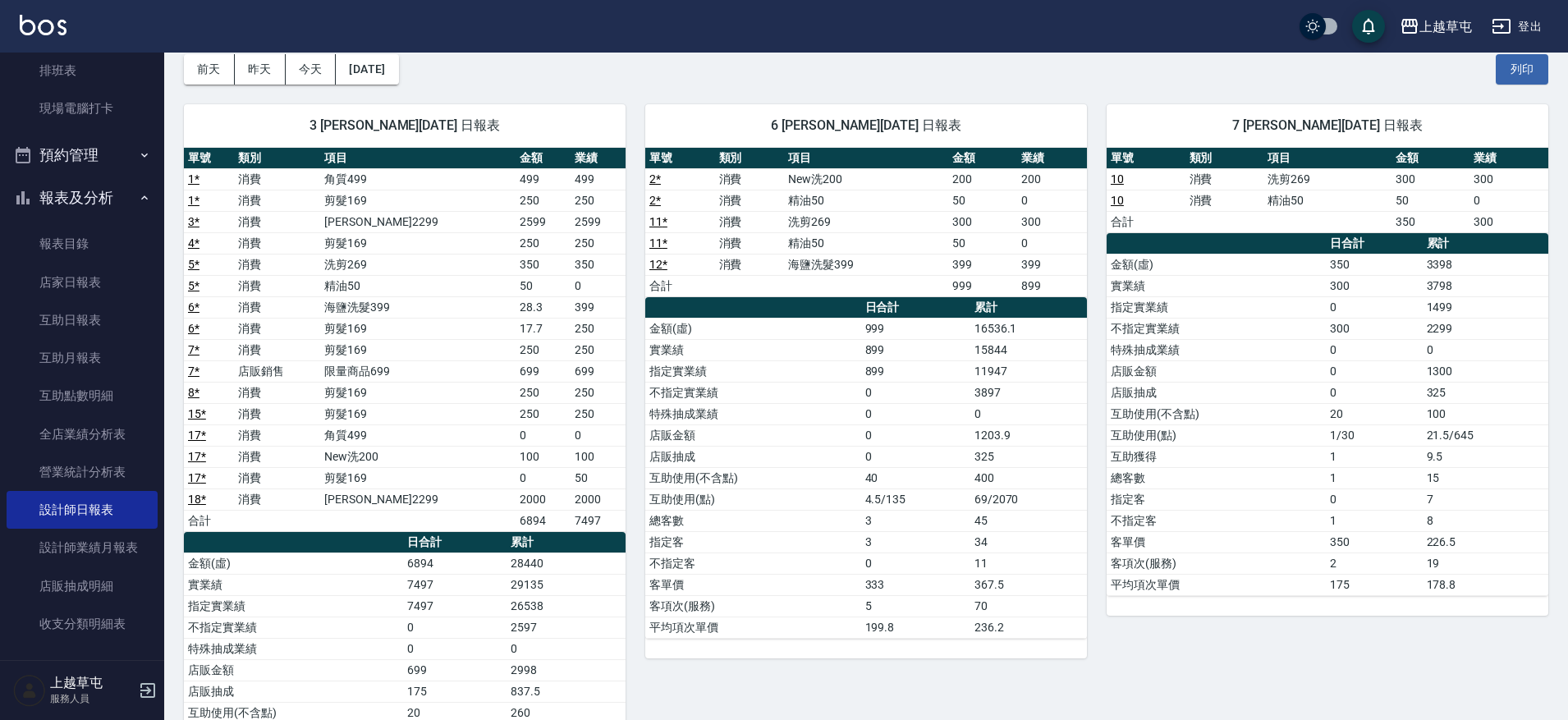
scroll to position [657, 0]
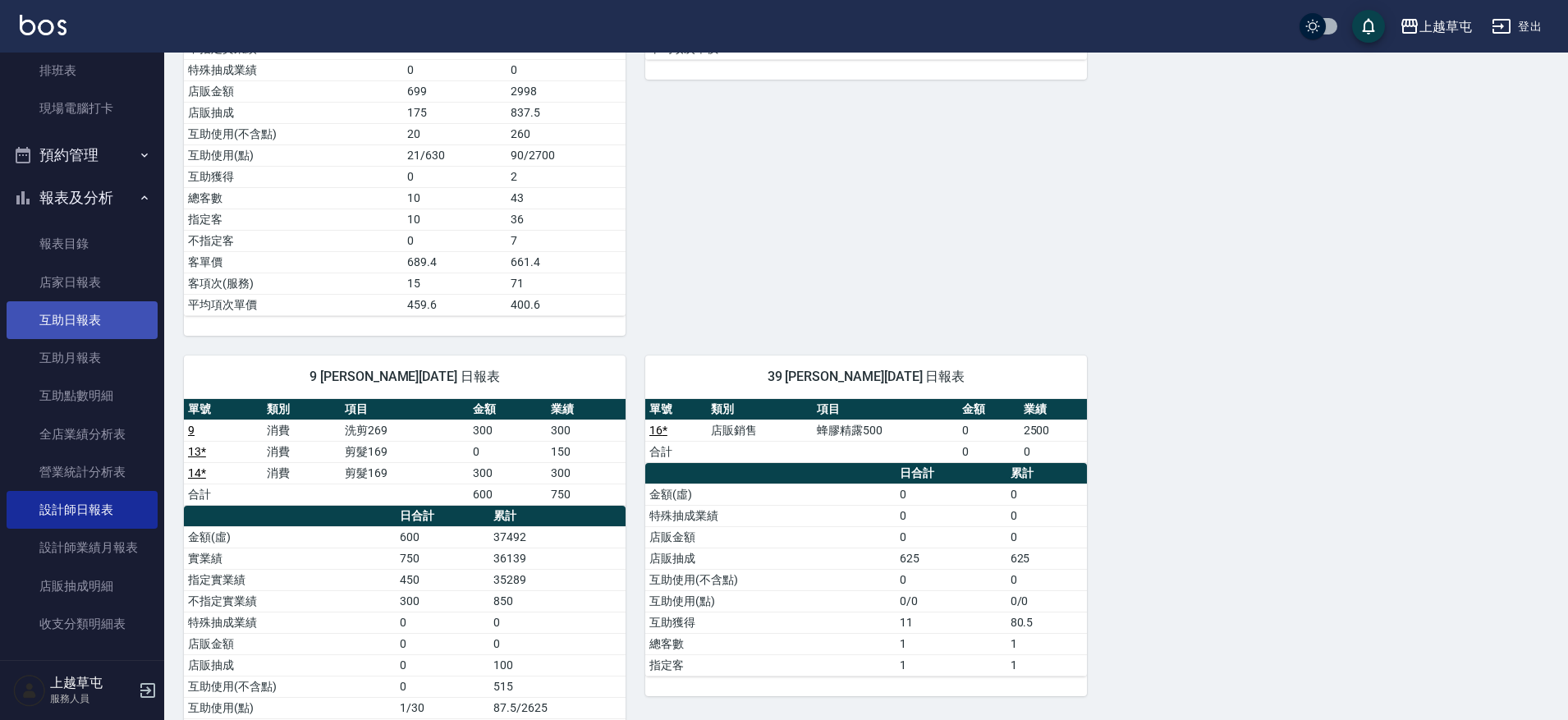
click at [93, 318] on link "互助日報表" at bounding box center [82, 320] width 151 height 38
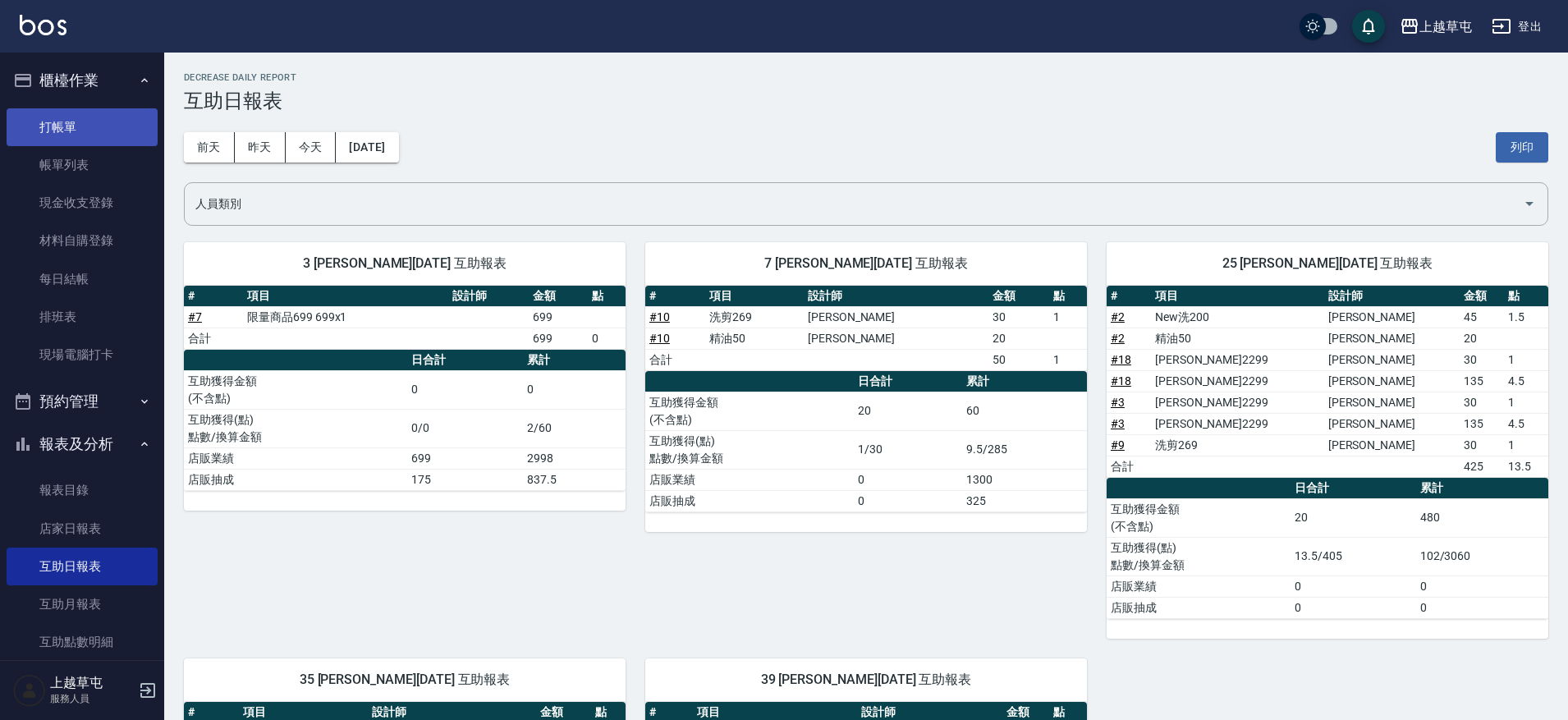
click at [91, 133] on link "打帳單" at bounding box center [82, 127] width 151 height 38
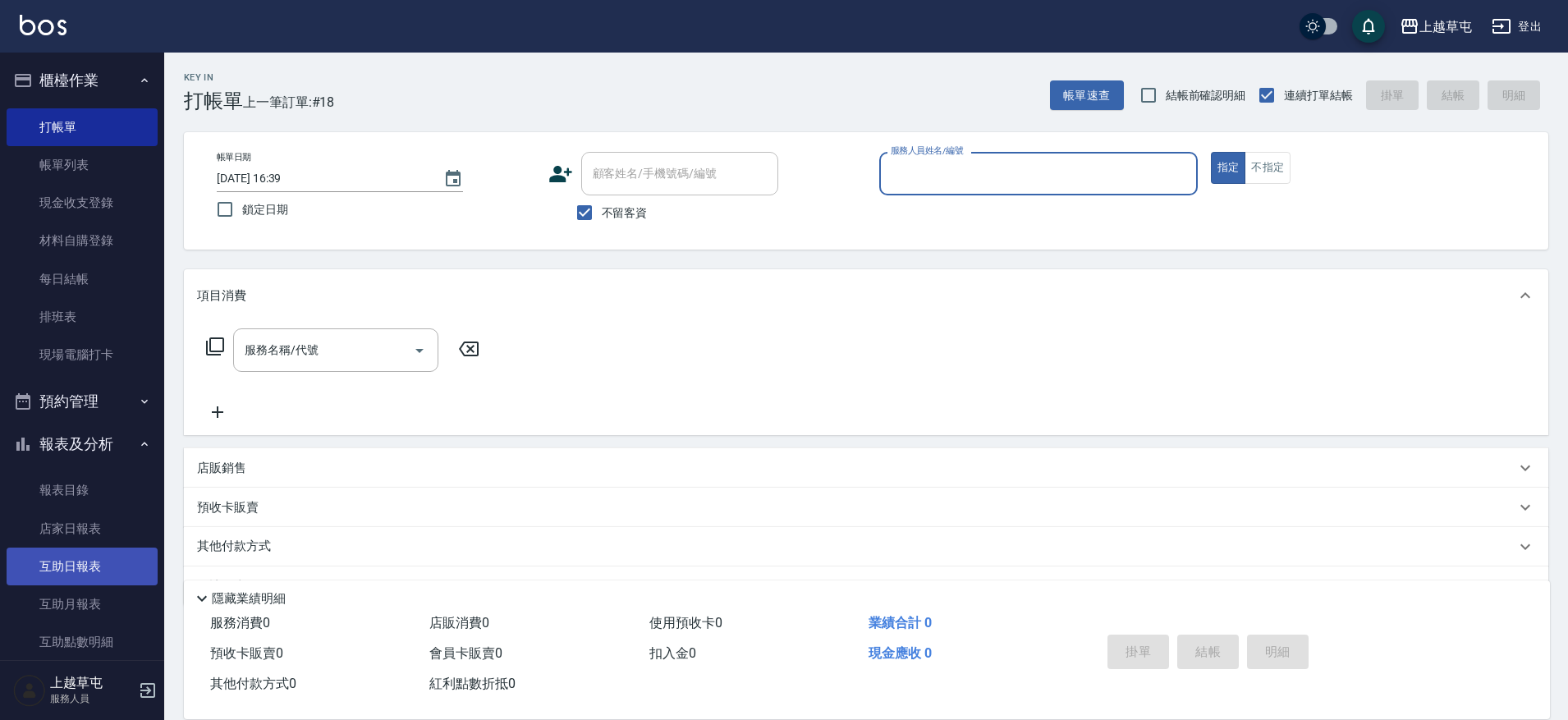
click at [103, 564] on link "互助日報表" at bounding box center [82, 566] width 151 height 38
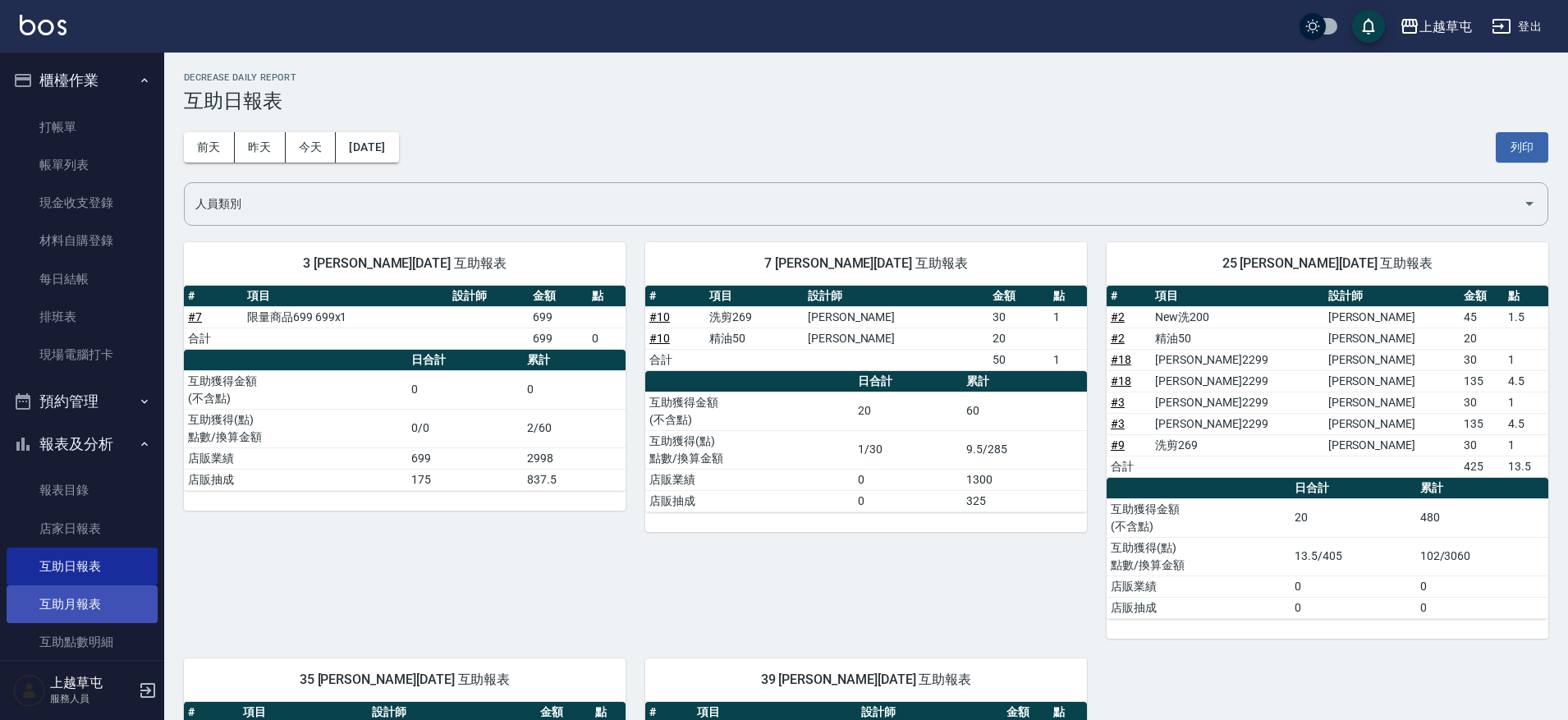
click at [55, 608] on link "互助月報表" at bounding box center [82, 604] width 151 height 38
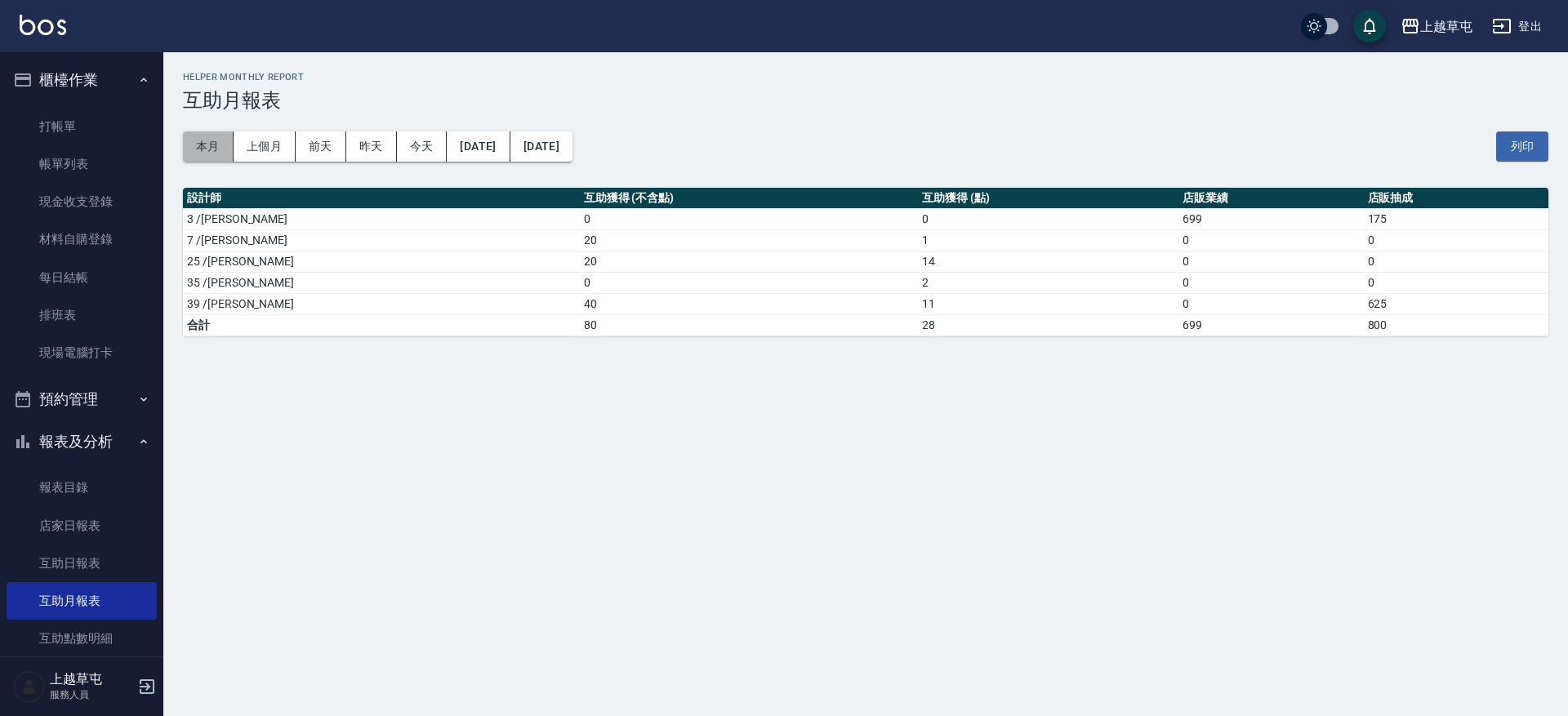
click at [214, 146] on button "本月" at bounding box center [209, 146] width 50 height 30
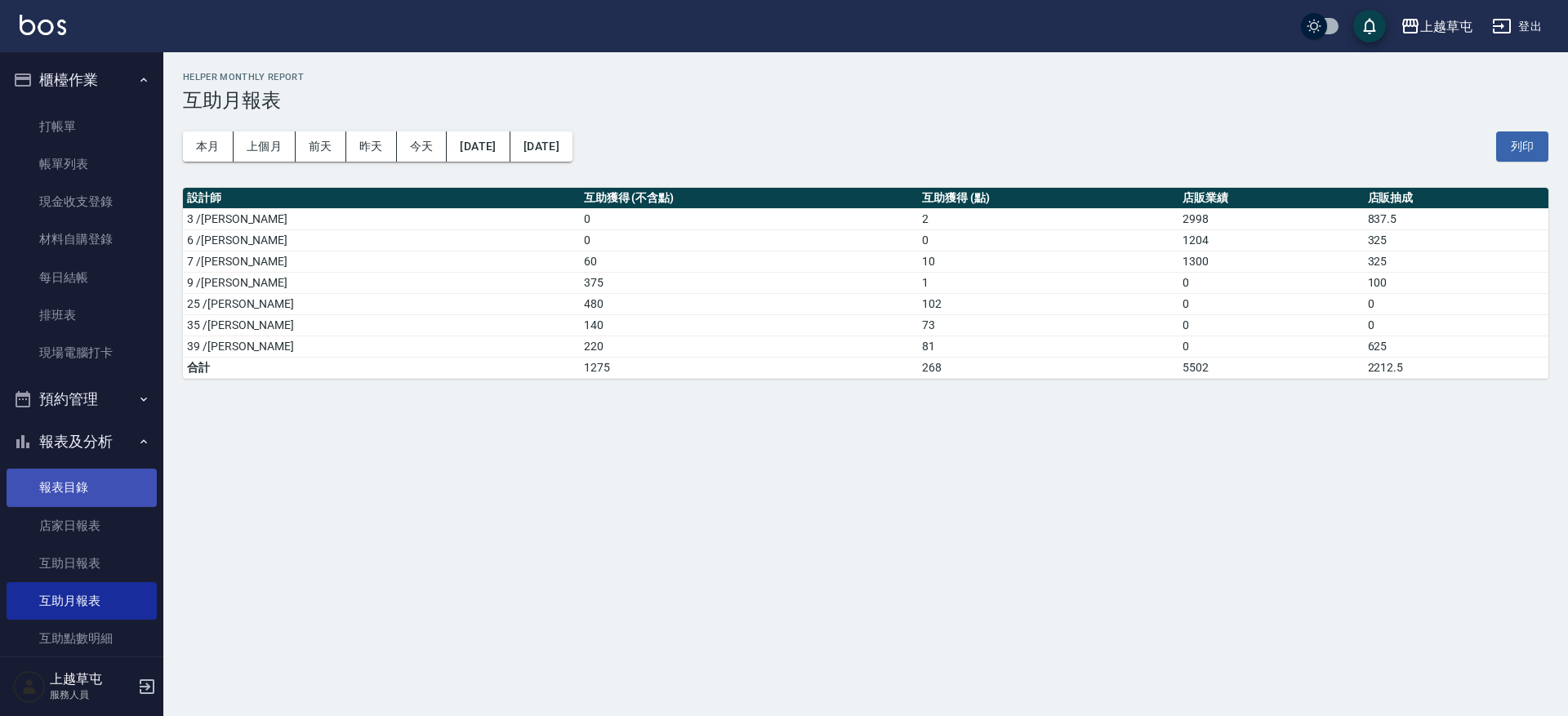
click at [85, 489] on link "報表目錄" at bounding box center [82, 487] width 150 height 38
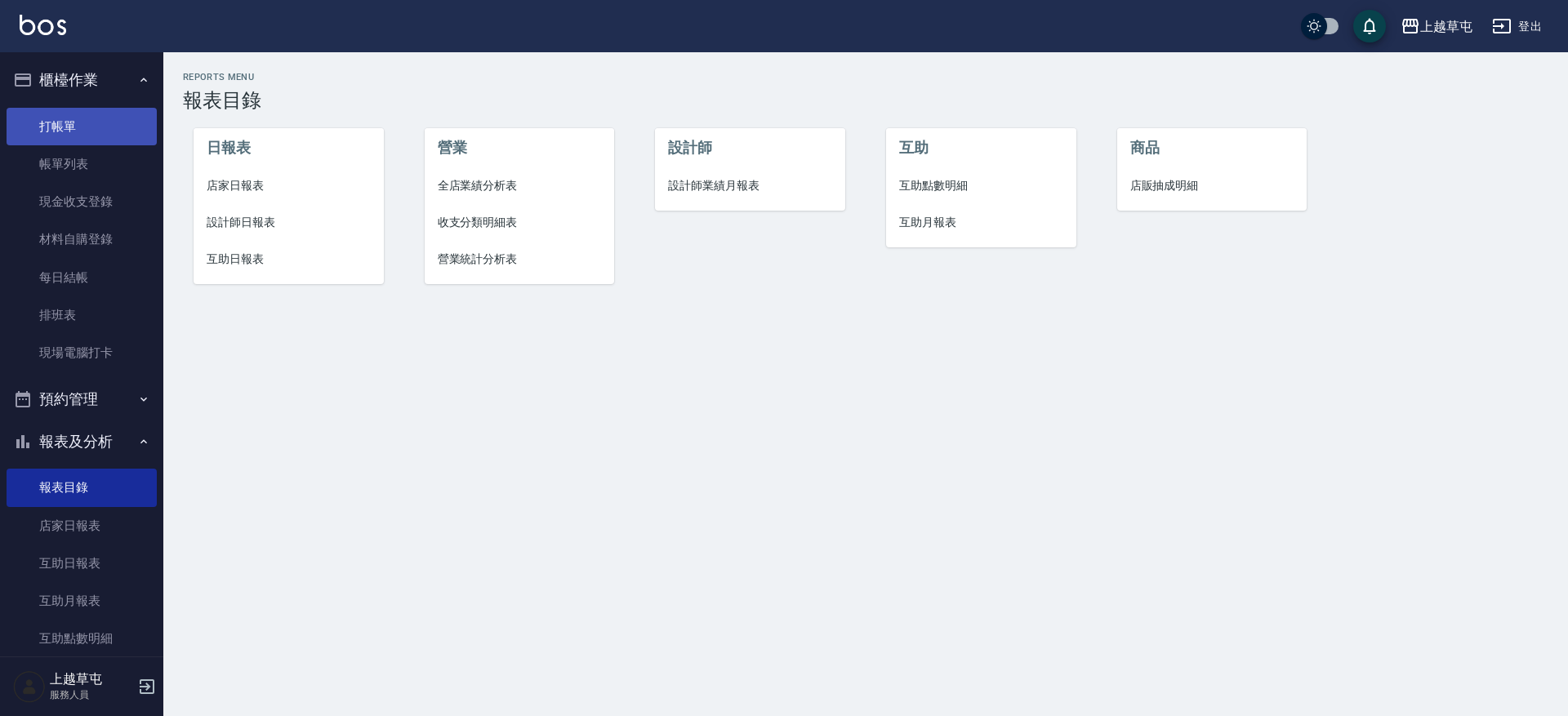
click at [99, 114] on link "打帳單" at bounding box center [82, 126] width 150 height 38
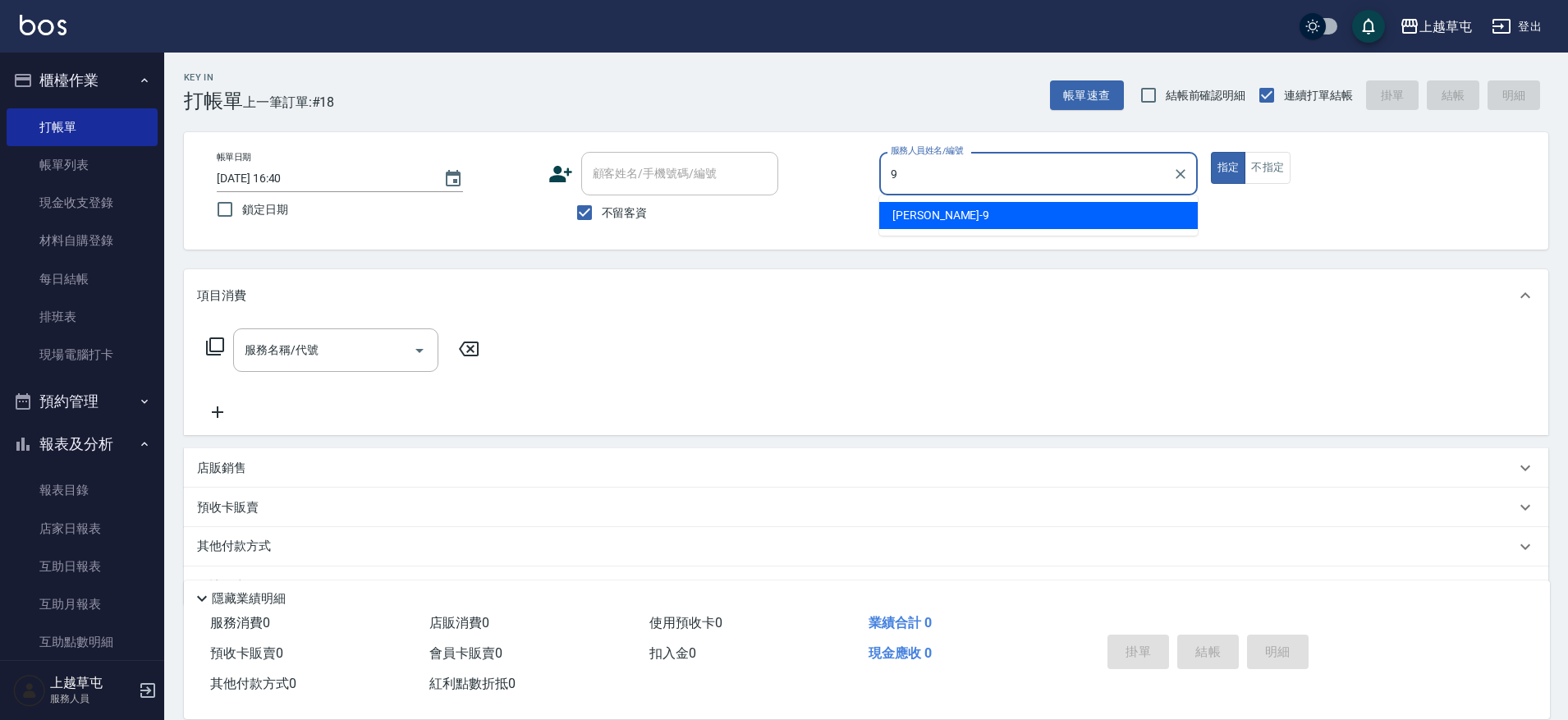
type input "[PERSON_NAME]-9"
type button "true"
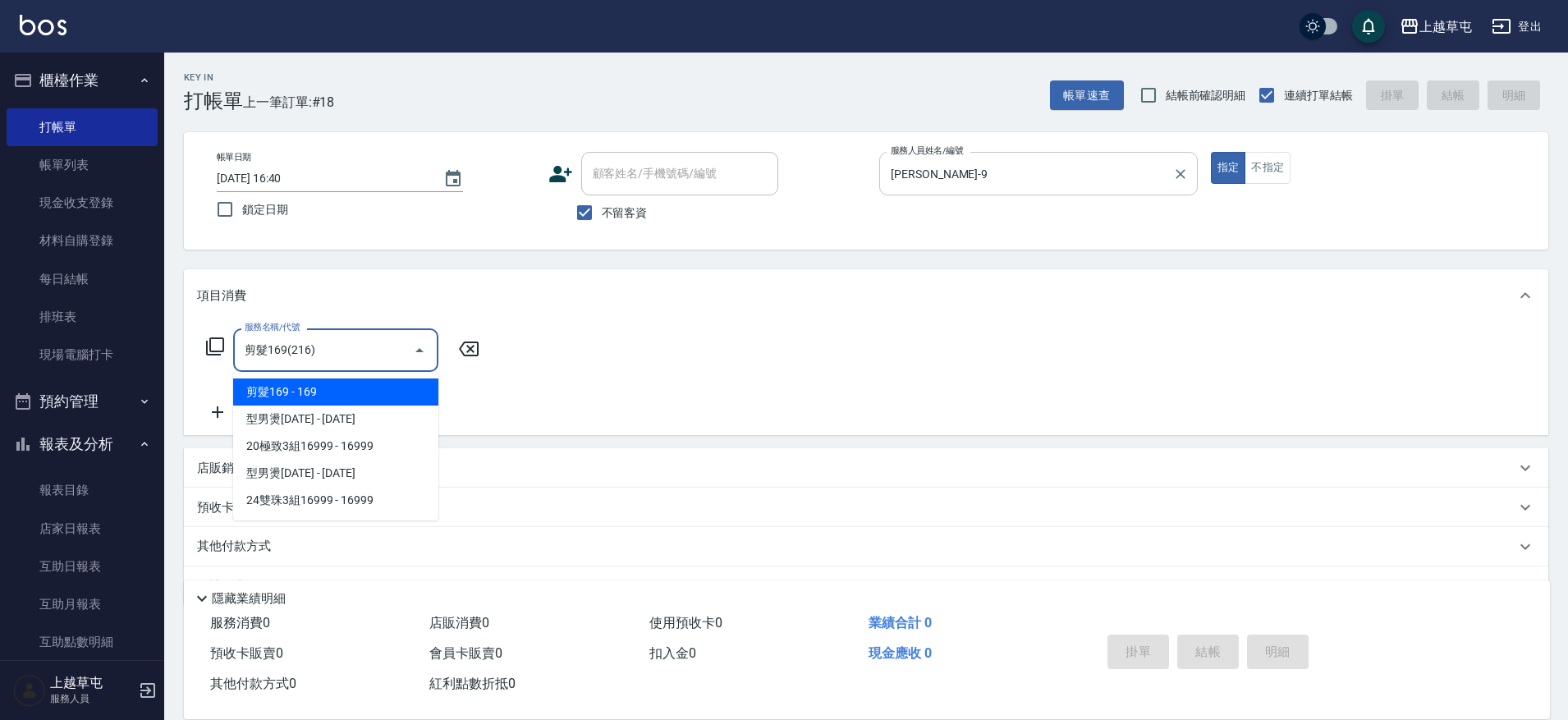
type input "剪髮169(216)"
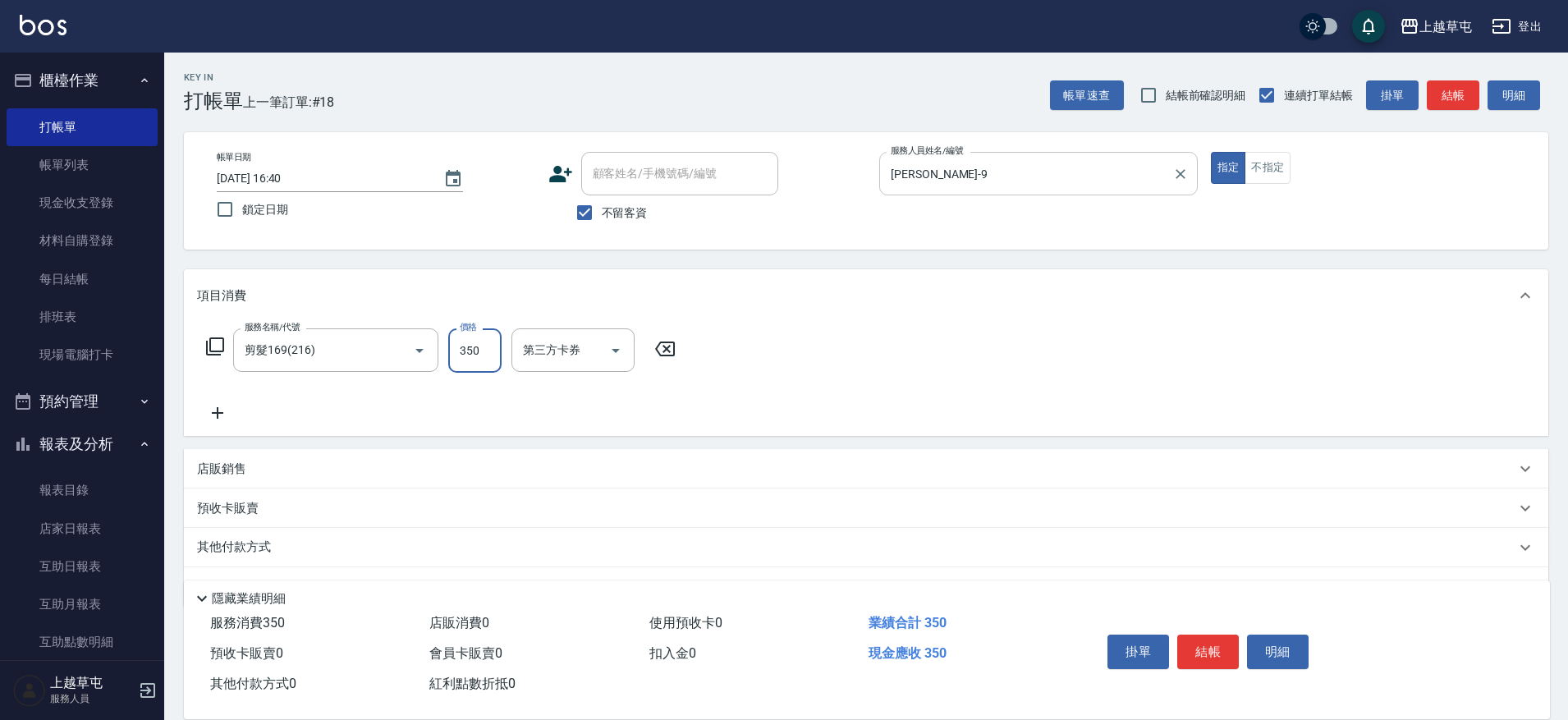
type input "350"
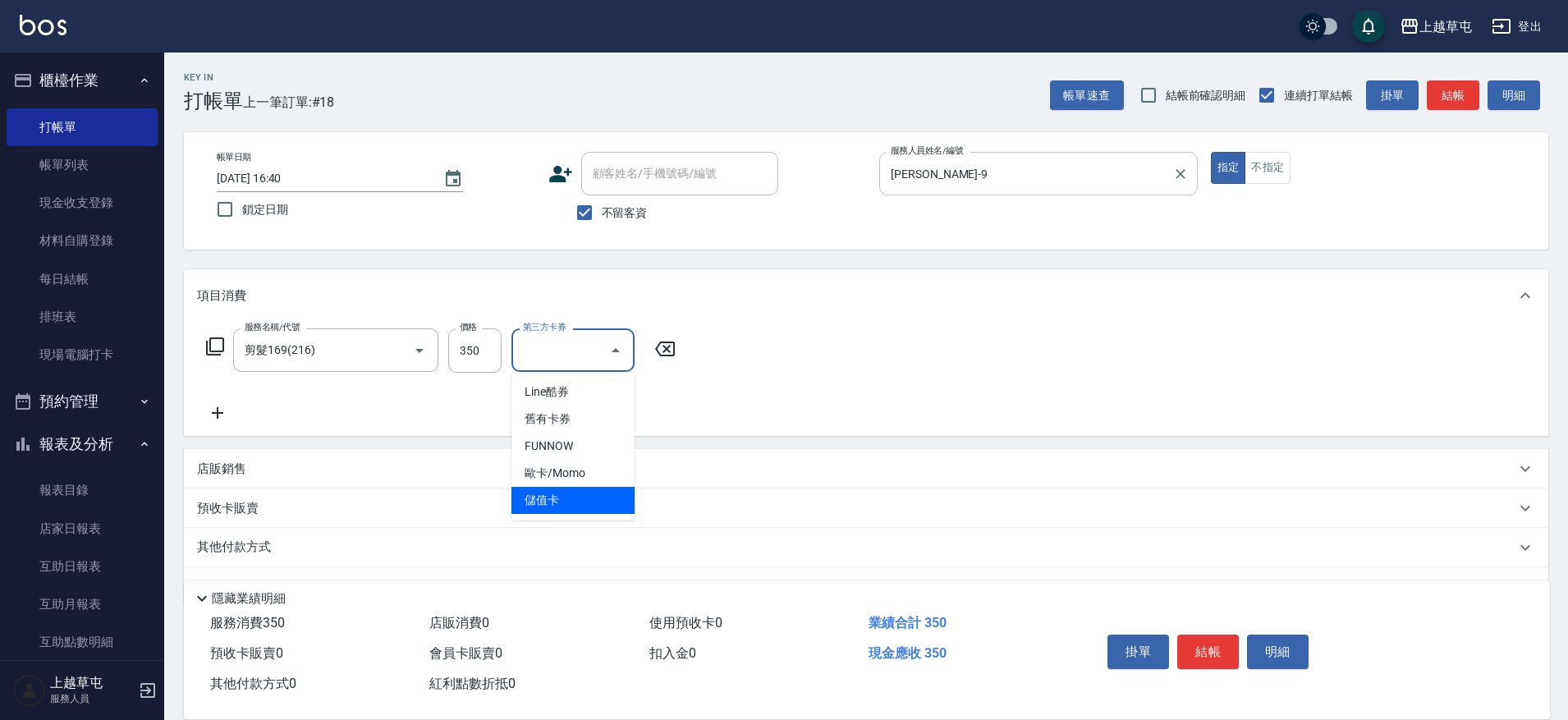
type input "儲值卡"
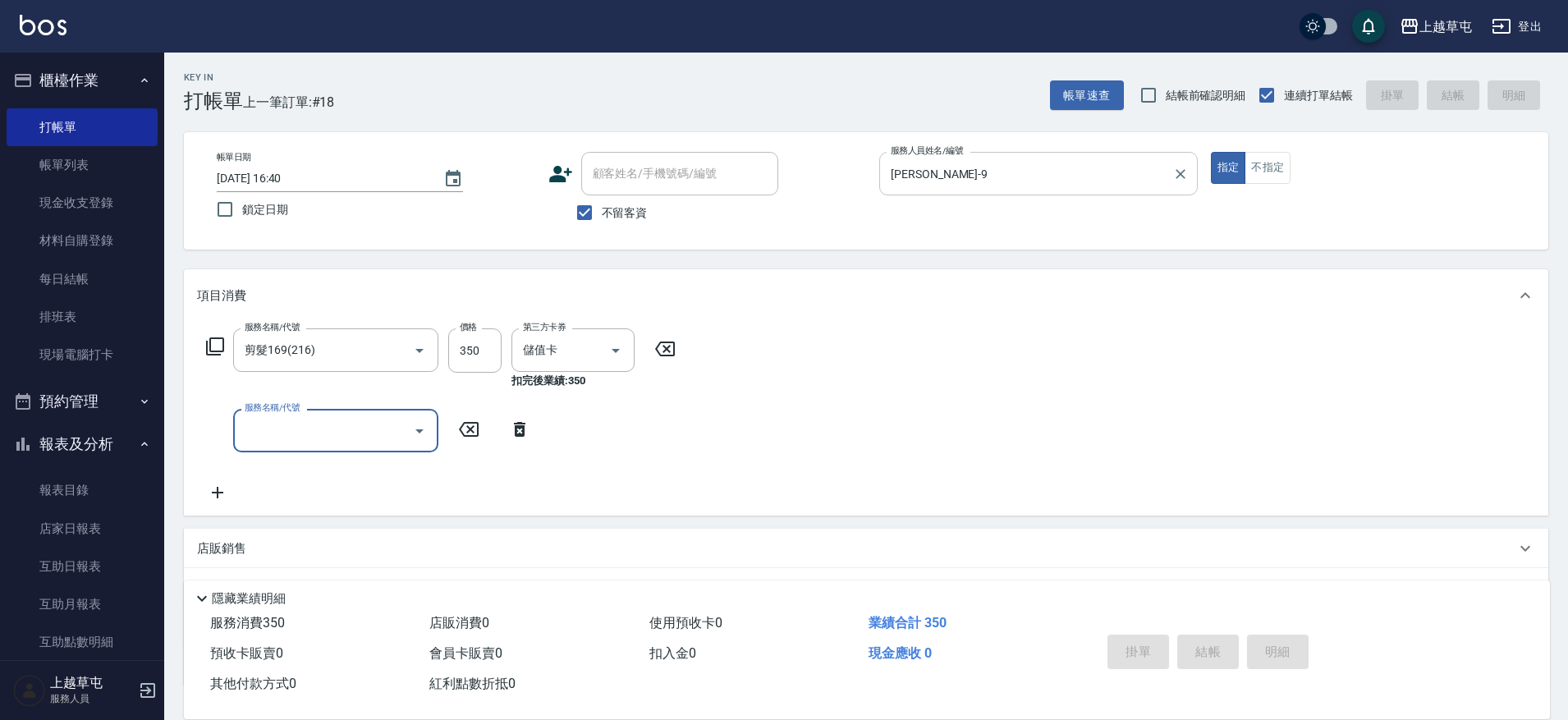
type input "[DATE] 16:49"
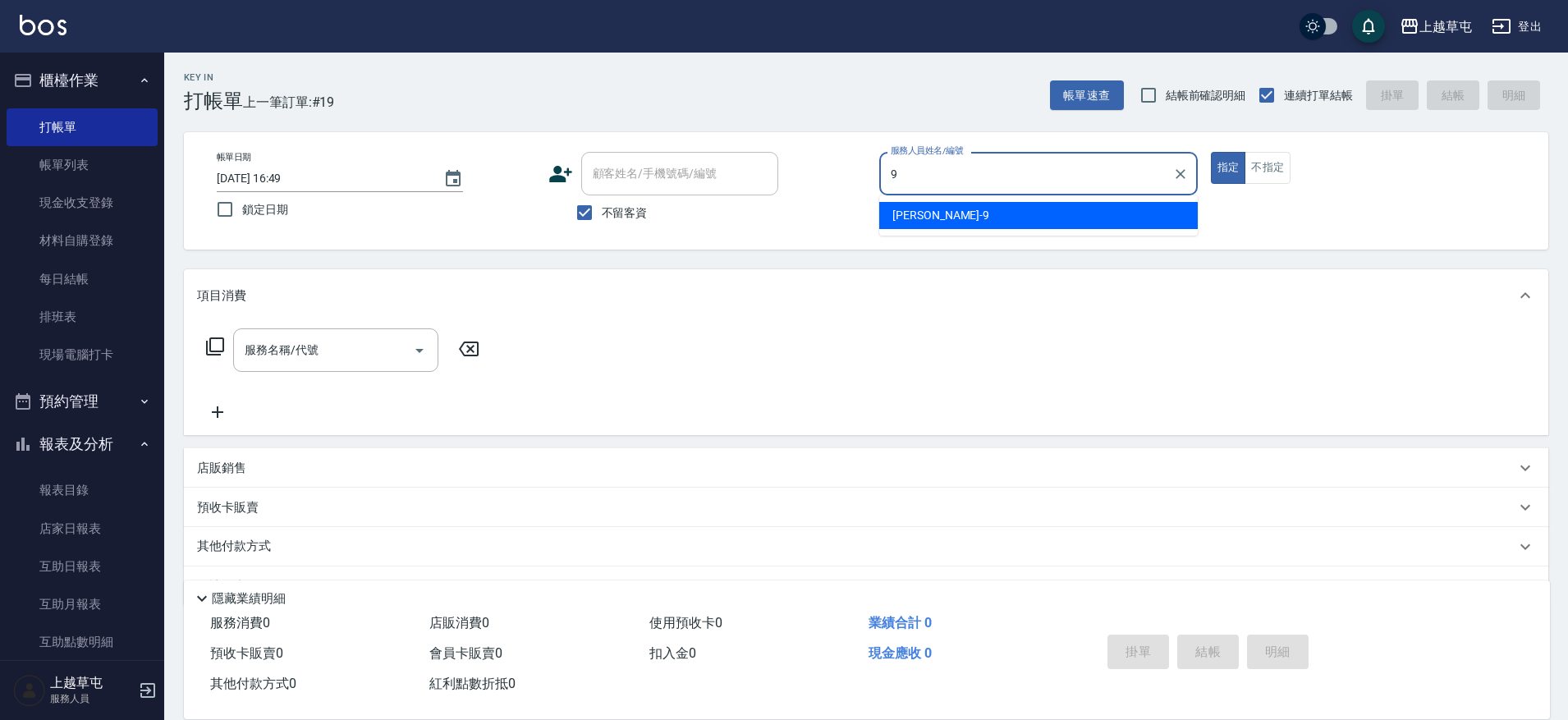
type input "[PERSON_NAME]-9"
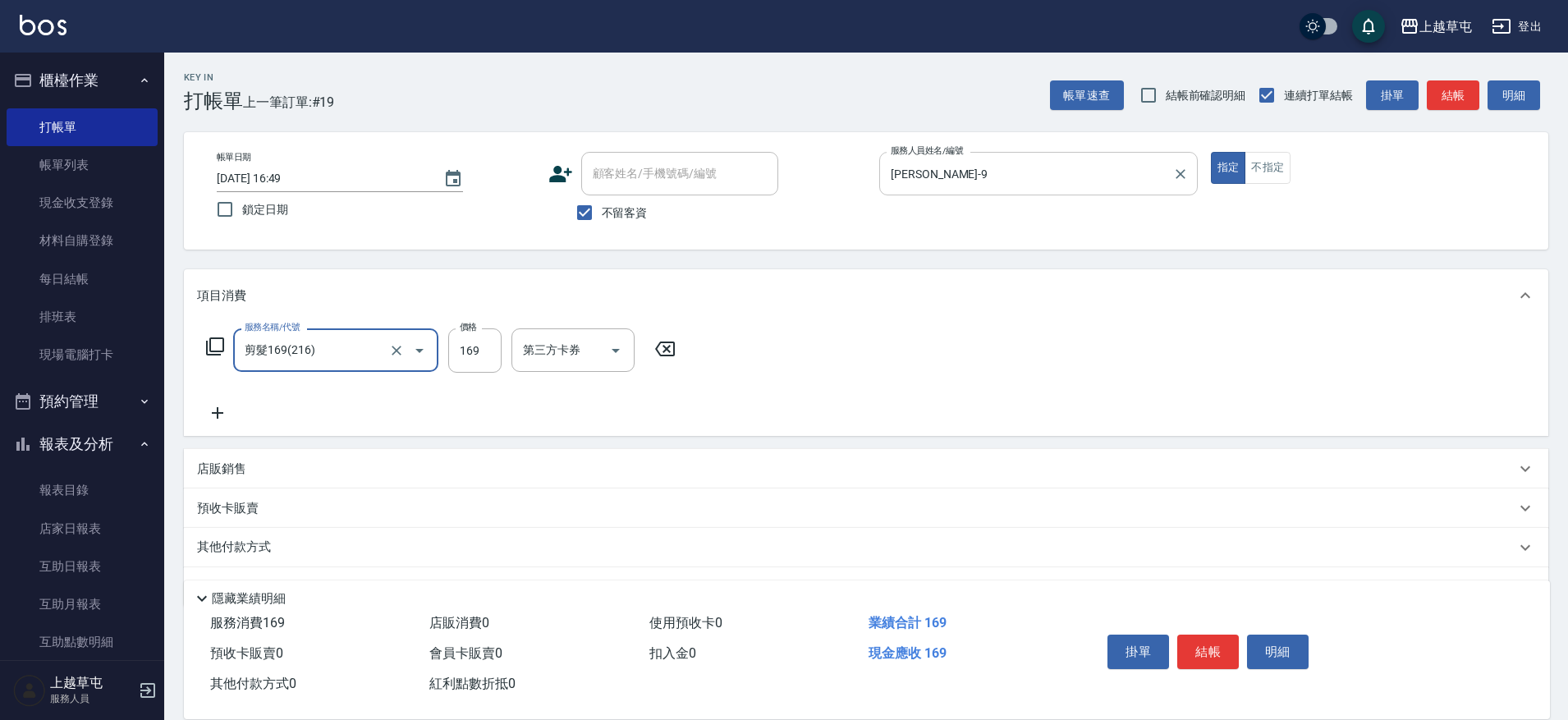
type input "剪髮169(216)"
type input "350"
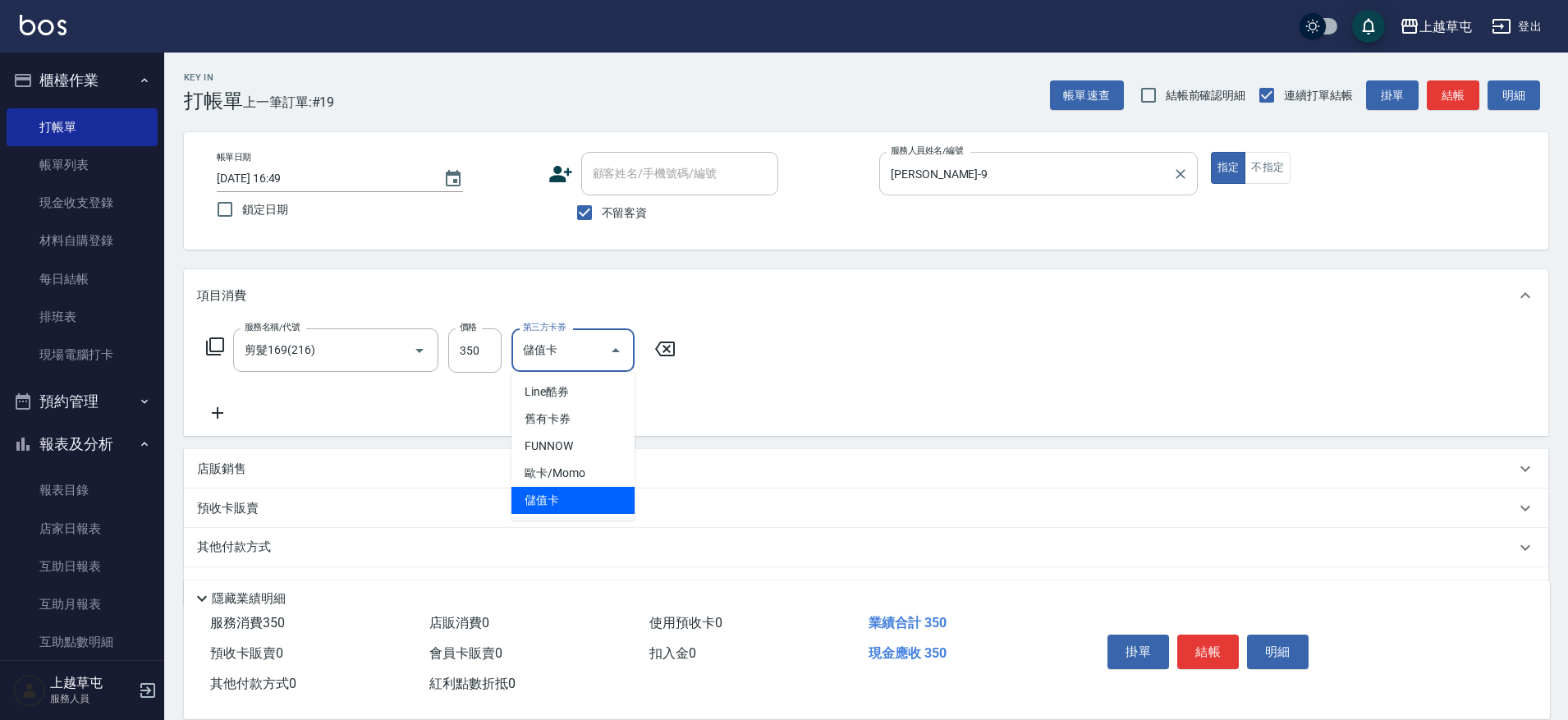
type input "儲值卡"
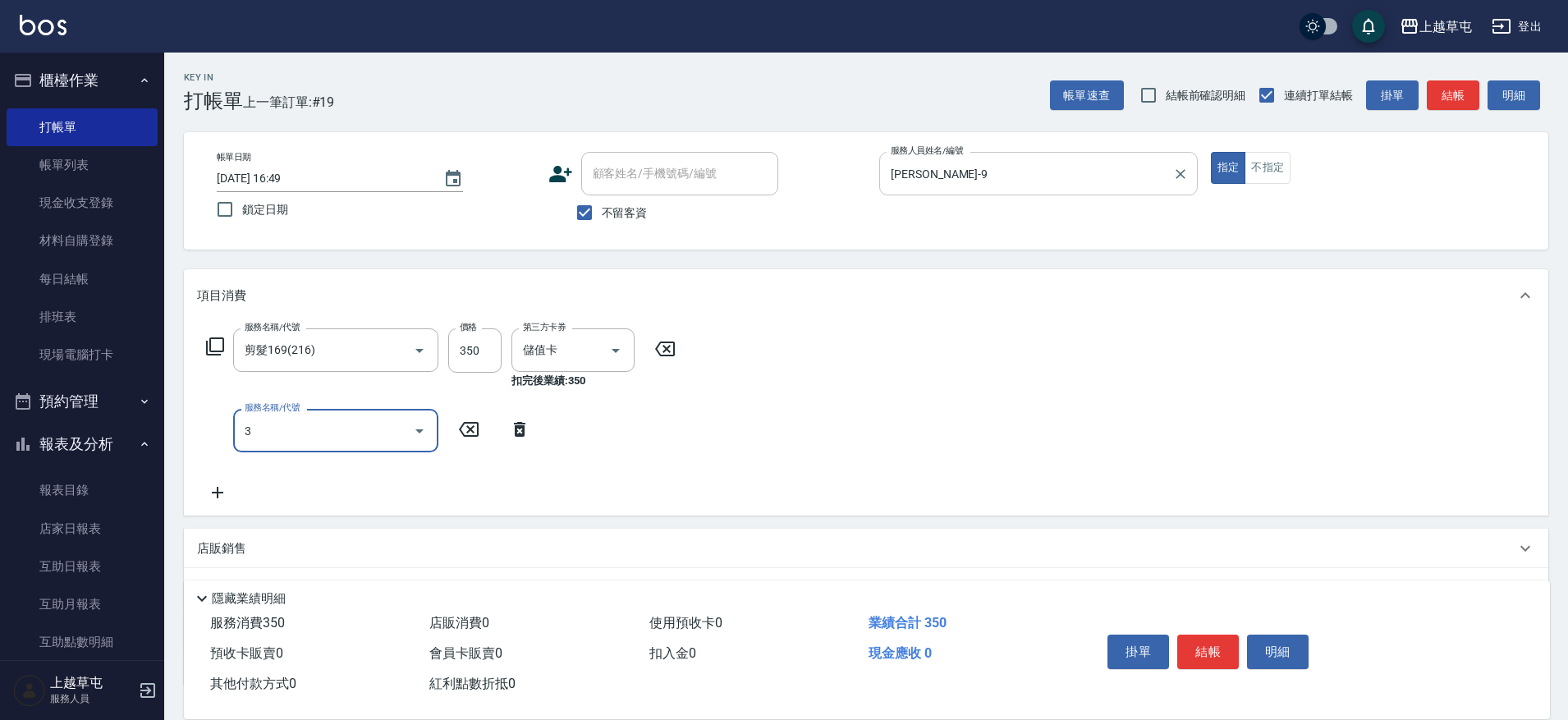
type input "燙染B3500(02)"
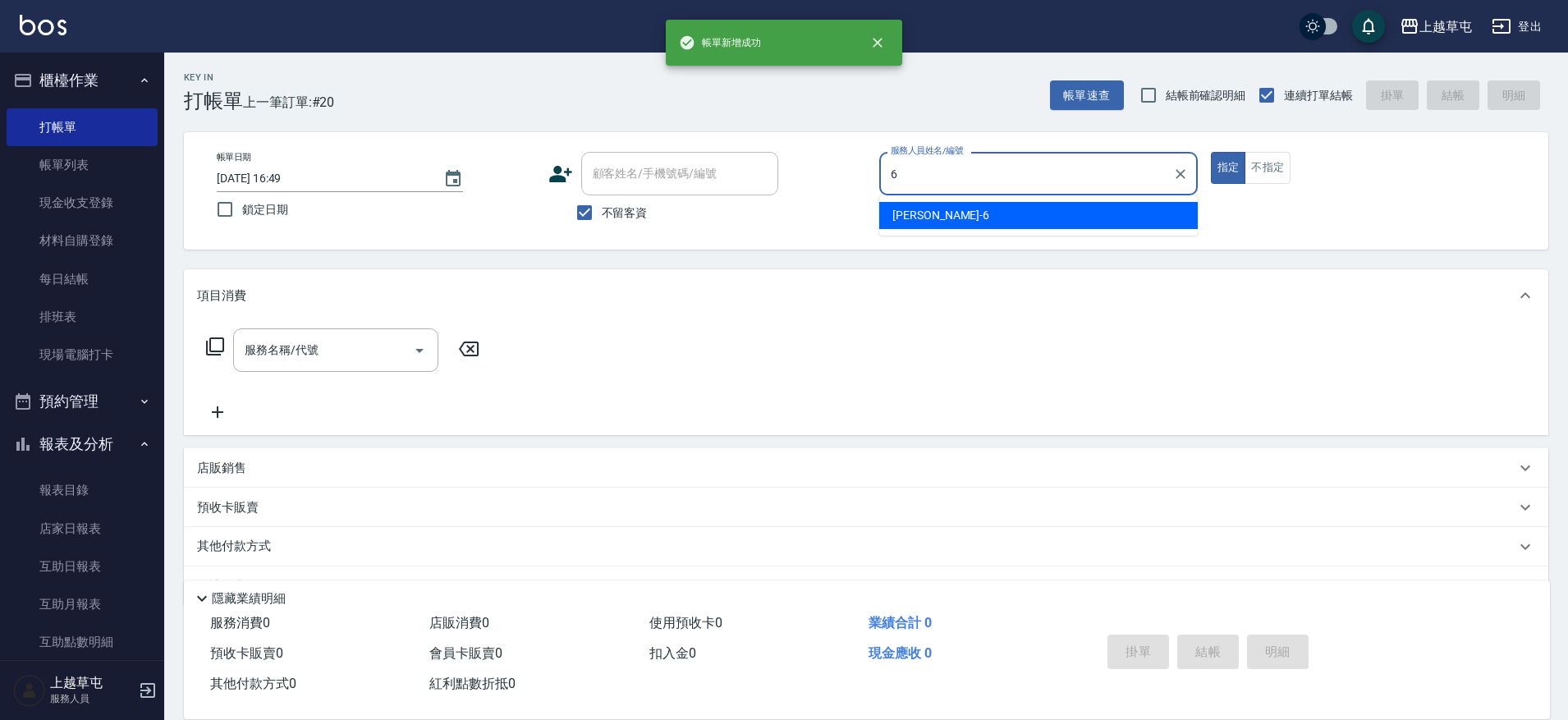
type input "[PERSON_NAME]-6"
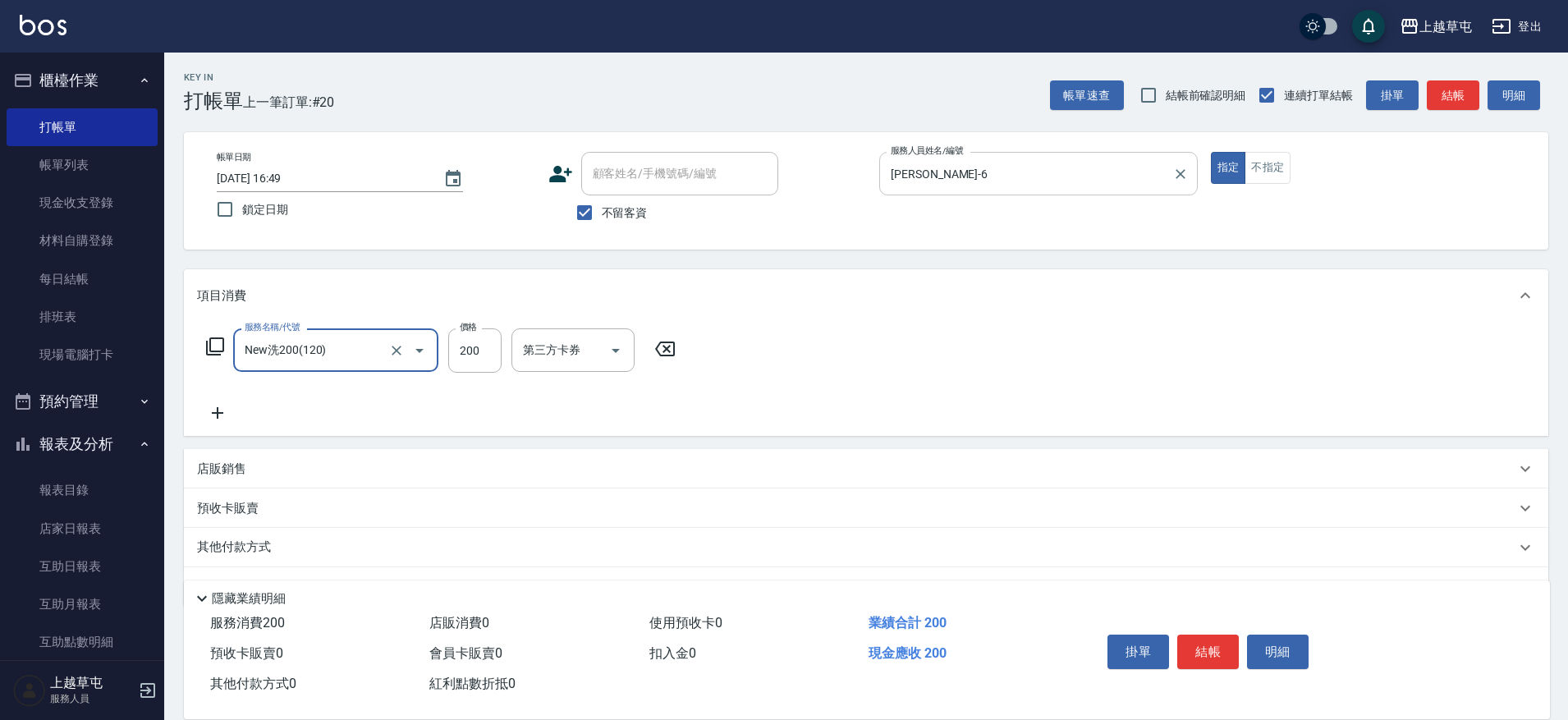
type input "New洗200(120)"
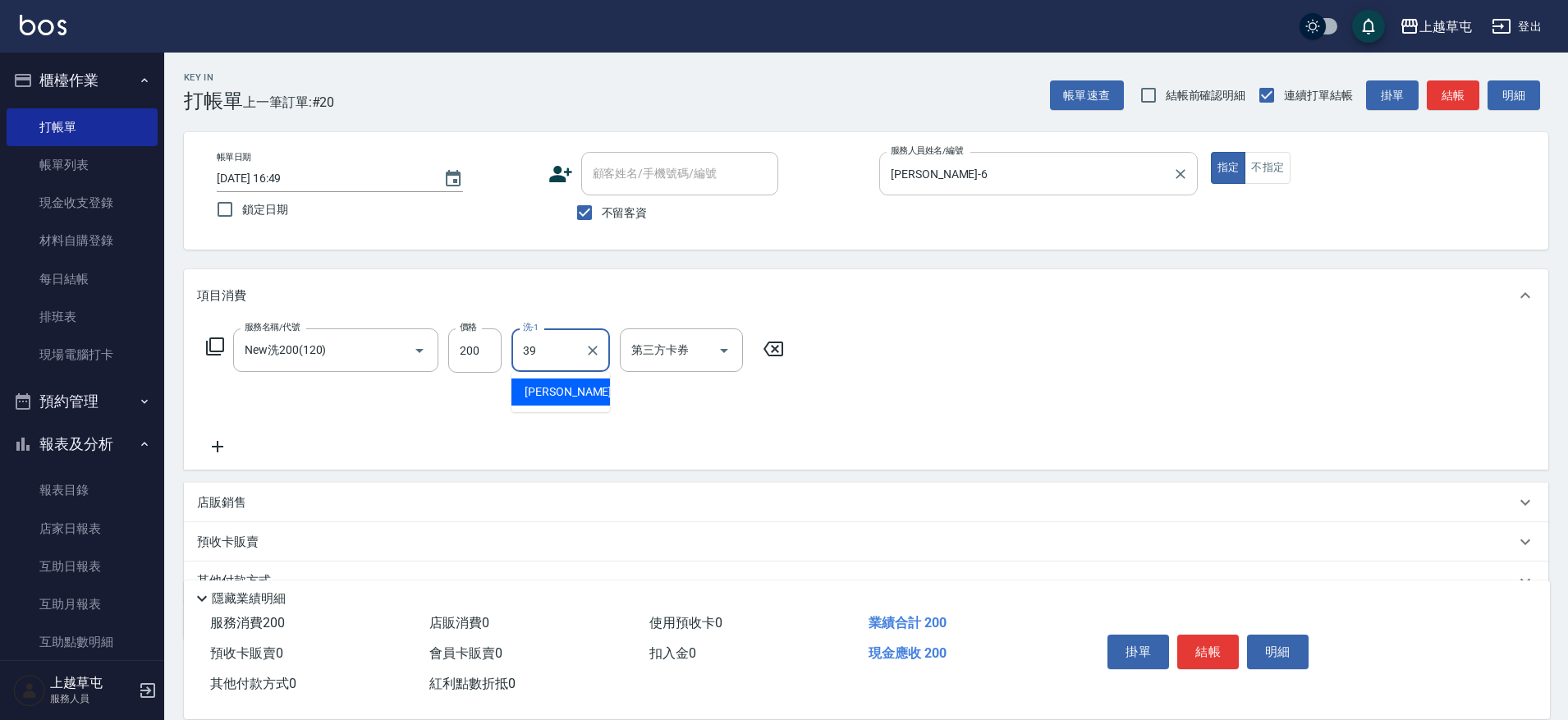
type input "[PERSON_NAME]-39"
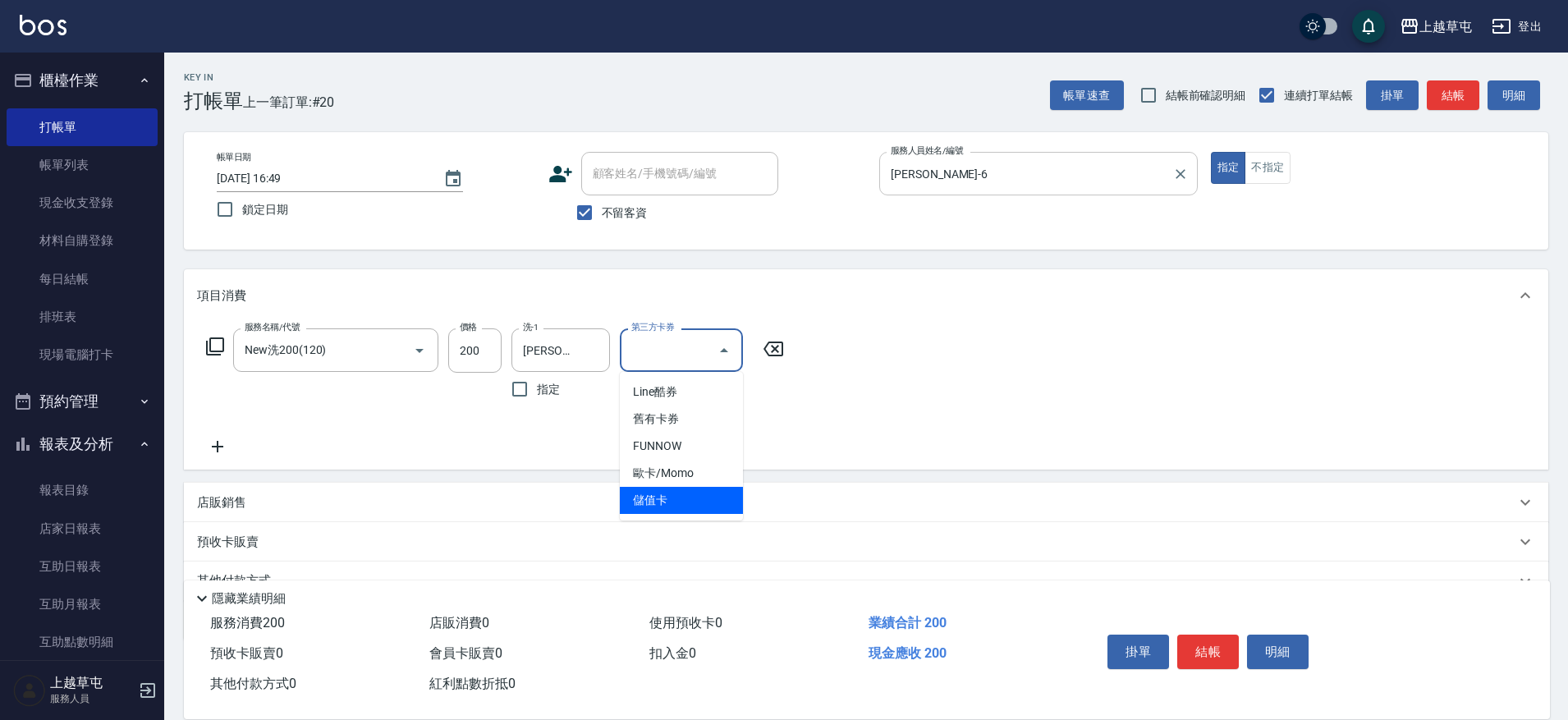
type input "儲值卡"
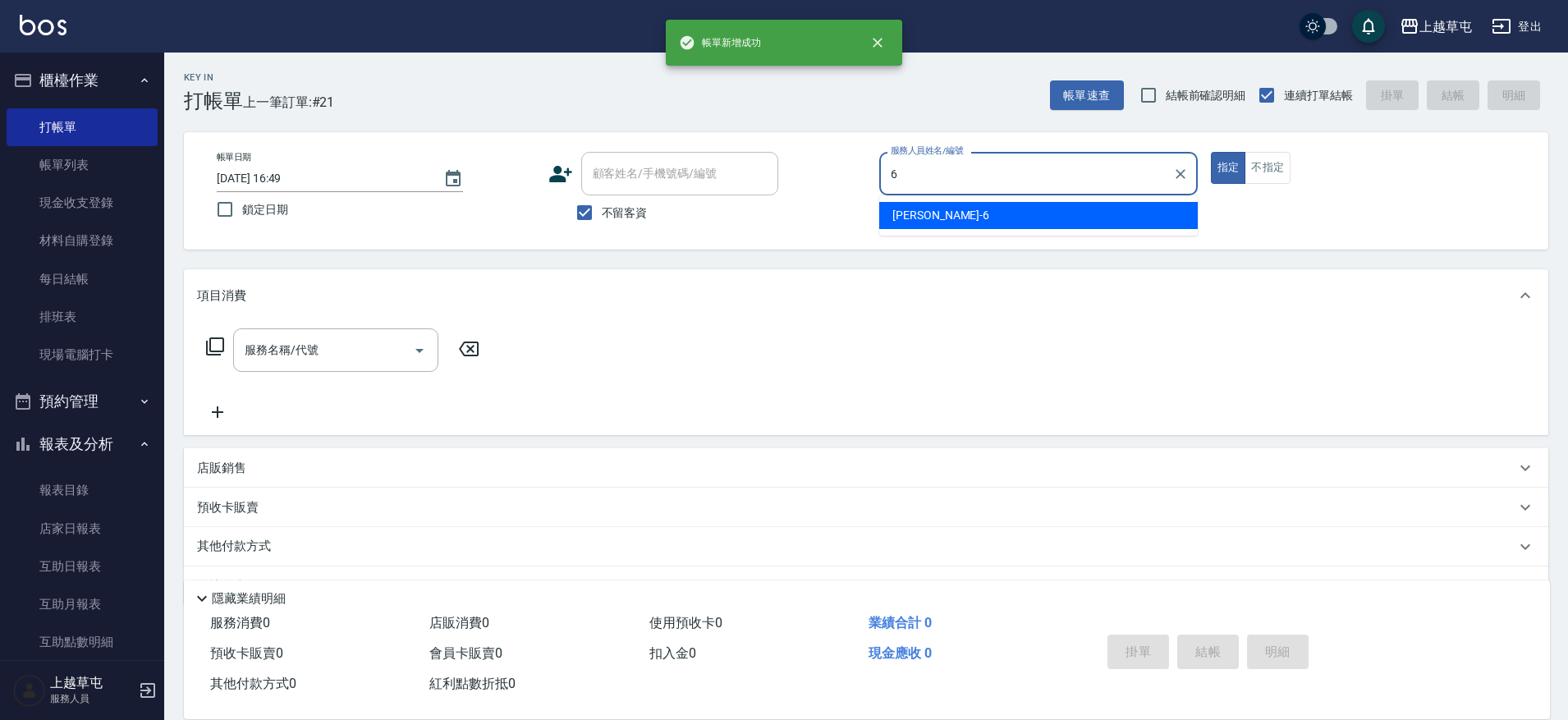
type input "[PERSON_NAME]-6"
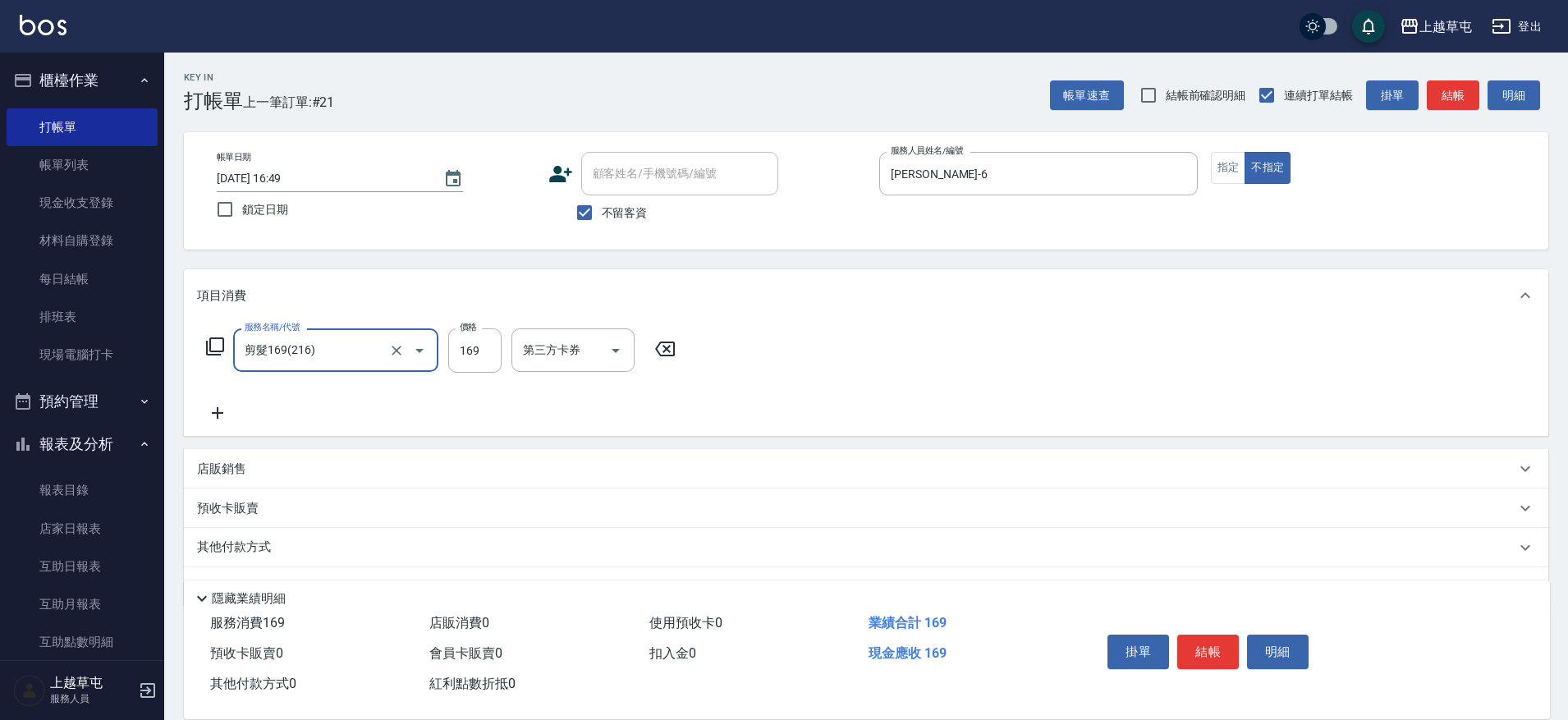
type input "剪髮169(216)"
type input "200"
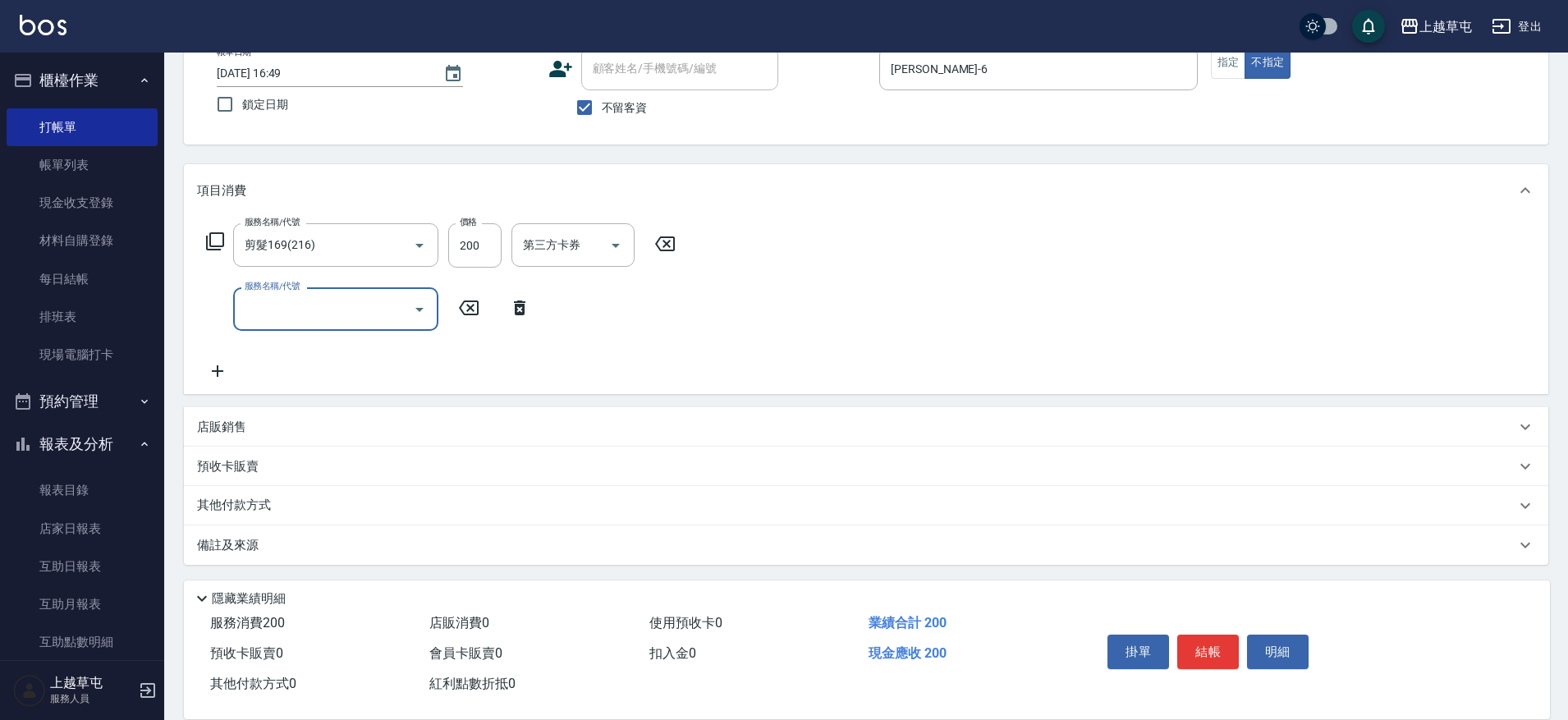
scroll to position [107, 0]
click at [215, 425] on p "店販銷售" at bounding box center [221, 425] width 50 height 18
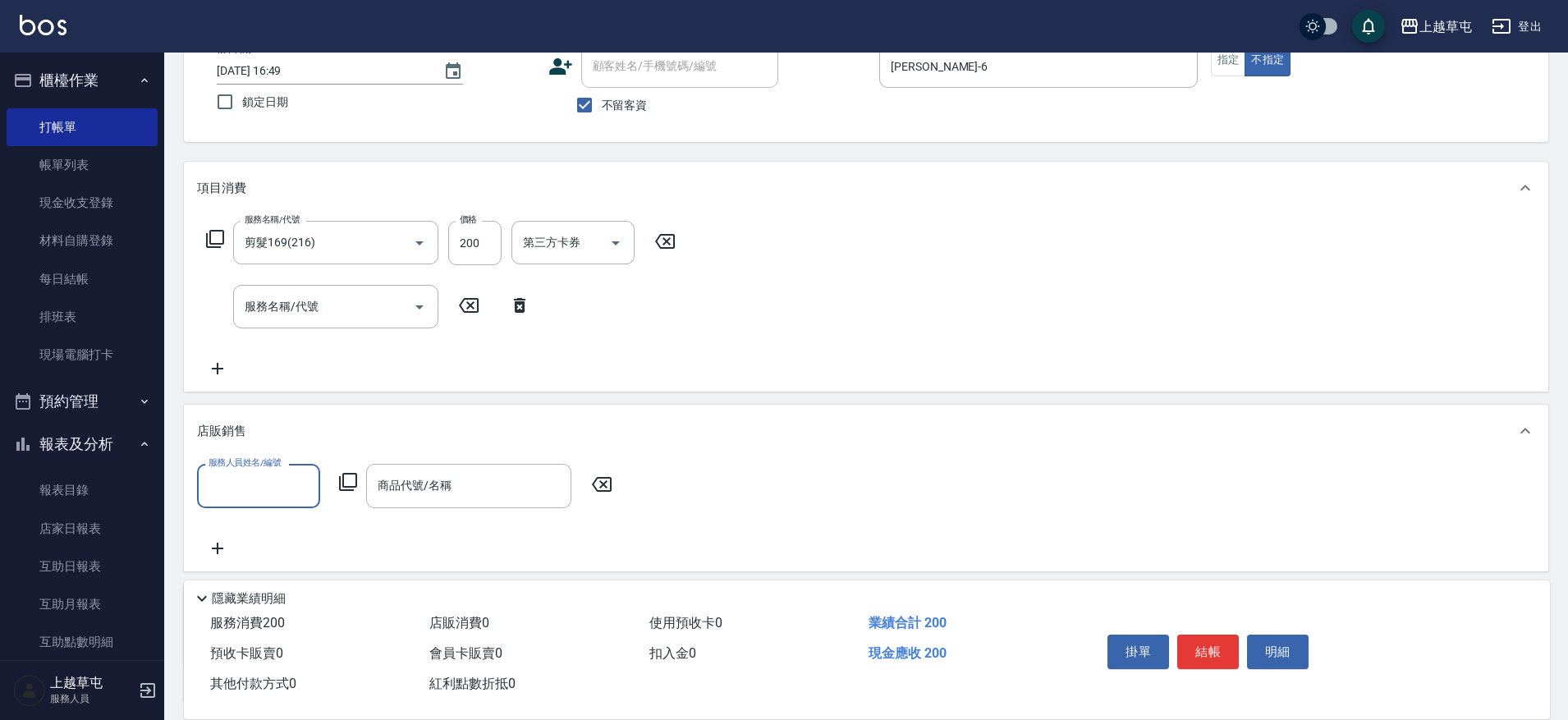
scroll to position [0, 0]
type input "[PERSON_NAME]-6"
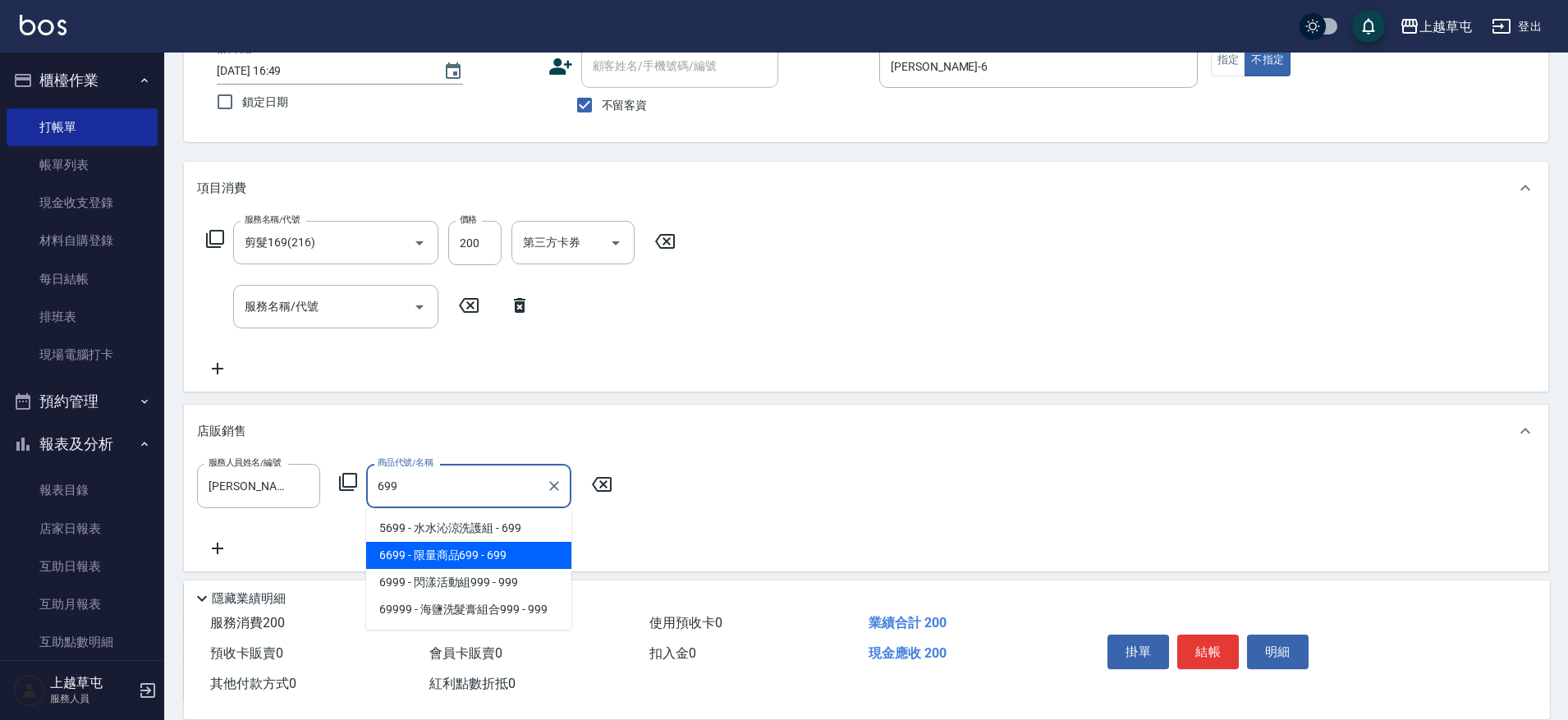
type input "限量商品699"
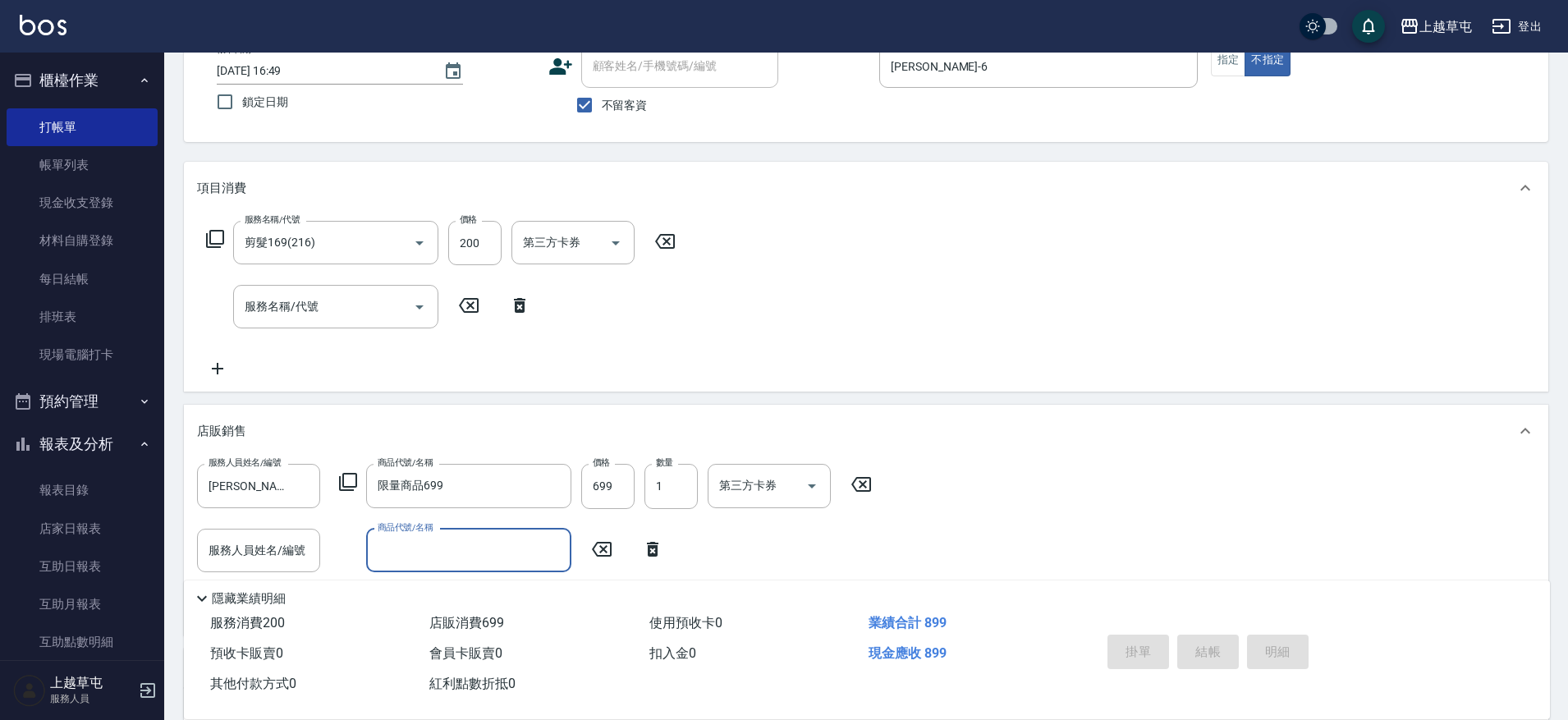
type input "[DATE] 16:50"
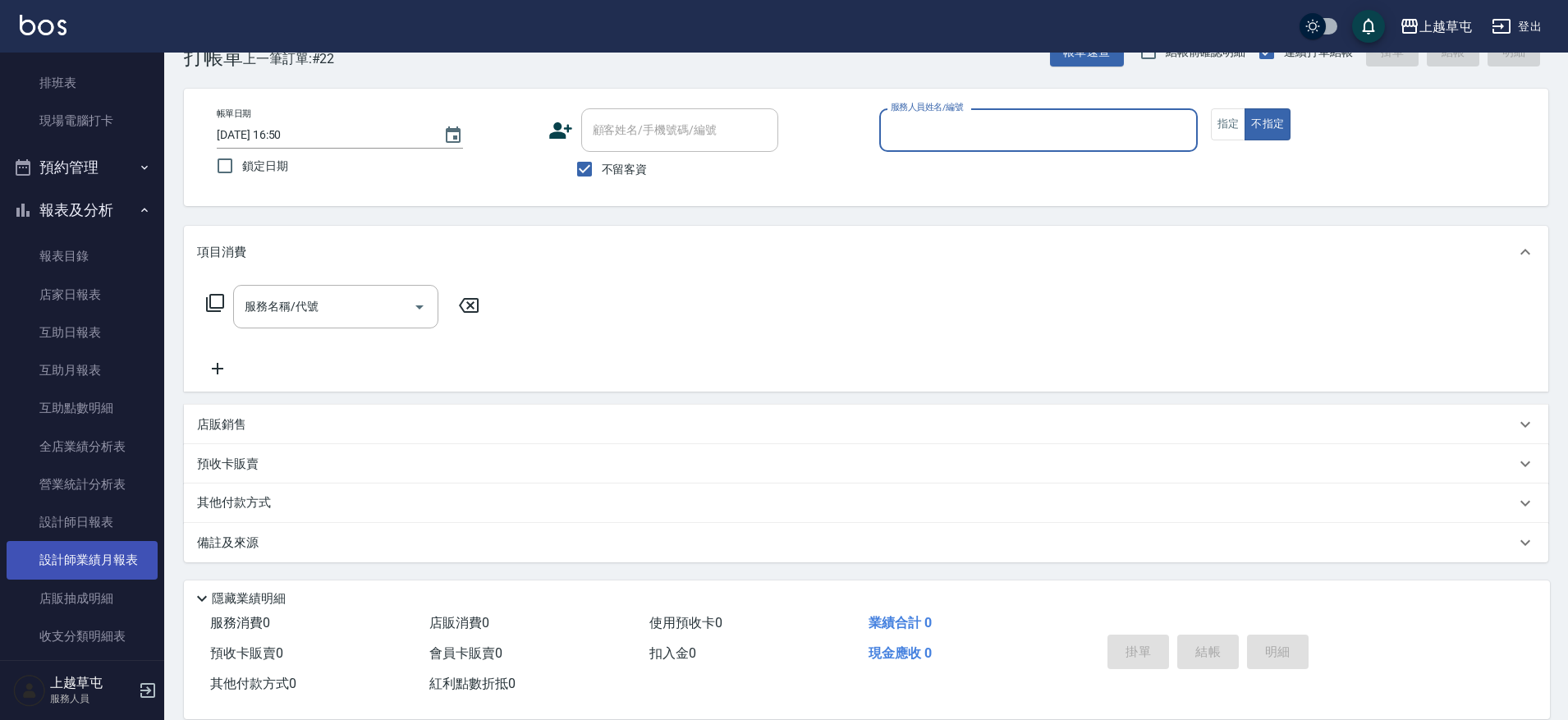
scroll to position [299, 0]
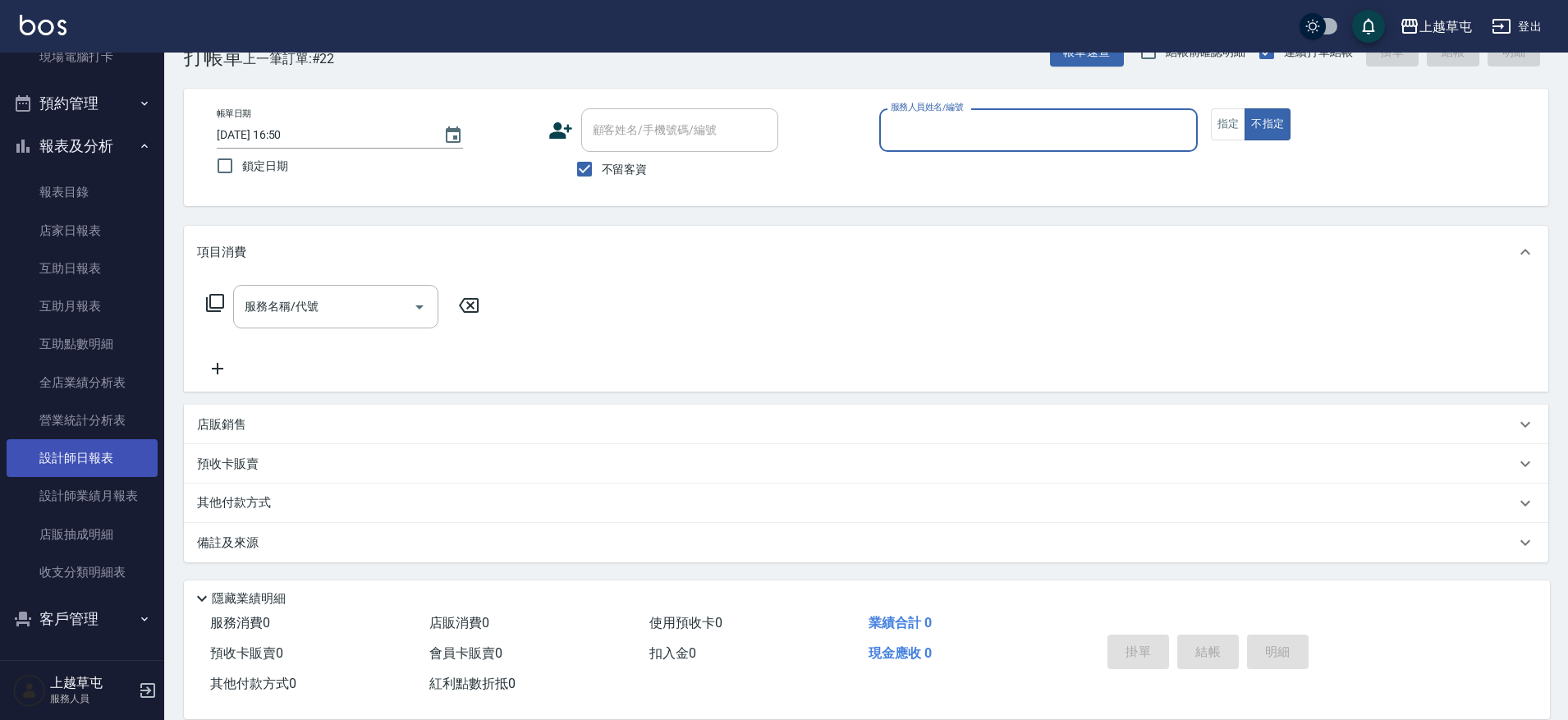
click at [69, 468] on link "設計師日報表" at bounding box center [82, 458] width 151 height 38
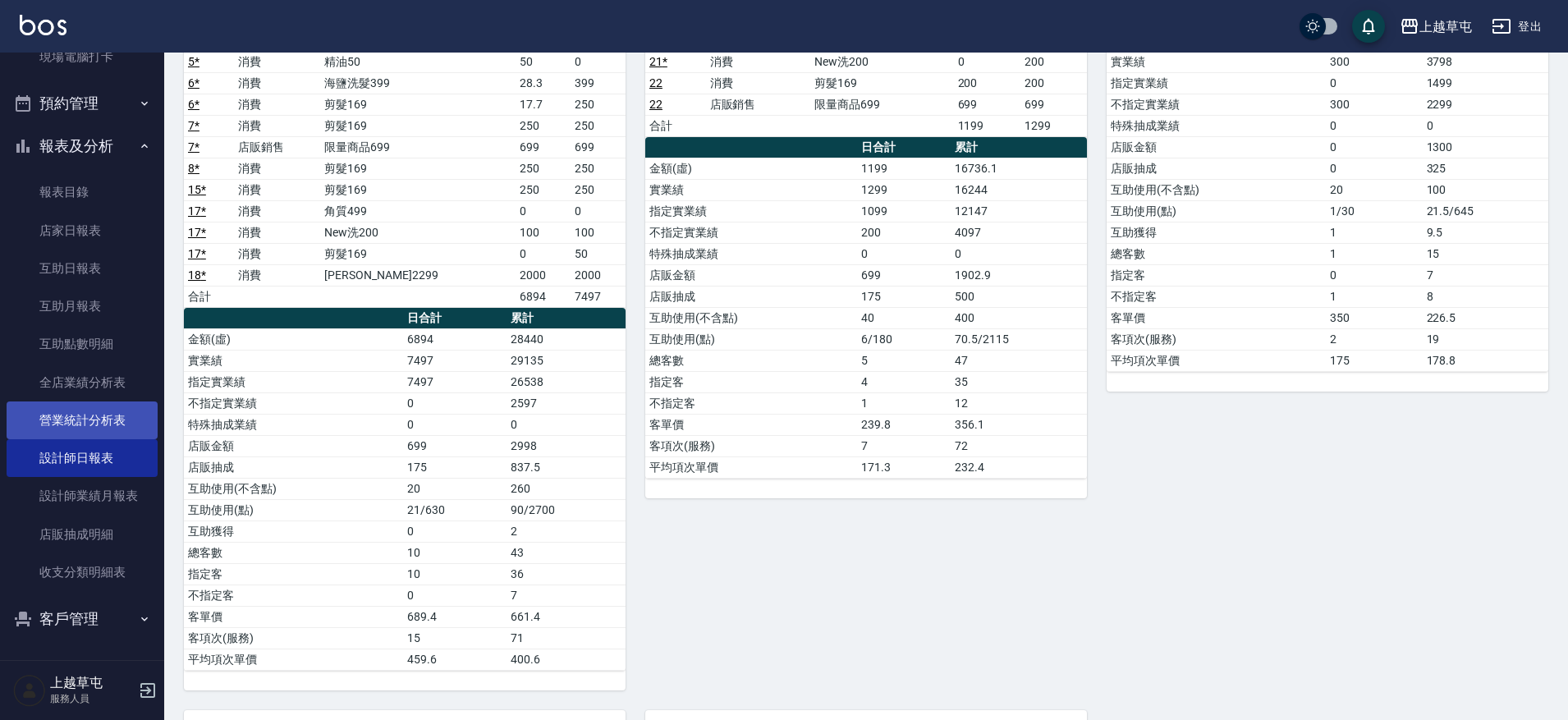
scroll to position [329, 0]
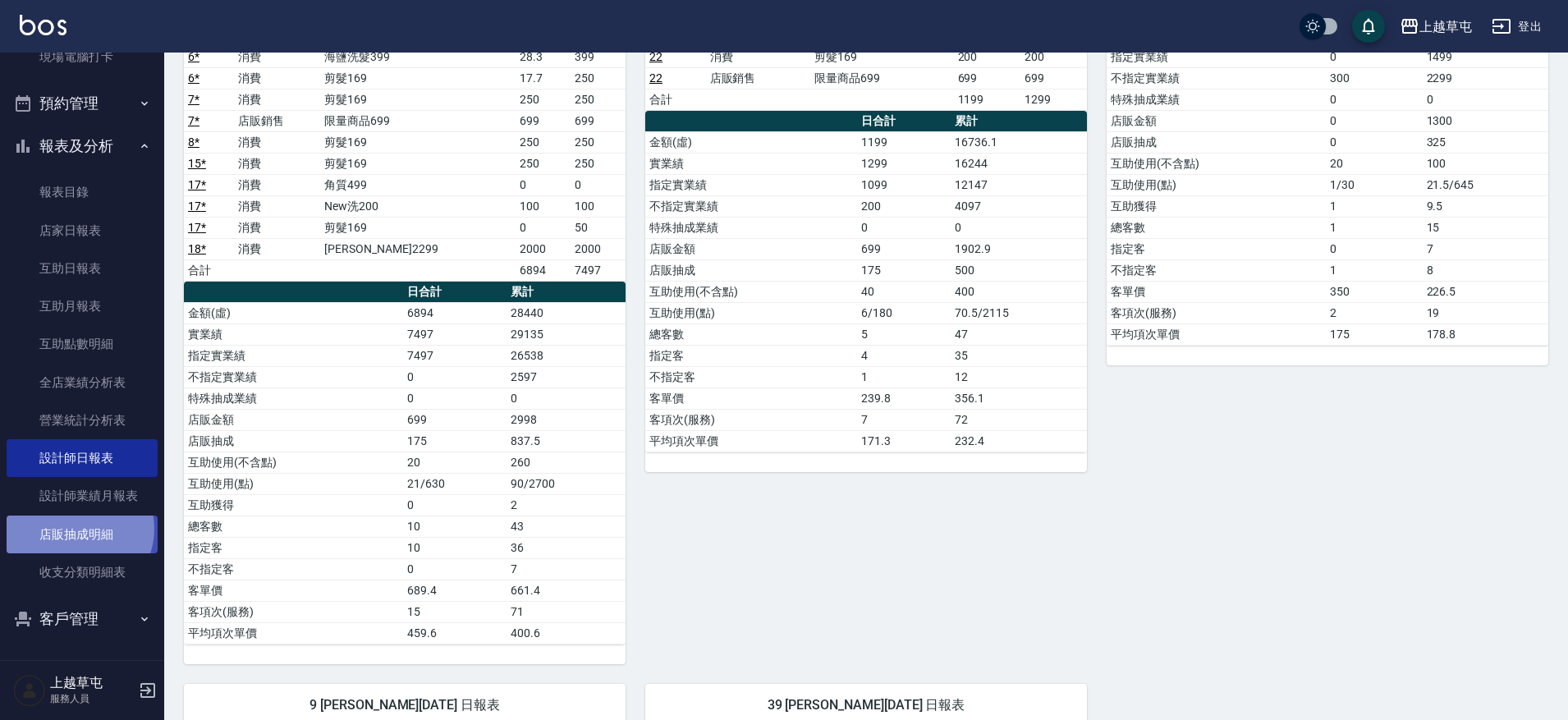
click at [78, 529] on link "店販抽成明細" at bounding box center [82, 535] width 151 height 38
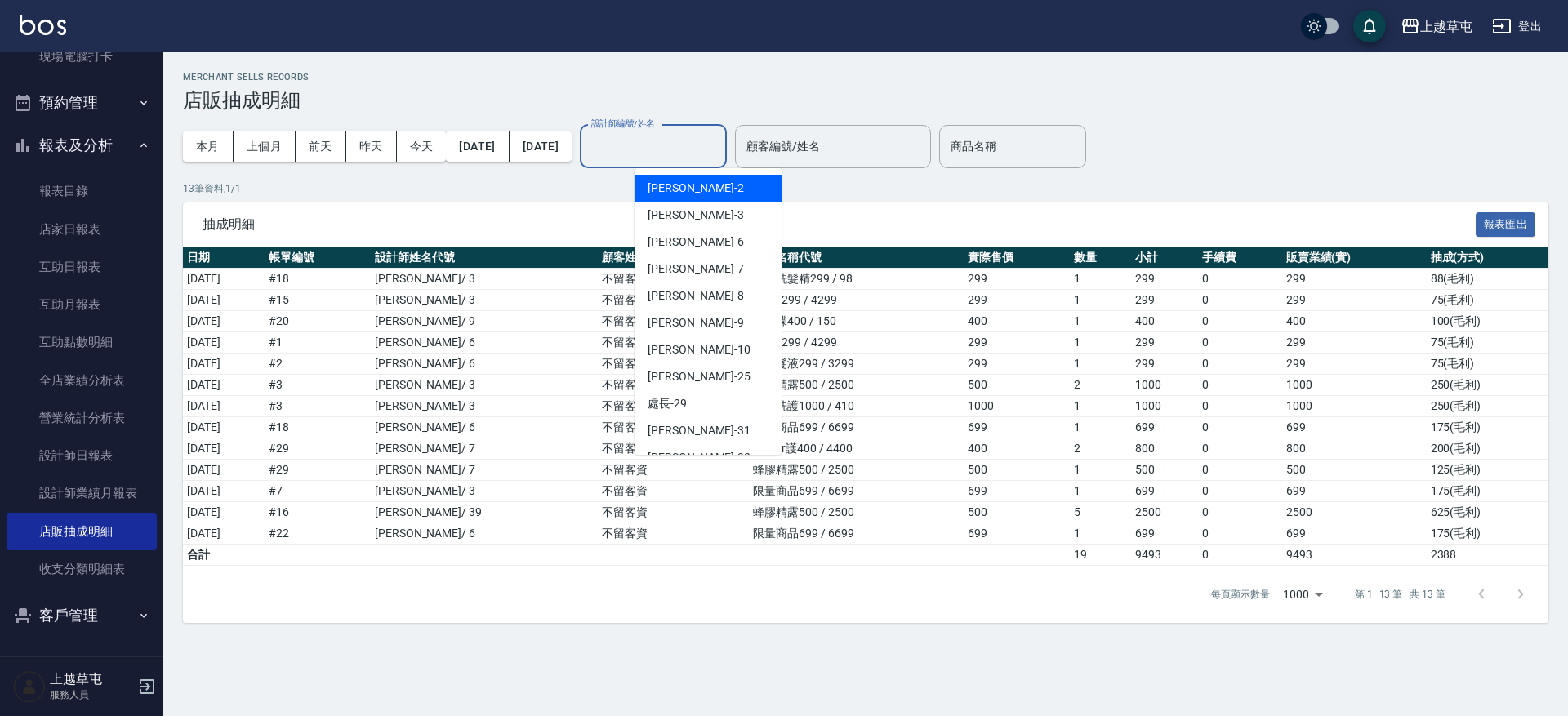
click at [709, 157] on input "設計師編號/姓名" at bounding box center [653, 146] width 132 height 28
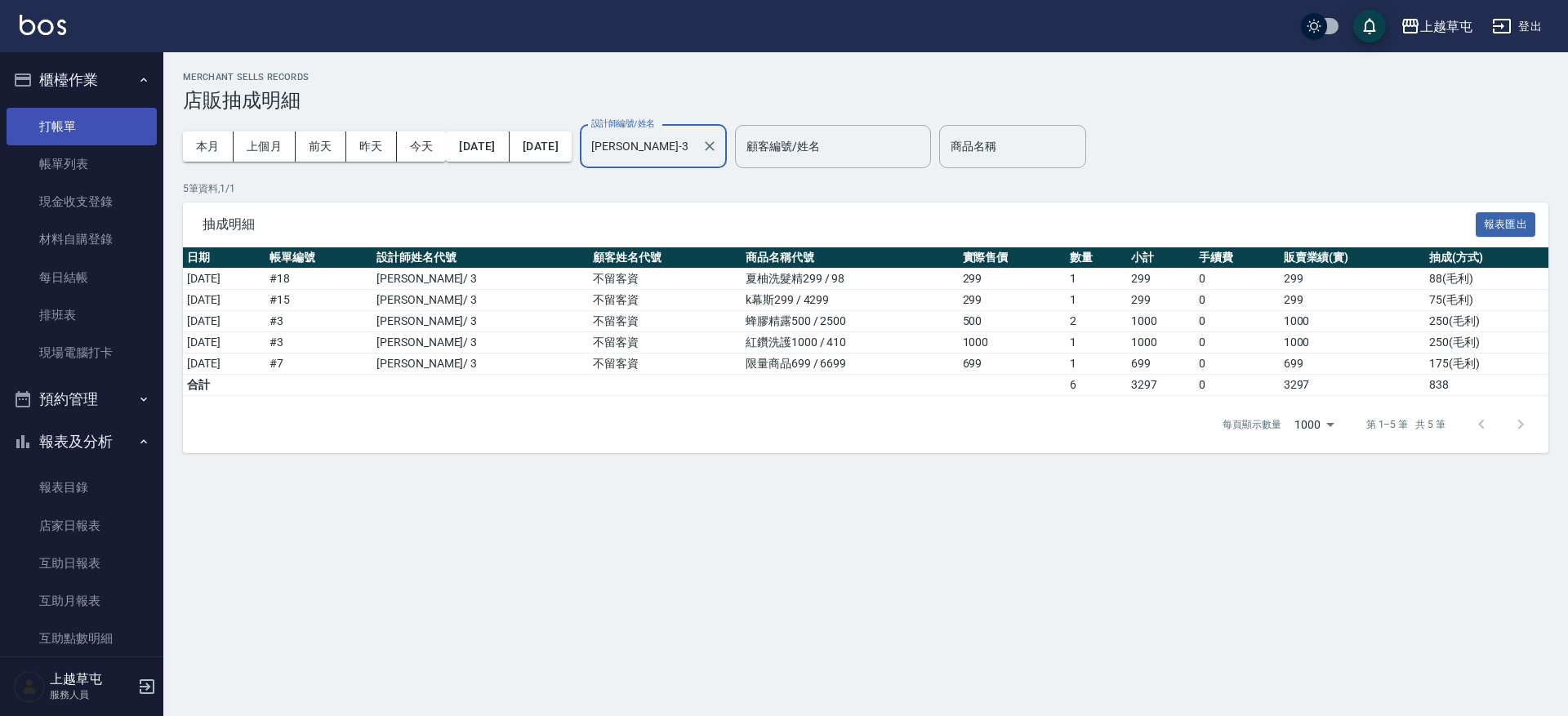
click at [71, 128] on link "打帳單" at bounding box center [82, 126] width 150 height 38
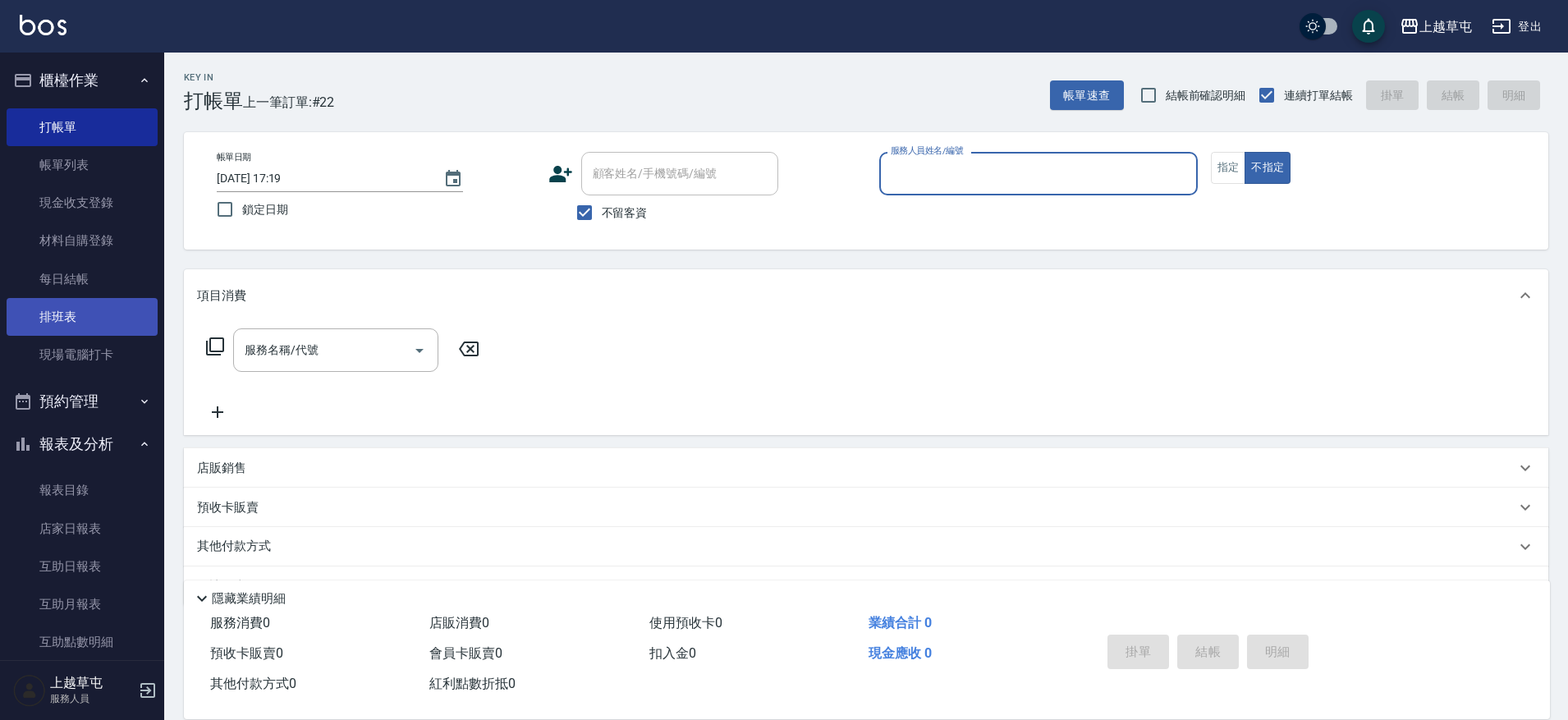
click at [113, 312] on link "排班表" at bounding box center [82, 317] width 151 height 38
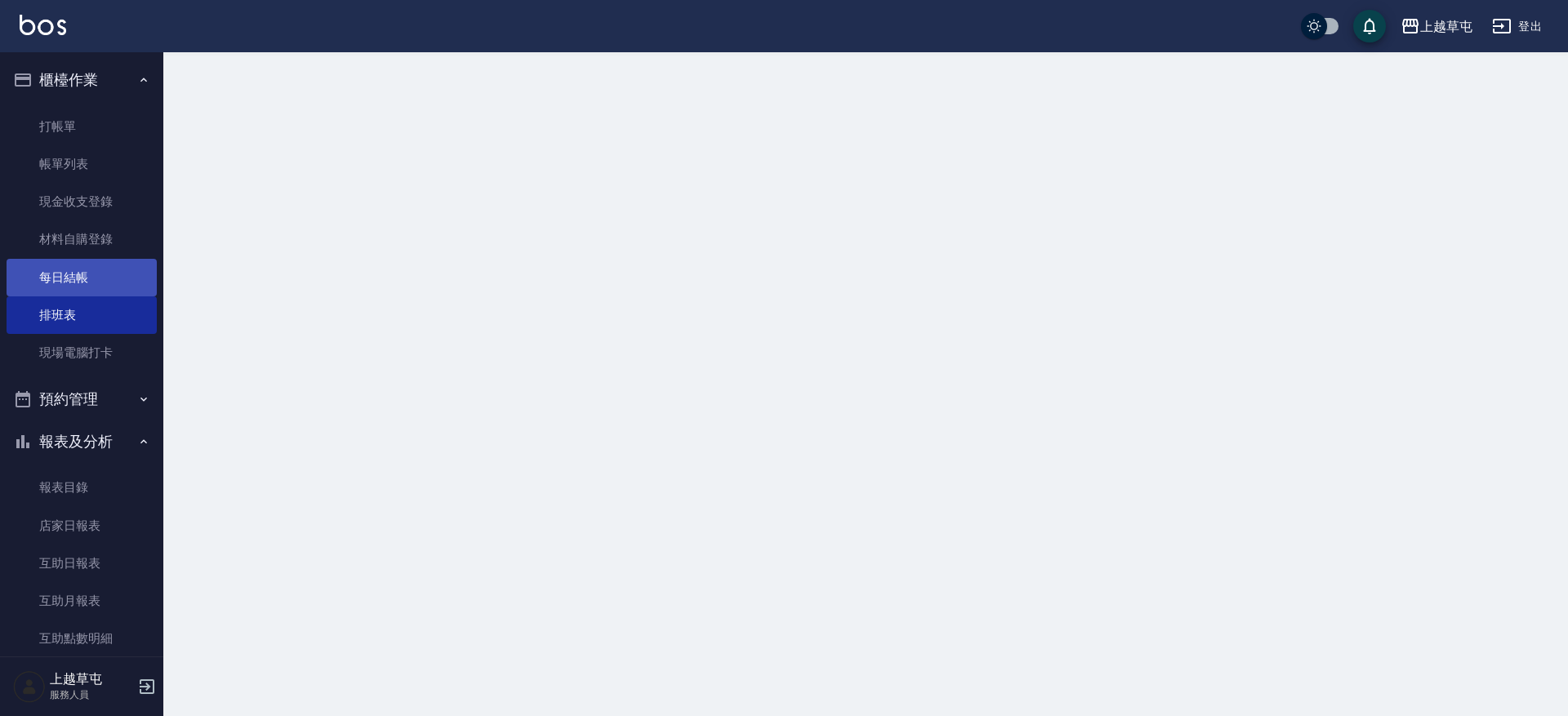
click at [102, 275] on link "每日結帳" at bounding box center [82, 277] width 150 height 38
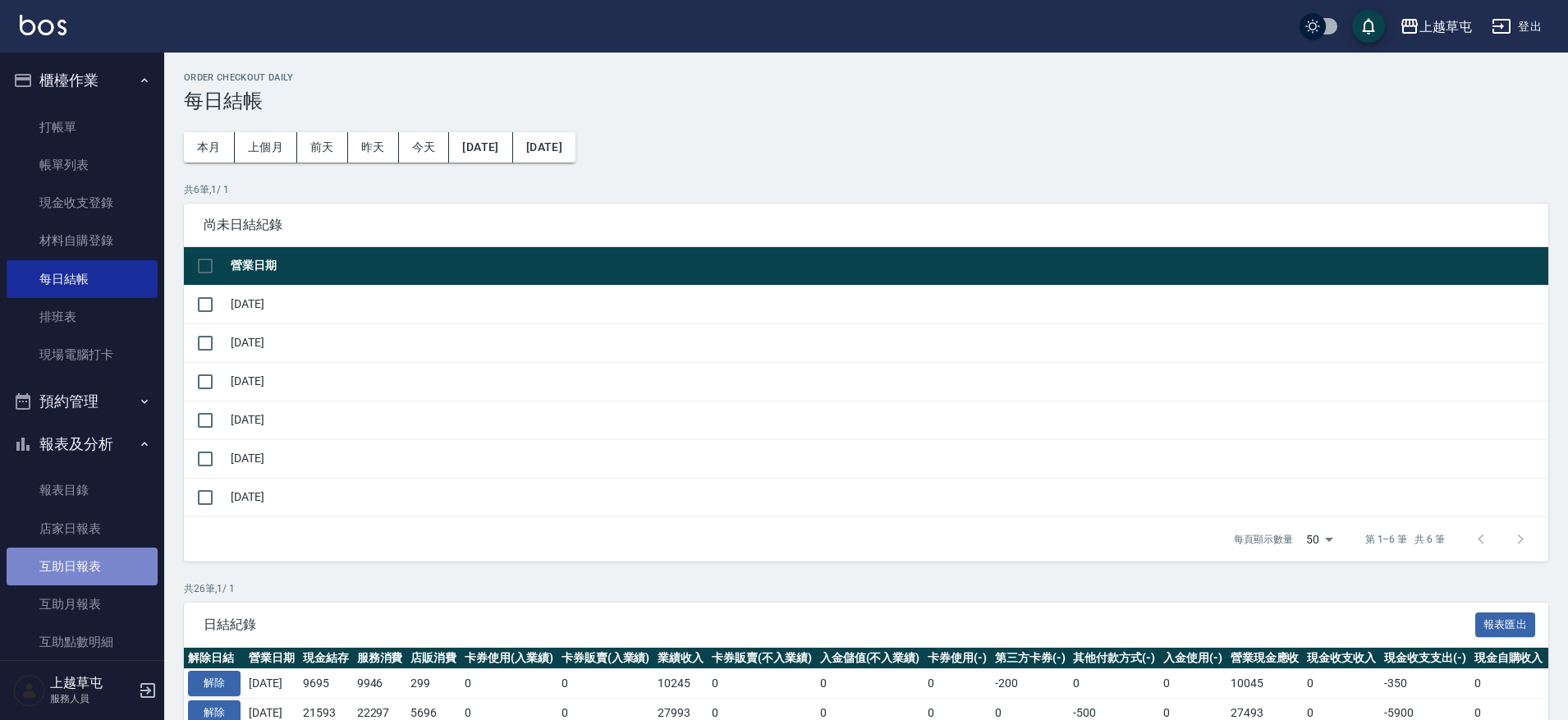
click at [96, 562] on link "互助日報表" at bounding box center [82, 566] width 151 height 38
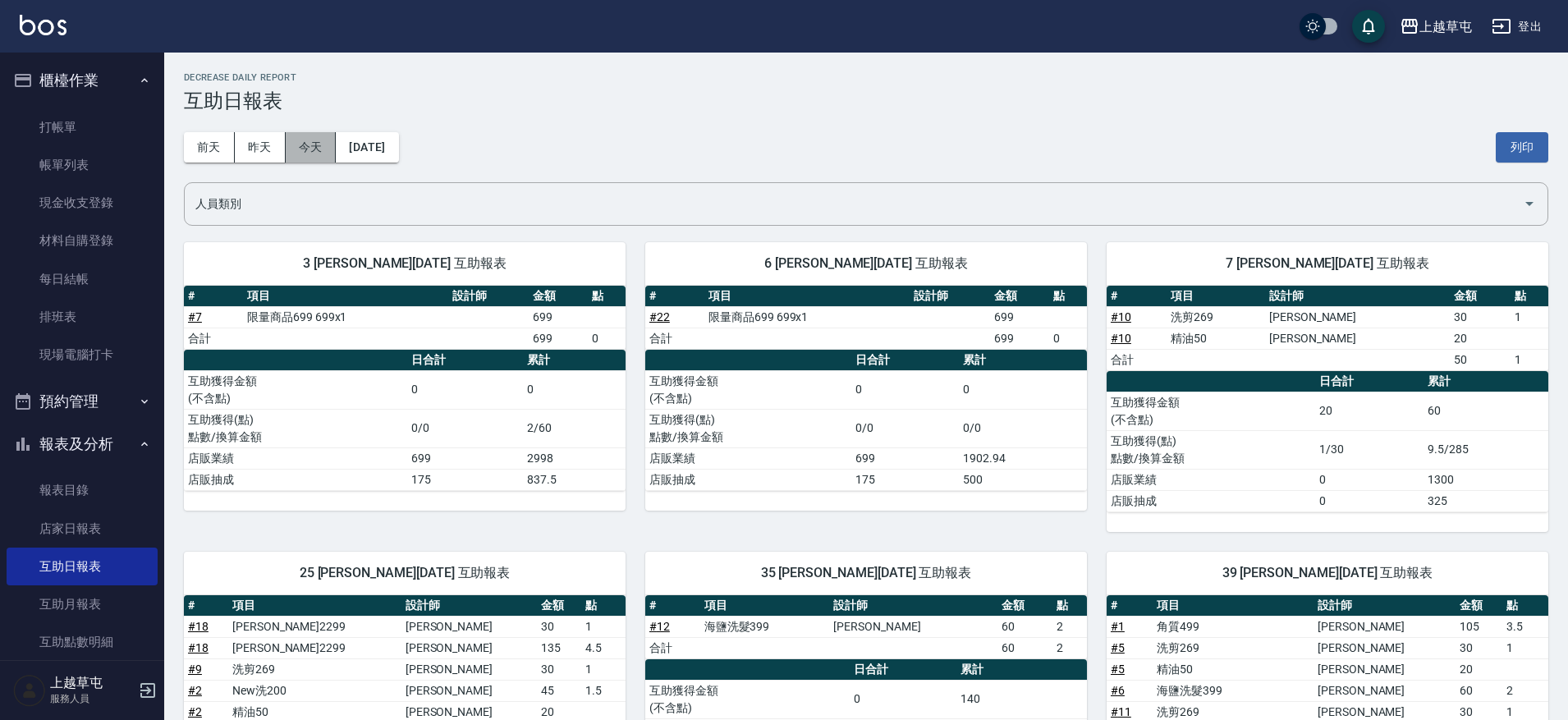
click at [312, 140] on button "今天" at bounding box center [311, 147] width 51 height 30
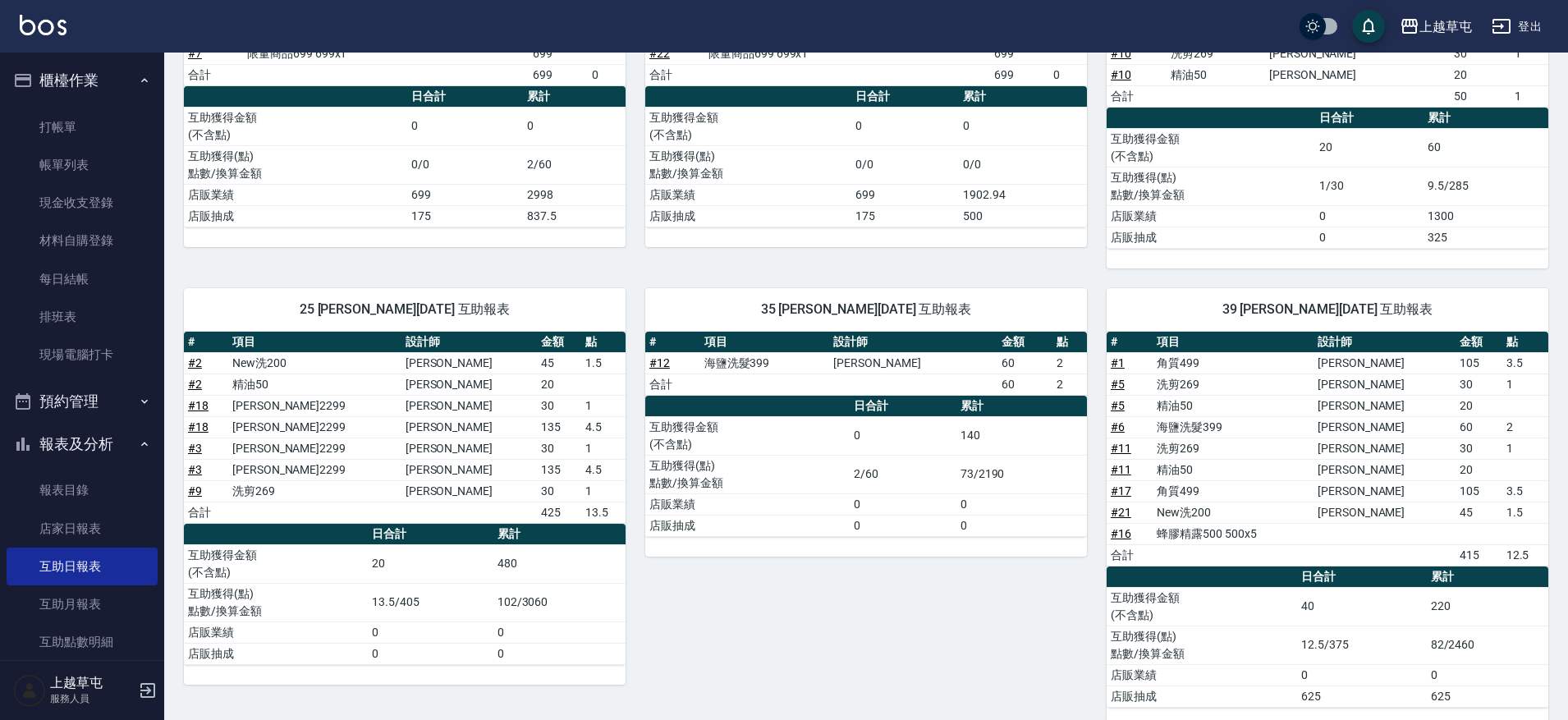
scroll to position [291, 0]
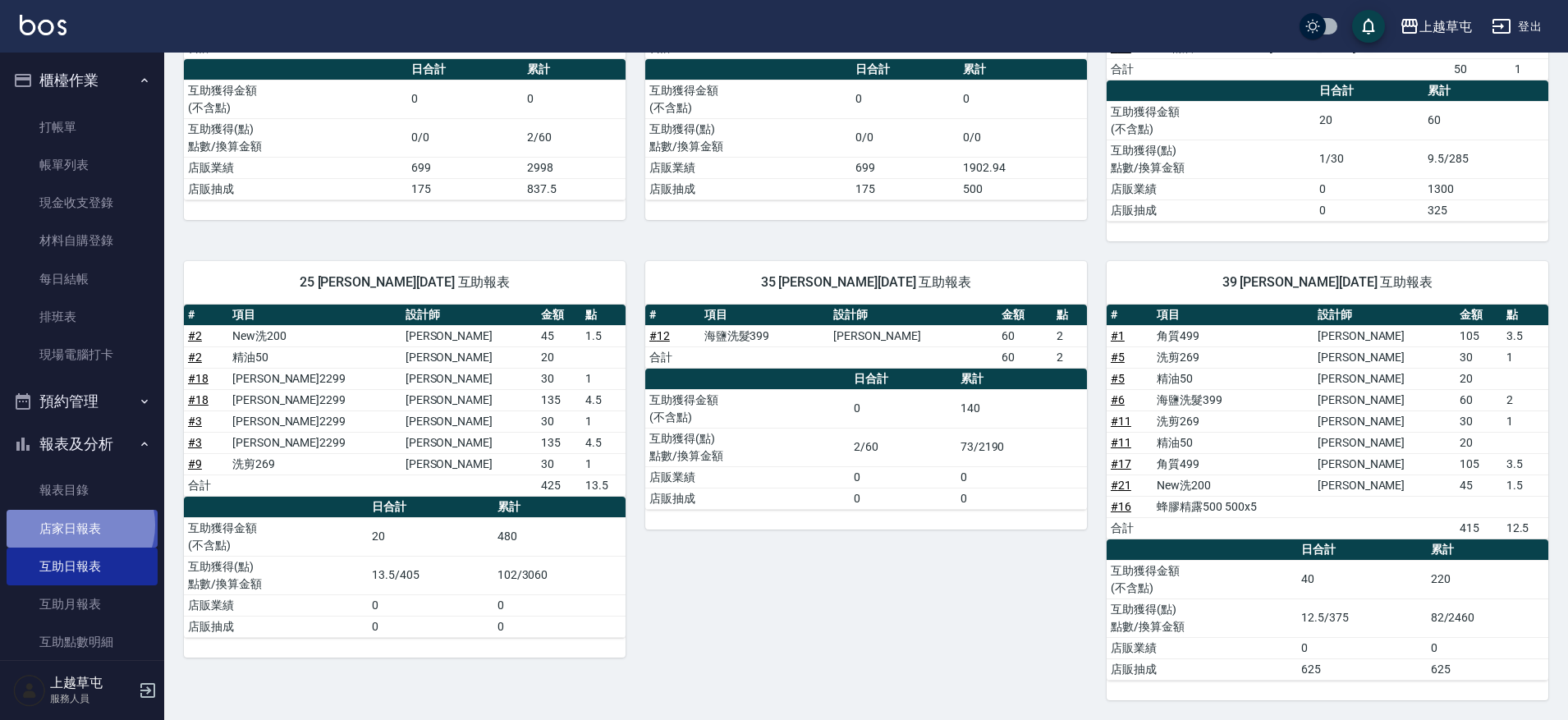
click at [79, 525] on link "店家日報表" at bounding box center [82, 529] width 151 height 38
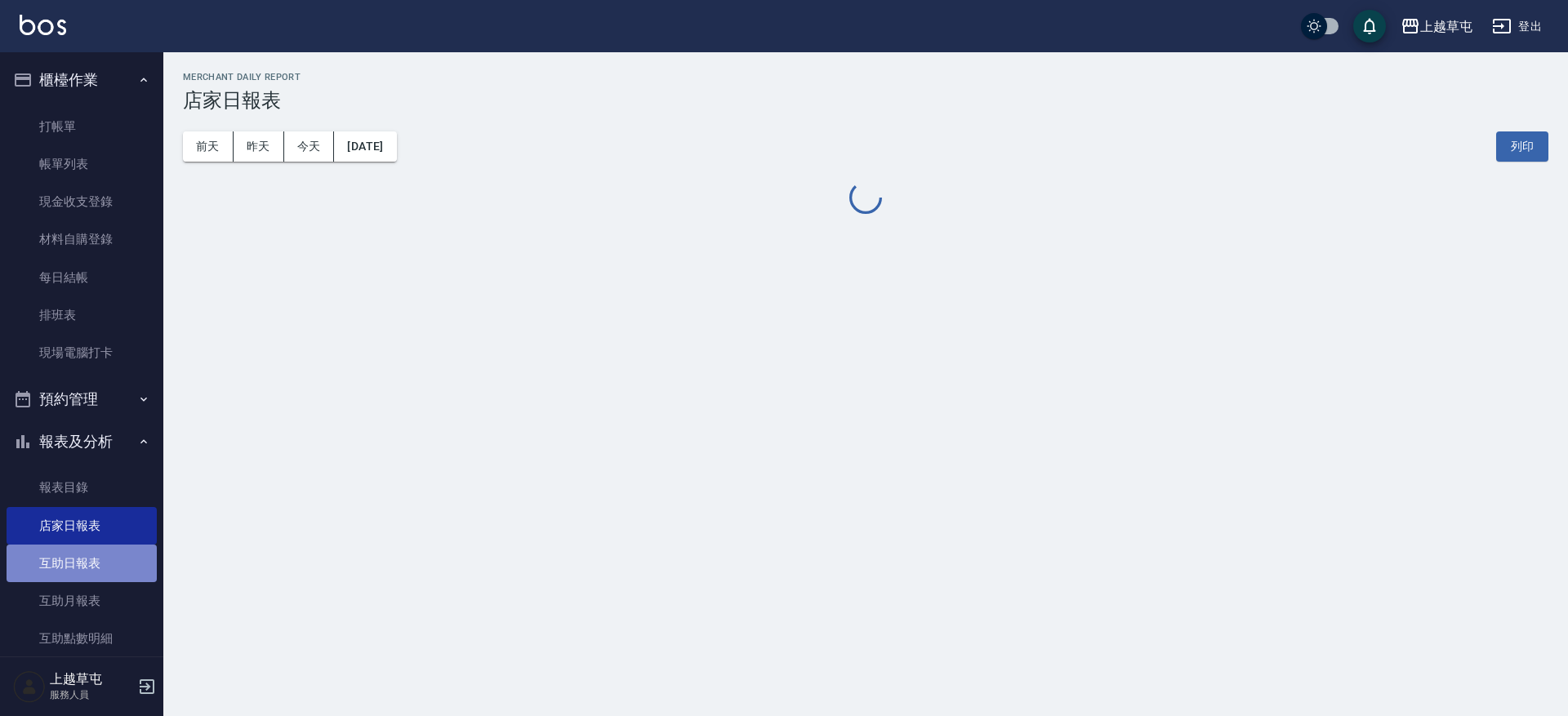
click at [101, 560] on link "互助日報表" at bounding box center [82, 563] width 150 height 38
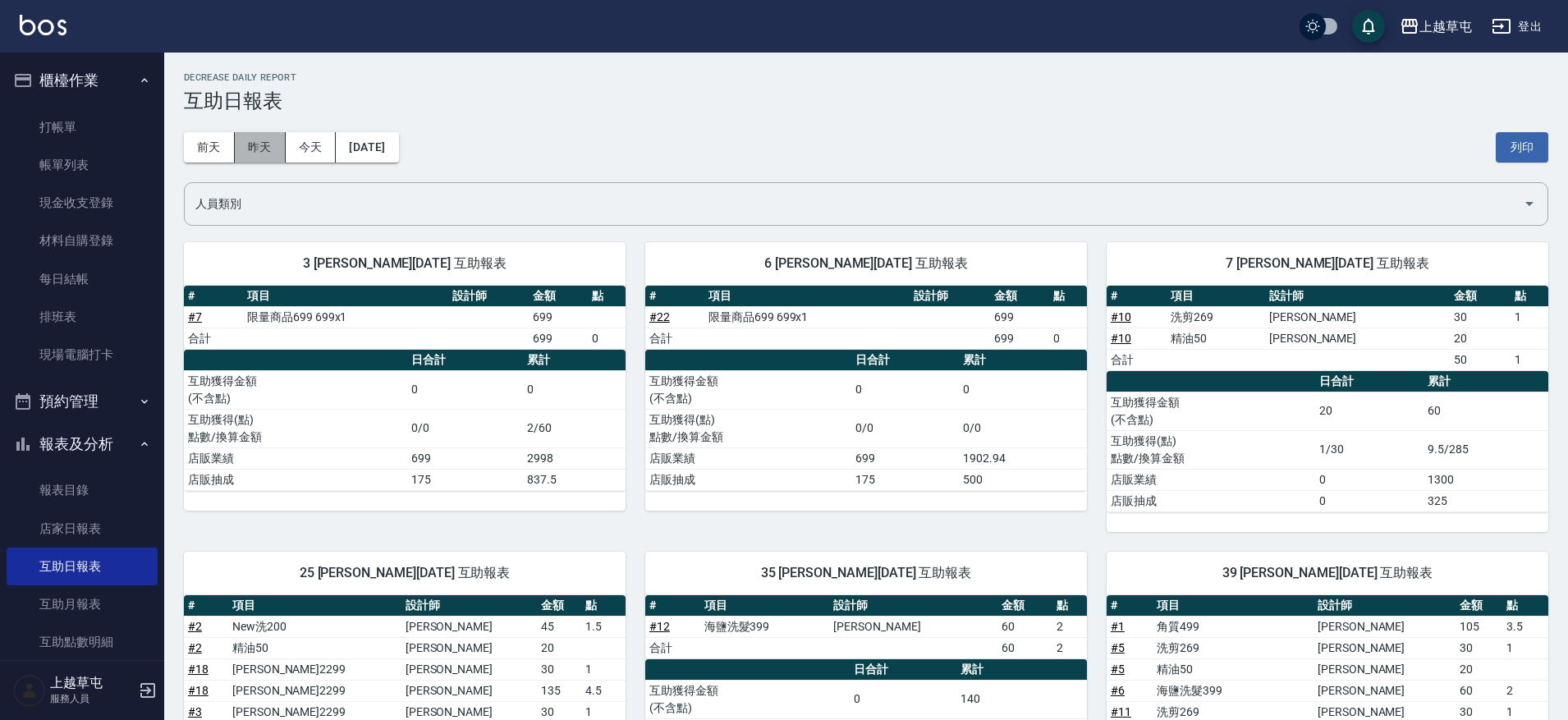
click at [277, 140] on button "昨天" at bounding box center [260, 147] width 51 height 30
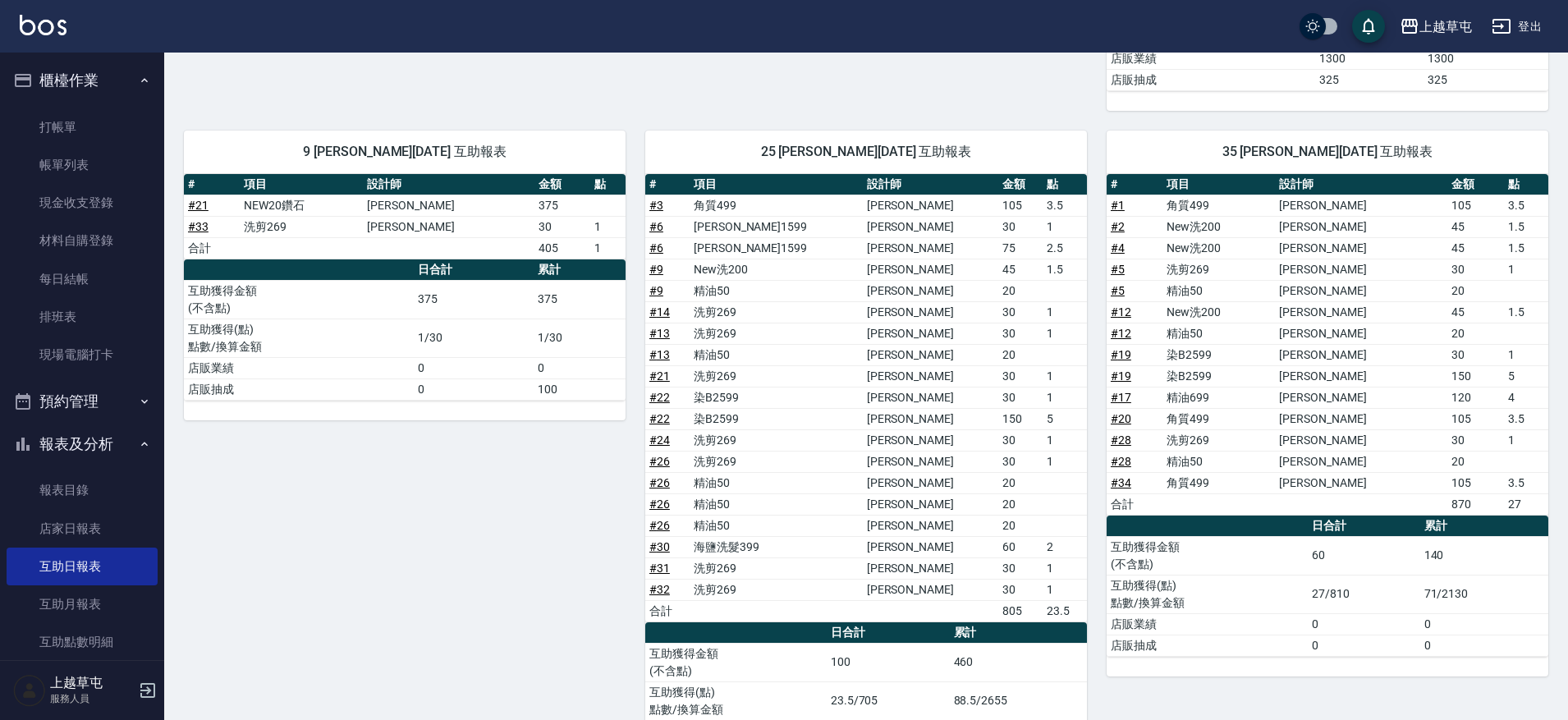
scroll to position [493, 0]
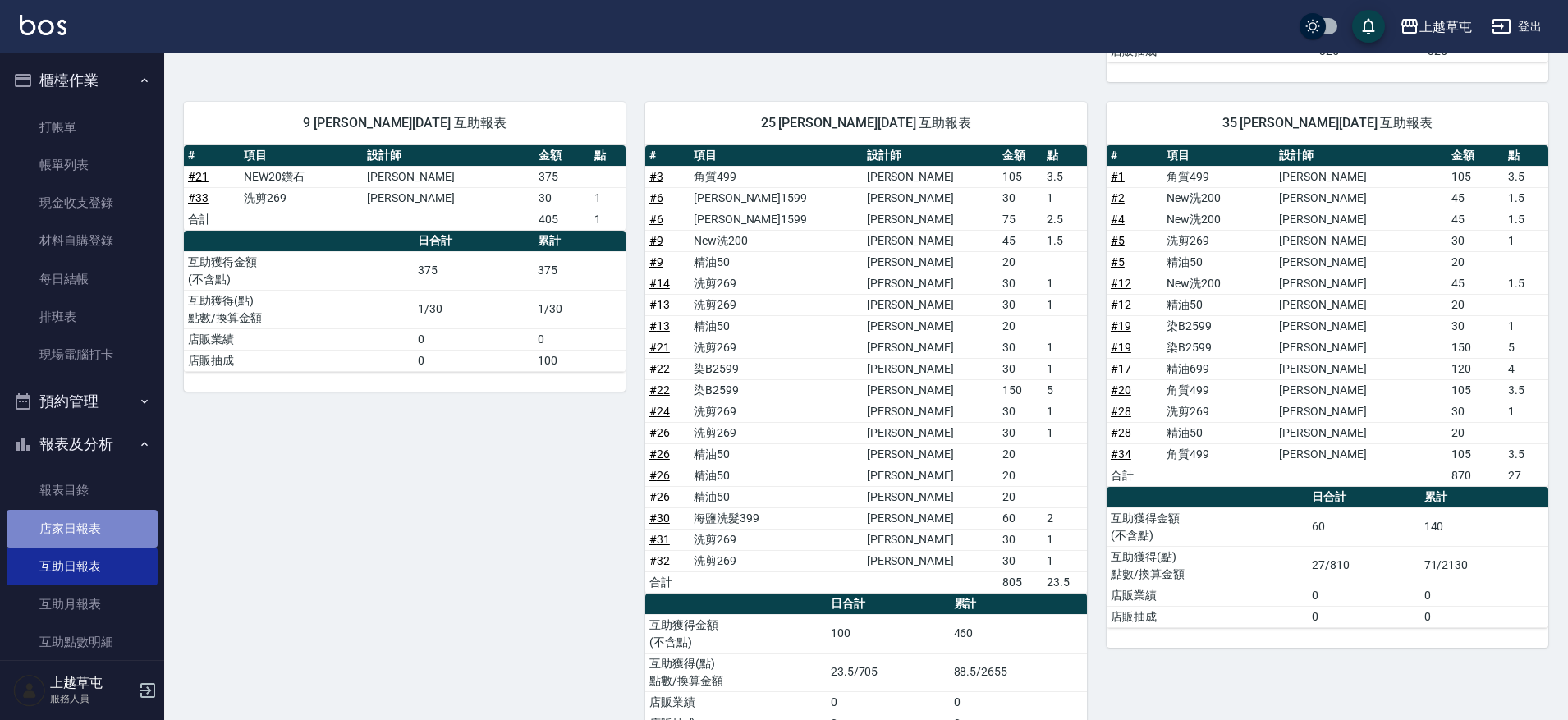
click at [106, 527] on link "店家日報表" at bounding box center [82, 529] width 151 height 38
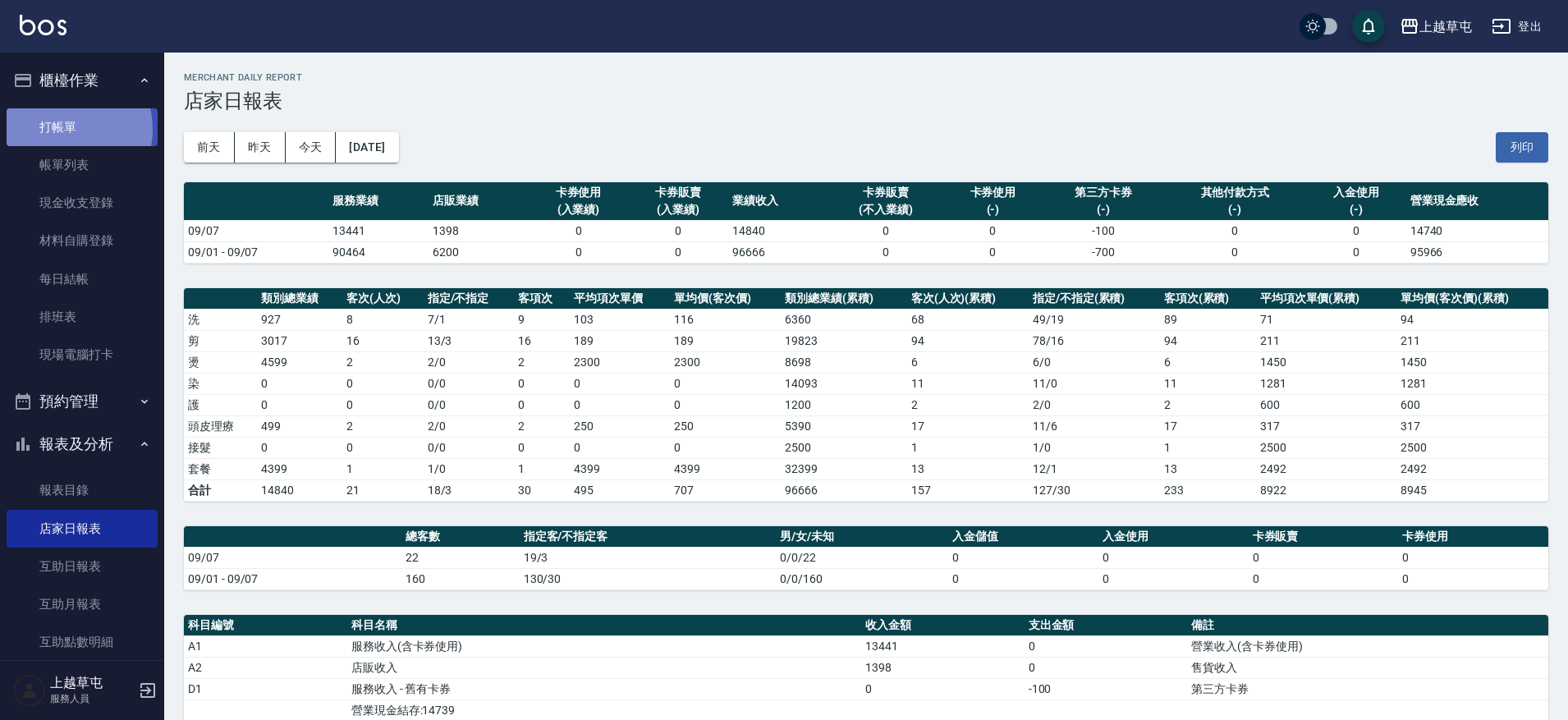
click at [62, 129] on link "打帳單" at bounding box center [82, 127] width 151 height 38
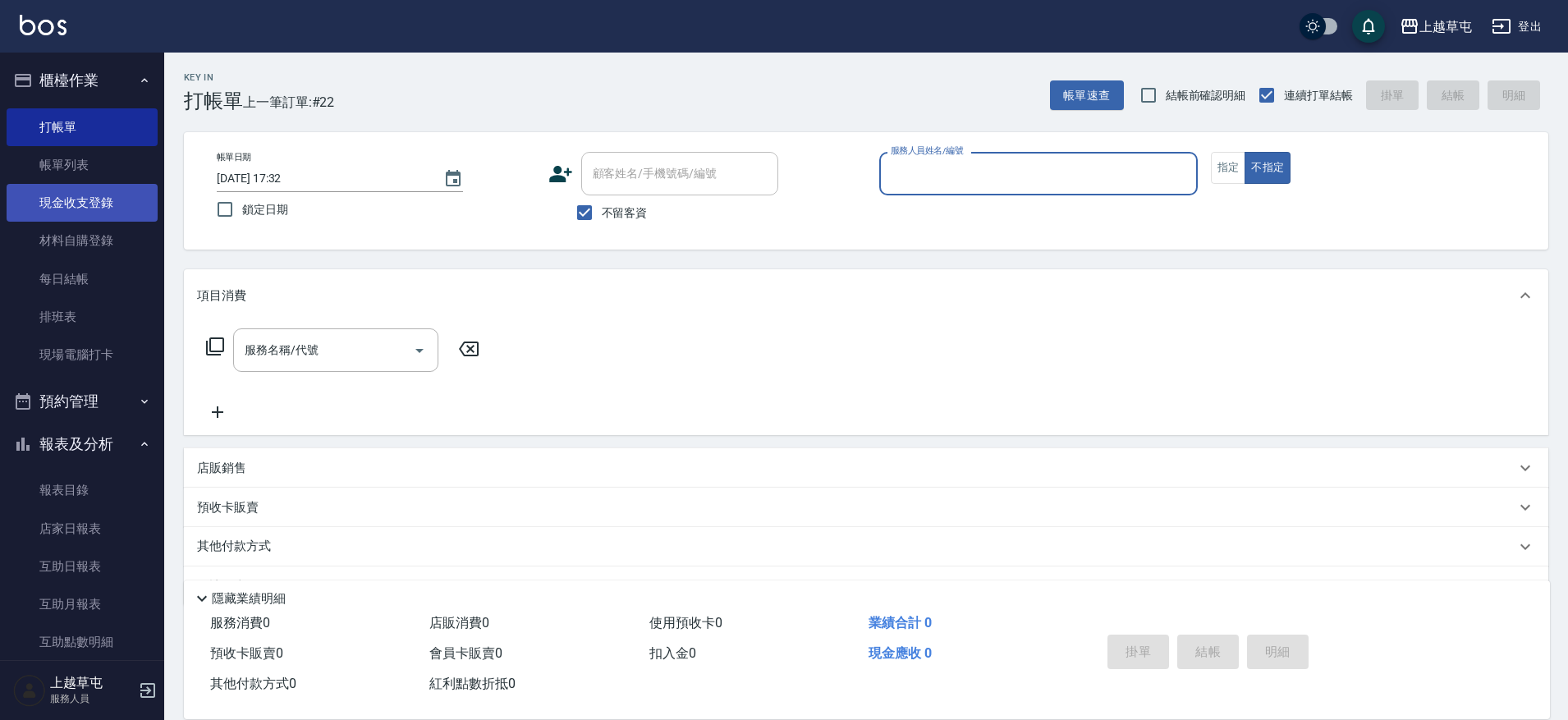
click at [92, 207] on link "現金收支登錄" at bounding box center [82, 203] width 151 height 38
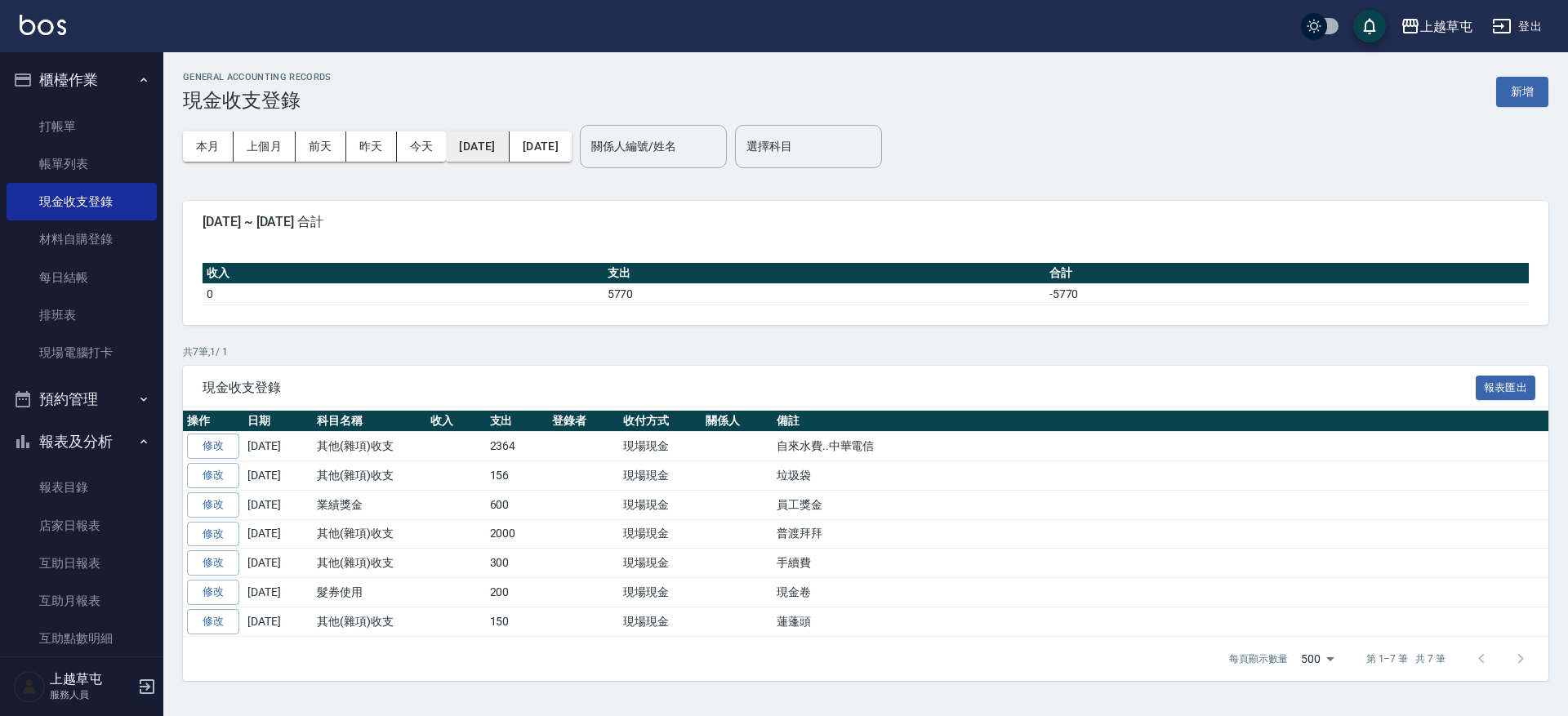
click at [508, 147] on button "[DATE]" at bounding box center [477, 146] width 63 height 30
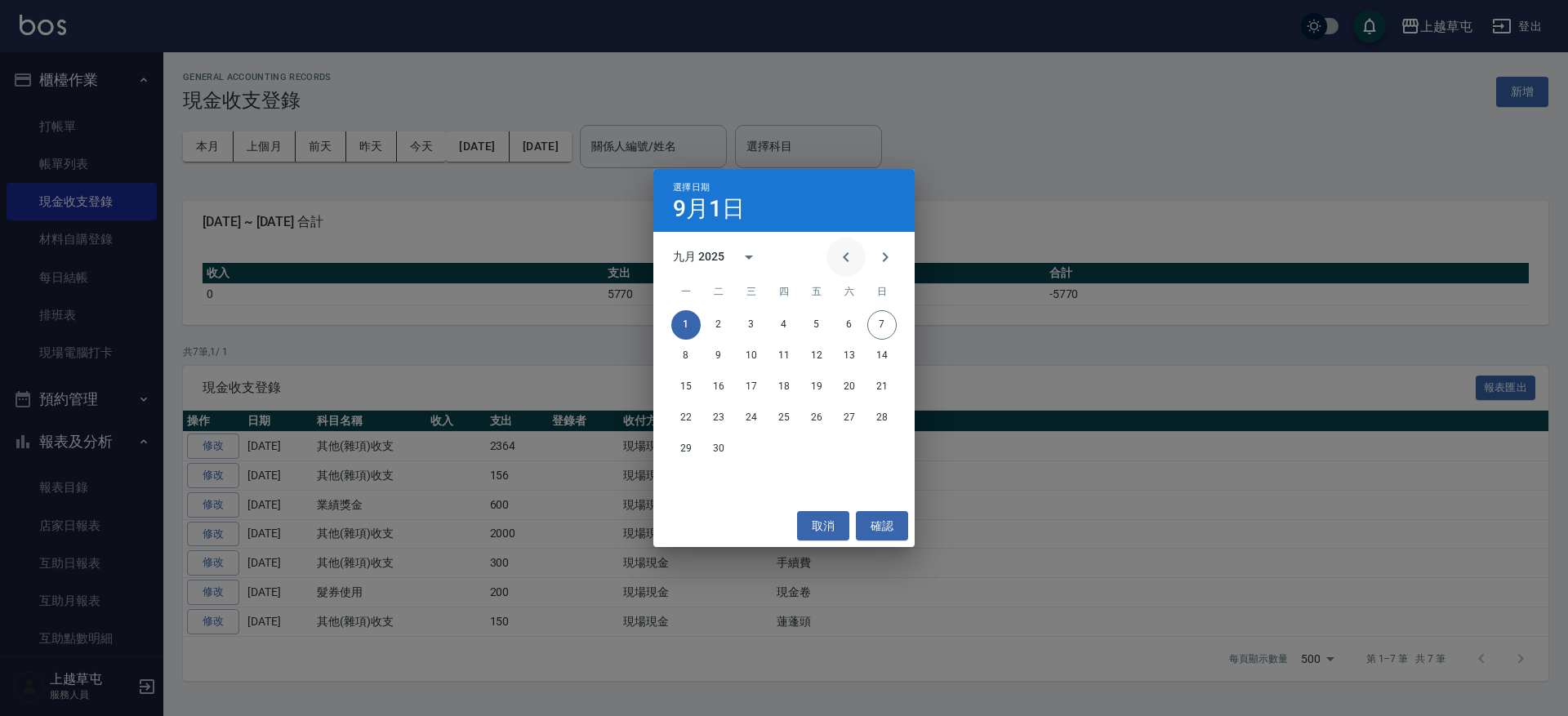
click at [851, 256] on icon "Previous month" at bounding box center [846, 257] width 19 height 19
click at [823, 327] on button "1" at bounding box center [817, 325] width 29 height 29
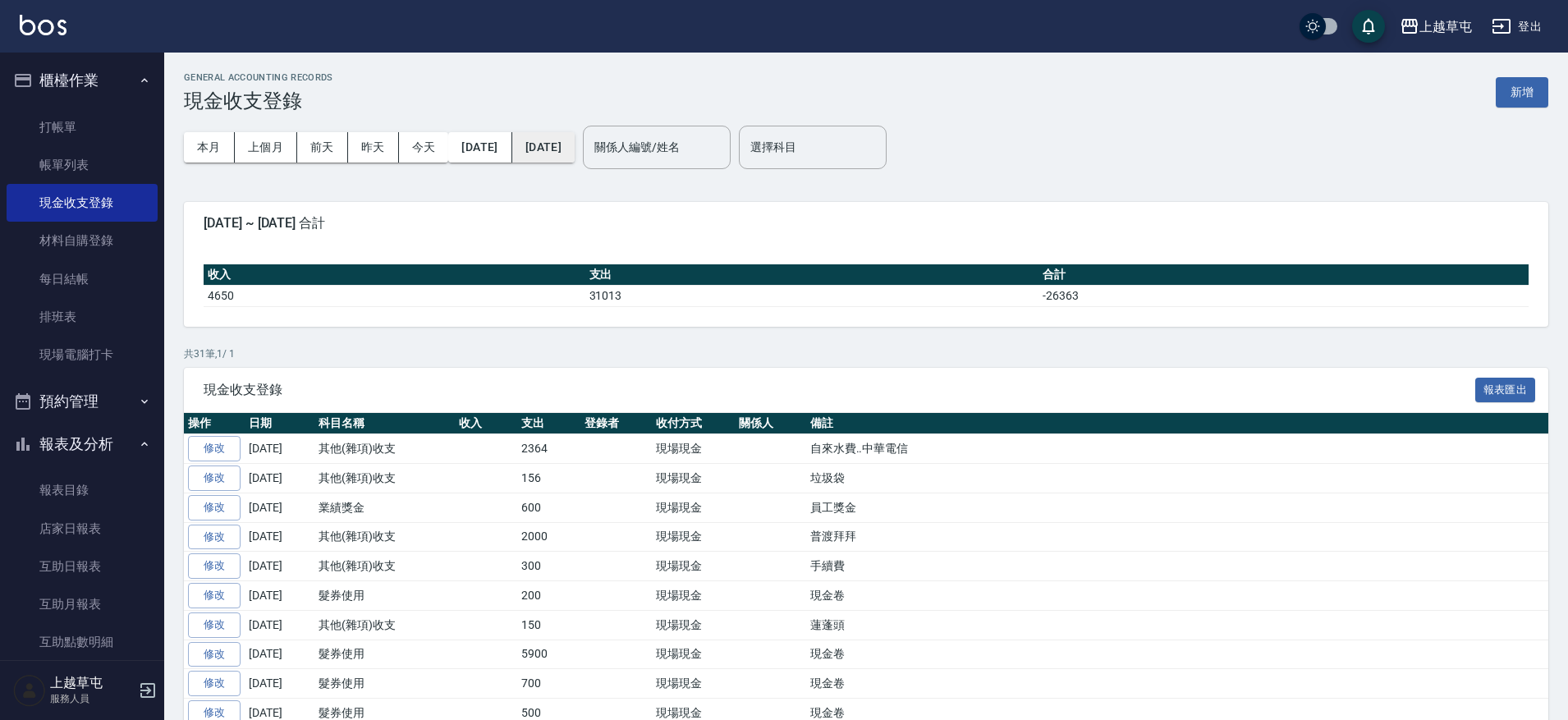
click at [574, 153] on button "[DATE]" at bounding box center [543, 147] width 62 height 30
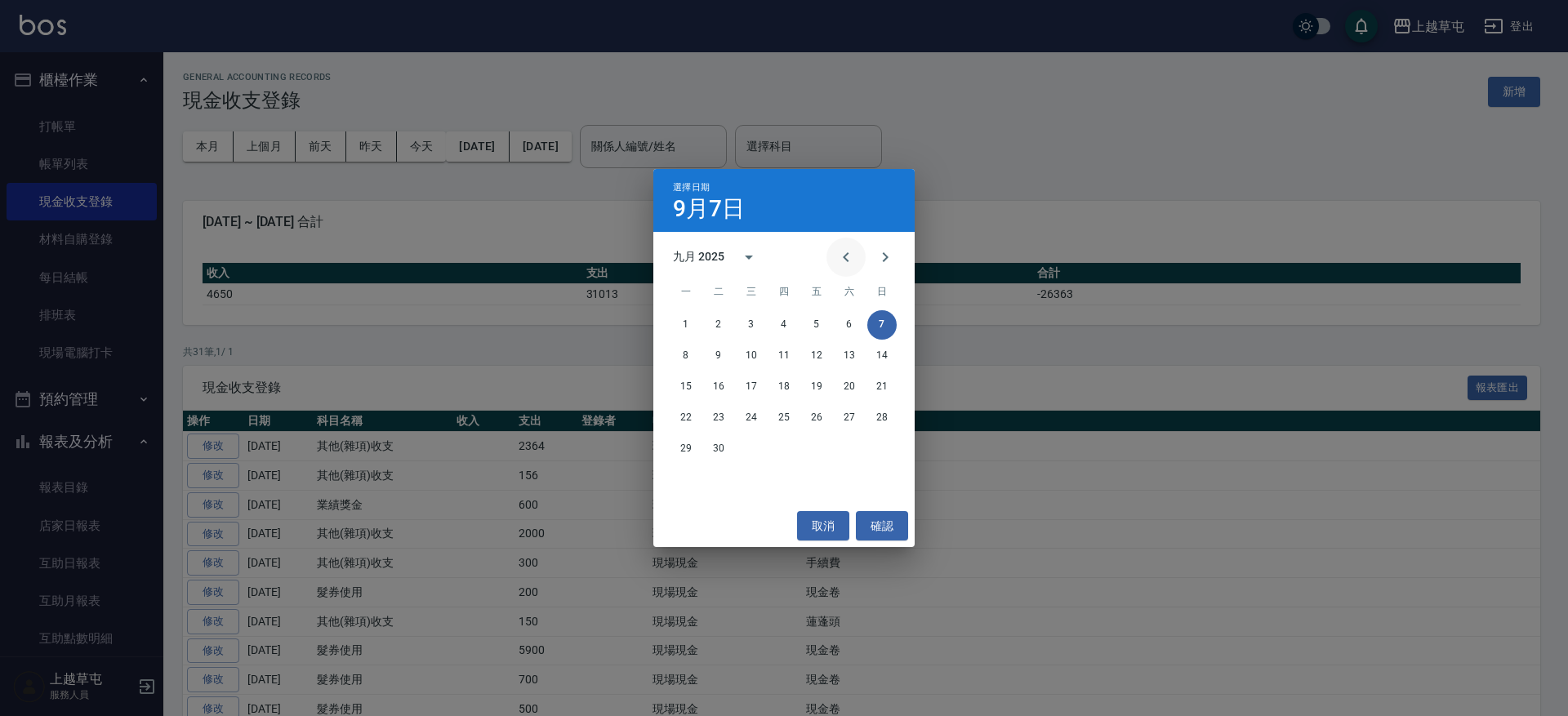
click at [838, 254] on icon "Previous month" at bounding box center [846, 257] width 19 height 19
click at [885, 456] on button "31" at bounding box center [882, 449] width 29 height 29
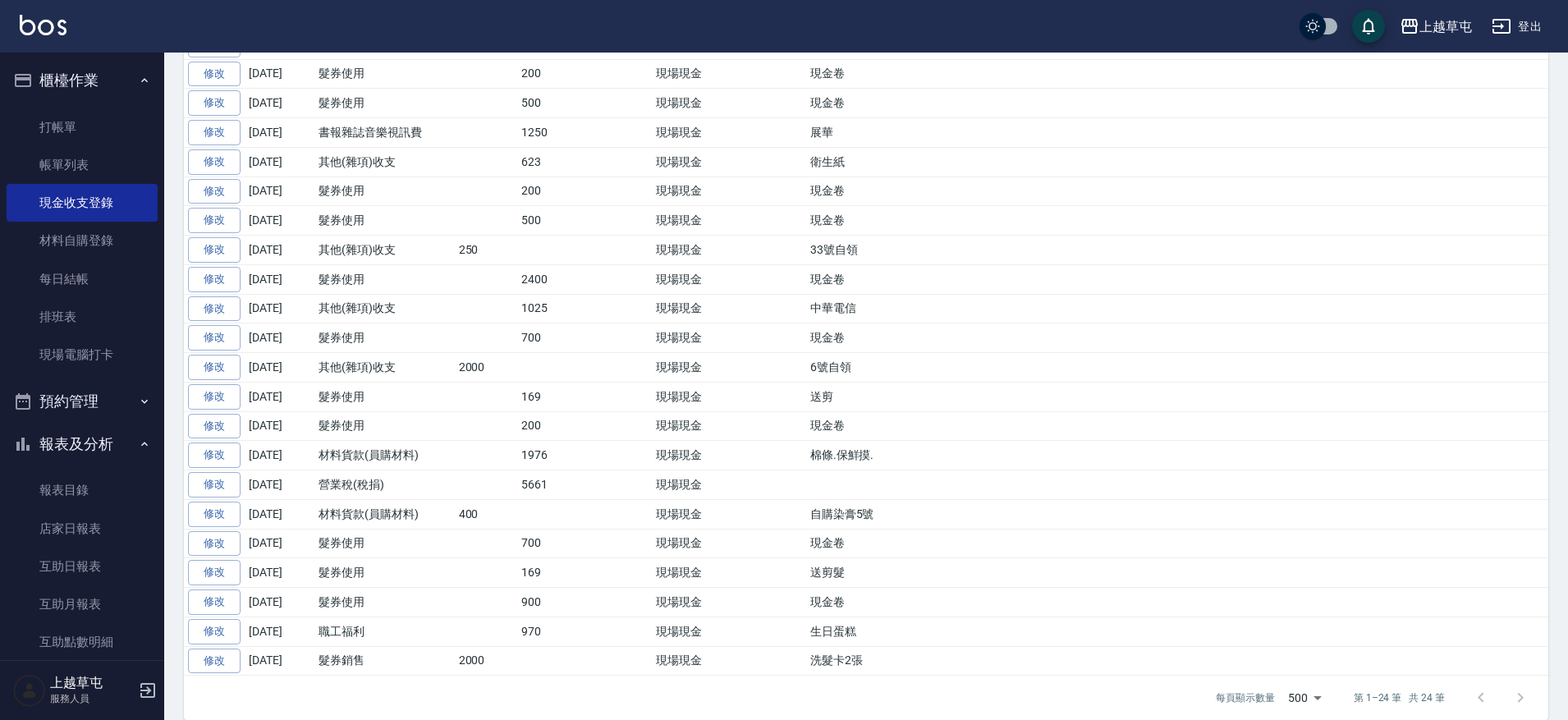
scroll to position [483, 0]
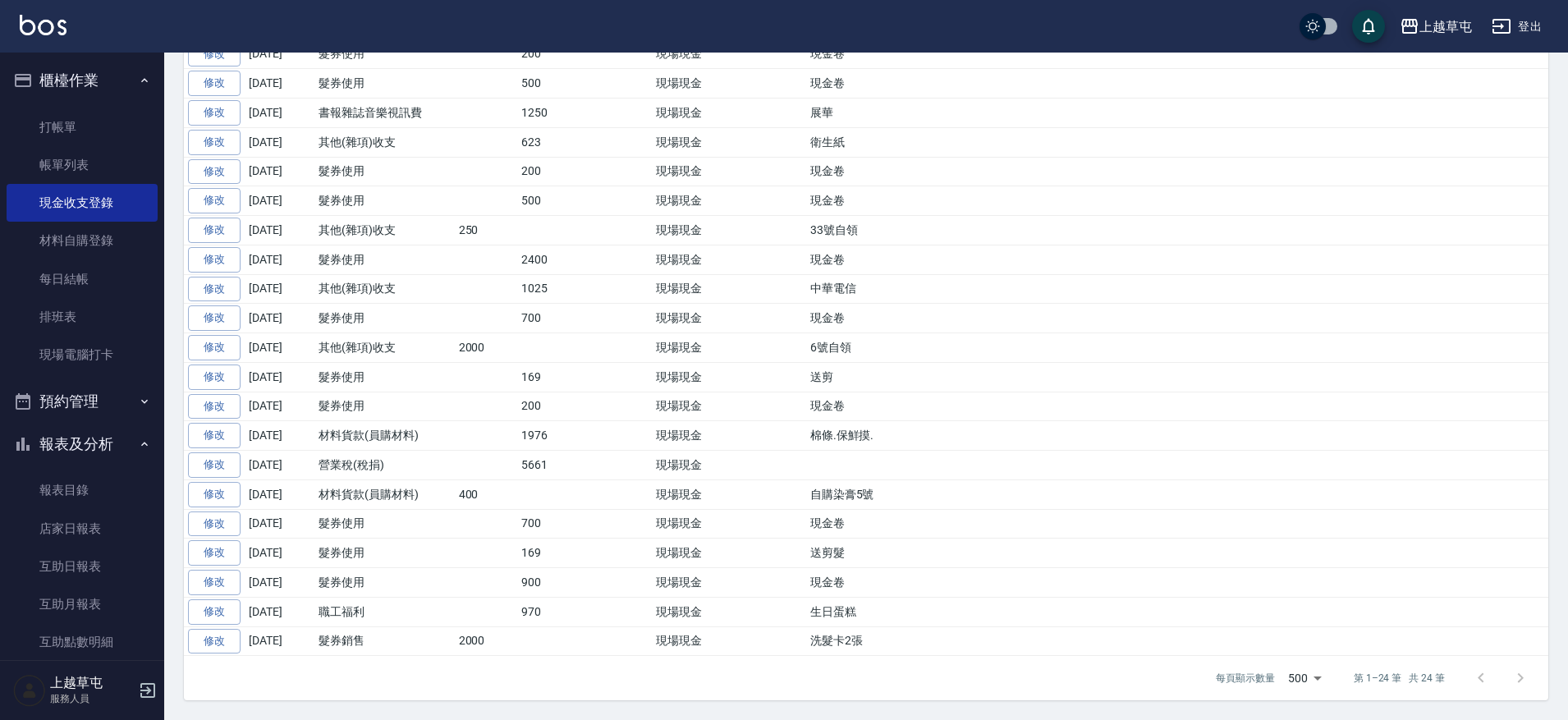
click at [1519, 677] on div at bounding box center [1500, 678] width 79 height 39
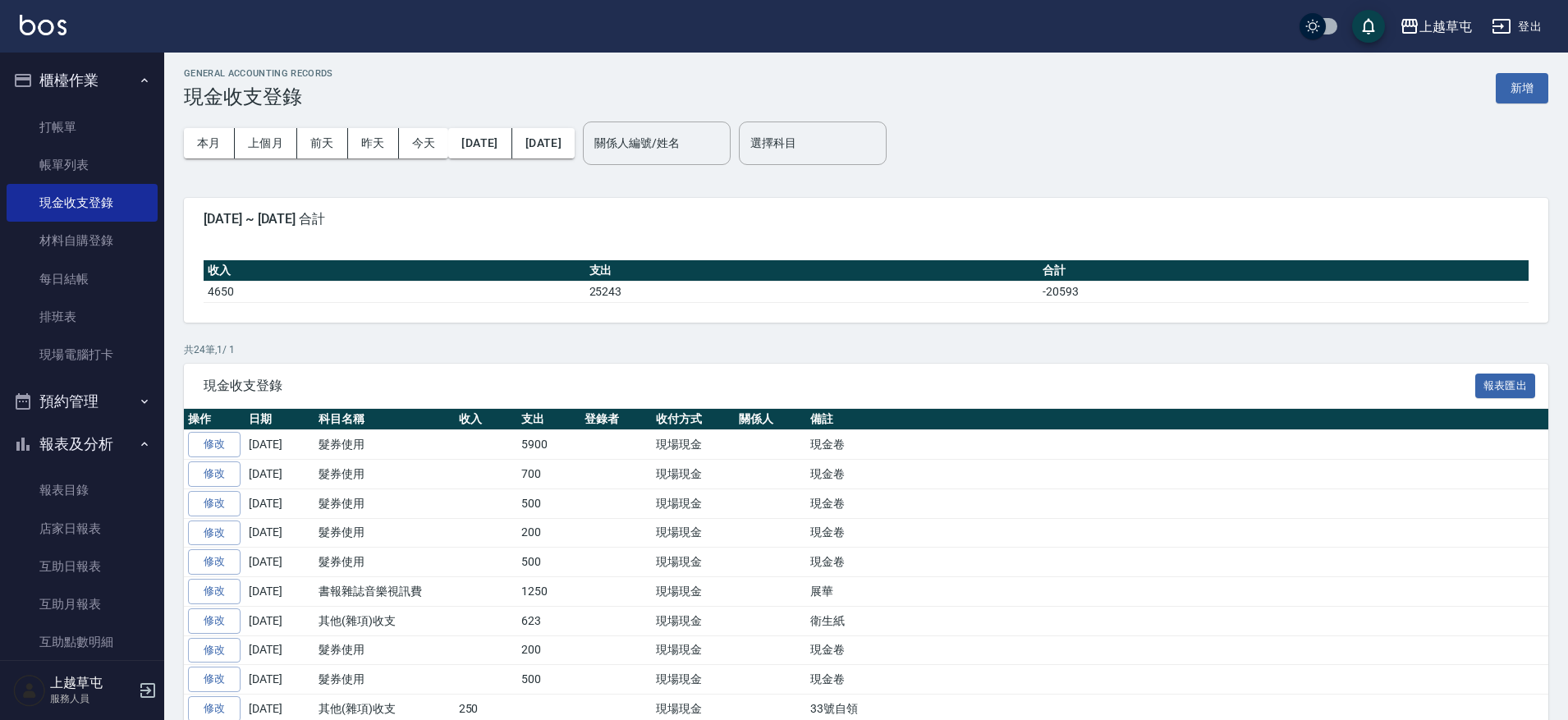
scroll to position [0, 0]
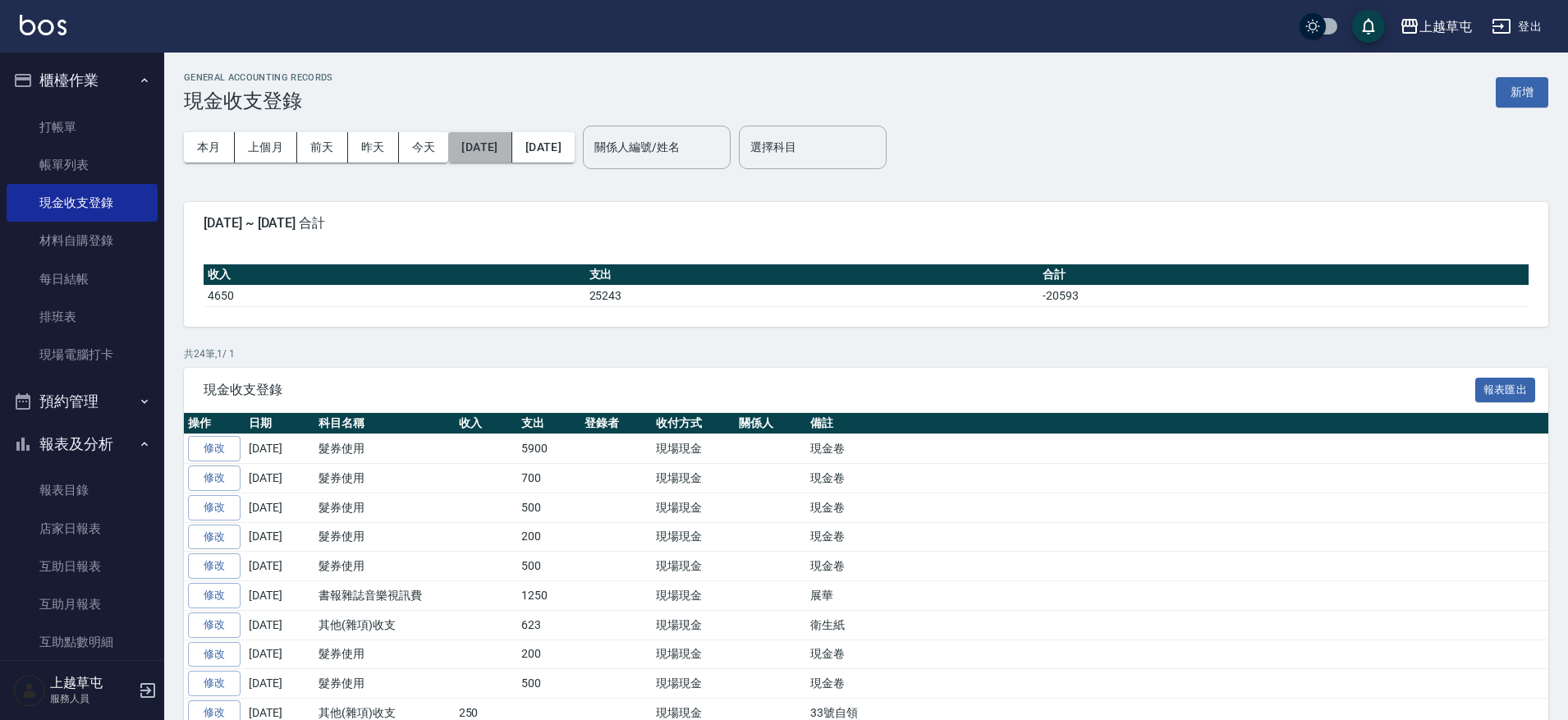
click at [511, 146] on button "[DATE]" at bounding box center [480, 147] width 63 height 30
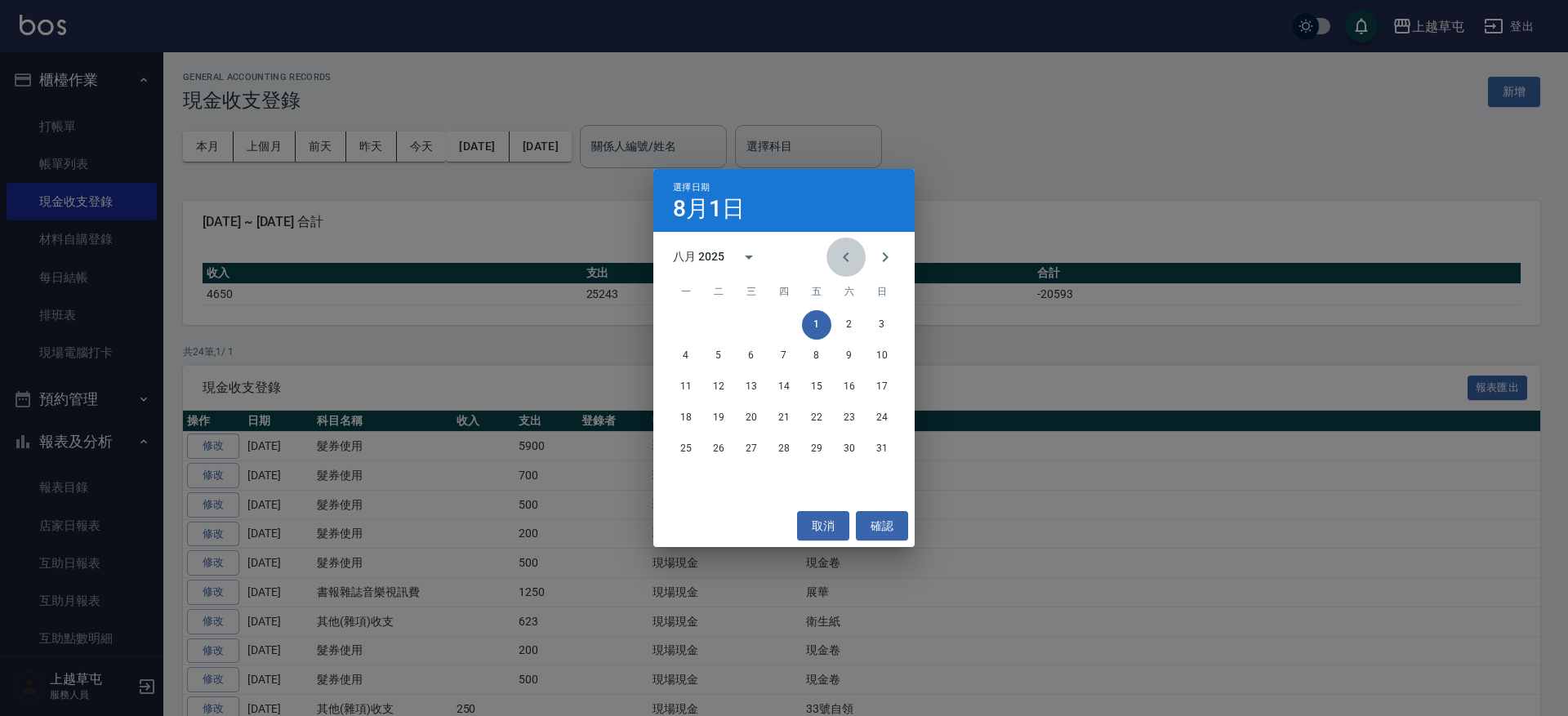
click at [848, 258] on icon "Previous month" at bounding box center [846, 257] width 19 height 19
click at [727, 324] on button "1" at bounding box center [719, 325] width 29 height 29
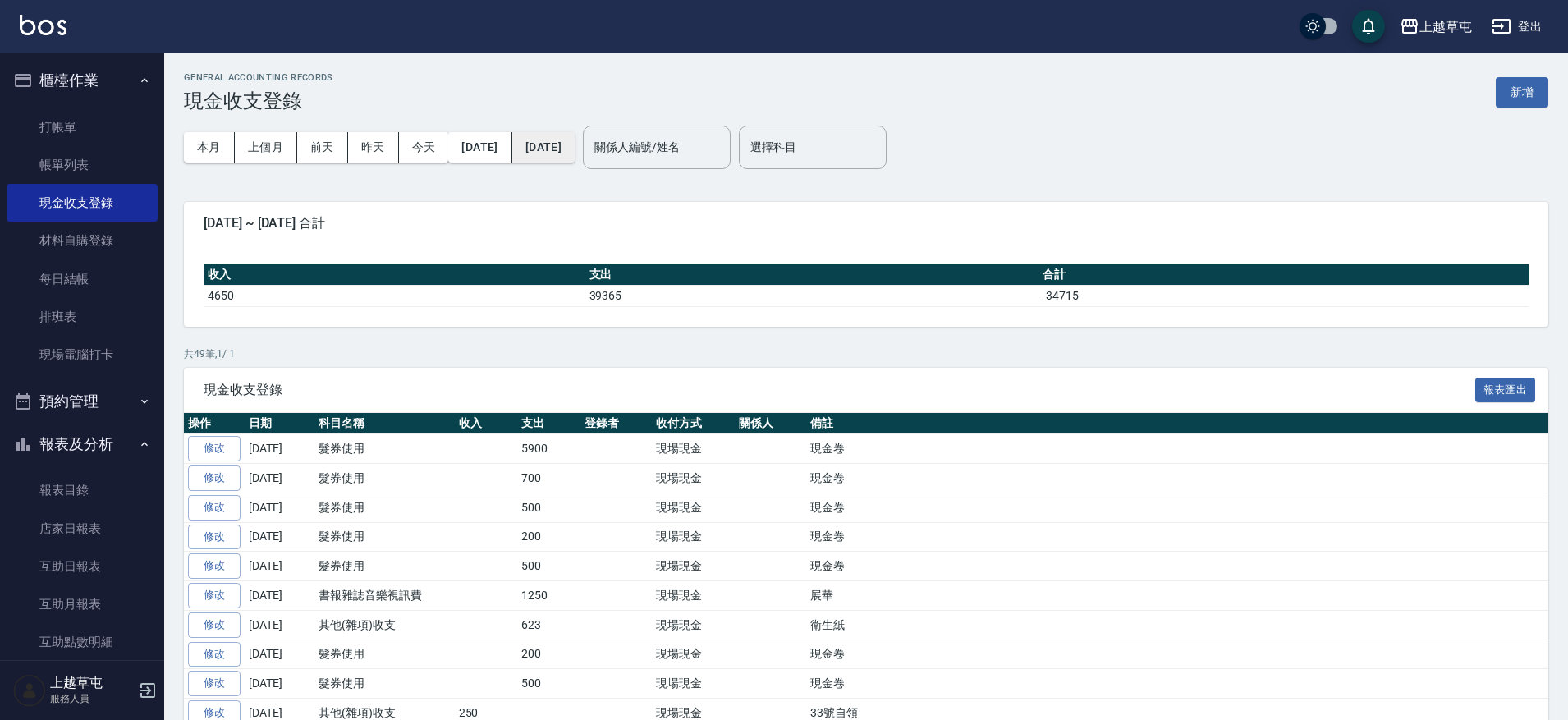
click at [574, 150] on button "[DATE]" at bounding box center [543, 147] width 62 height 30
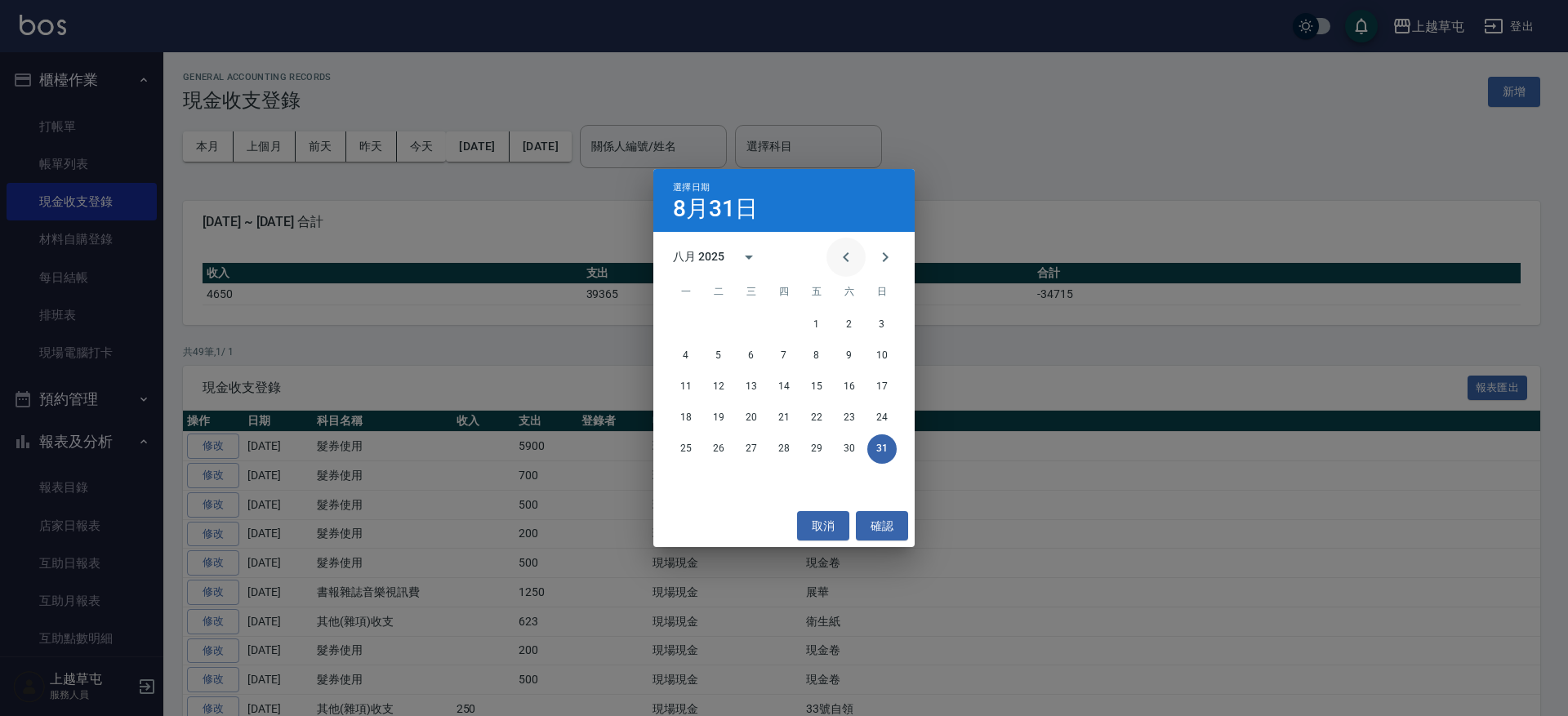
click at [843, 254] on icon "Previous month" at bounding box center [846, 257] width 19 height 19
click at [784, 446] on button "31" at bounding box center [784, 449] width 29 height 29
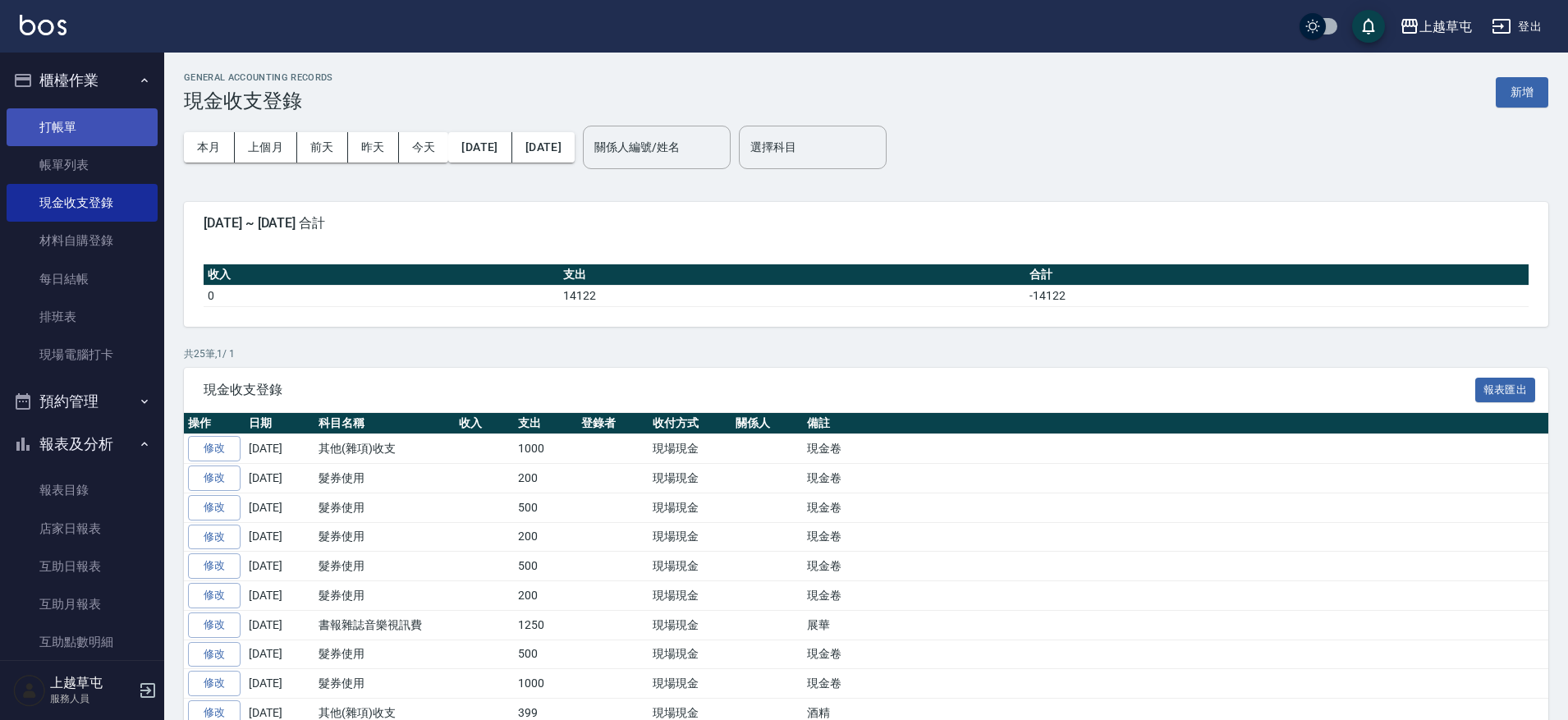
click at [64, 127] on link "打帳單" at bounding box center [82, 127] width 151 height 38
